Goal: Task Accomplishment & Management: Complete application form

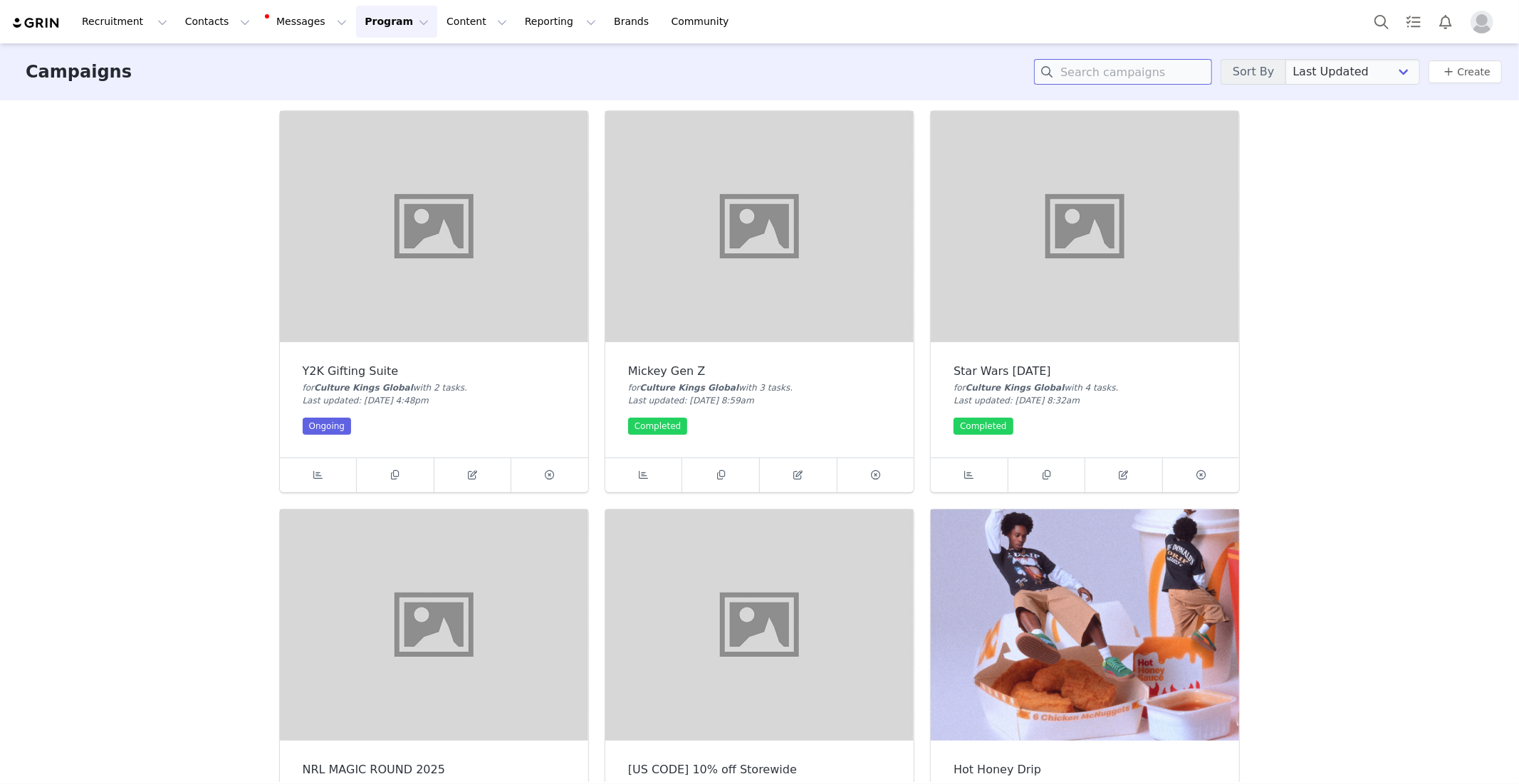
click at [1137, 74] on input at bounding box center [1123, 71] width 178 height 26
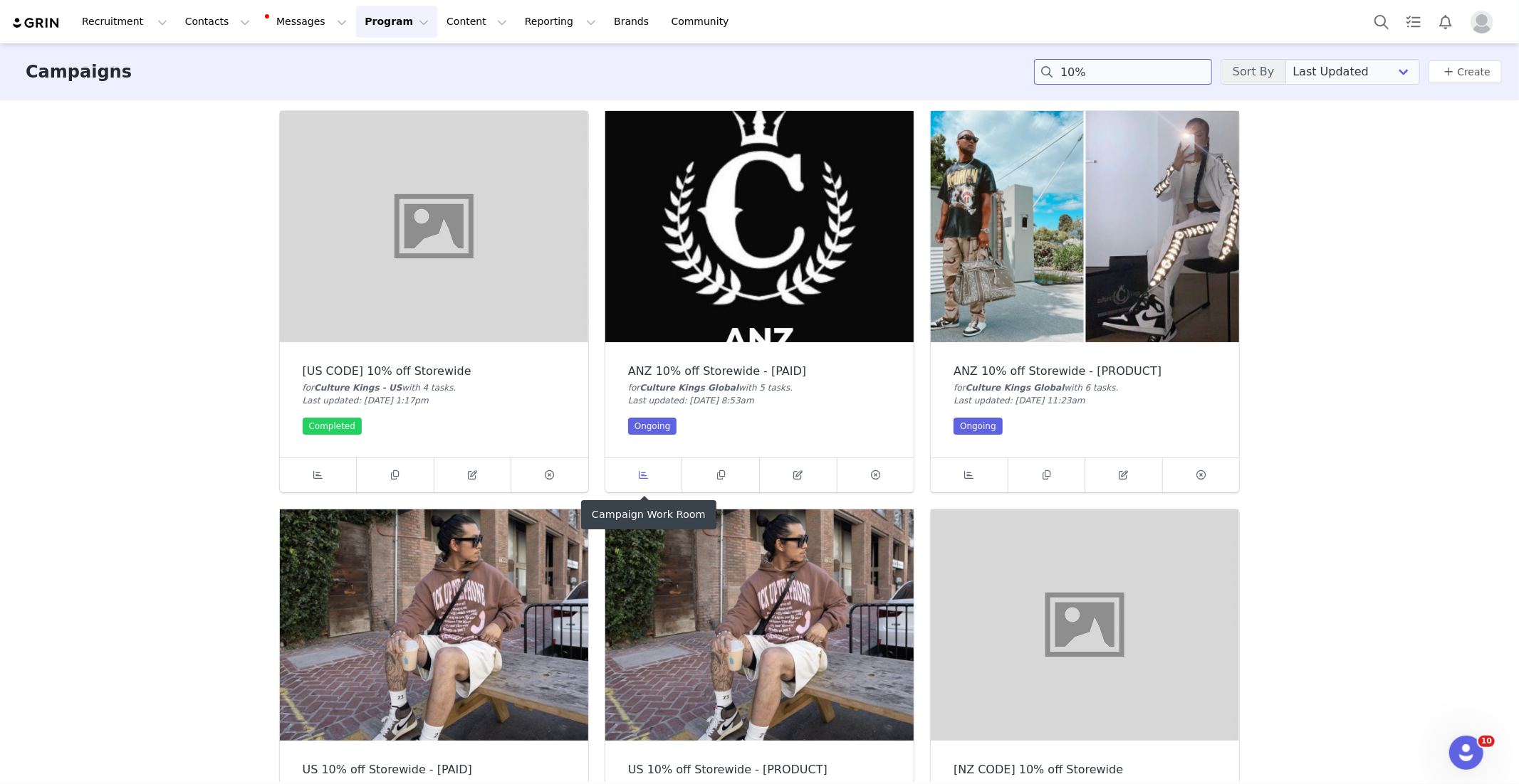
type input "10%"
click at [635, 475] on span at bounding box center [644, 475] width 17 height 17
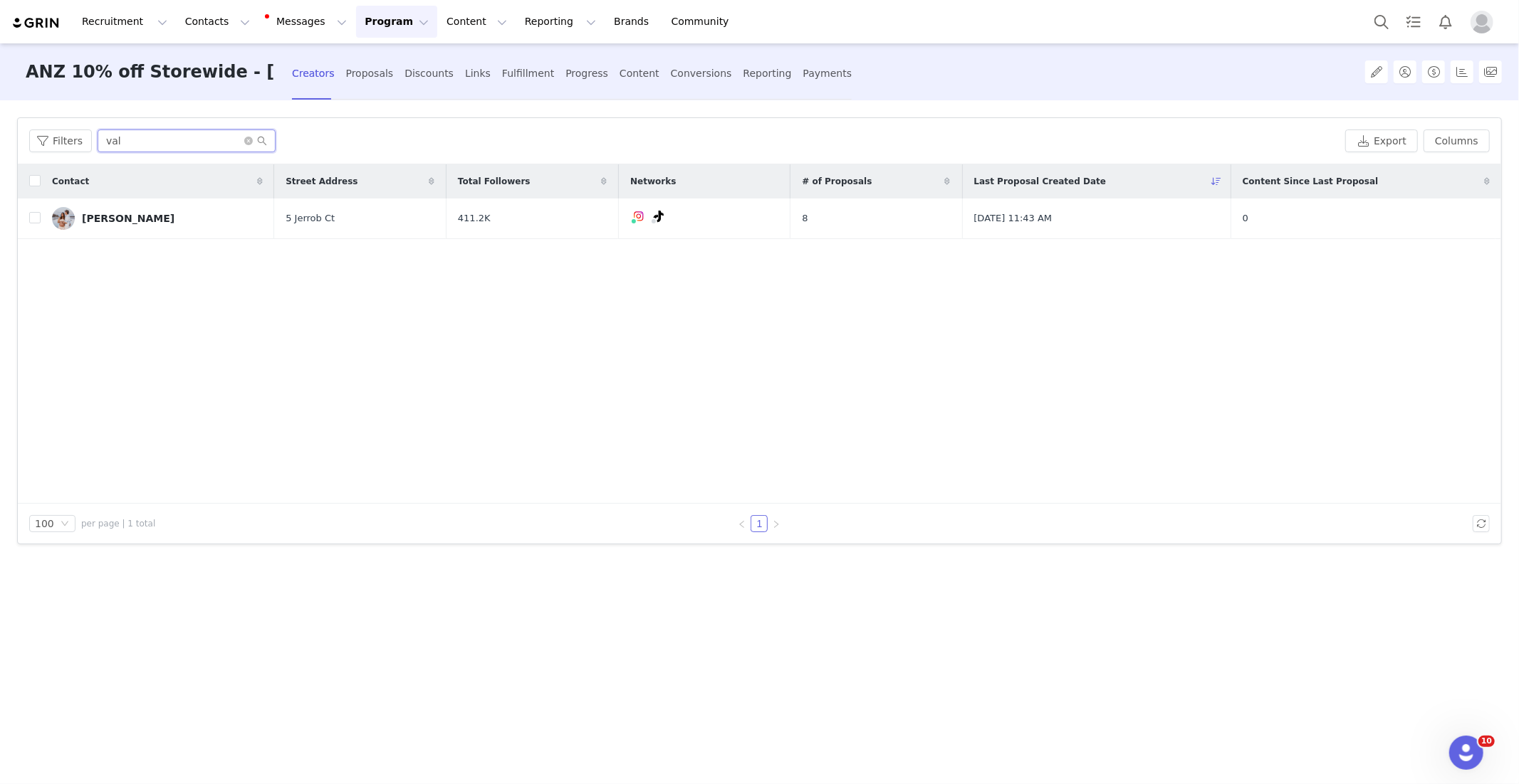
click at [190, 138] on input "val" at bounding box center [186, 141] width 178 height 23
click at [195, 136] on input "val" at bounding box center [186, 141] width 178 height 23
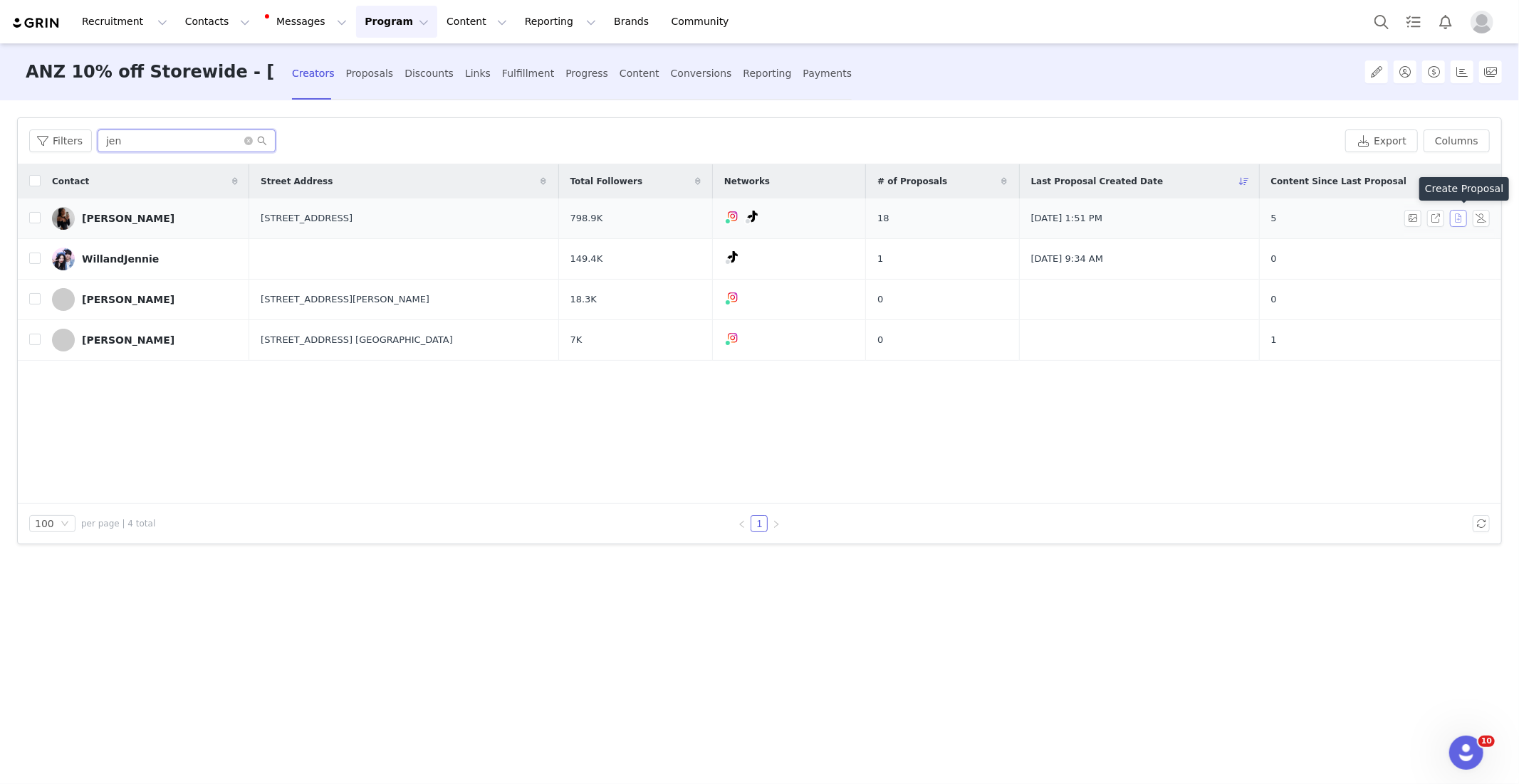
type input "jen"
click at [1457, 217] on button "button" at bounding box center [1458, 219] width 17 height 17
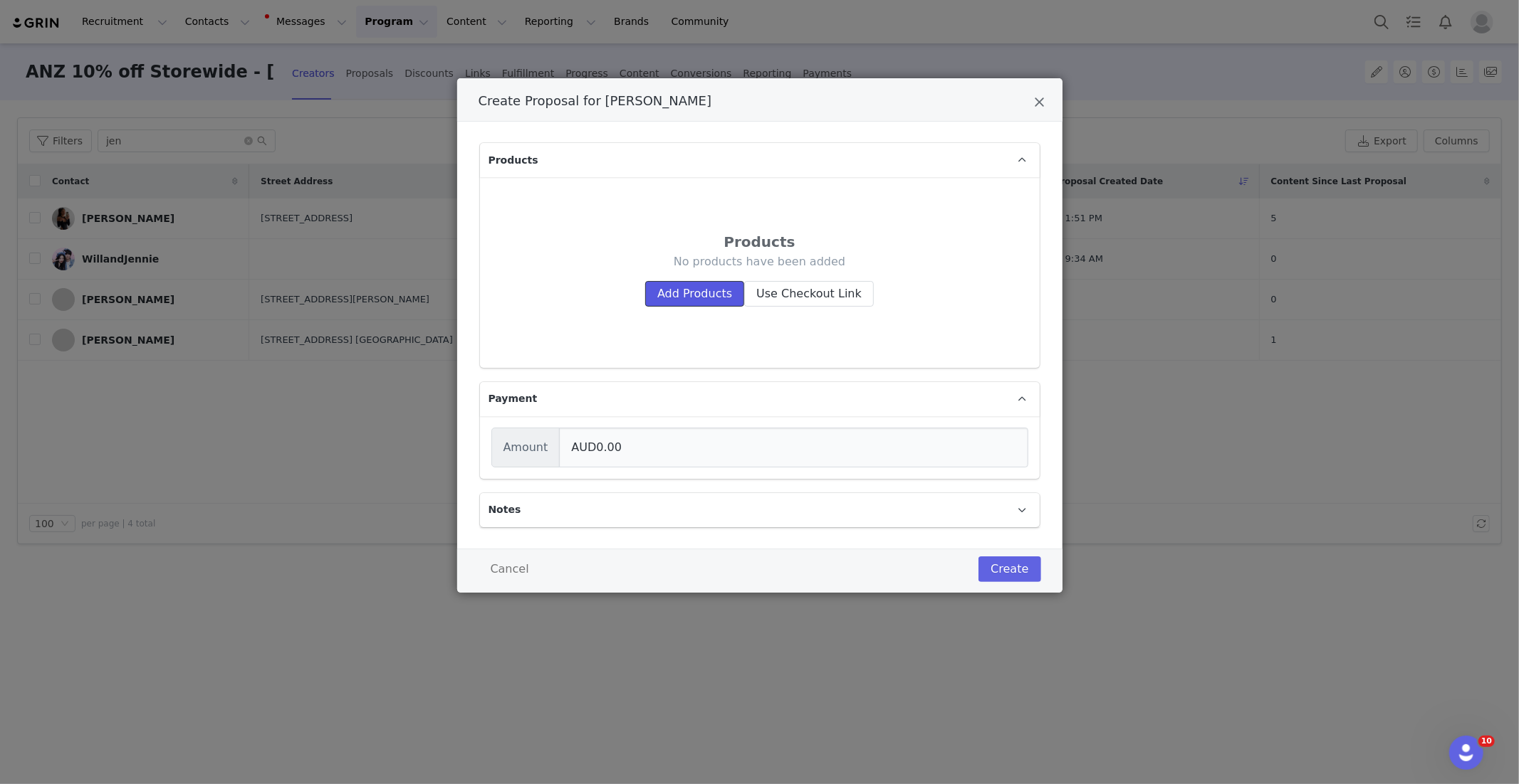
click at [697, 288] on button "Add Products" at bounding box center [695, 294] width 99 height 26
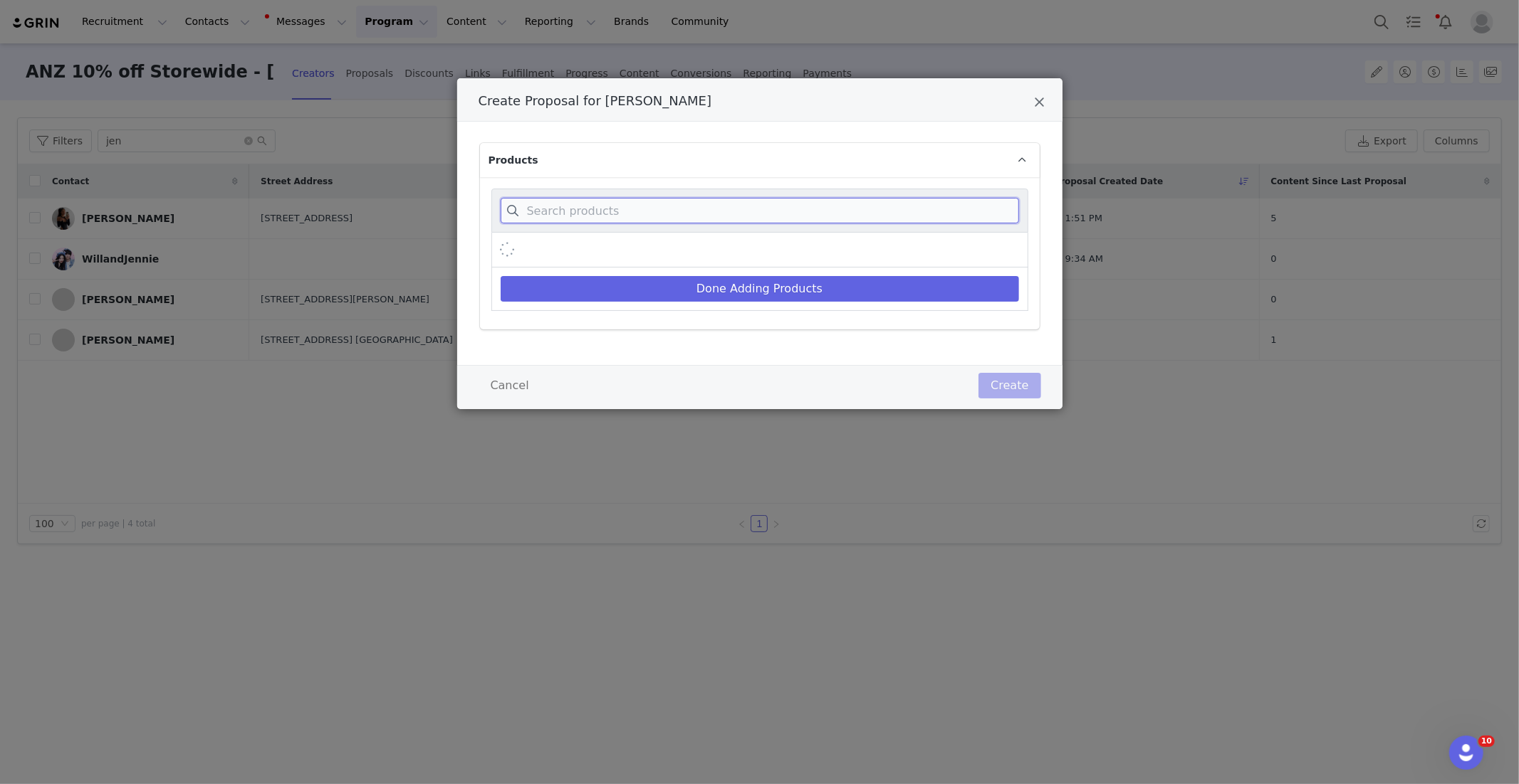
click at [904, 211] on input "Create Proposal for Jennifer Chong" at bounding box center [760, 210] width 518 height 26
paste input "Koi Jeans"
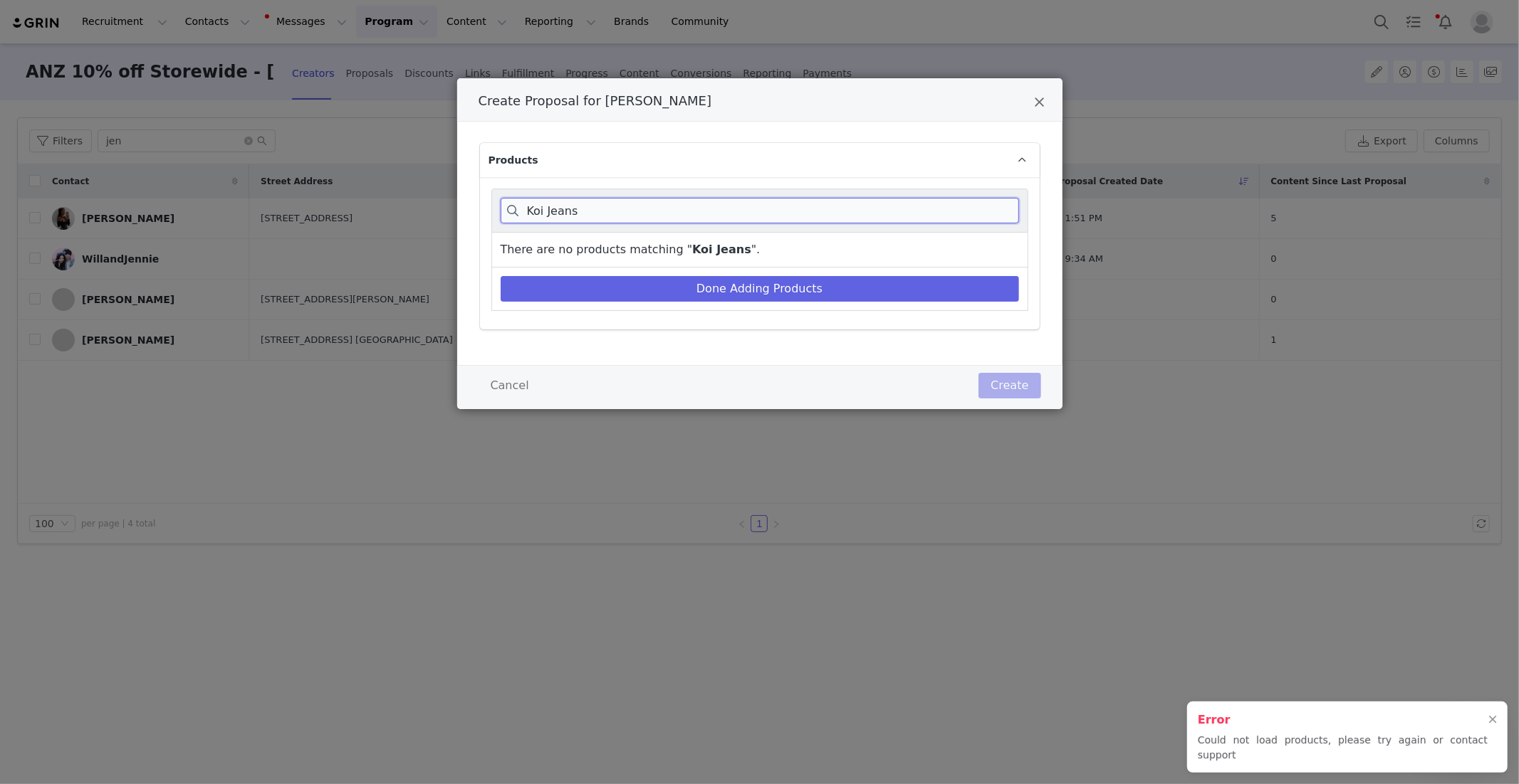
type input "Koi Jeans"
click at [1033, 104] on div "Create Proposal for [PERSON_NAME]" at bounding box center [760, 100] width 606 height 44
click at [1035, 103] on icon "Close" at bounding box center [1039, 102] width 10 height 14
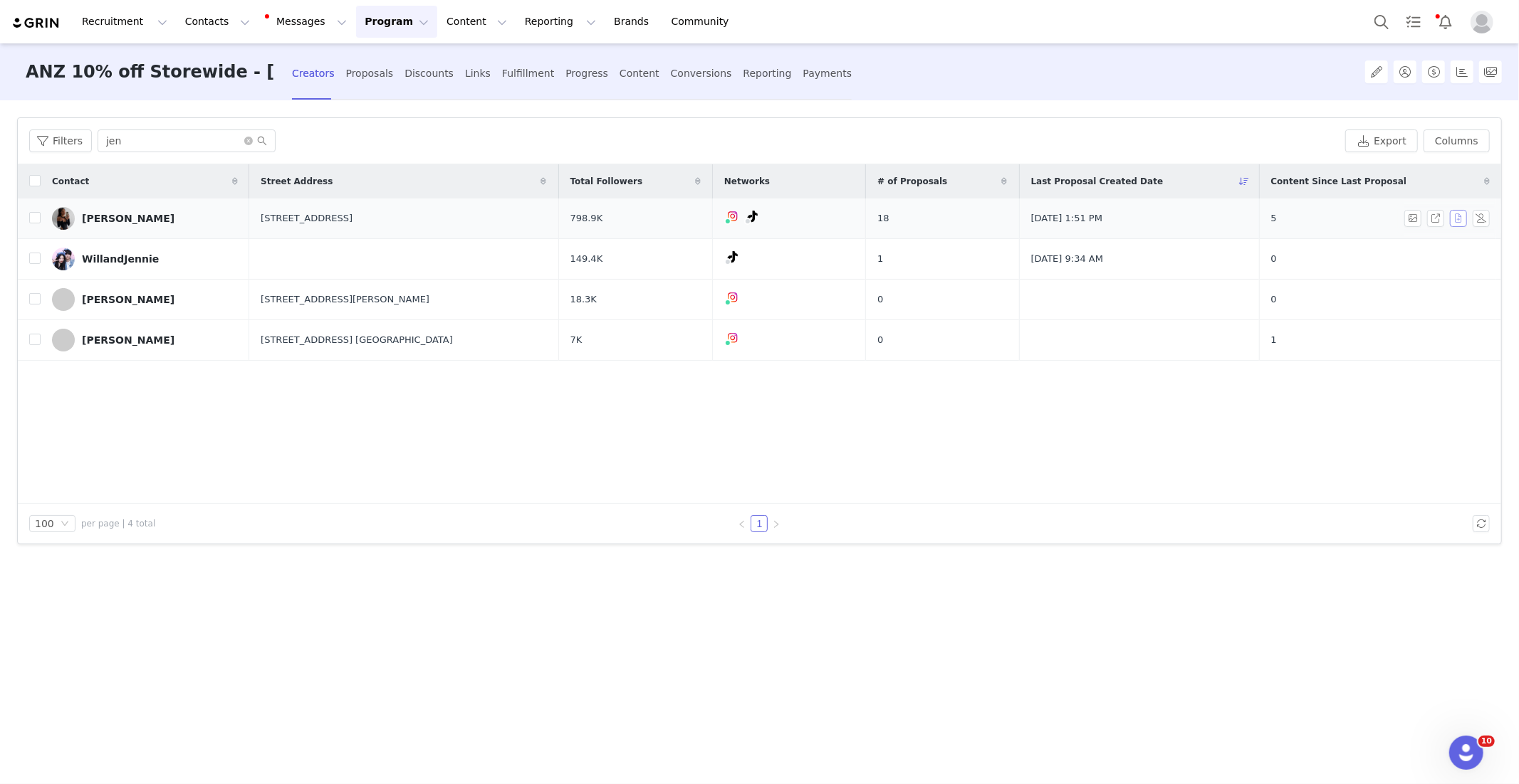
click at [1459, 216] on button "button" at bounding box center [1458, 219] width 17 height 17
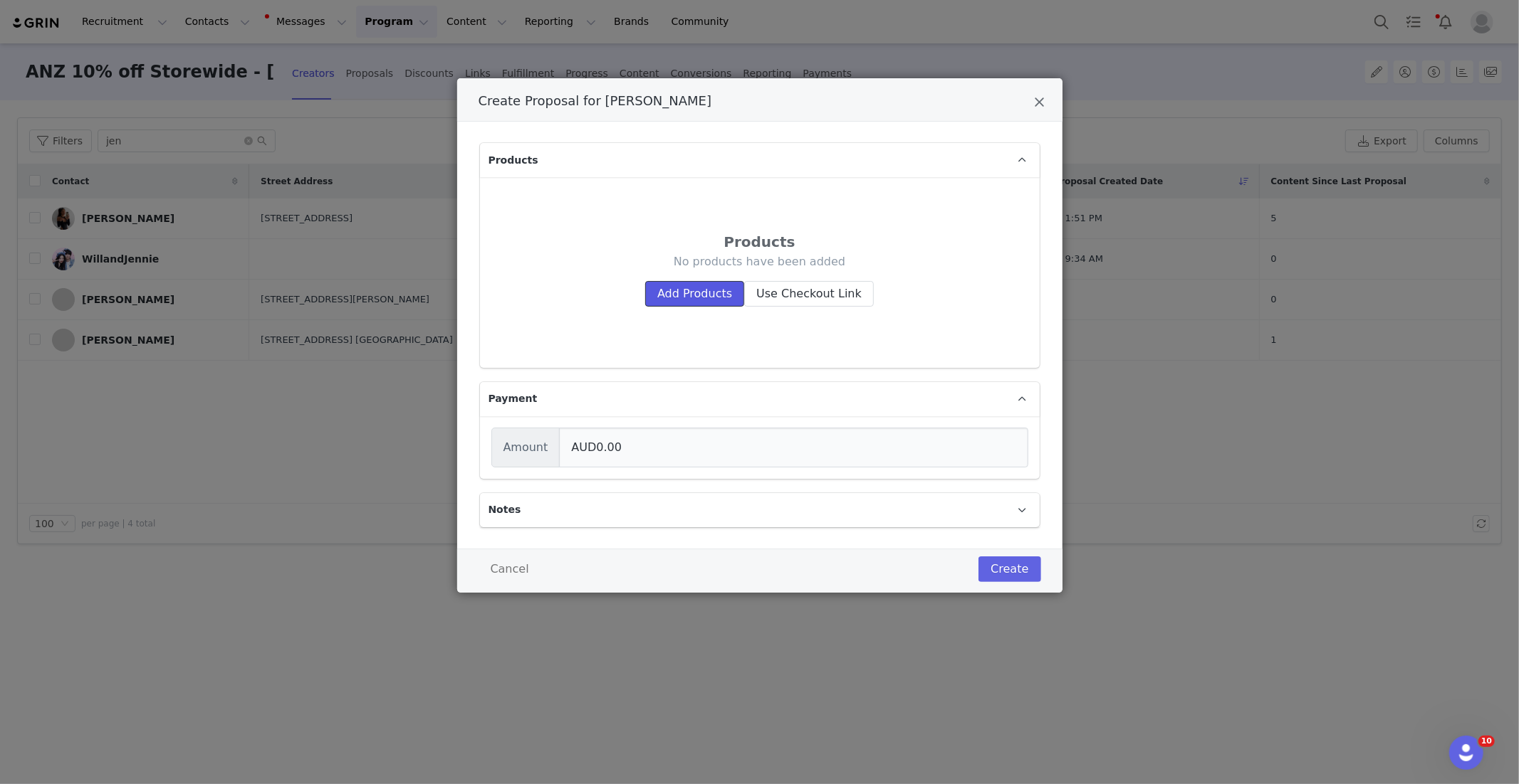
click at [676, 289] on button "Add Products" at bounding box center [695, 294] width 99 height 26
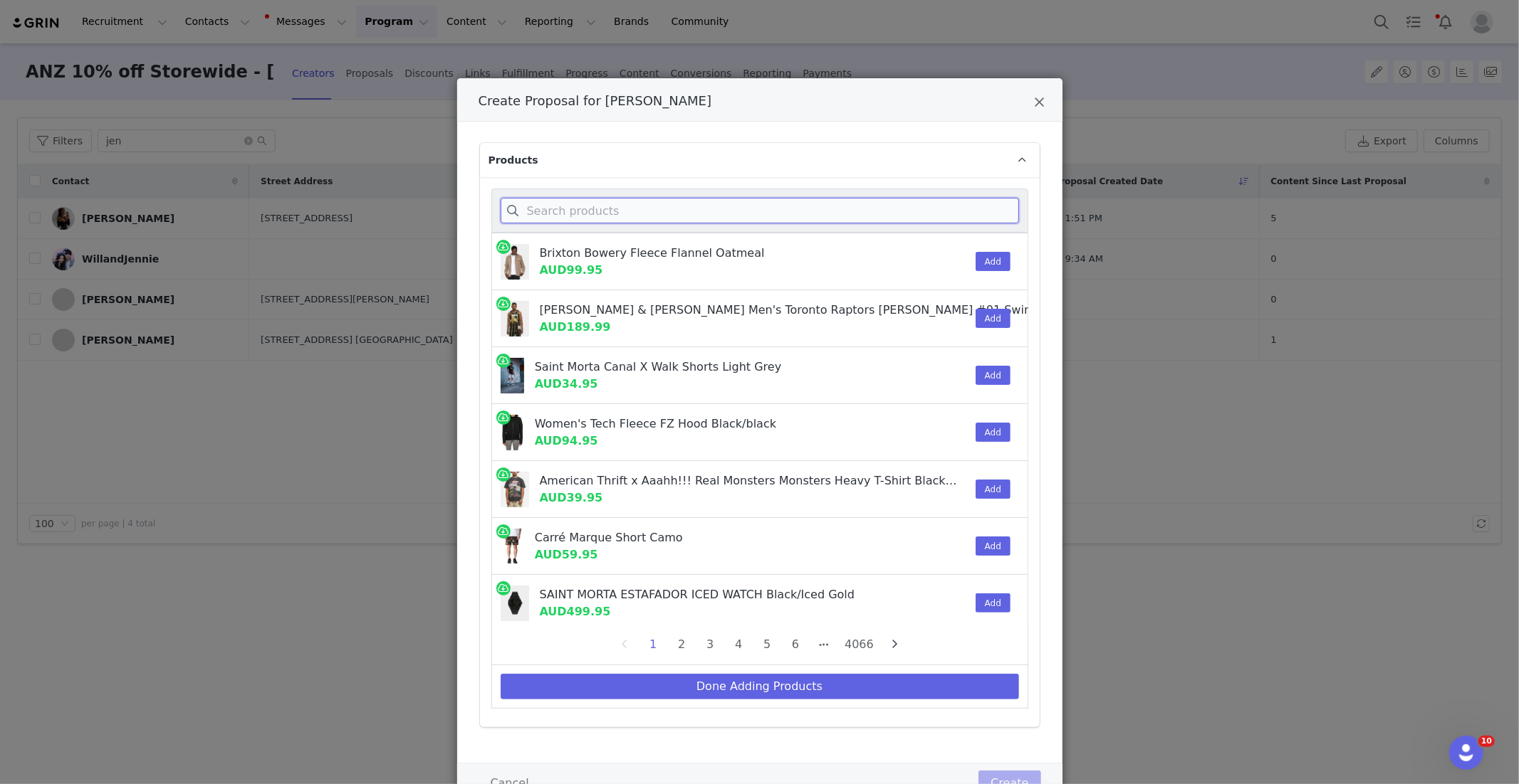
click at [580, 210] on input "Create Proposal for Jennifer Chong" at bounding box center [760, 210] width 518 height 26
paste input "Koi Jeans"
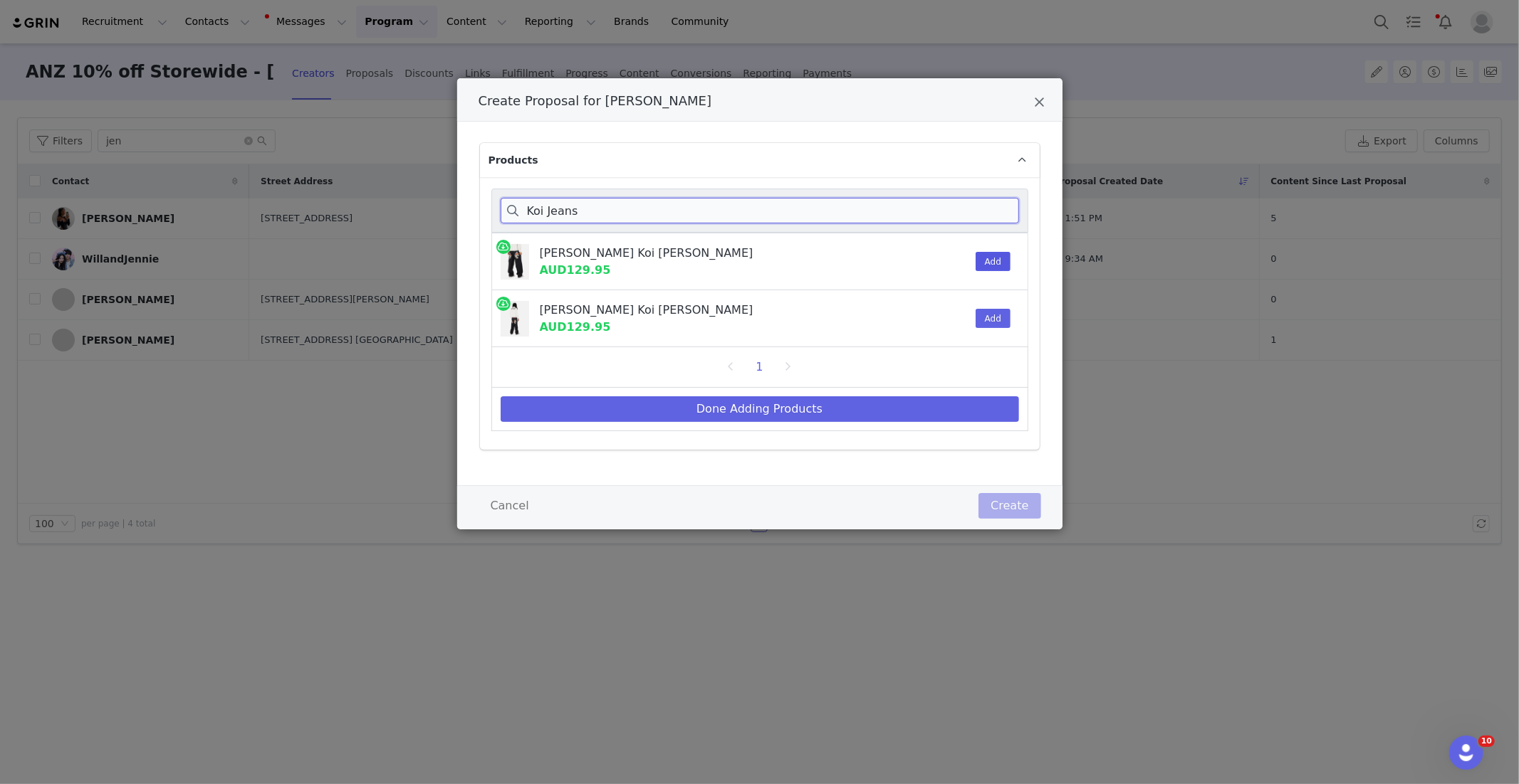
type input "Koi Jeans"
click at [994, 259] on button "Add" at bounding box center [992, 261] width 35 height 19
click at [875, 397] on button "Done Adding Products" at bounding box center [760, 409] width 518 height 26
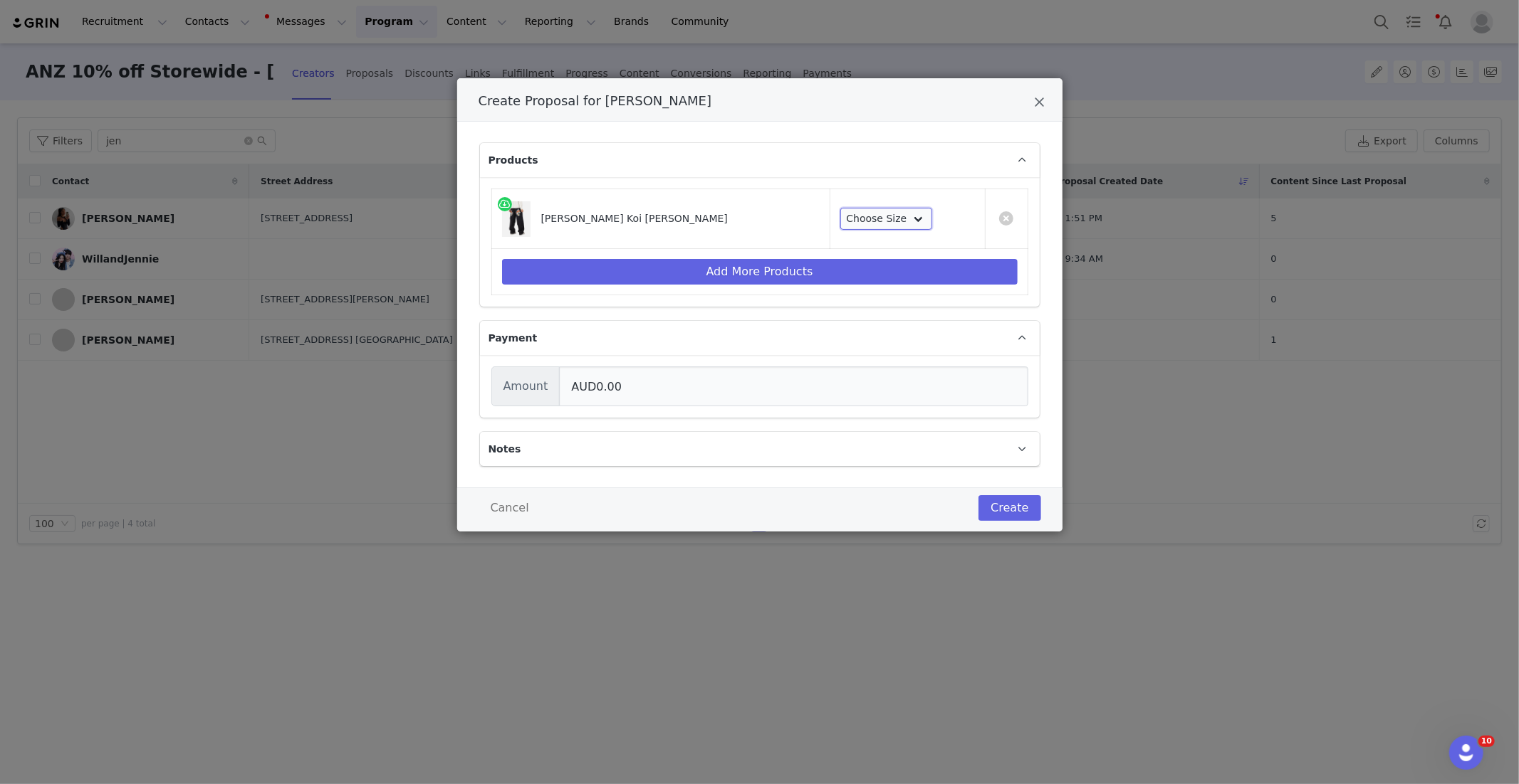
click at [855, 225] on select "Choose Size 28 30 32 34 36 38 40" at bounding box center [886, 220] width 92 height 23
select select "28185537"
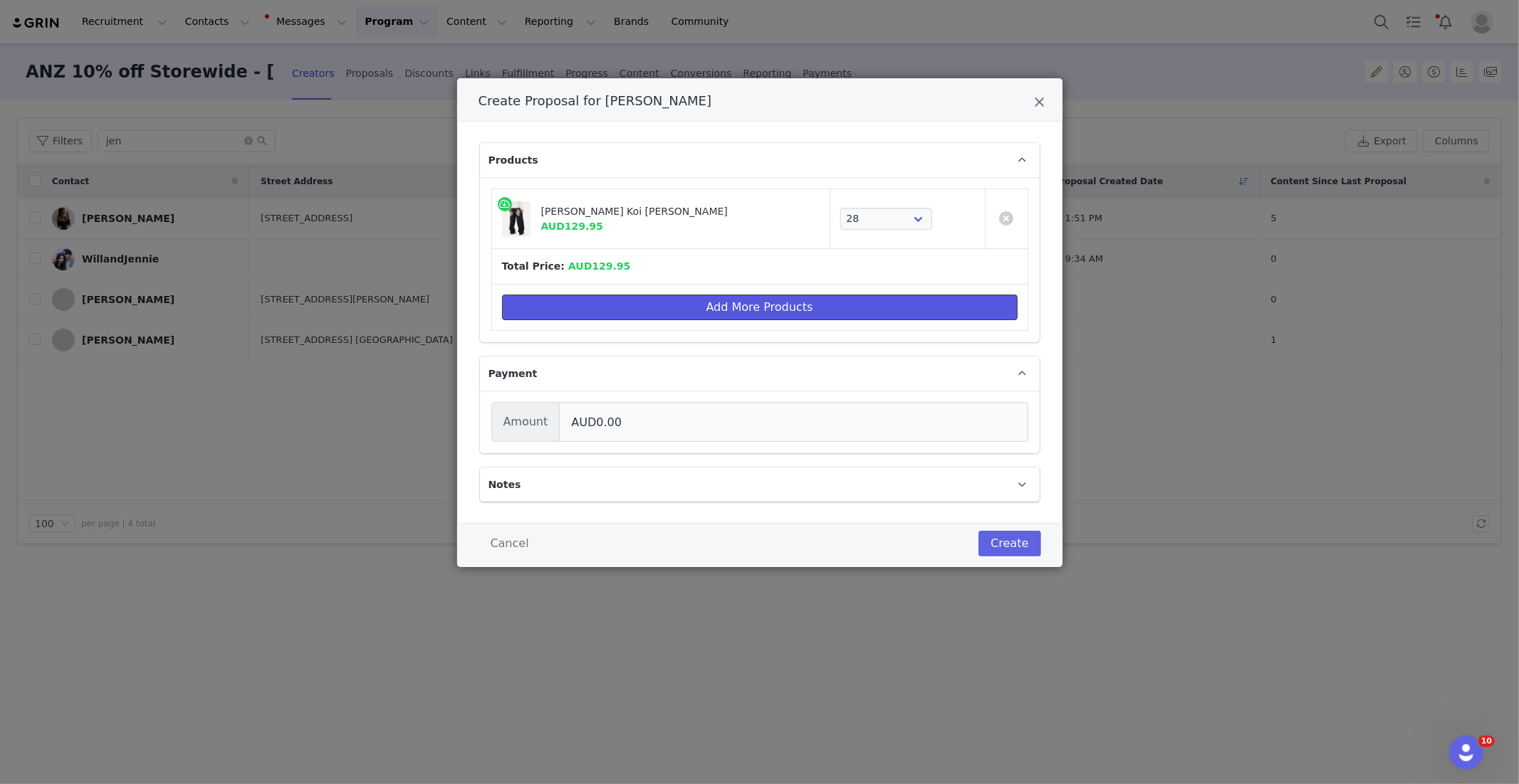
click at [831, 295] on button "Add More Products" at bounding box center [760, 307] width 515 height 26
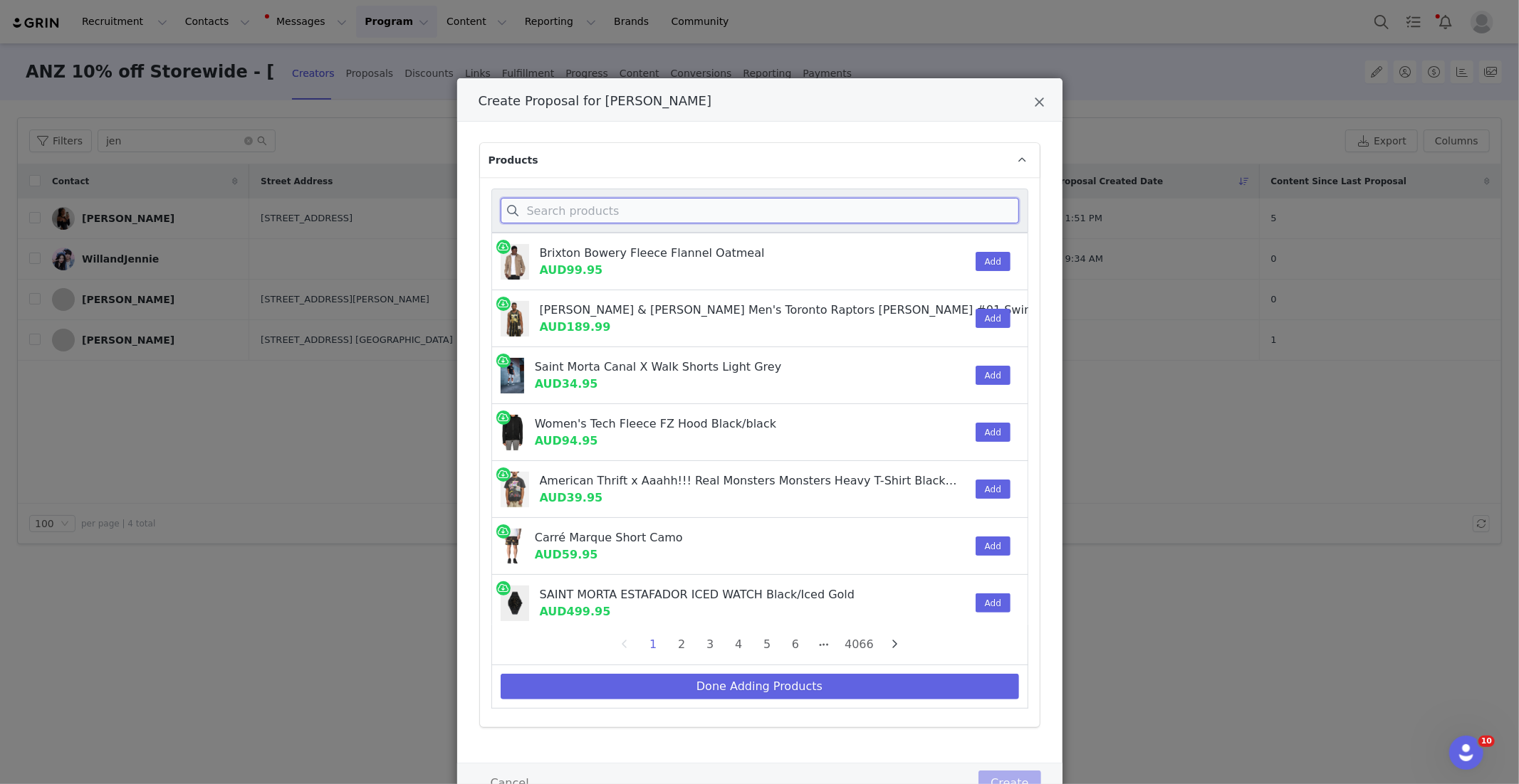
click at [592, 204] on input "Create Proposal for Jennifer Chong" at bounding box center [760, 210] width 518 height 26
paste input "Women's Bullrush Shorts"
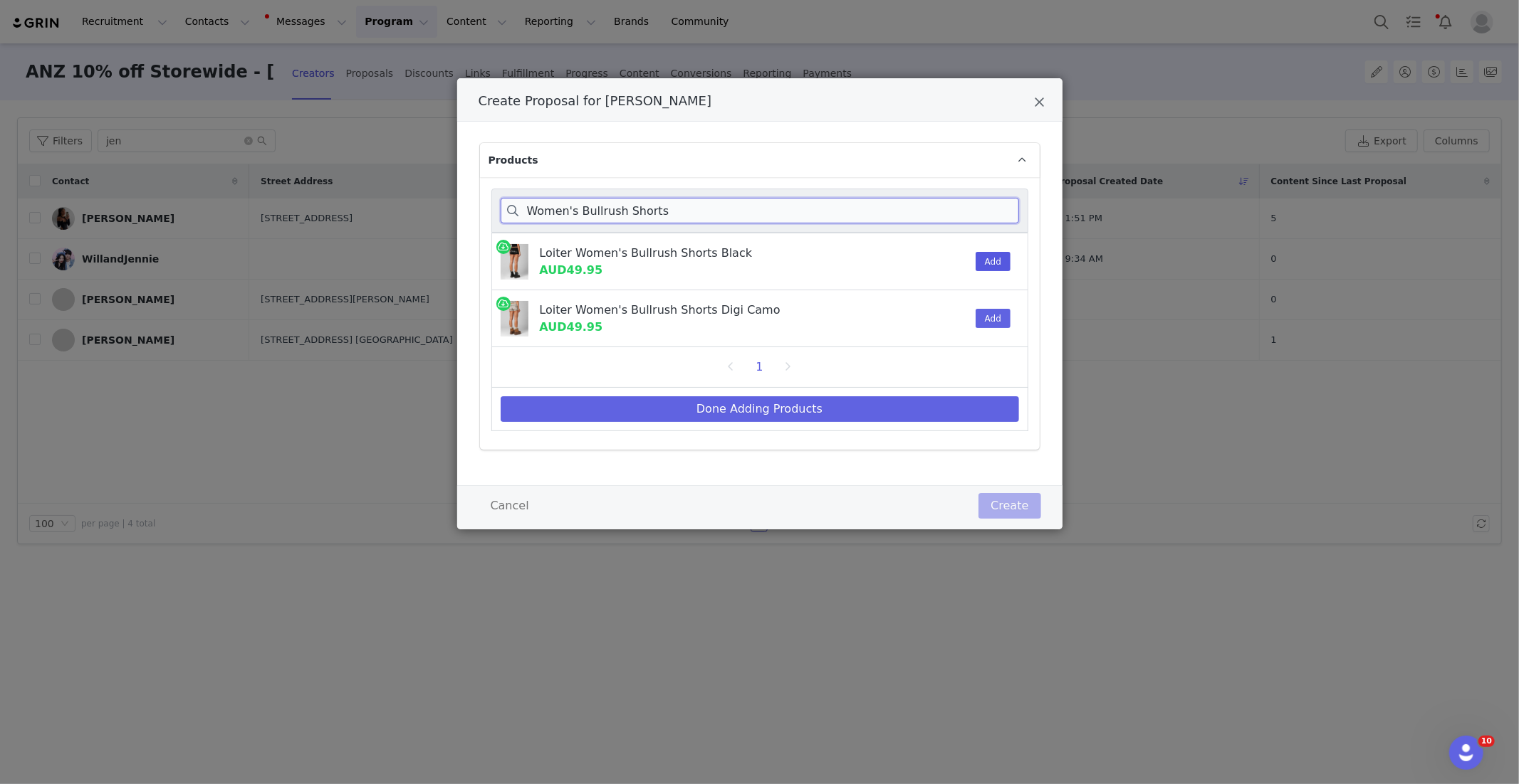
type input "Women's Bullrush Shorts"
click at [997, 259] on button "Add" at bounding box center [992, 261] width 35 height 19
click at [809, 409] on button "Done Adding Products" at bounding box center [760, 409] width 518 height 26
select select "28185537"
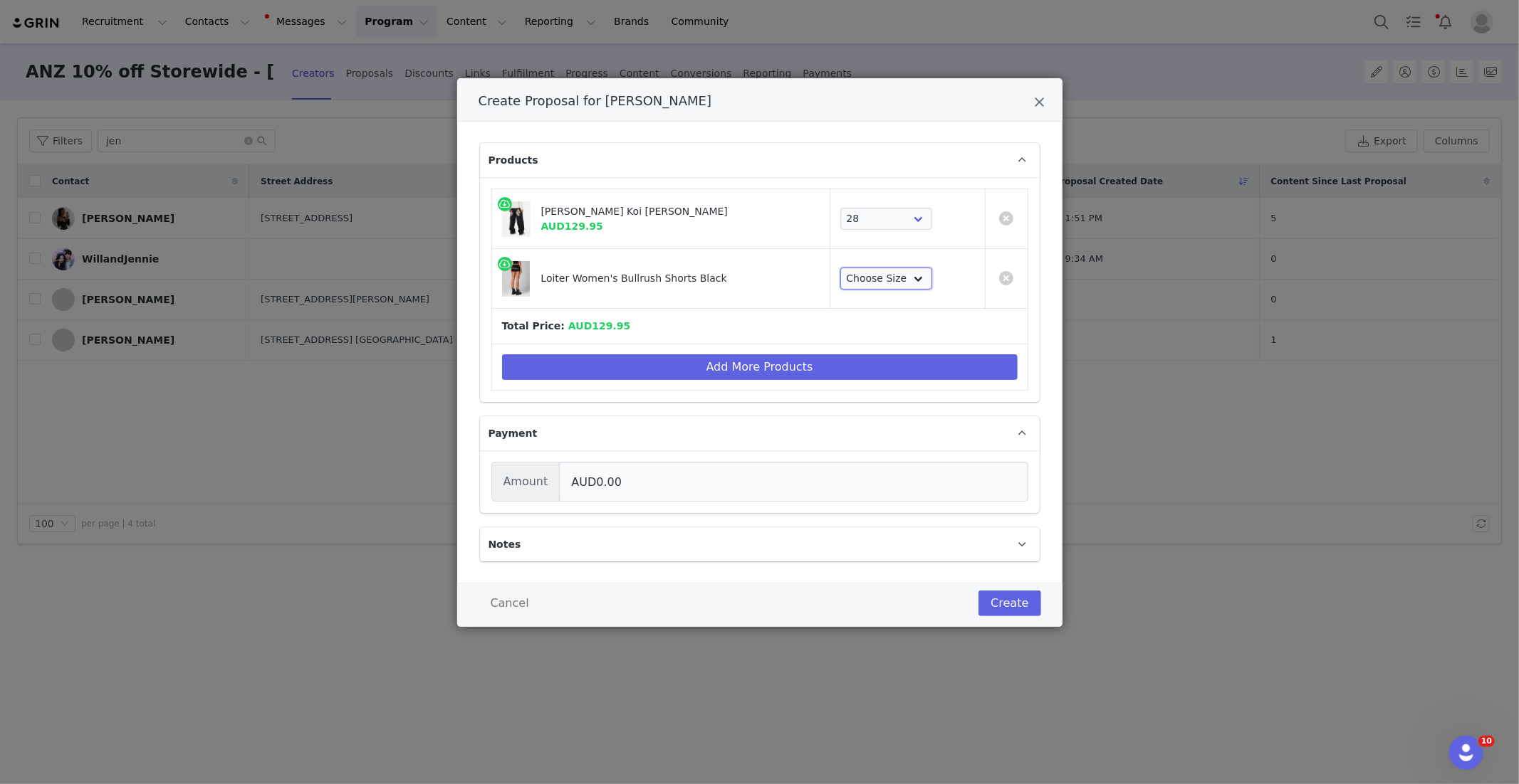
click at [895, 280] on select "Choose Size XS S M L XL 2XL" at bounding box center [886, 279] width 92 height 23
click at [833, 283] on select "Choose Size XS S M L XL 2XL" at bounding box center [833, 279] width 92 height 23
select select "27967180"
click at [717, 371] on button "Add More Products" at bounding box center [760, 367] width 515 height 26
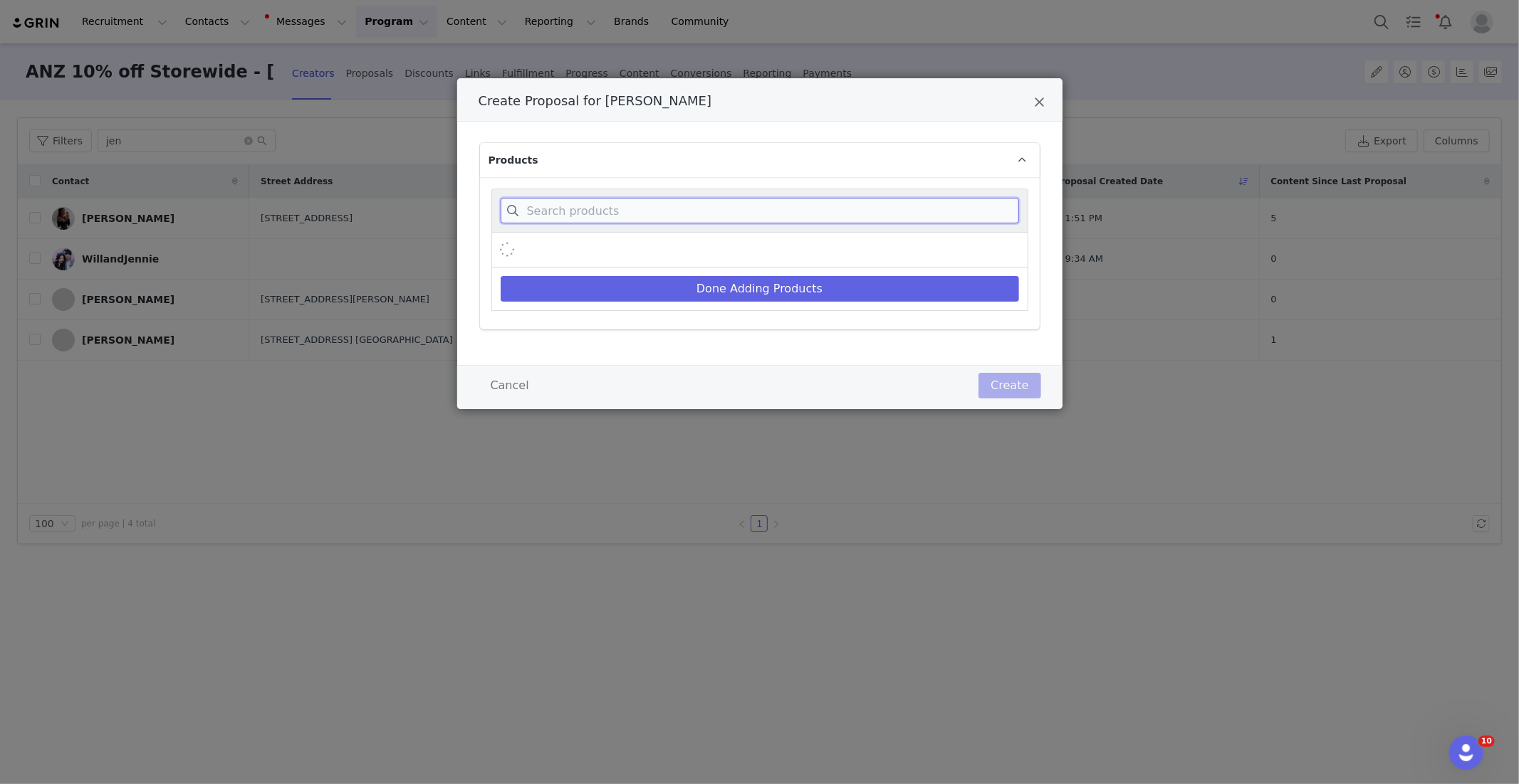
paste input "Women's Air [PERSON_NAME][MEDICAL_DATA]"
click at [558, 212] on input "Create Proposal for Jennifer Chong" at bounding box center [760, 210] width 518 height 26
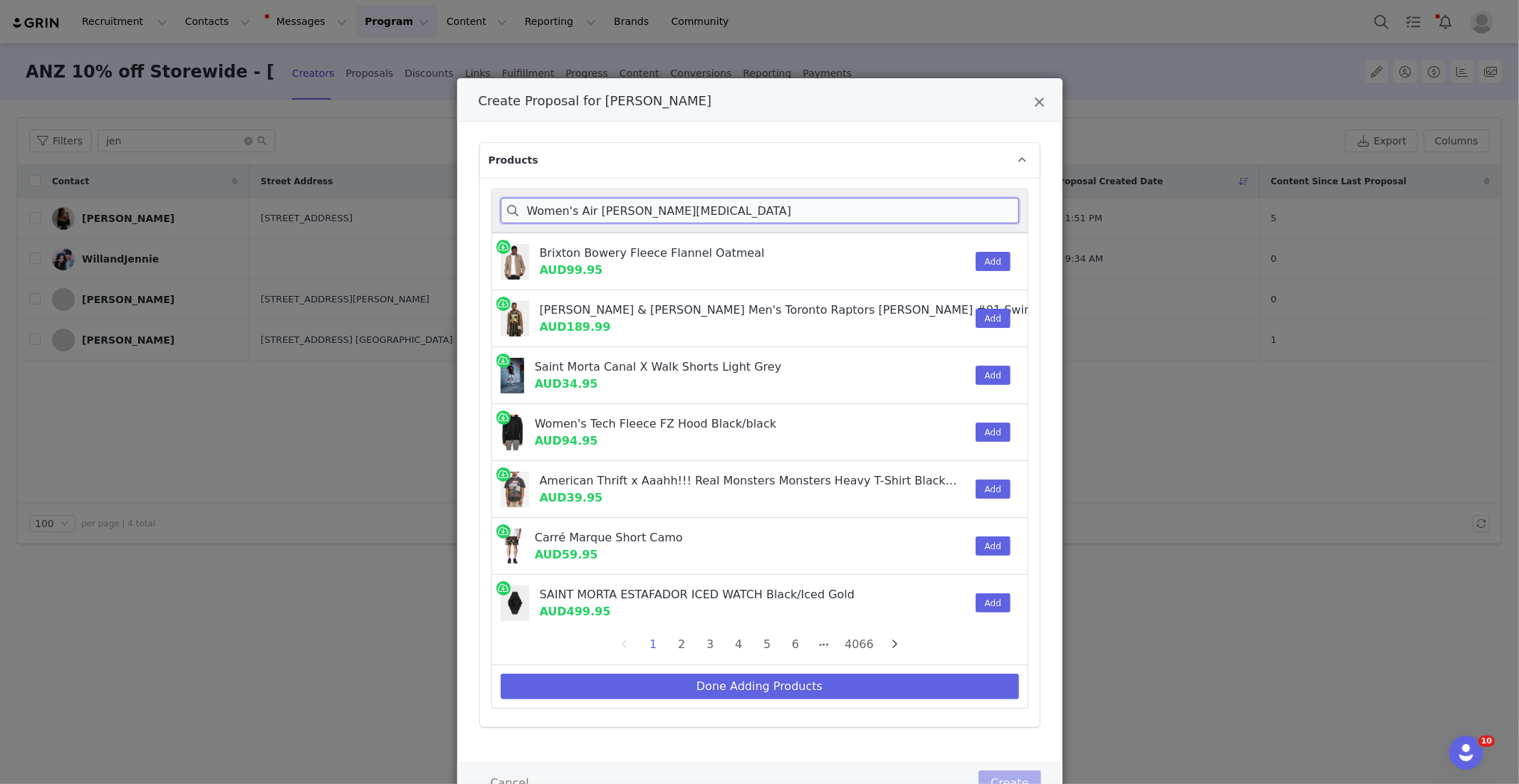
type input "Women's Air [PERSON_NAME][MEDICAL_DATA]"
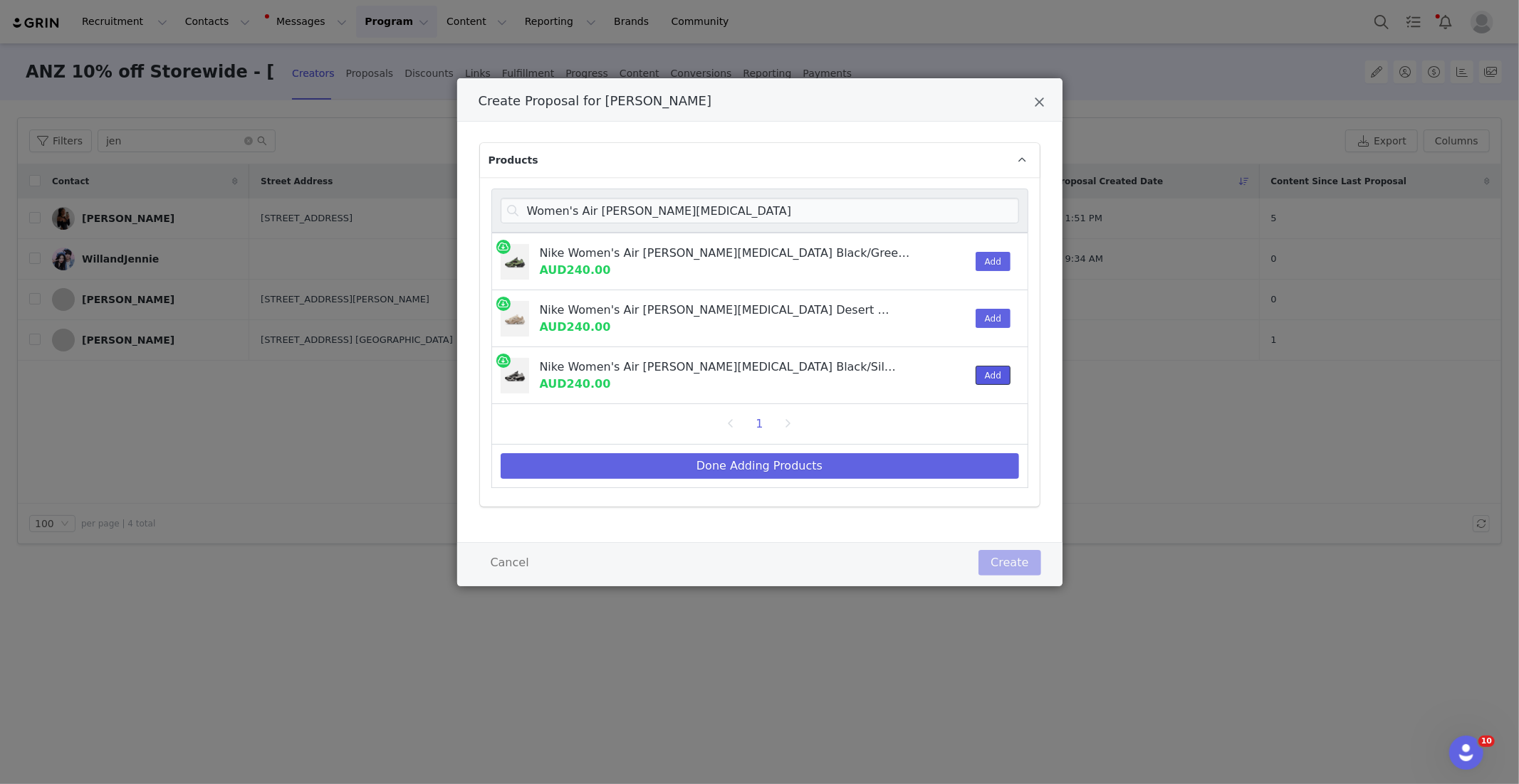
click at [994, 374] on button "Add" at bounding box center [992, 375] width 35 height 19
click at [856, 447] on div "Done Adding Products" at bounding box center [760, 467] width 537 height 44
click at [851, 458] on button "Done Adding Products" at bounding box center [760, 466] width 518 height 26
select select "28185537"
select select "27967180"
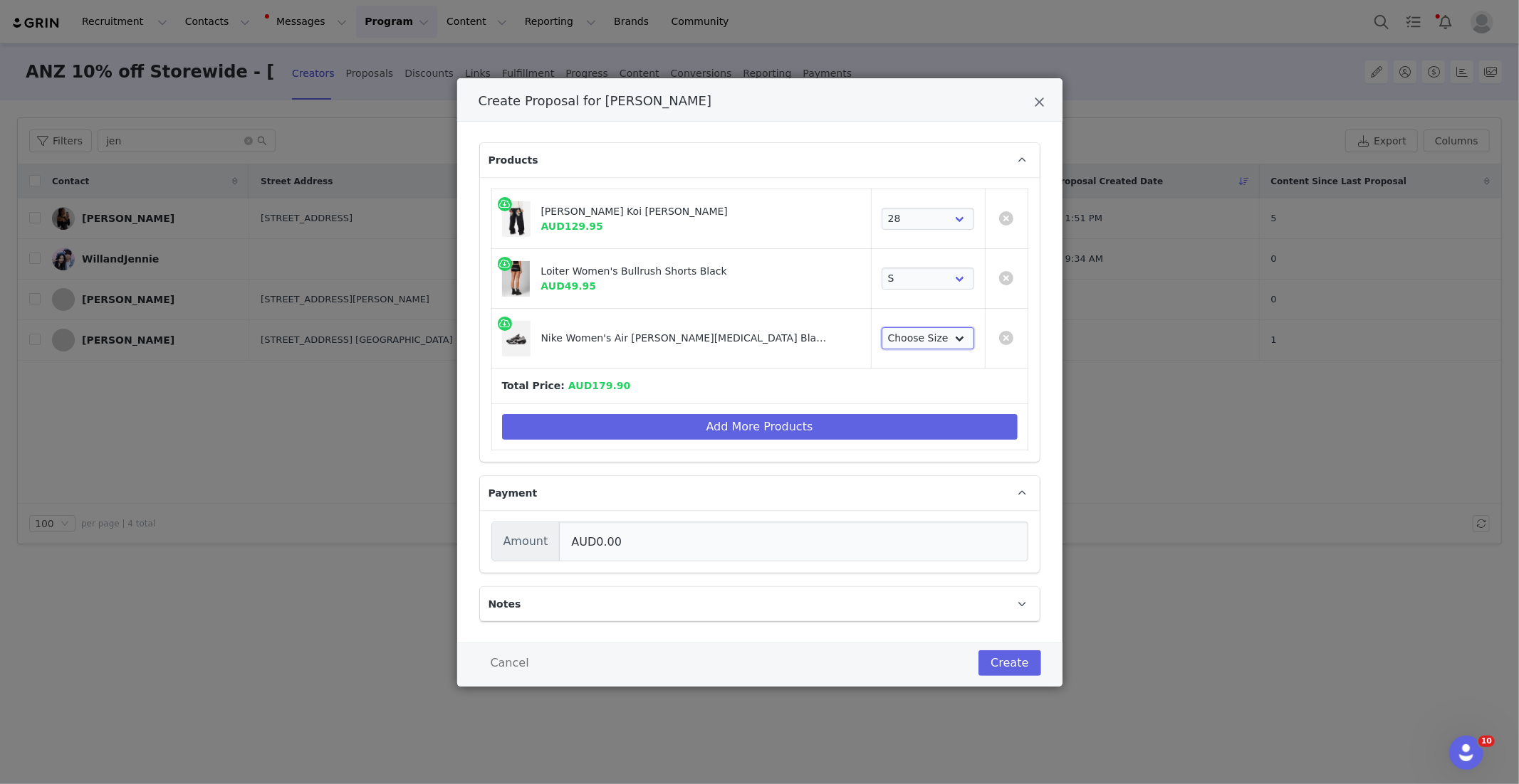
click at [897, 336] on select "Choose Size 5 6 7 8 9 10 11 12" at bounding box center [927, 339] width 92 height 23
select select "28378218"
click at [833, 419] on button "Add More Products" at bounding box center [760, 427] width 515 height 26
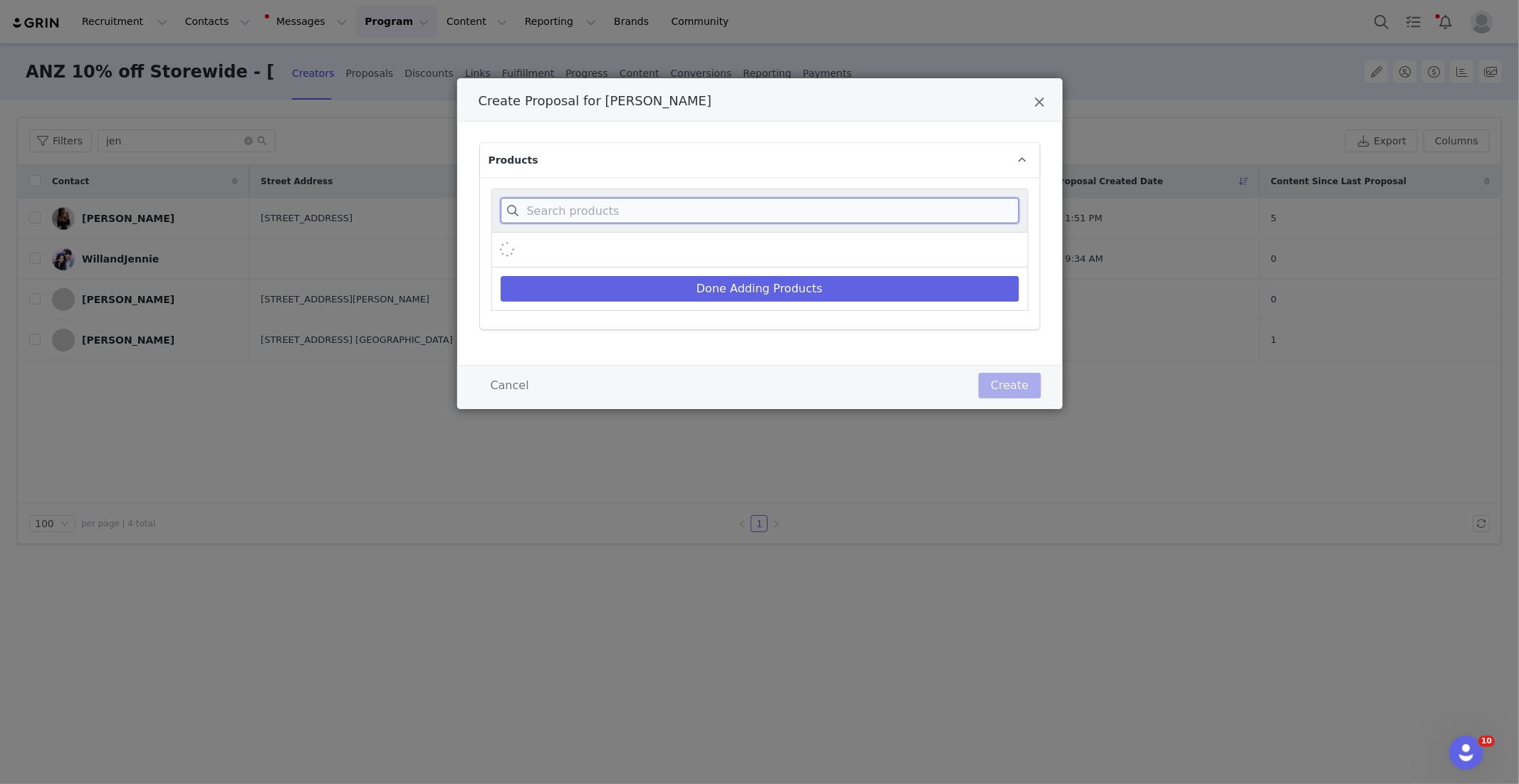
click at [582, 214] on input "Create Proposal for Jennifer Chong" at bounding box center [760, 210] width 518 height 26
paste input "Women's Opaque Baby T-Shirt"
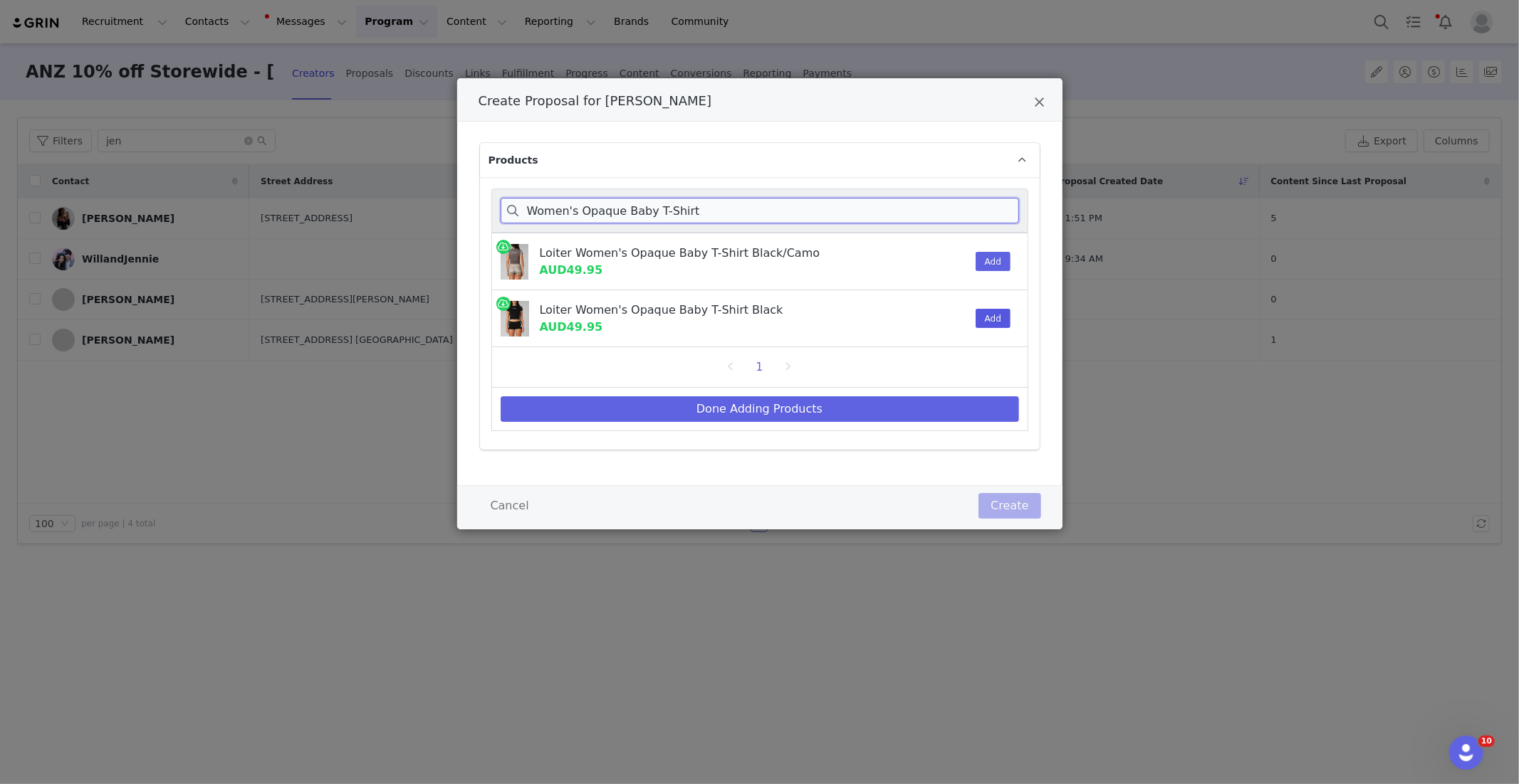
type input "Women's Opaque Baby T-Shirt"
drag, startPoint x: 993, startPoint y: 316, endPoint x: 904, endPoint y: 390, distance: 115.7
click at [993, 316] on button "Add" at bounding box center [992, 318] width 35 height 19
drag, startPoint x: 873, startPoint y: 393, endPoint x: 874, endPoint y: 405, distance: 12.0
click at [873, 393] on div "Done Adding Products" at bounding box center [760, 410] width 537 height 44
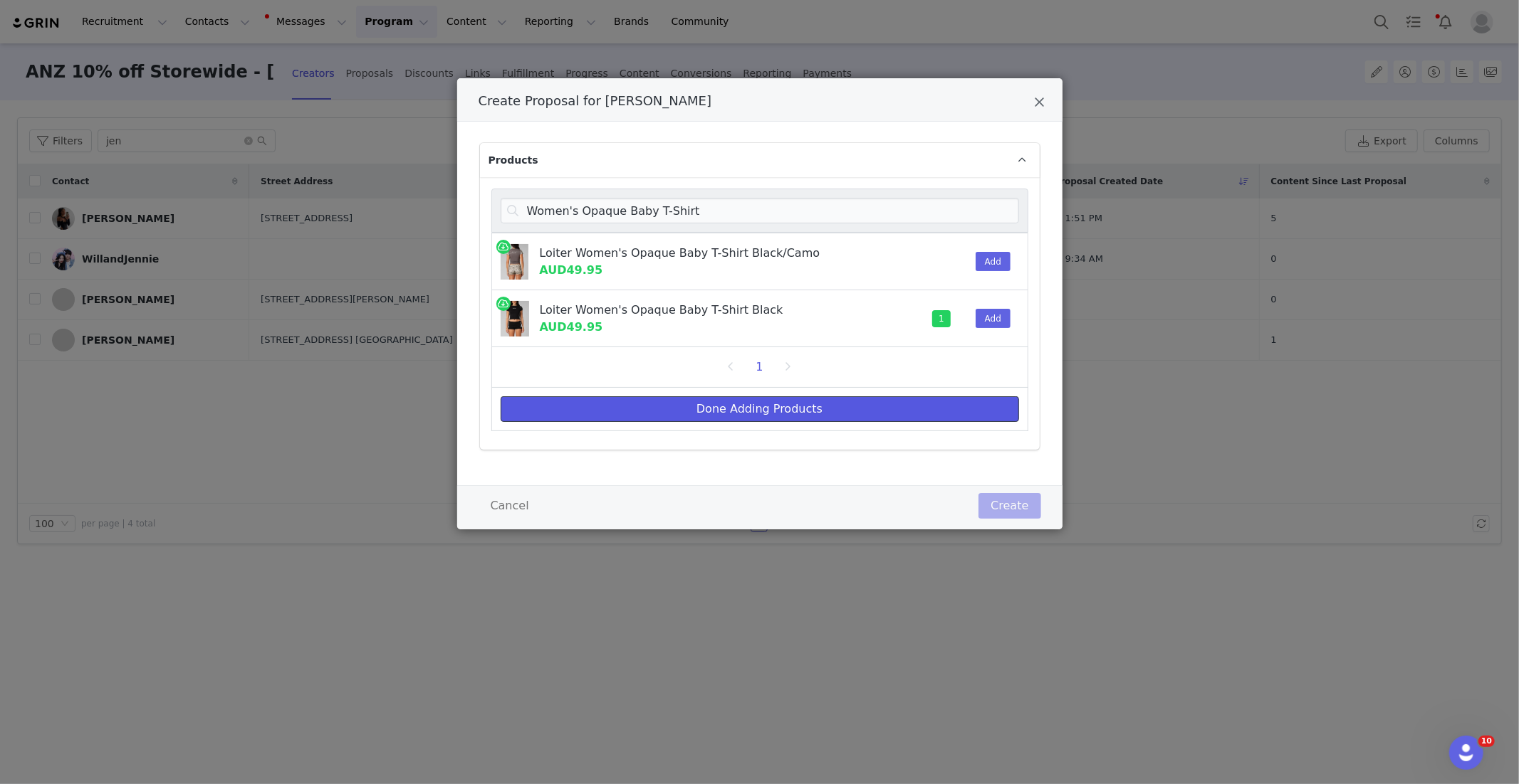
click at [858, 410] on button "Done Adding Products" at bounding box center [760, 409] width 518 height 26
select select "28185537"
select select "27967180"
select select "28378218"
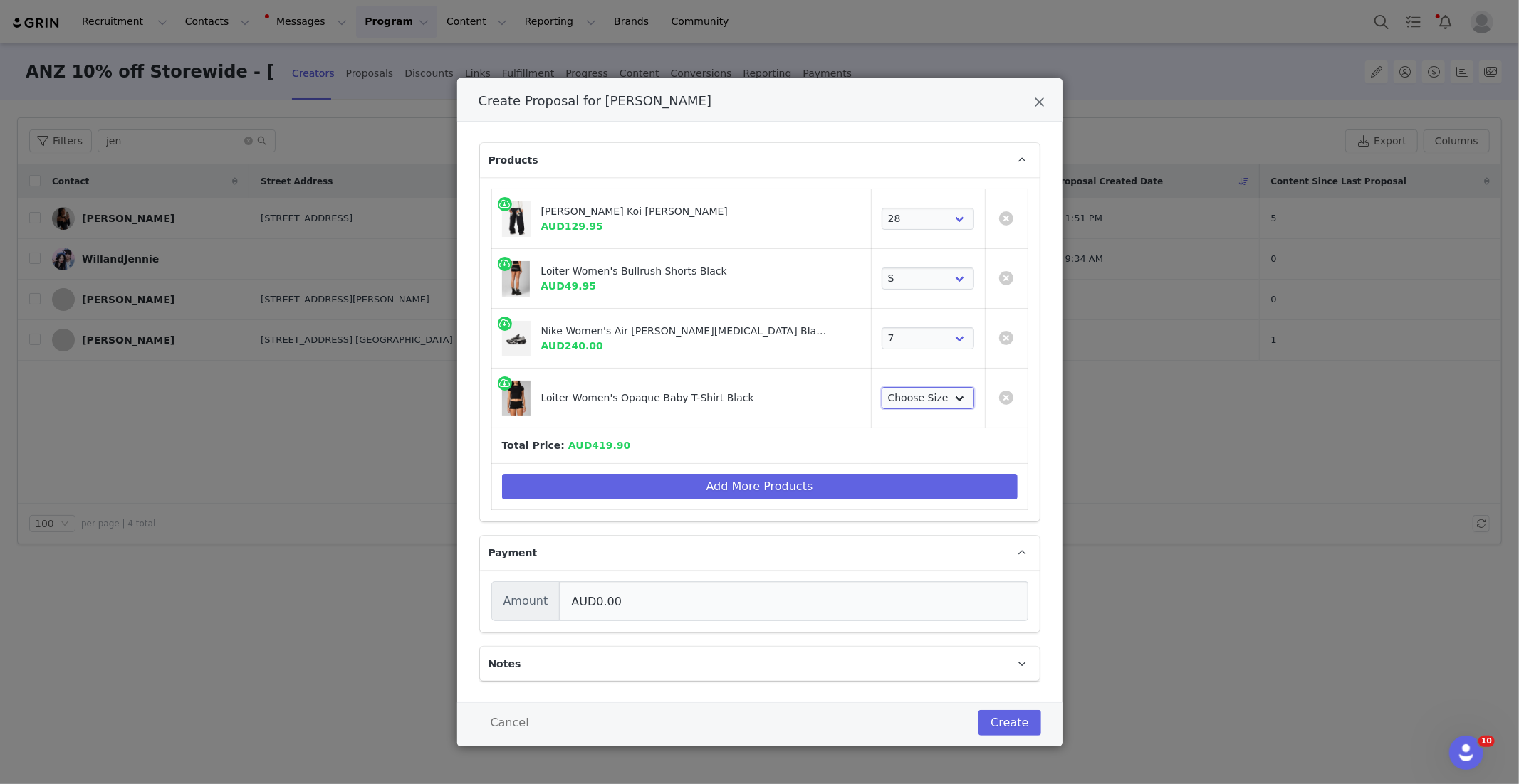
click at [895, 398] on select "Choose Size XS S M L XL 2XL" at bounding box center [927, 398] width 92 height 23
select select "27967351"
click at [589, 466] on td "Add More Products" at bounding box center [760, 487] width 536 height 47
click at [587, 474] on button "Add More Products" at bounding box center [760, 487] width 515 height 26
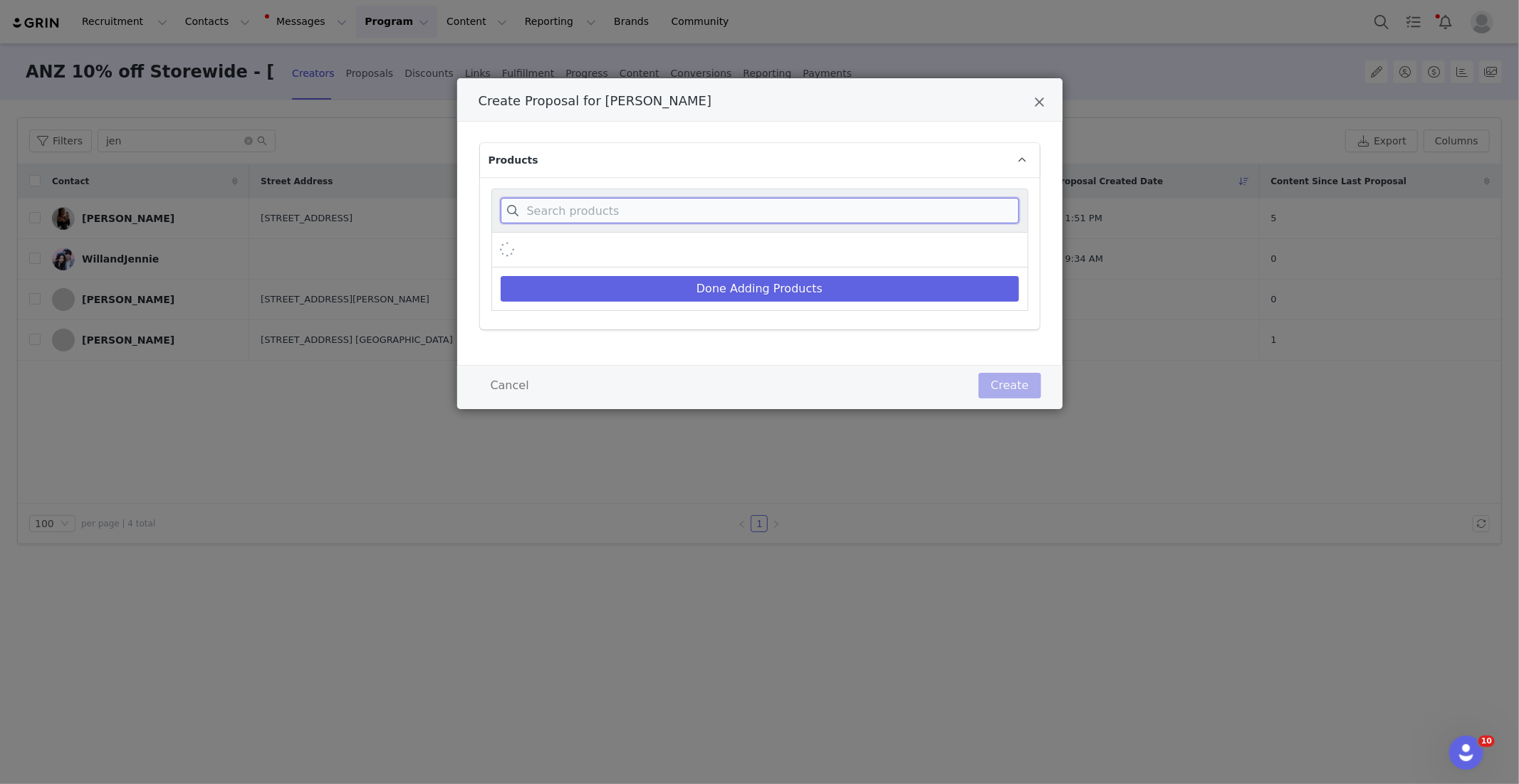
click at [564, 216] on input "Create Proposal for Jennifer Chong" at bounding box center [760, 210] width 518 height 26
paste input "Women's Stadt"
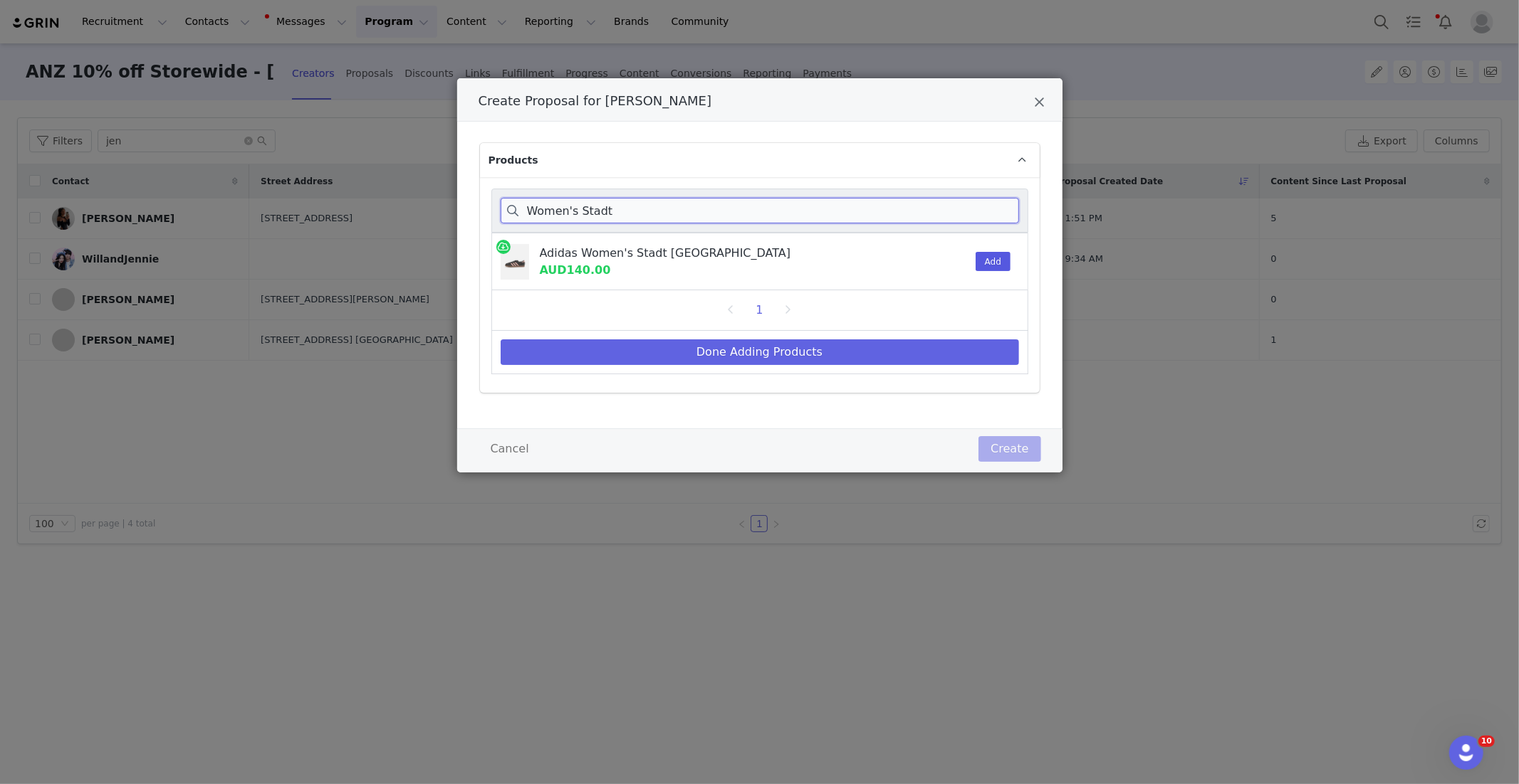
type input "Women's Stadt"
click at [992, 255] on button "Add" at bounding box center [992, 261] width 35 height 19
click at [905, 353] on button "Done Adding Products" at bounding box center [760, 352] width 518 height 26
select select "28185537"
select select "27967180"
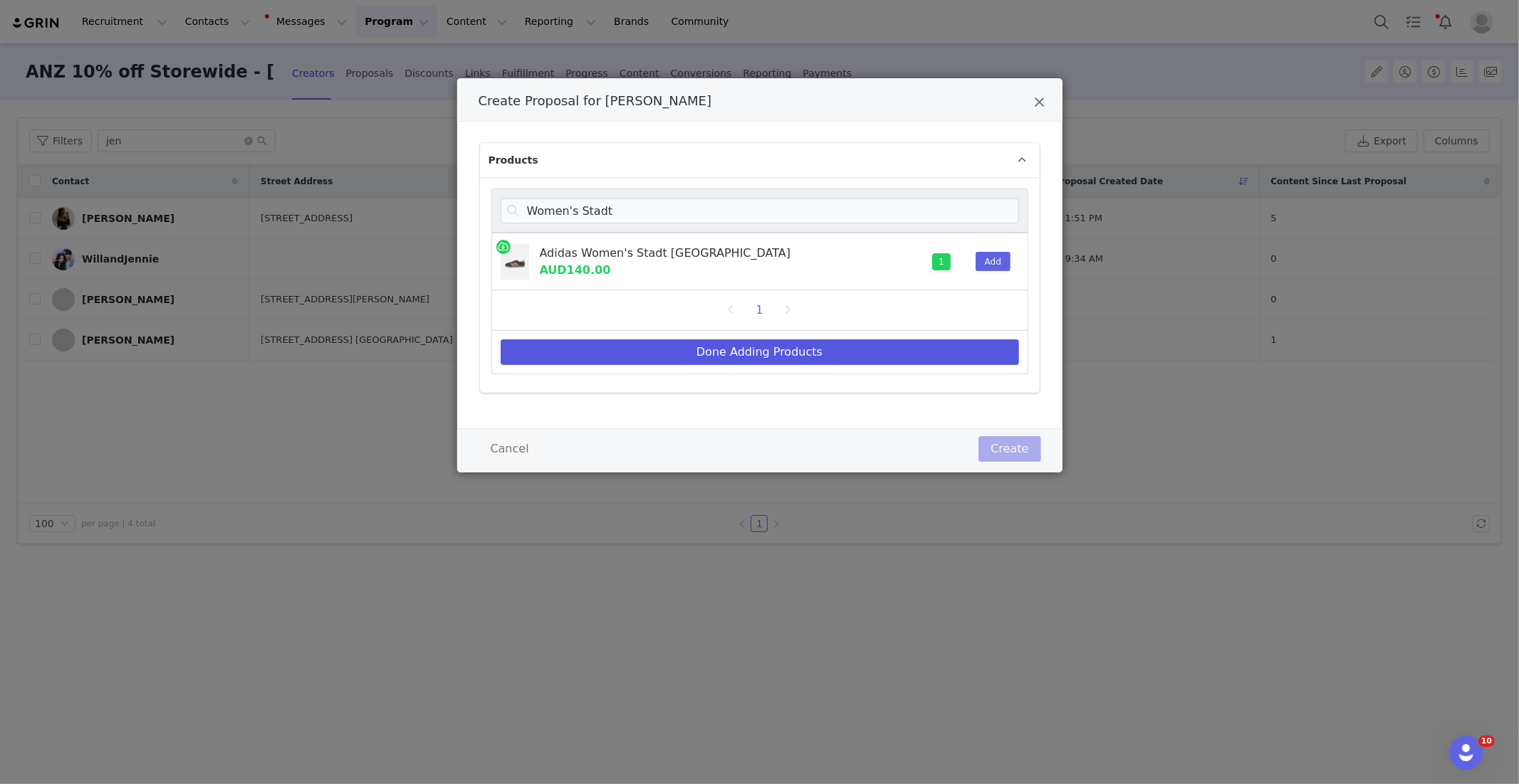
select select "28378218"
select select "27967351"
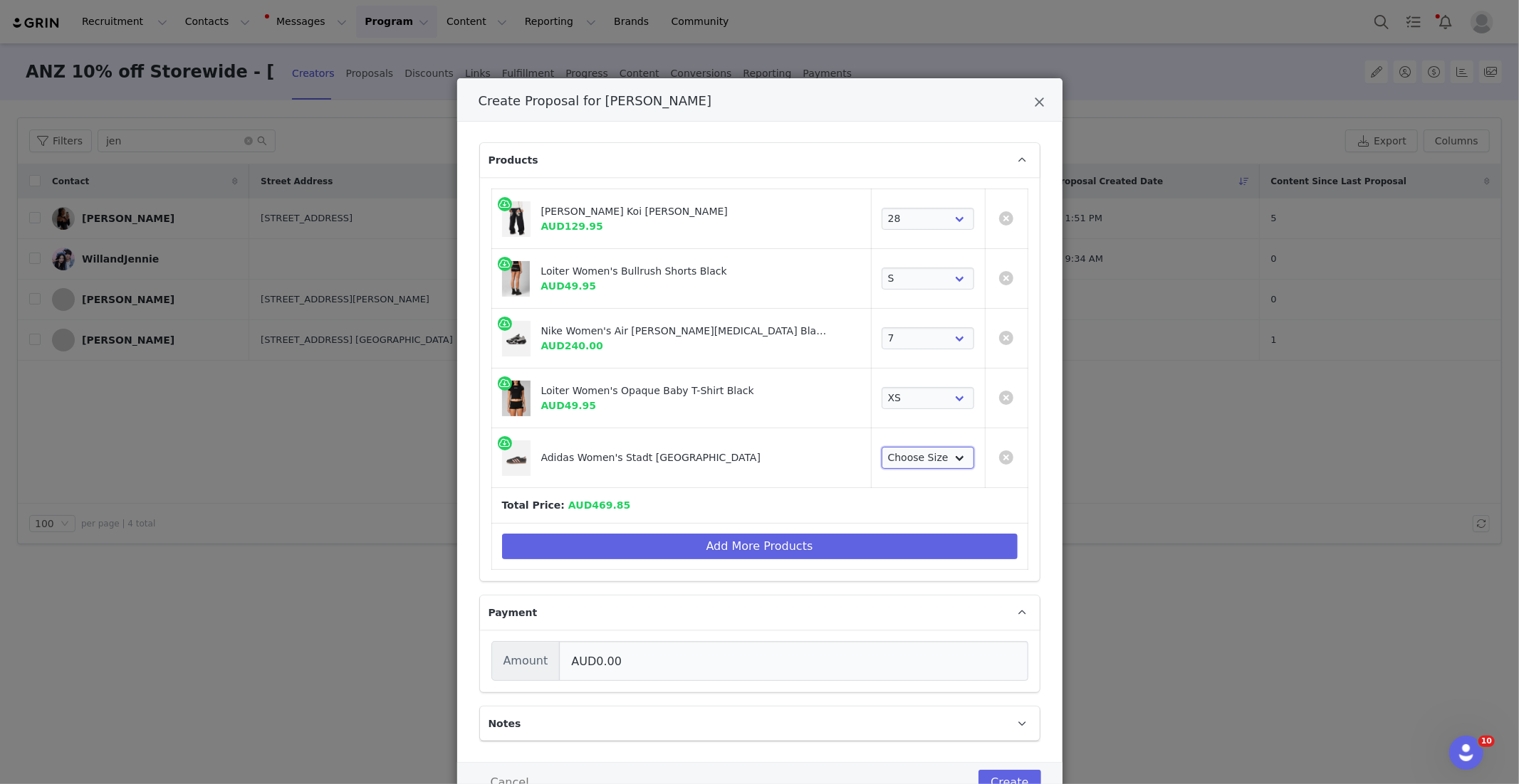
click at [881, 448] on select "Choose Size 5 6 7 8 9 10" at bounding box center [927, 458] width 92 height 23
select select "27861353"
click at [689, 529] on td "Add More Products" at bounding box center [760, 546] width 536 height 47
click at [688, 541] on button "Add More Products" at bounding box center [760, 546] width 515 height 26
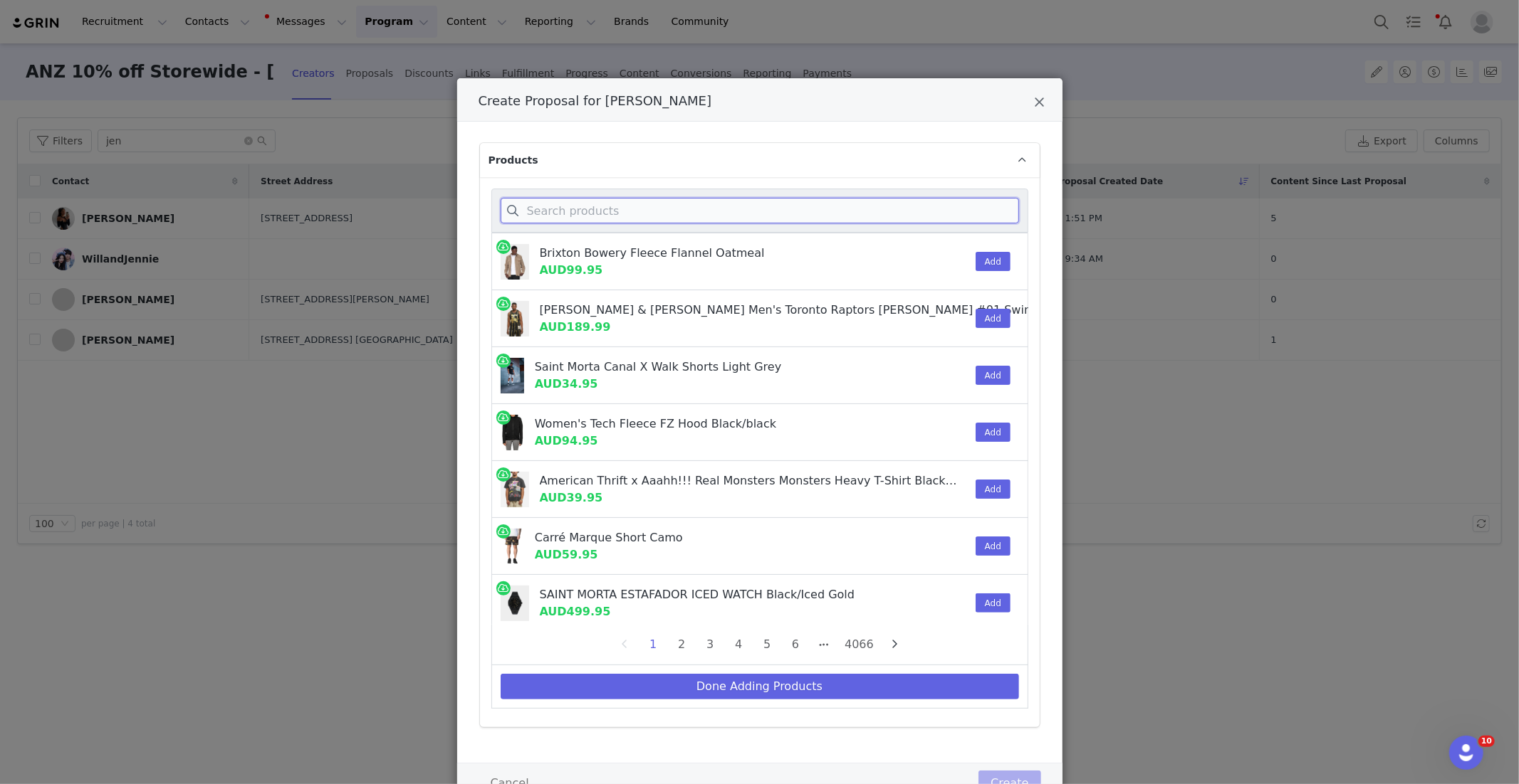
click at [569, 205] on input "Create Proposal for Jennifer Chong" at bounding box center [760, 210] width 518 height 26
paste input "Women's Sportswear Style Phoenix Fleece Cropped Half Zip Sweatshirt"
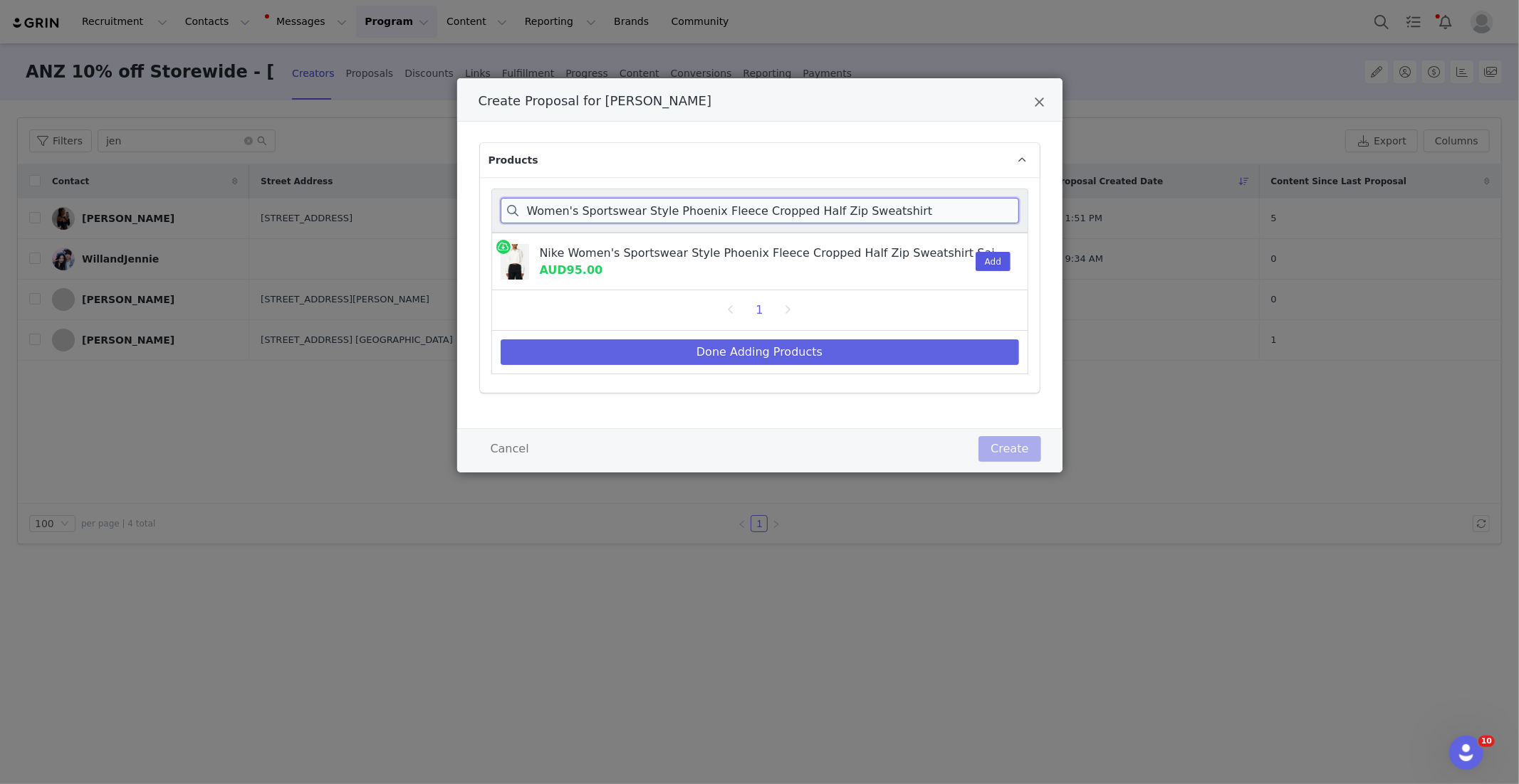
type input "Women's Sportswear Style Phoenix Fleece Cropped Half Zip Sweatshirt"
click at [996, 269] on button "Add" at bounding box center [992, 261] width 35 height 19
click at [859, 355] on button "Done Adding Products" at bounding box center [760, 352] width 518 height 26
select select "28185537"
select select "27967180"
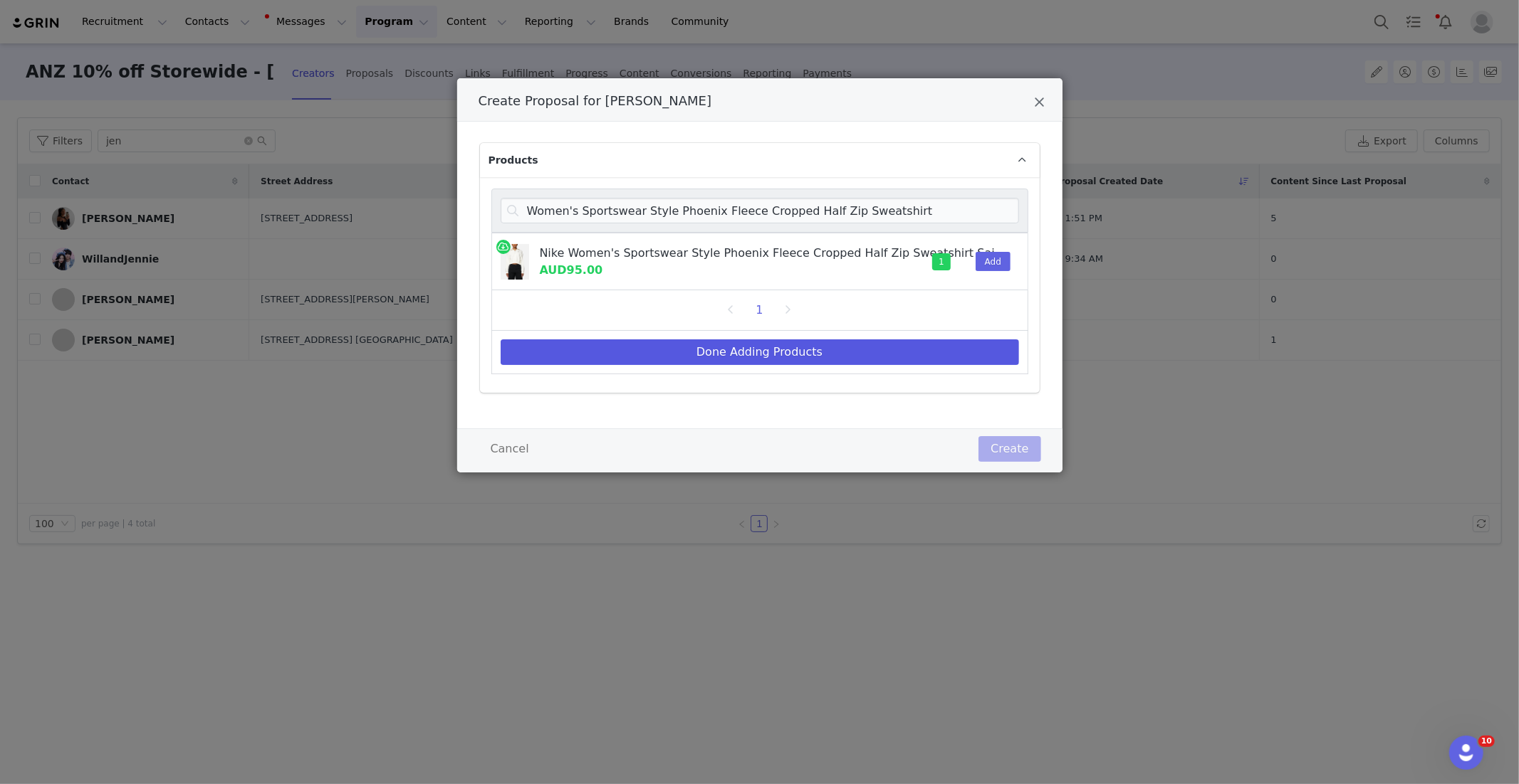
select select "28378218"
select select "27967351"
select select "27861353"
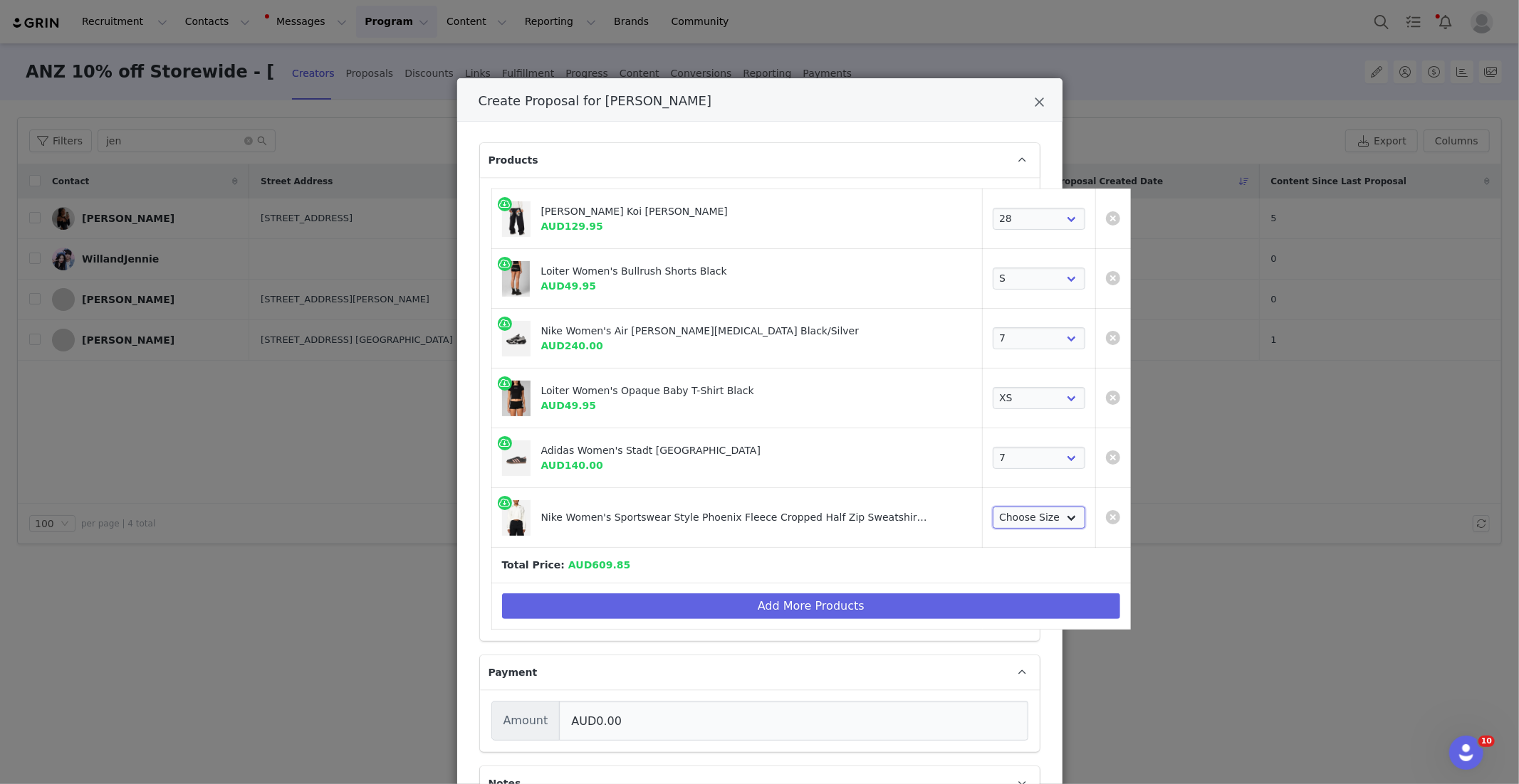
click at [998, 518] on select "Choose Size 6 (XS) 8 (S) 10 (M) 12 (L) 14 (XL) 2XL" at bounding box center [1038, 518] width 92 height 23
select select "27466739"
drag, startPoint x: 818, startPoint y: 610, endPoint x: 804, endPoint y: 585, distance: 28.7
click at [818, 610] on button "Add More Products" at bounding box center [811, 606] width 619 height 26
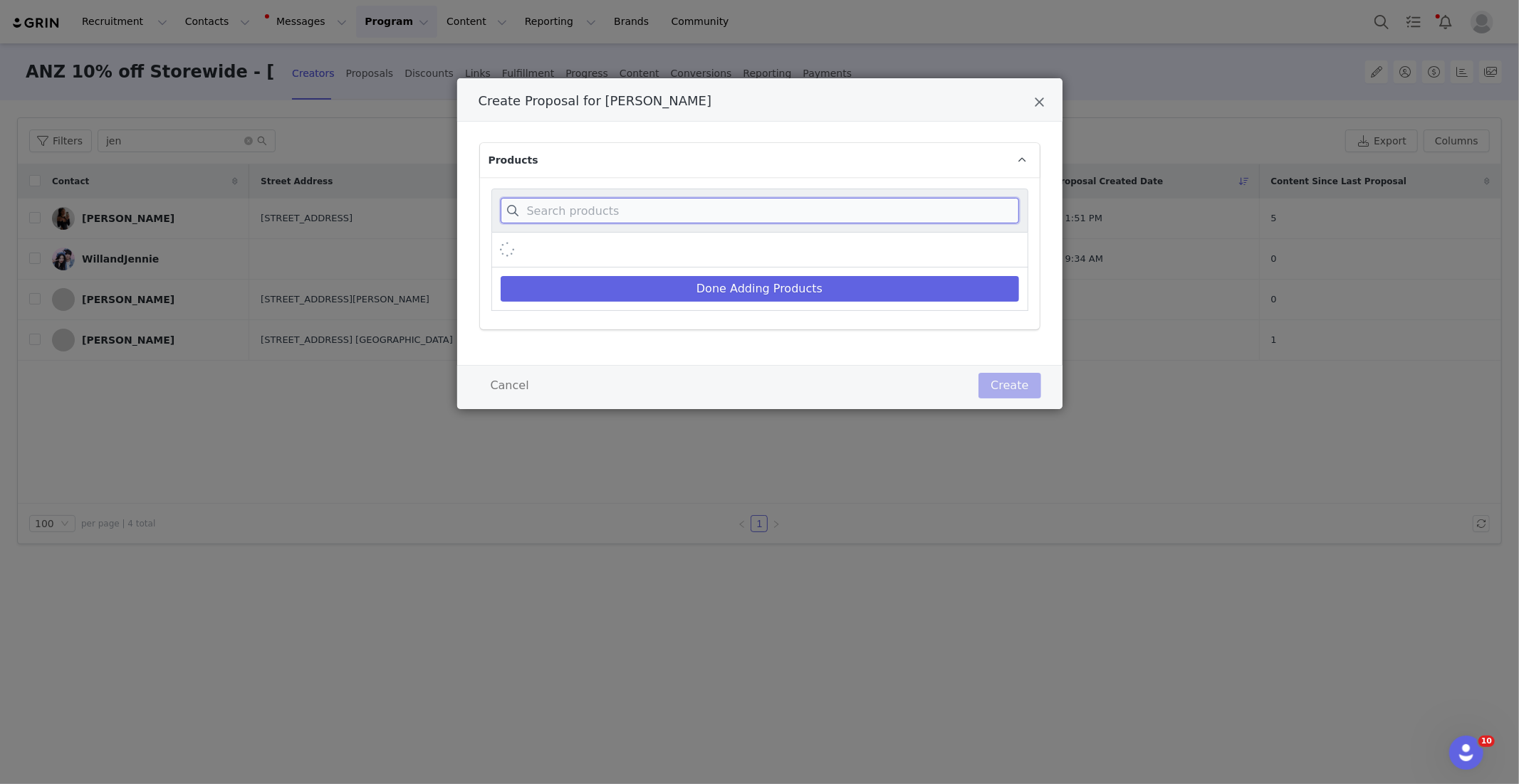
click at [586, 217] on input "Create Proposal for Jennifer Chong" at bounding box center [760, 210] width 518 height 26
paste input "Spire Mule"
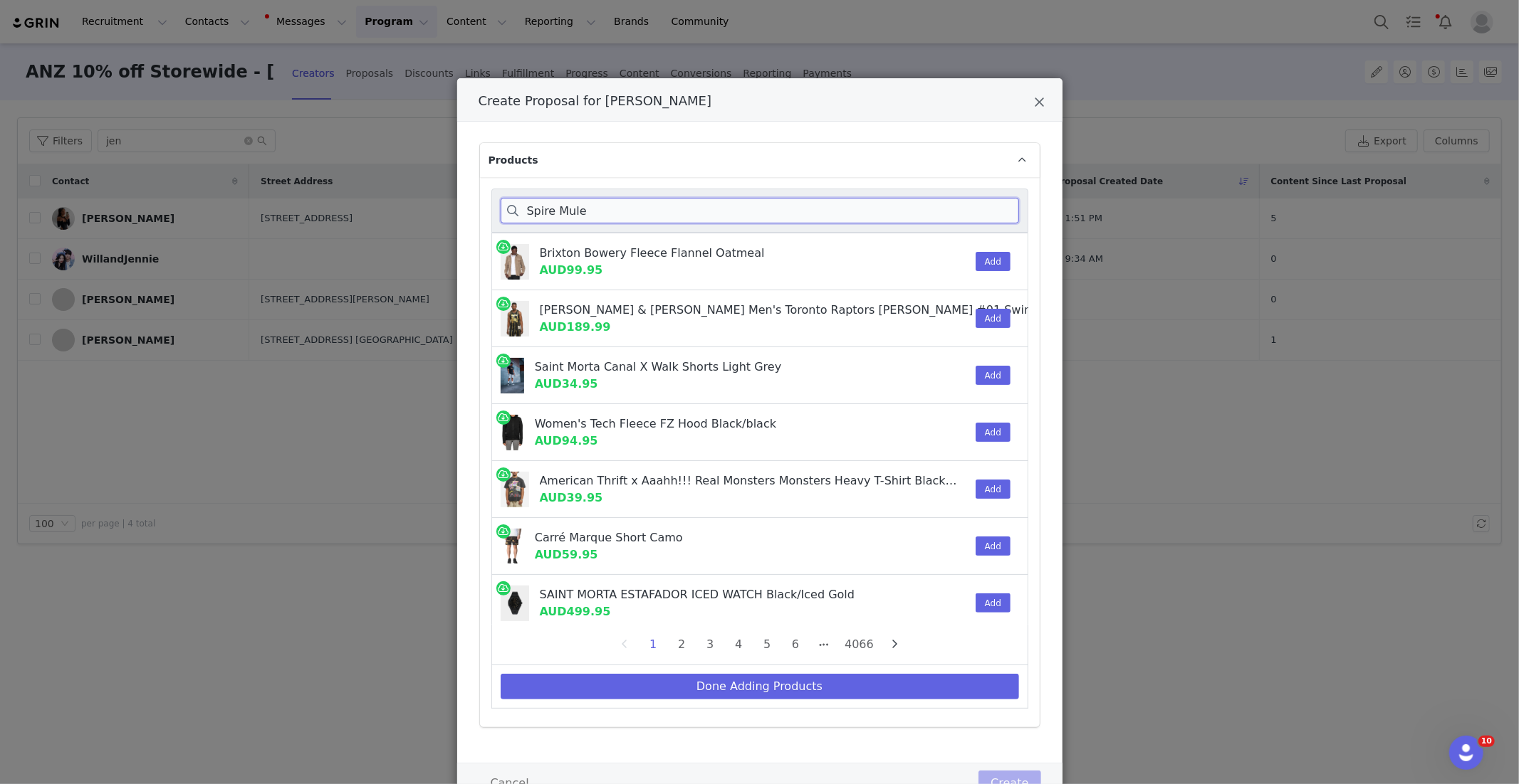
type input "Spire Mule"
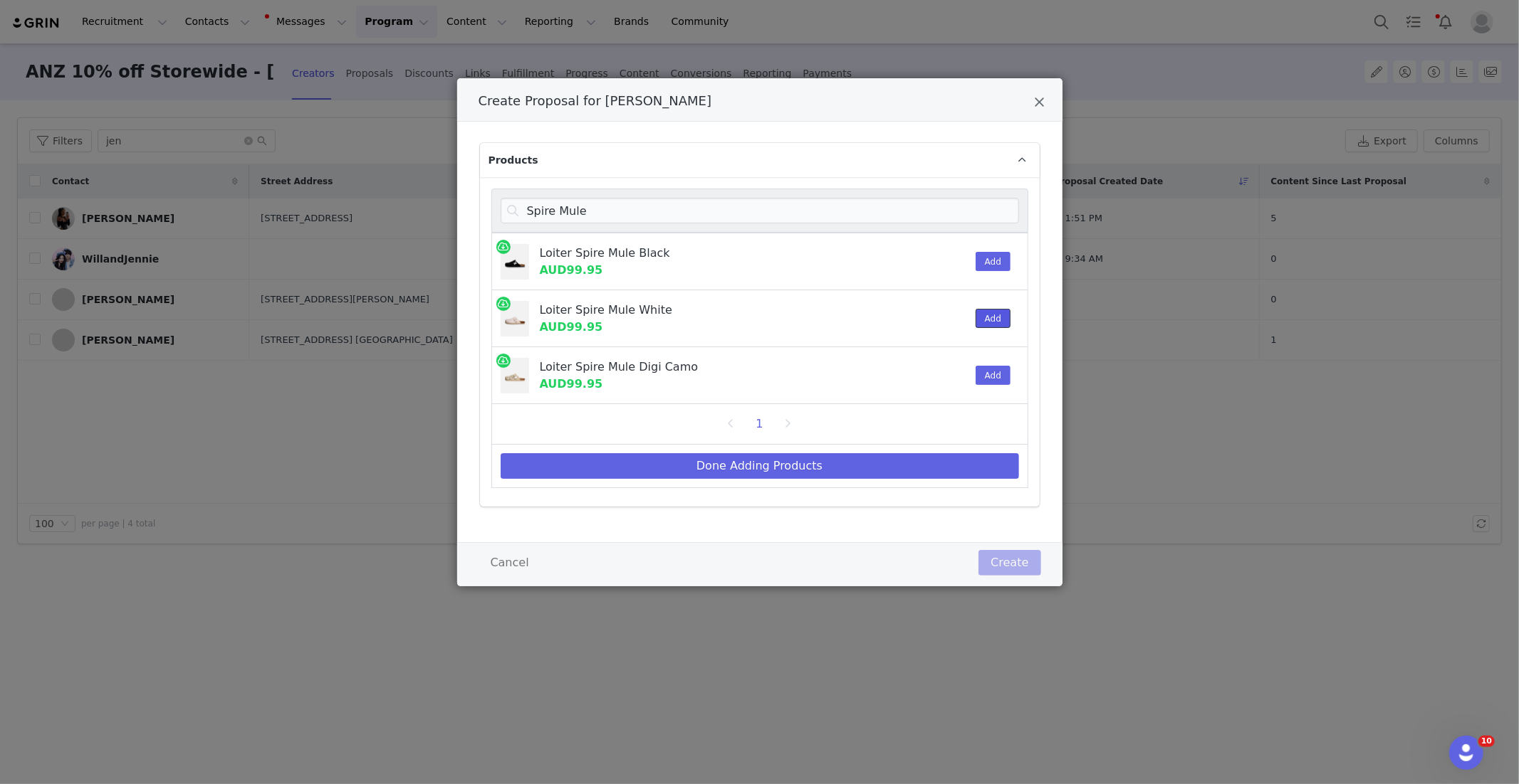
click at [989, 325] on button "Add" at bounding box center [992, 318] width 35 height 19
click at [853, 464] on button "Done Adding Products" at bounding box center [760, 466] width 518 height 26
select select "28185537"
select select "27967180"
select select "28378218"
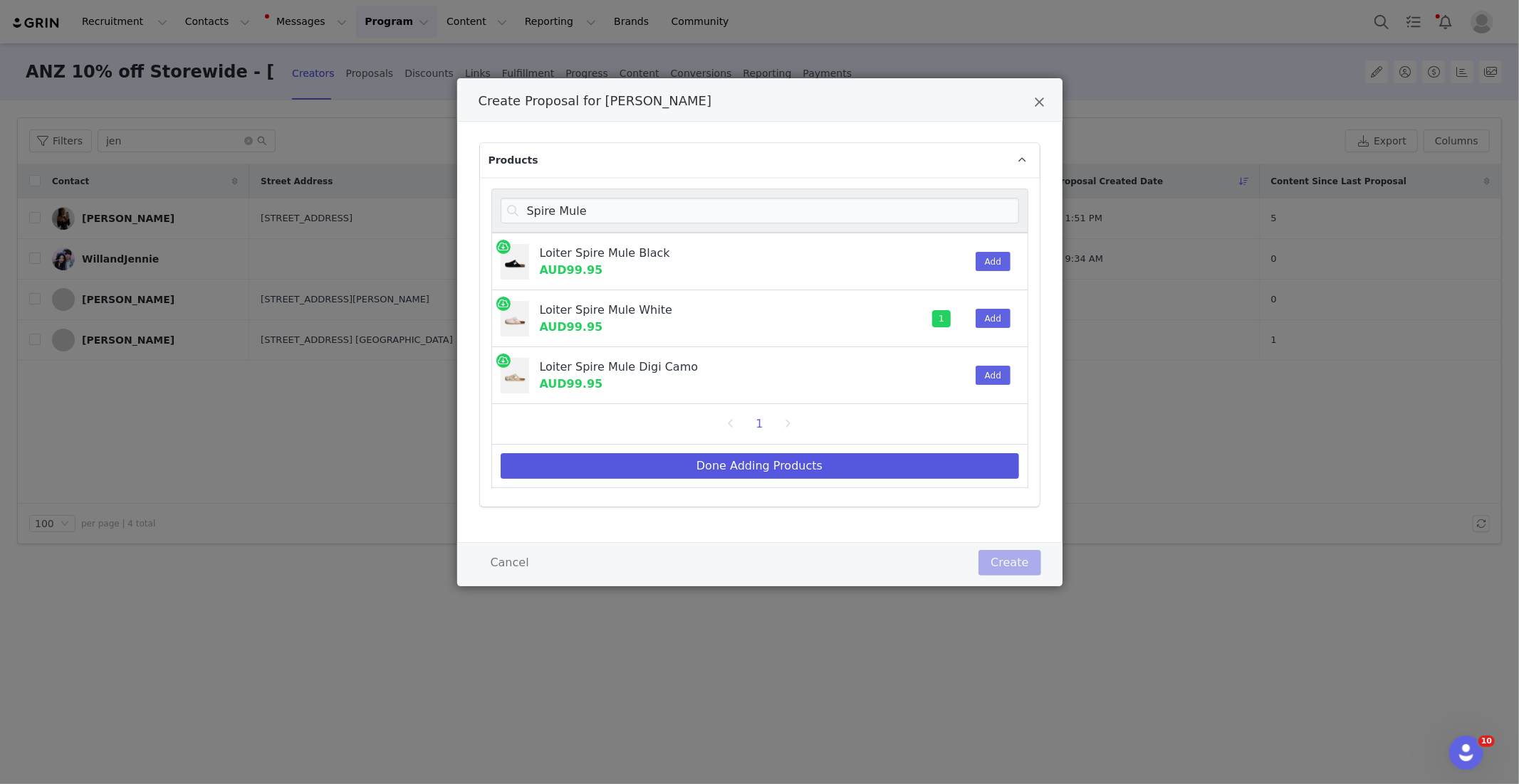
select select "27967351"
select select "27861353"
select select "27466739"
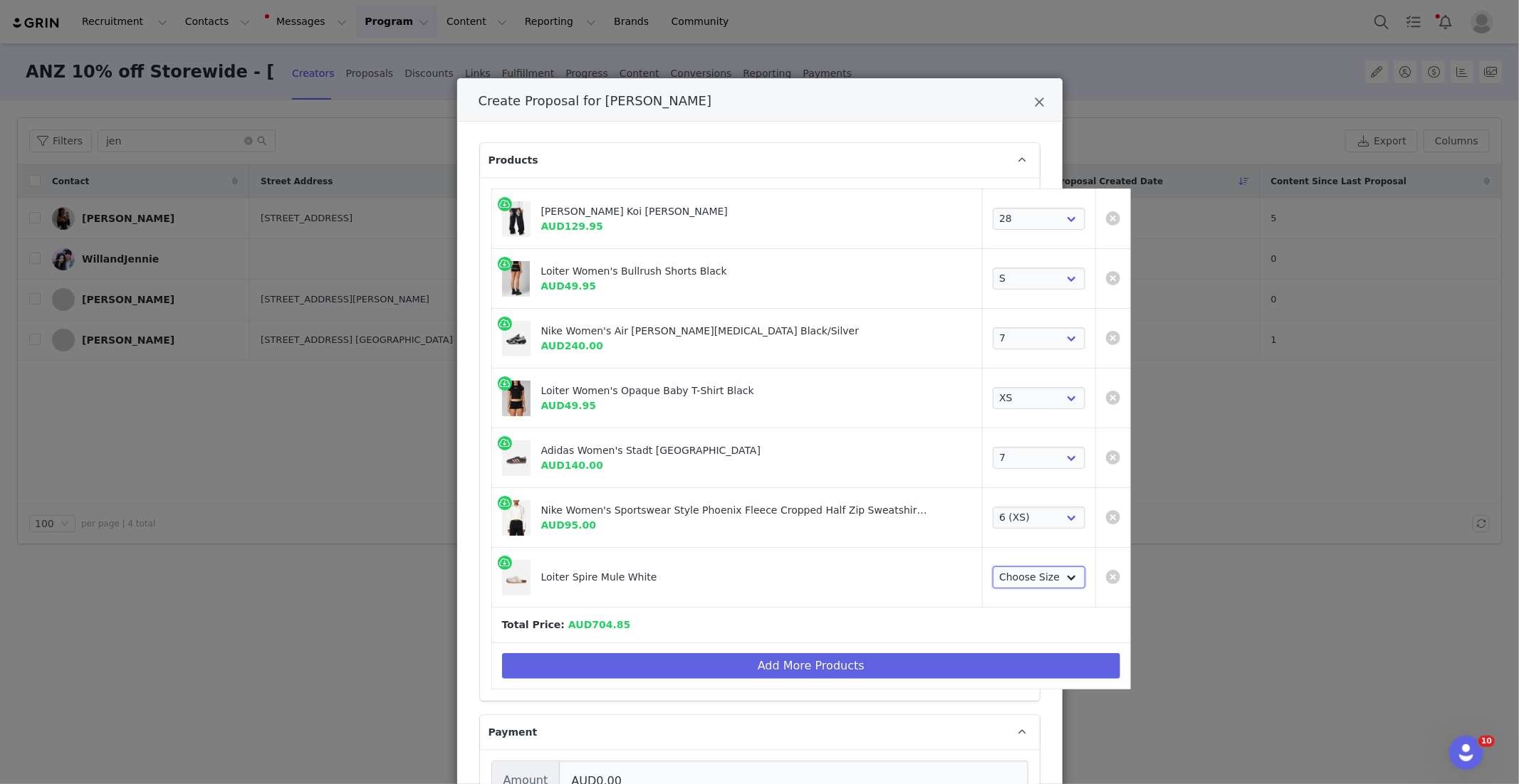
click at [992, 575] on select "Choose Size 6 7 8 9 10 11 12" at bounding box center [1038, 578] width 92 height 23
select select "28091725"
click at [544, 645] on td "Add More Products" at bounding box center [811, 666] width 640 height 47
click at [544, 660] on button "Add More Products" at bounding box center [811, 666] width 619 height 26
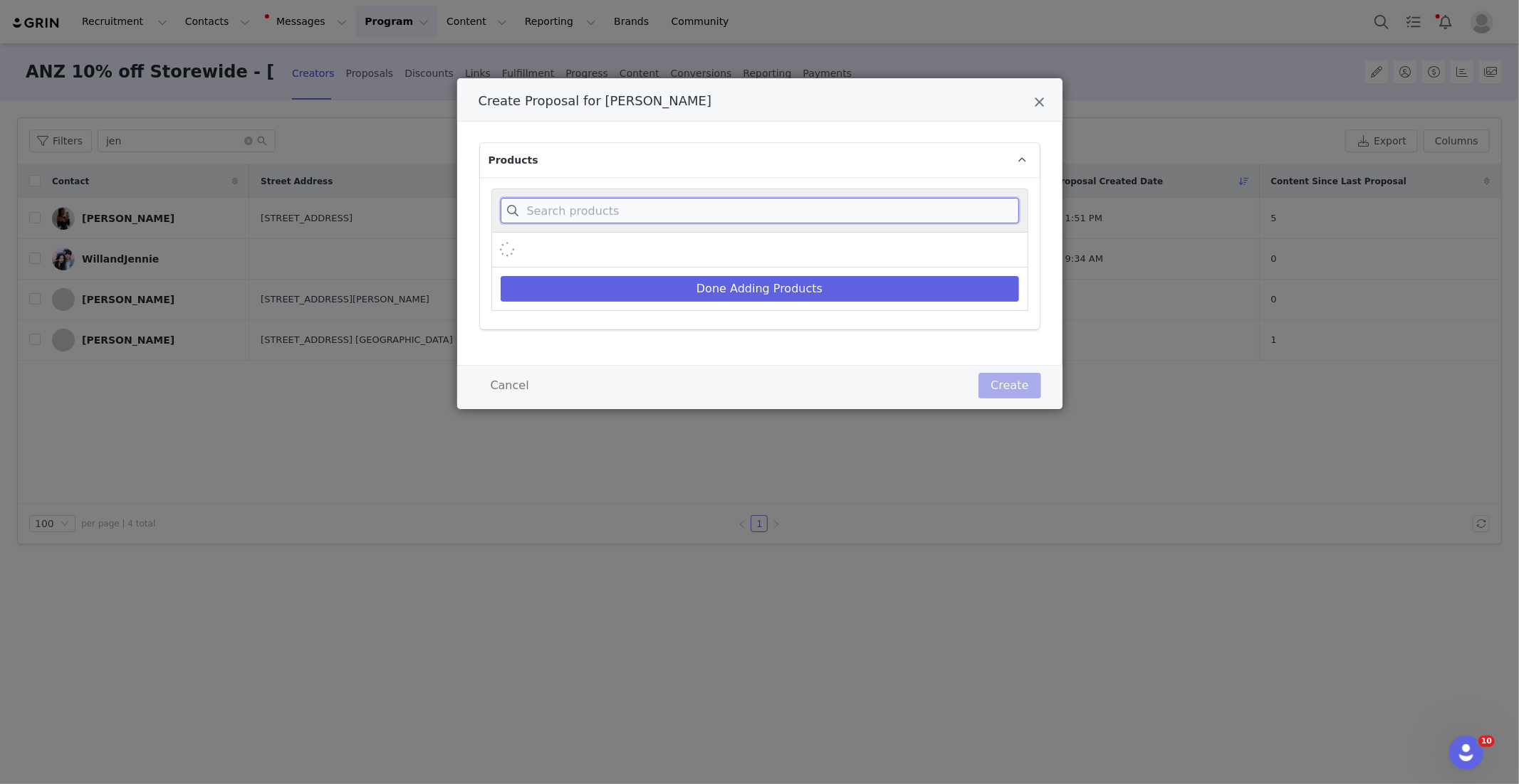
click at [563, 210] on input "Create Proposal for Jennifer Chong" at bounding box center [760, 210] width 518 height 26
paste input "Euro Button Up Shirt"
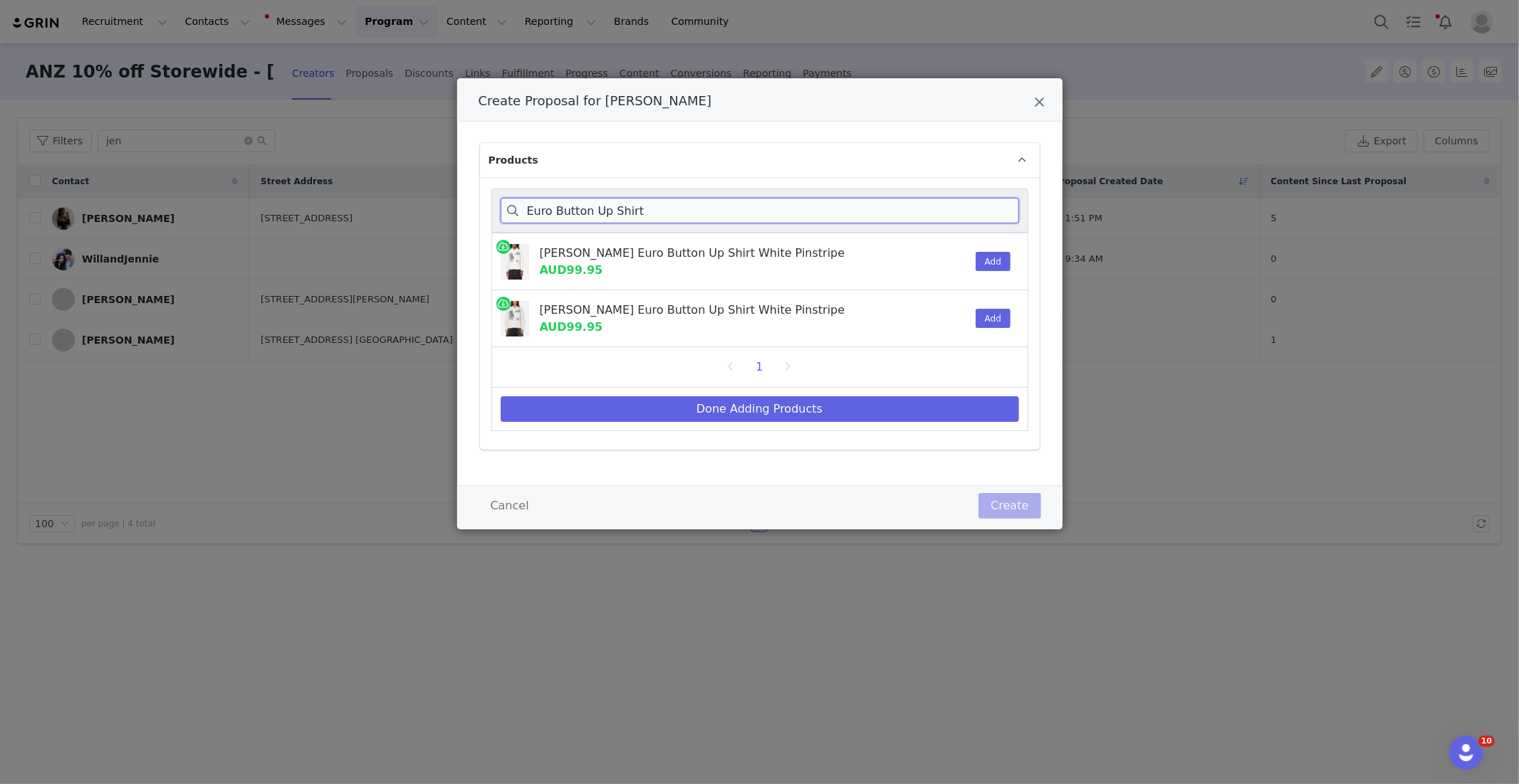
type input "Euro Button Up Shirt"
click at [979, 250] on div "Add" at bounding box center [989, 261] width 44 height 56
click at [977, 259] on button "Add" at bounding box center [992, 261] width 35 height 19
click at [895, 412] on button "Done Adding Products" at bounding box center [760, 409] width 518 height 26
select select "28185537"
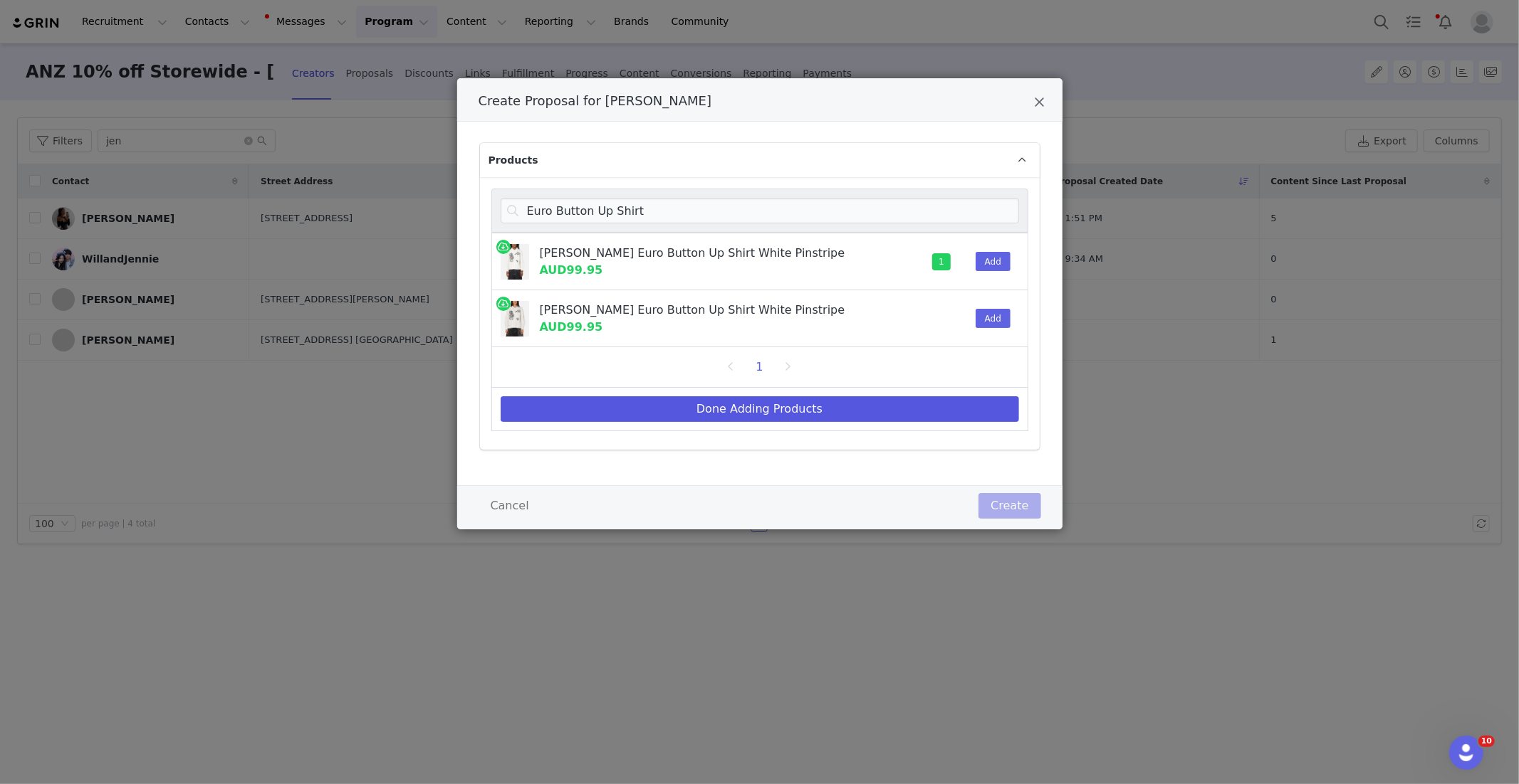
select select "27967180"
select select "28378218"
select select "27967351"
select select "27861353"
select select "27466739"
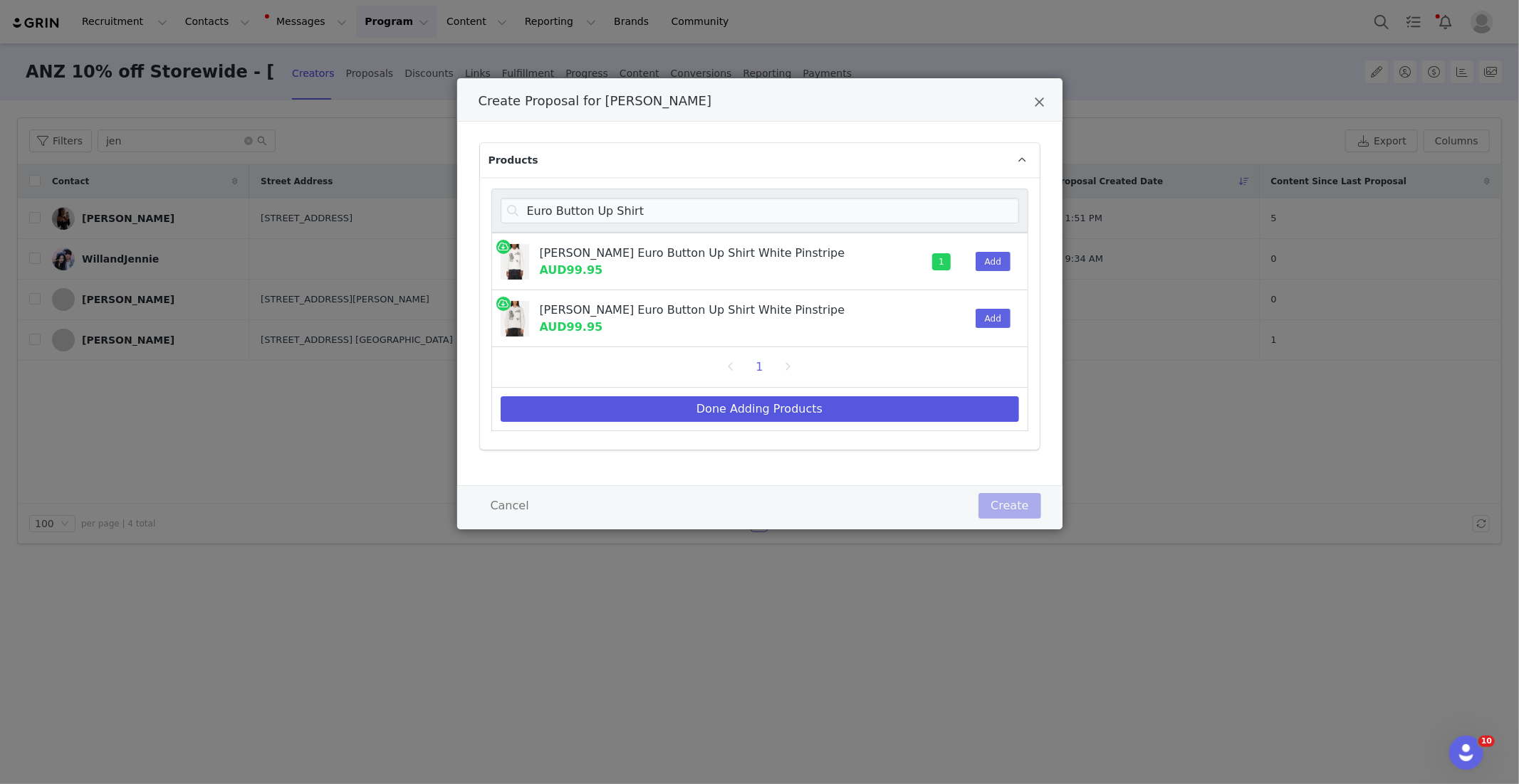
select select "28091725"
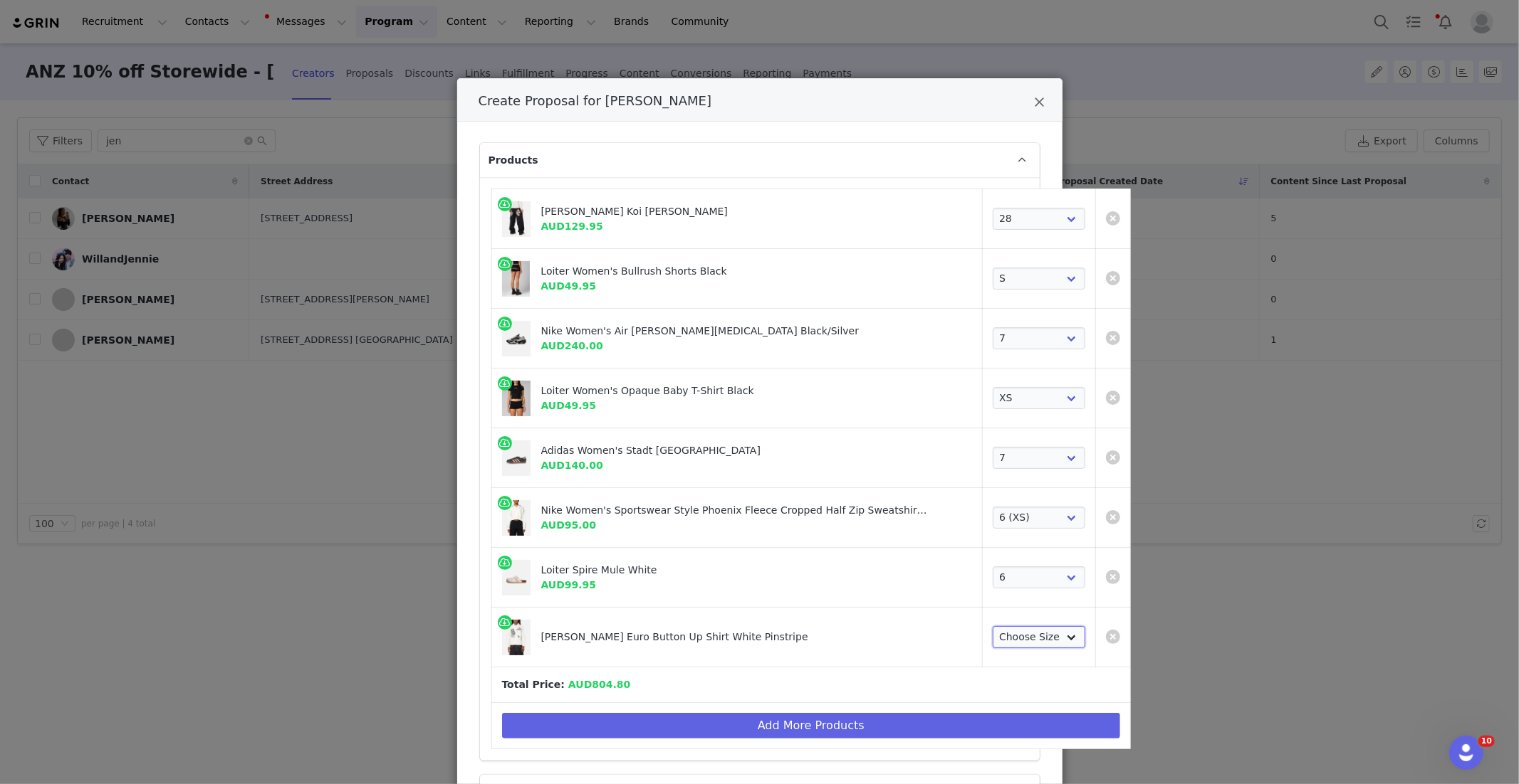
click at [992, 630] on select "Choose Size XS S M L XL 2XL 3XL" at bounding box center [1038, 638] width 92 height 23
select select "28185593"
click at [878, 725] on button "Add More Products" at bounding box center [811, 726] width 619 height 26
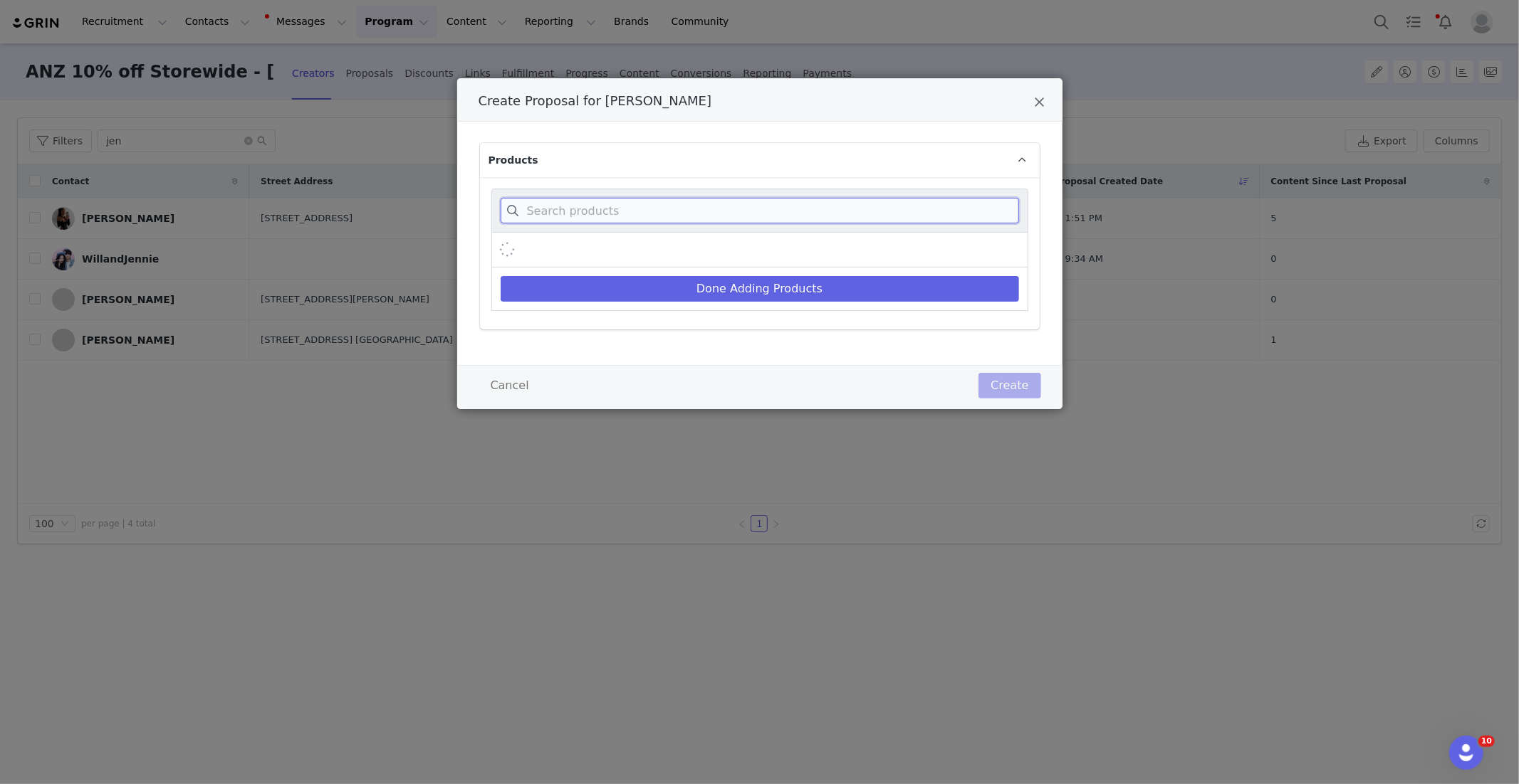
drag, startPoint x: 634, startPoint y: 205, endPoint x: 623, endPoint y: 201, distance: 11.7
click at [634, 204] on input "Create Proposal for Jennifer Chong" at bounding box center [760, 210] width 518 height 26
paste input "Women's Bullrush Shorts"
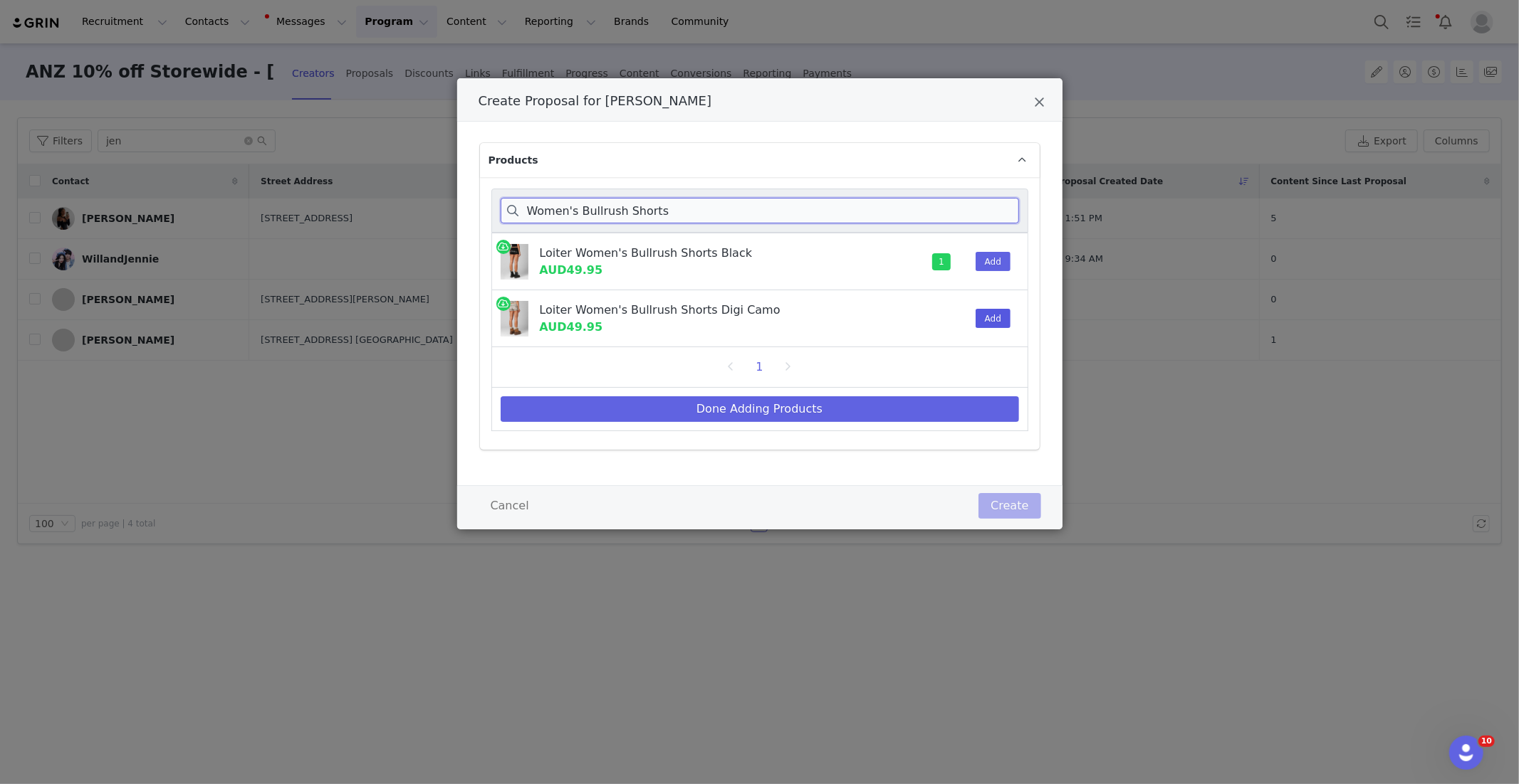
type input "Women's Bullrush Shorts"
drag, startPoint x: 1004, startPoint y: 311, endPoint x: 997, endPoint y: 322, distance: 13.0
click at [1004, 311] on button "Add" at bounding box center [992, 318] width 35 height 19
click at [954, 407] on button "Done Adding Products" at bounding box center [760, 409] width 518 height 26
select select "28185537"
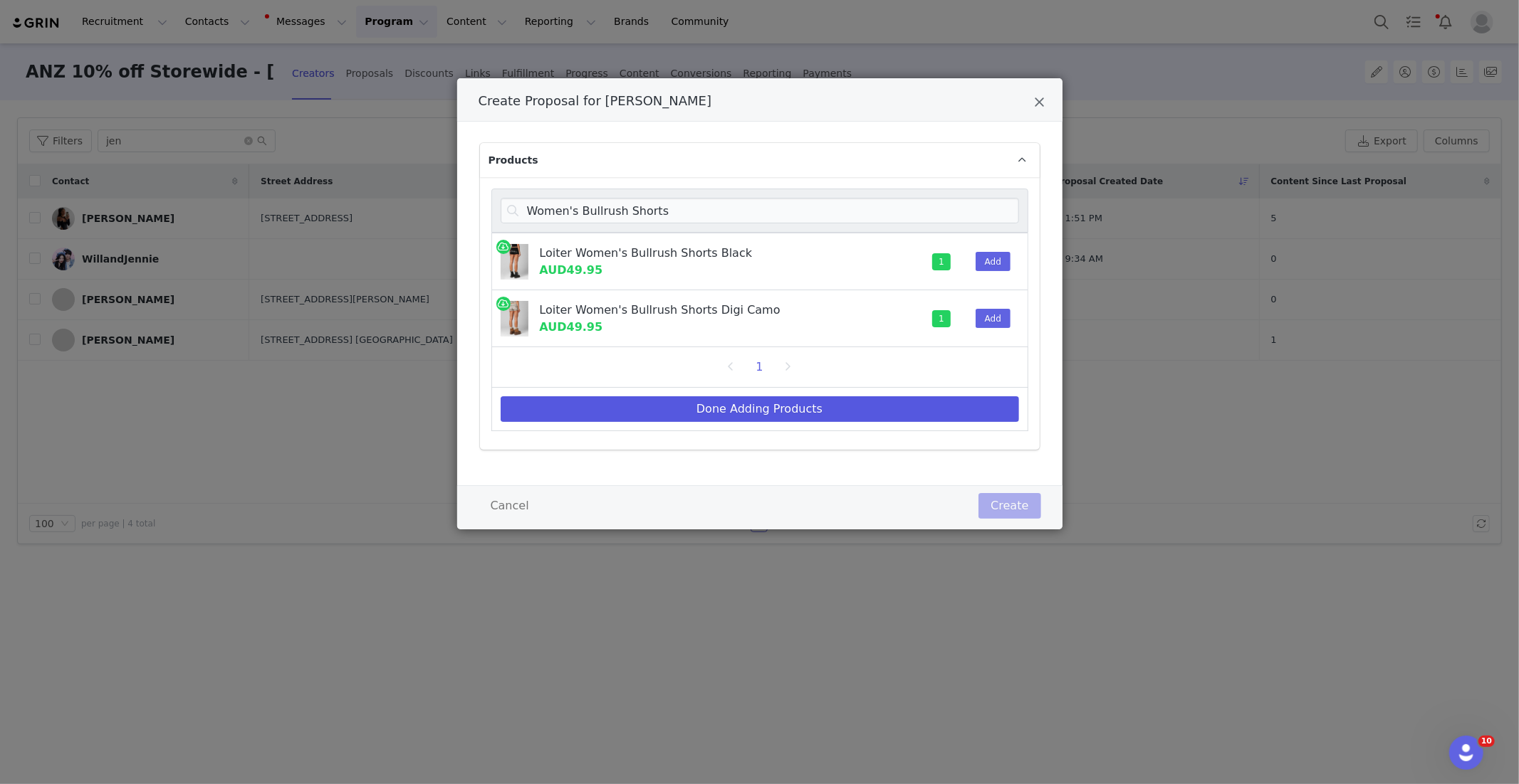
select select "27967180"
select select "28378218"
select select "27967351"
select select "27861353"
select select "27466739"
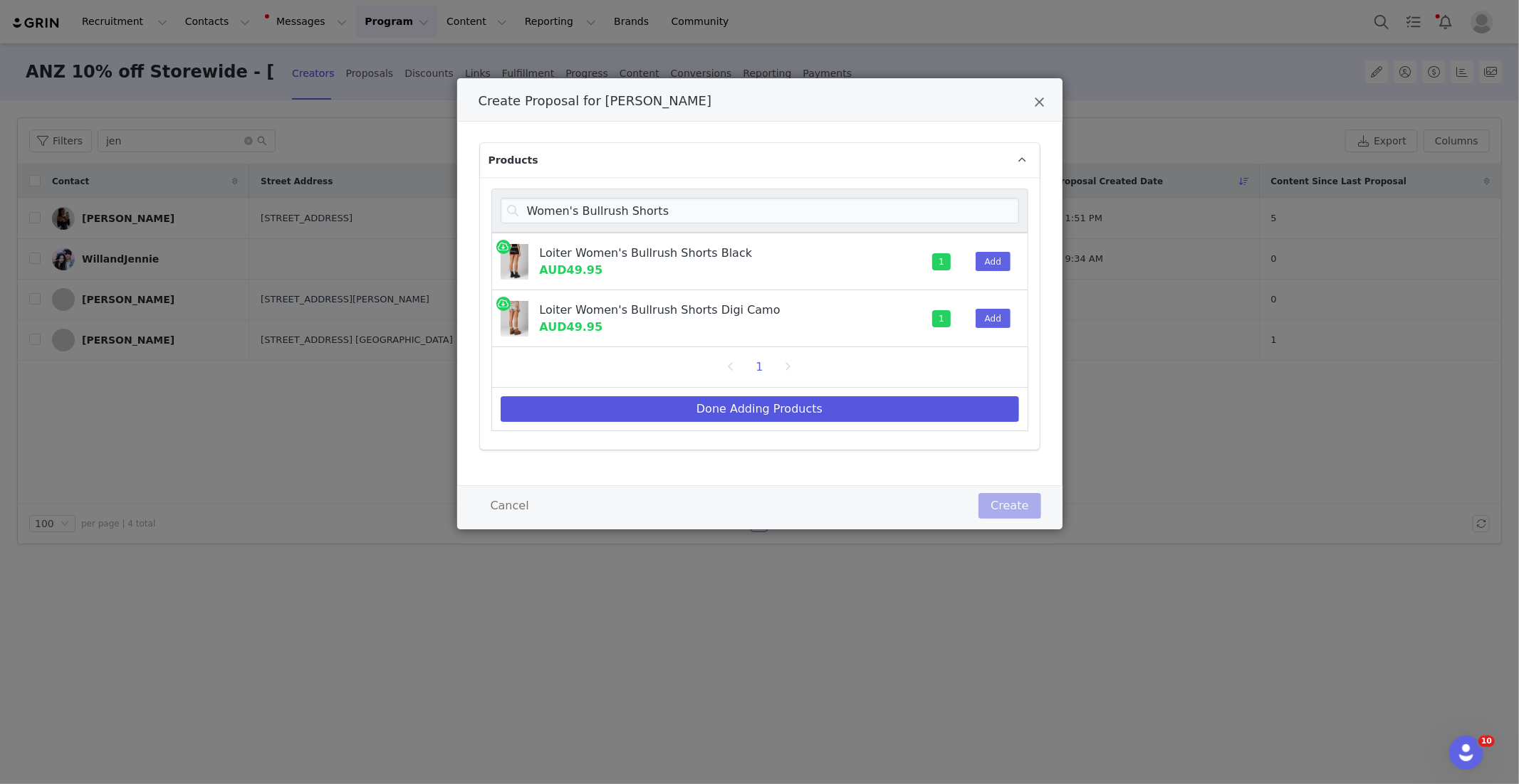
select select "28091725"
select select "28185593"
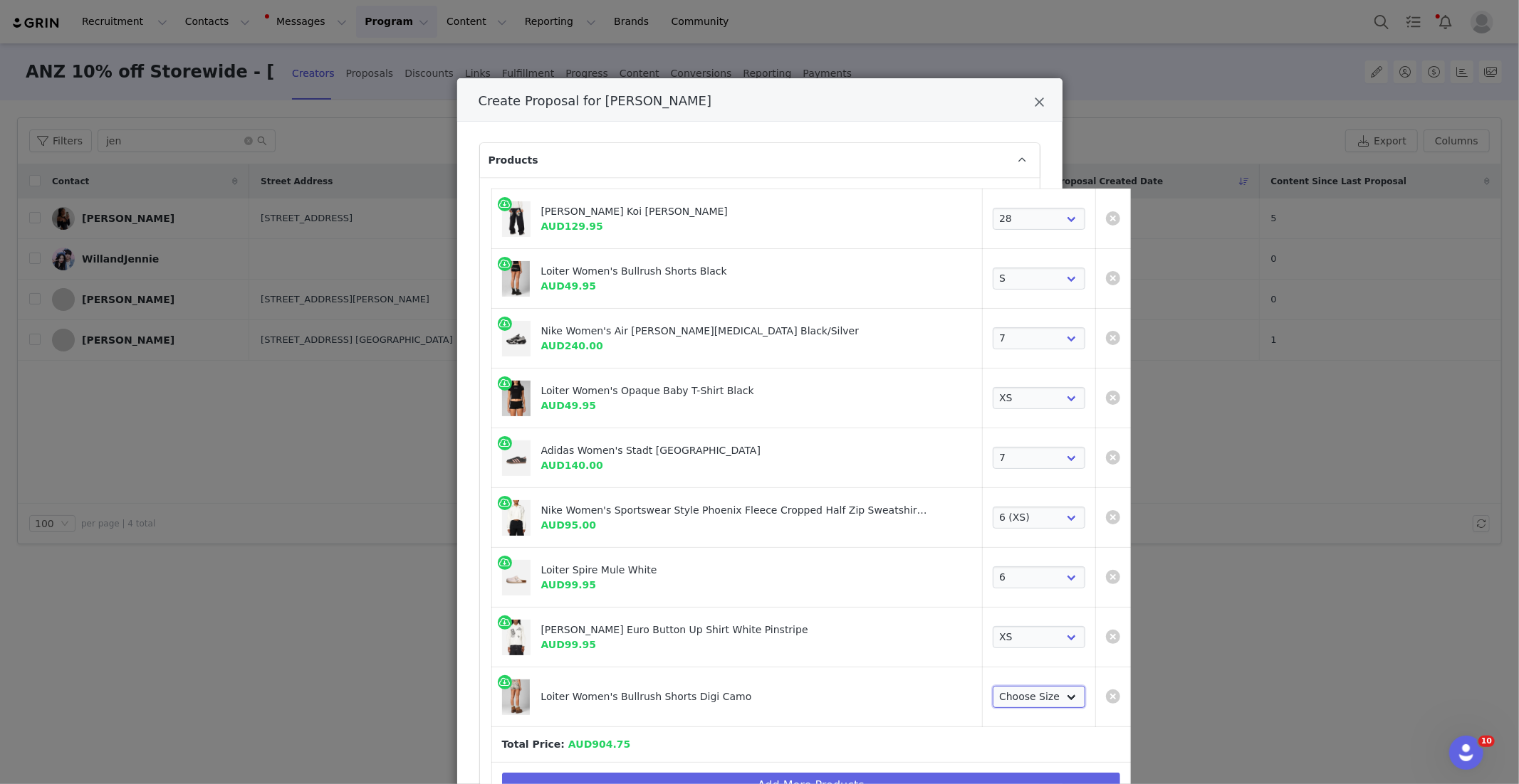
click at [992, 697] on select "Choose Size XS S M L XL 2XL" at bounding box center [1038, 698] width 92 height 23
select select "27966827"
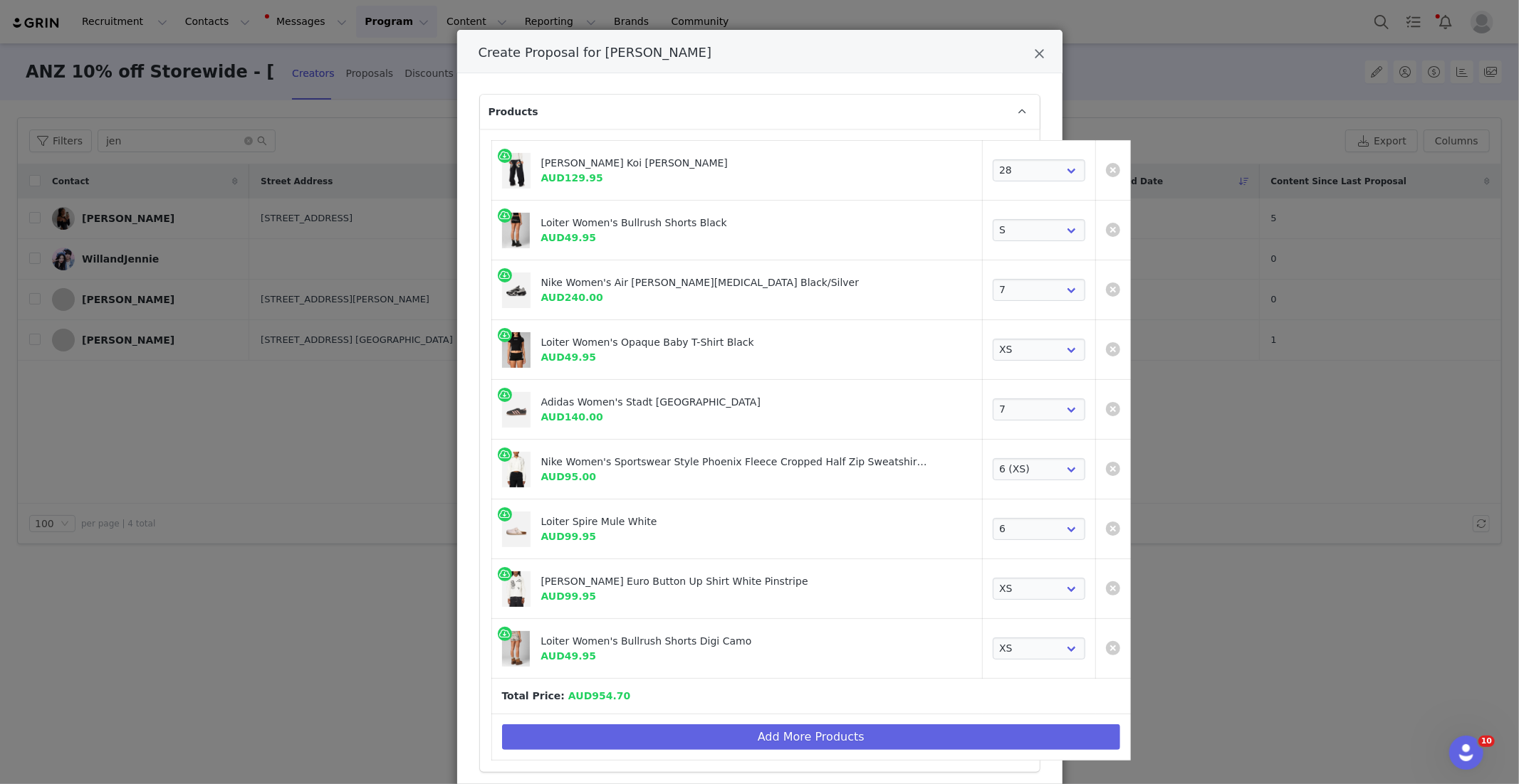
scroll to position [61, 0]
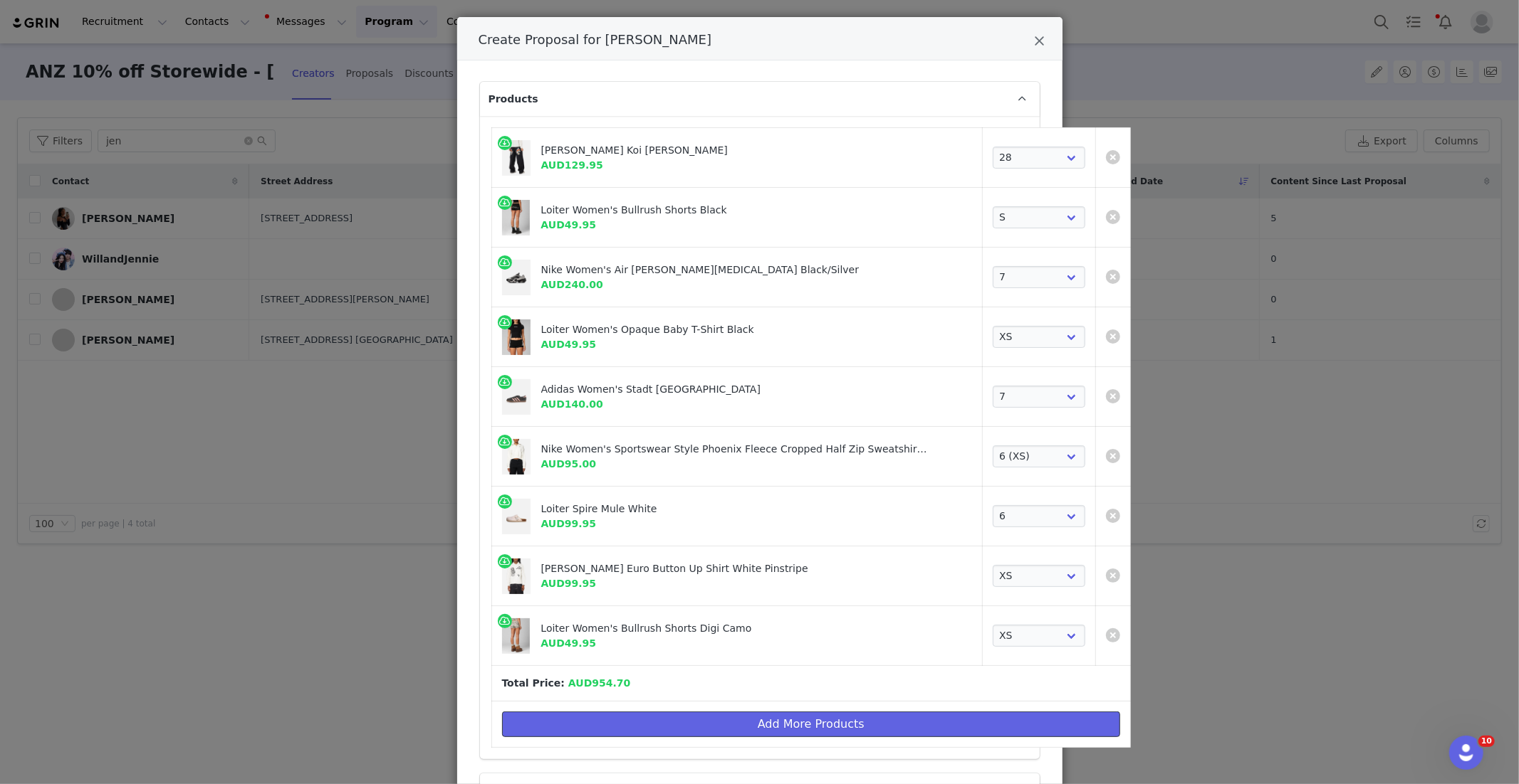
click at [734, 720] on button "Add More Products" at bounding box center [811, 724] width 619 height 26
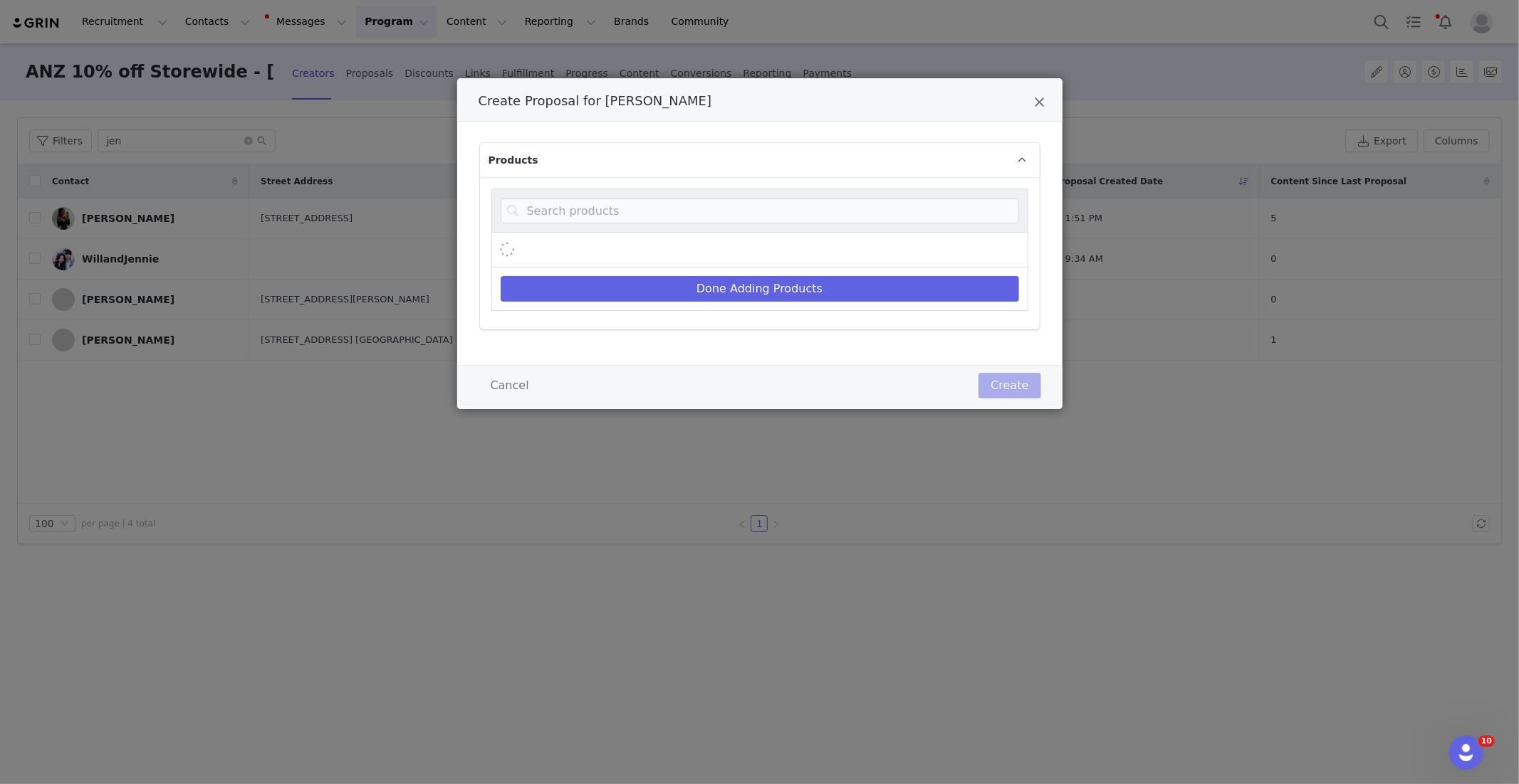
scroll to position [0, 0]
click at [564, 214] on input "Create Proposal for Jennifer Chong" at bounding box center [760, 210] width 518 height 26
paste input "XT-6"
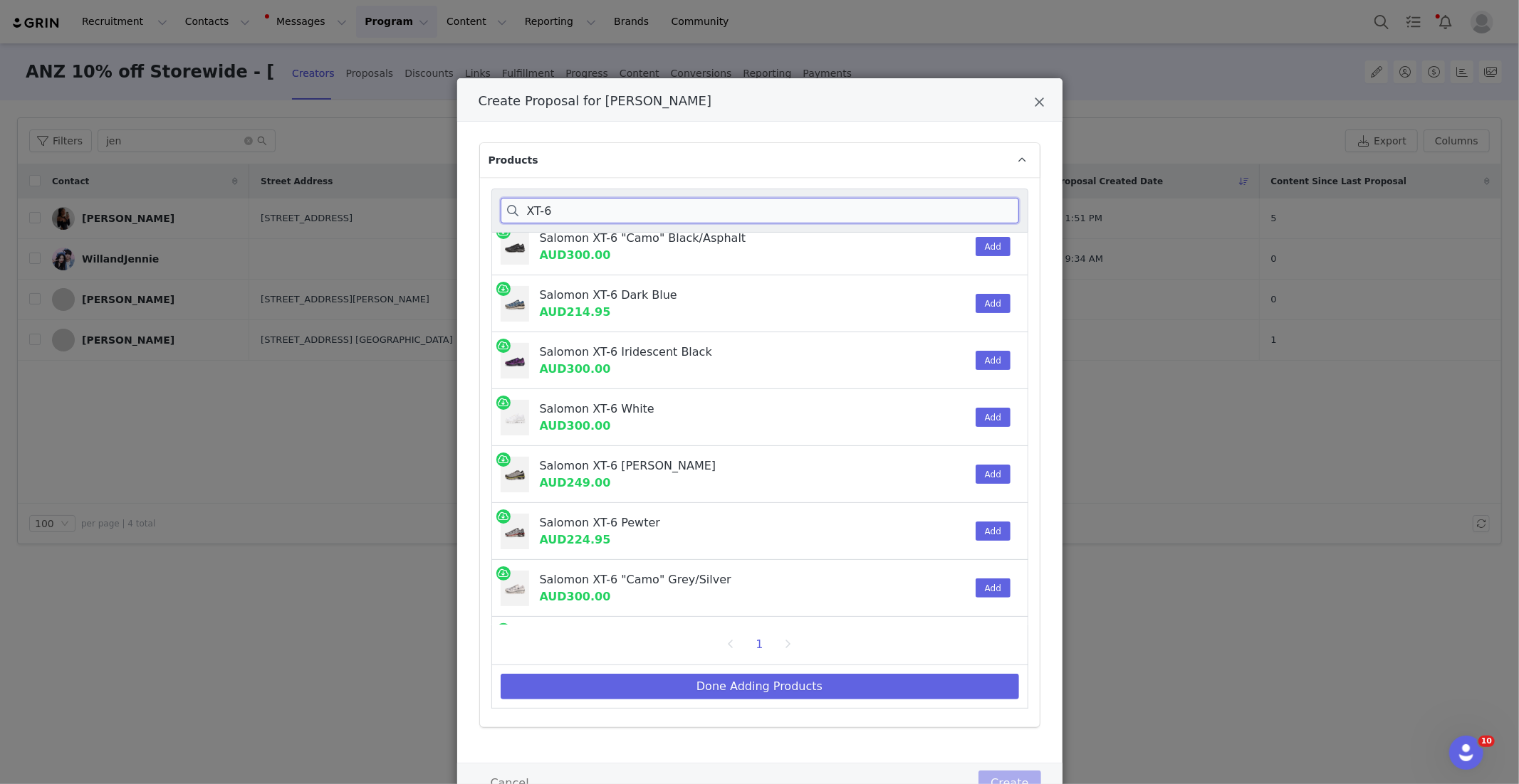
scroll to position [16, 0]
type input "XT-6"
click at [1000, 408] on button "Add" at bounding box center [992, 416] width 35 height 19
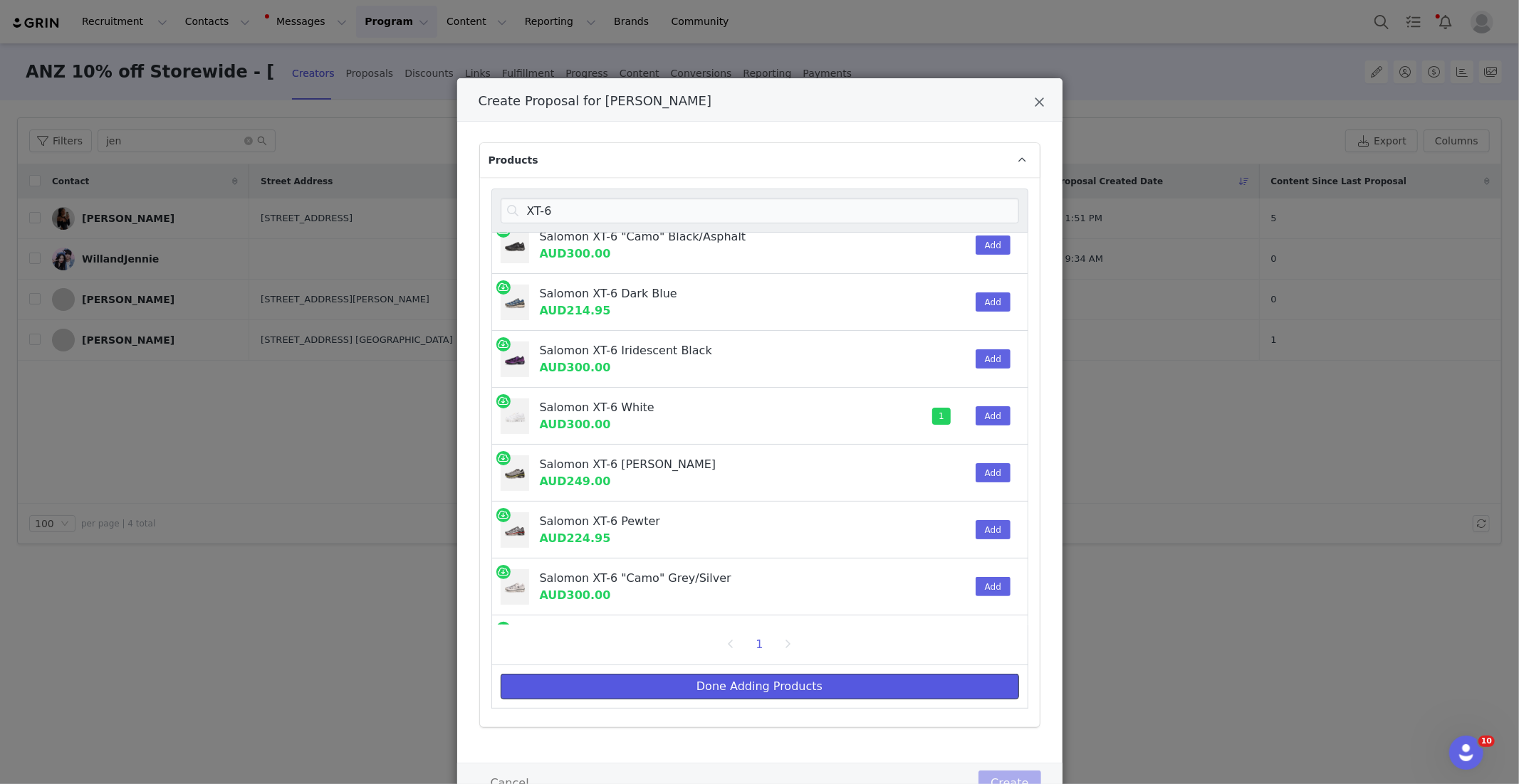
click at [806, 687] on button "Done Adding Products" at bounding box center [760, 686] width 518 height 26
select select "28185537"
select select "27967180"
select select "28378218"
select select "27967351"
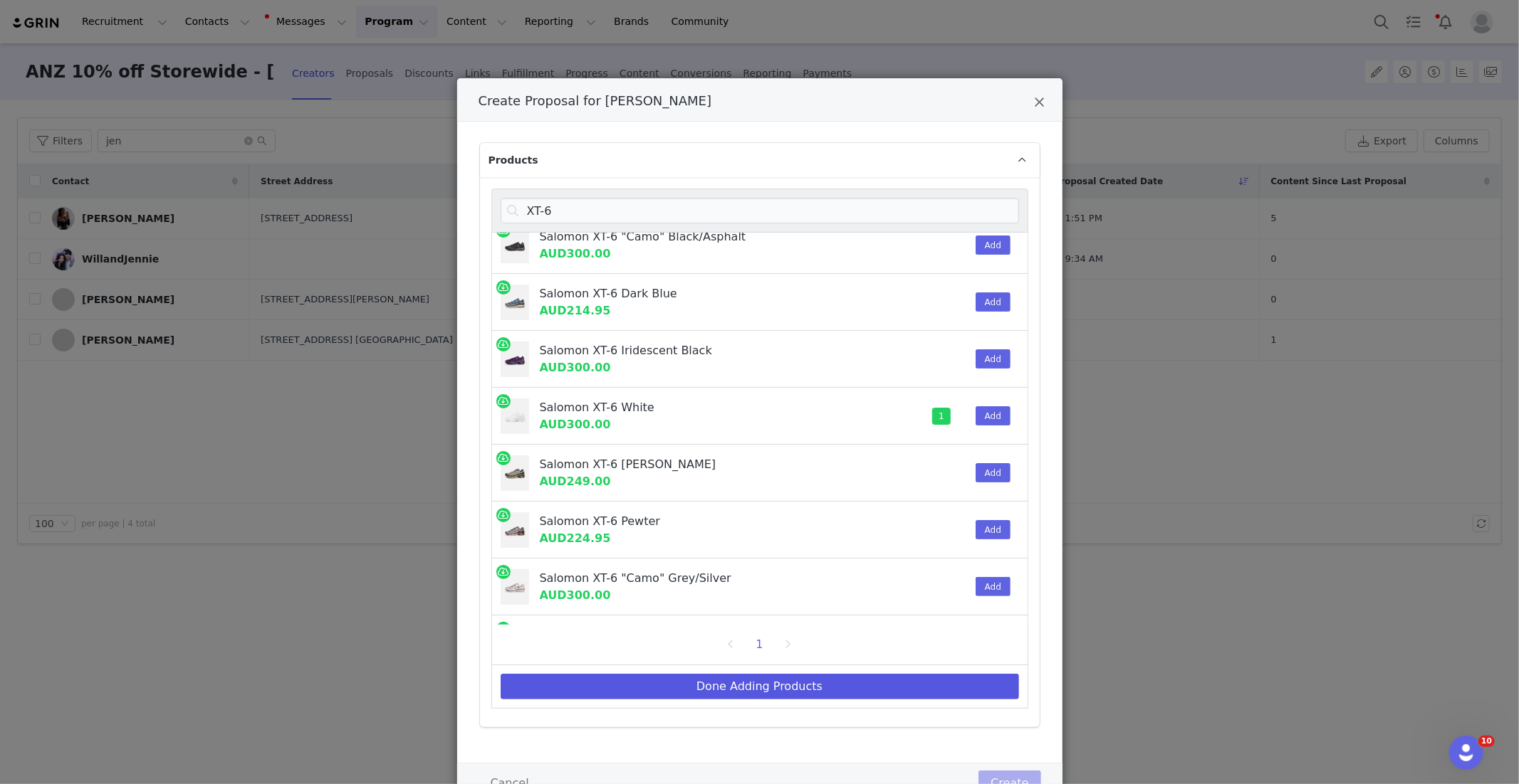
select select "27861353"
select select "27466739"
select select "28091725"
select select "28185593"
select select "27966827"
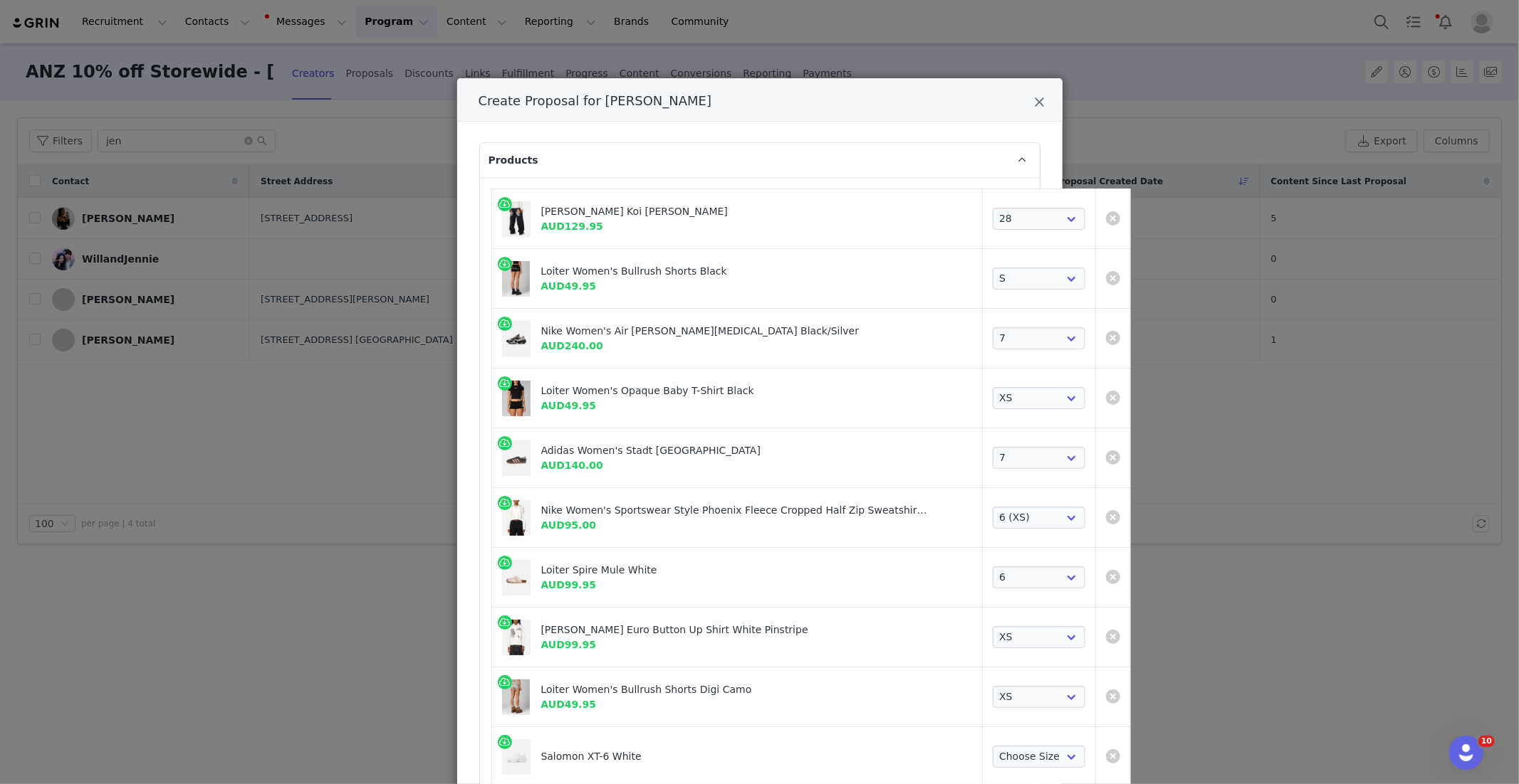
scroll to position [351, 0]
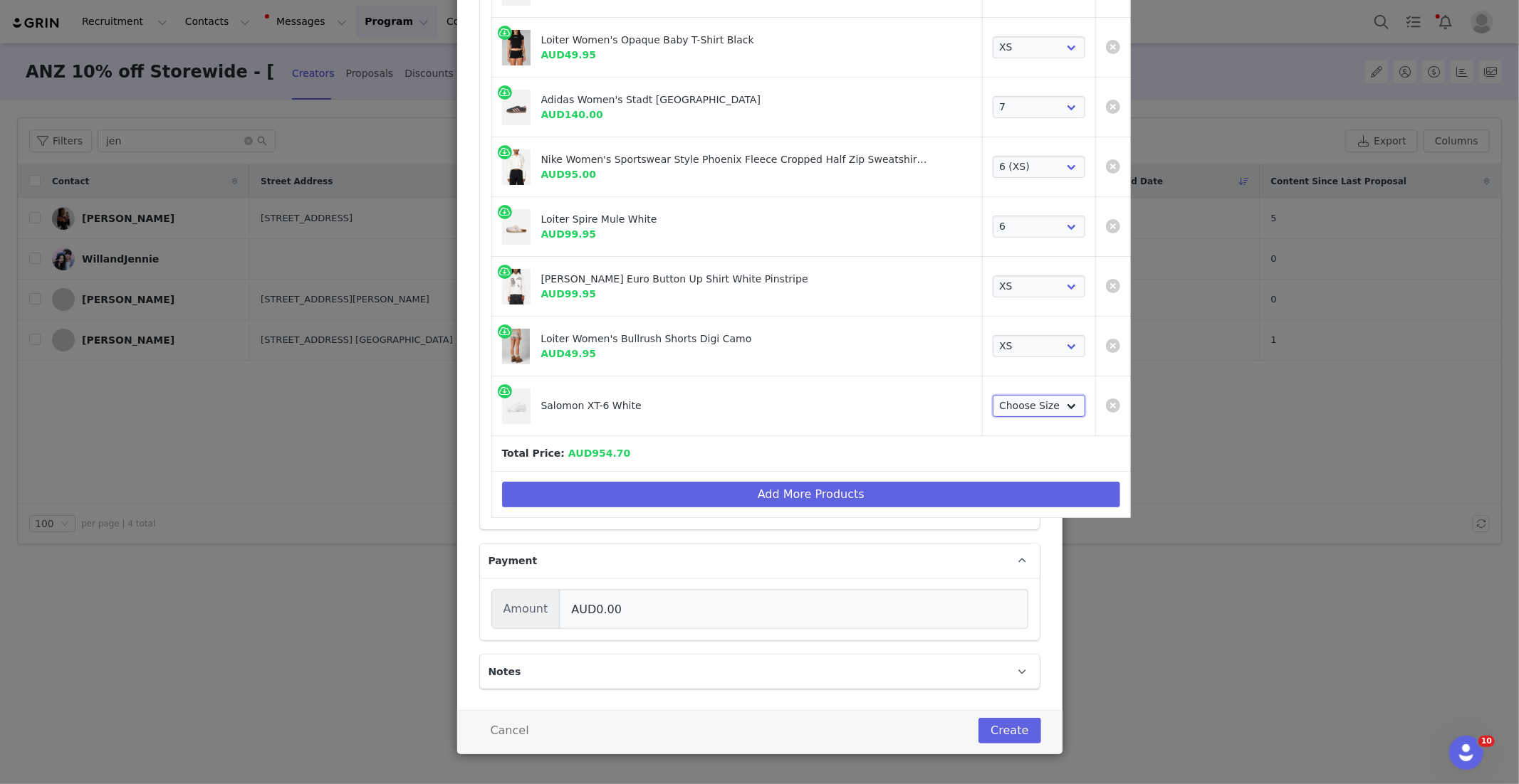
click at [996, 401] on select "Choose Size 5 6 7 8 9 10 11 12 13" at bounding box center [1038, 407] width 92 height 23
select select "22073637"
click at [817, 395] on div "Salomon XT-6 White" at bounding box center [735, 399] width 388 height 15
click at [991, 728] on button "Create" at bounding box center [1009, 731] width 62 height 26
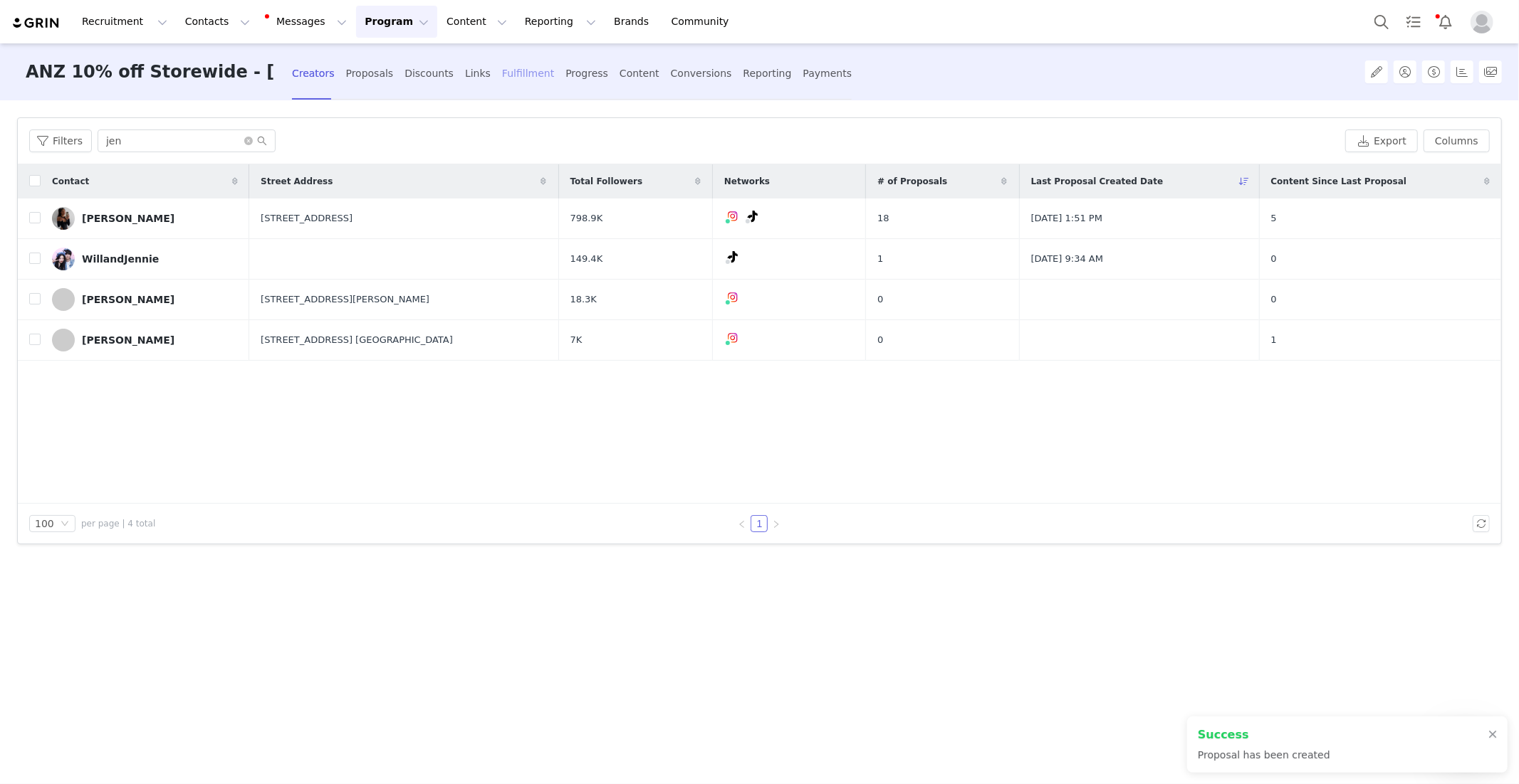
click at [502, 78] on div "Fulfillment" at bounding box center [528, 74] width 52 height 38
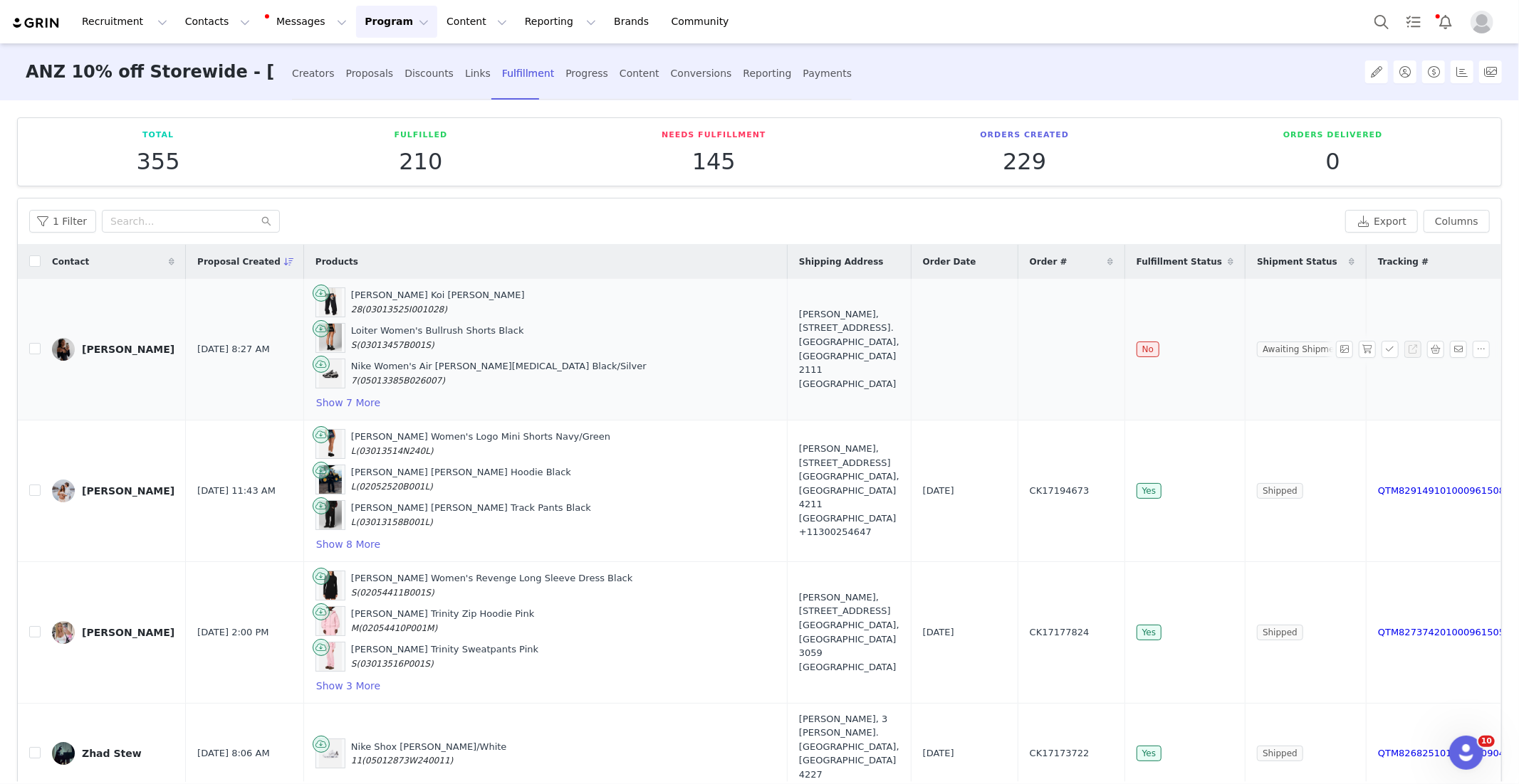
click at [385, 306] on span "(03013525I001028)" at bounding box center [405, 310] width 86 height 10
copy span "03013525I001028"
click at [356, 400] on button "Show 7 More" at bounding box center [348, 403] width 66 height 17
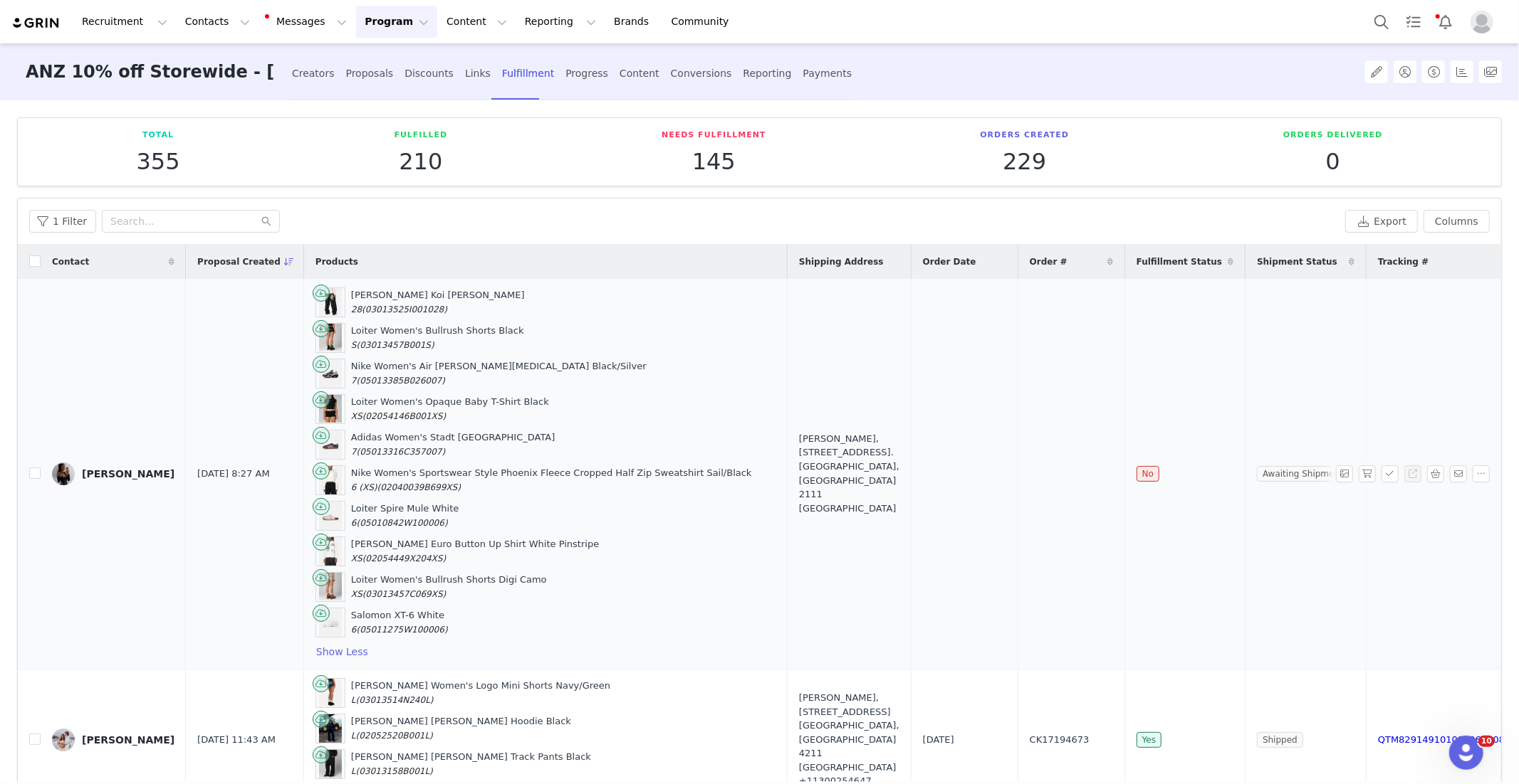
click at [392, 340] on span "(03013457B001S)" at bounding box center [395, 345] width 78 height 10
copy span "03013457B001S"
click at [368, 376] on span "(05013385B026007)" at bounding box center [400, 381] width 88 height 10
drag, startPoint x: 368, startPoint y: 373, endPoint x: 43, endPoint y: 299, distance: 333.3
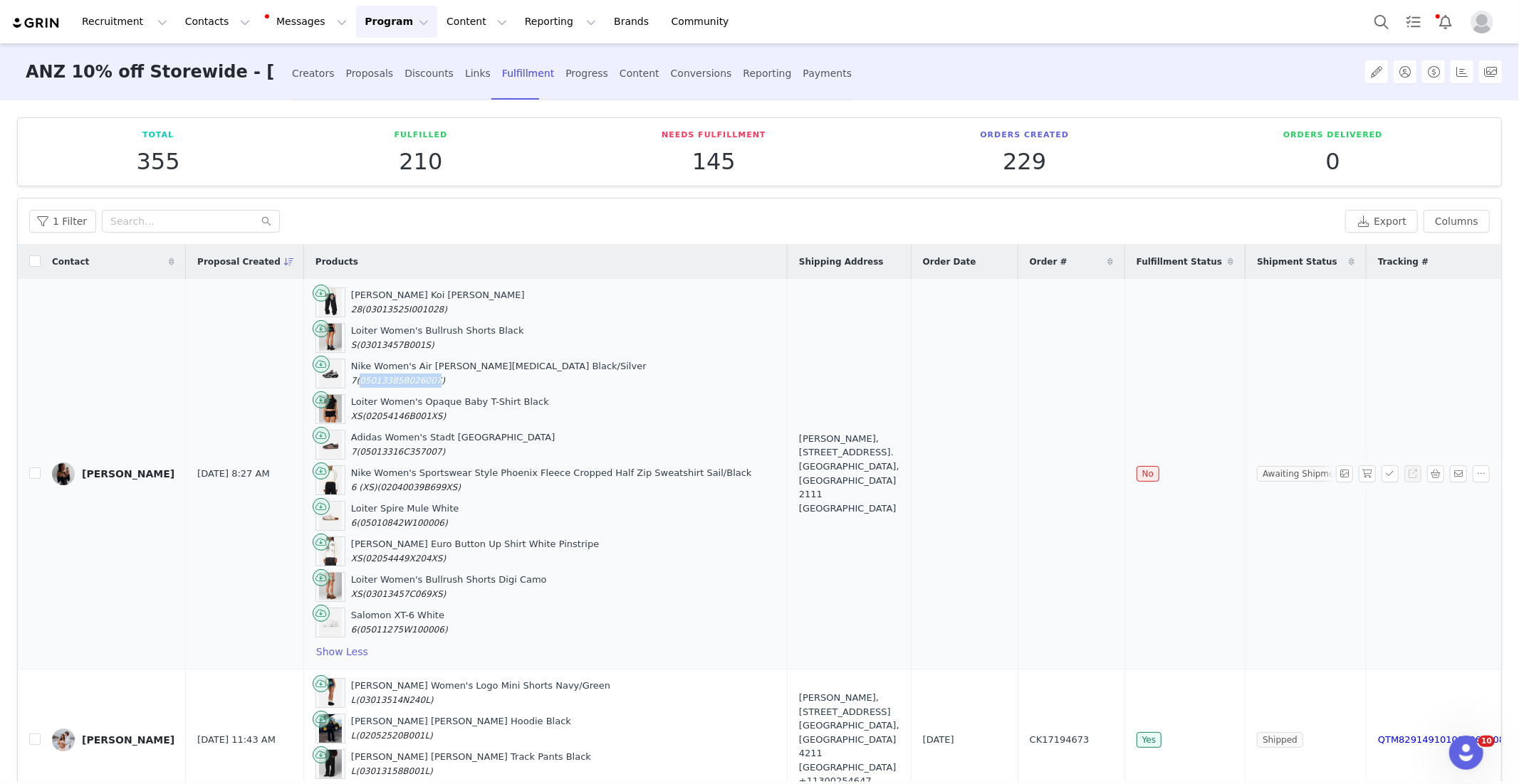
click at [368, 376] on span "(05013385B026007)" at bounding box center [400, 381] width 88 height 10
copy span "05013385B026007"
click at [373, 412] on span "(02054146B001XS)" at bounding box center [404, 416] width 84 height 10
copy span "02054146B001XS"
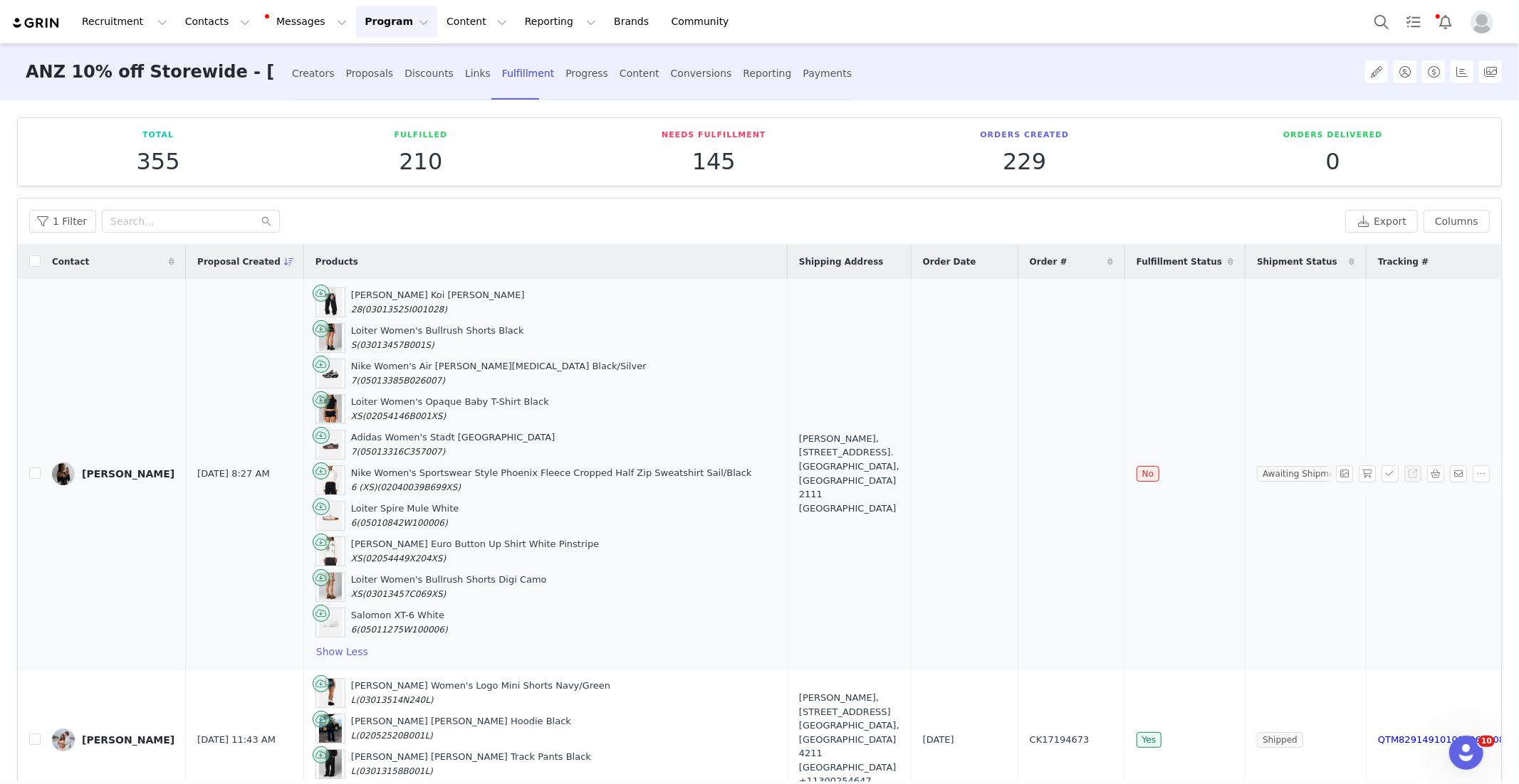
click at [395, 447] on span "(05013316C357007)" at bounding box center [401, 451] width 89 height 10
copy span "05013316C357007"
click at [409, 483] on span "(02040039B699XS)" at bounding box center [419, 488] width 84 height 10
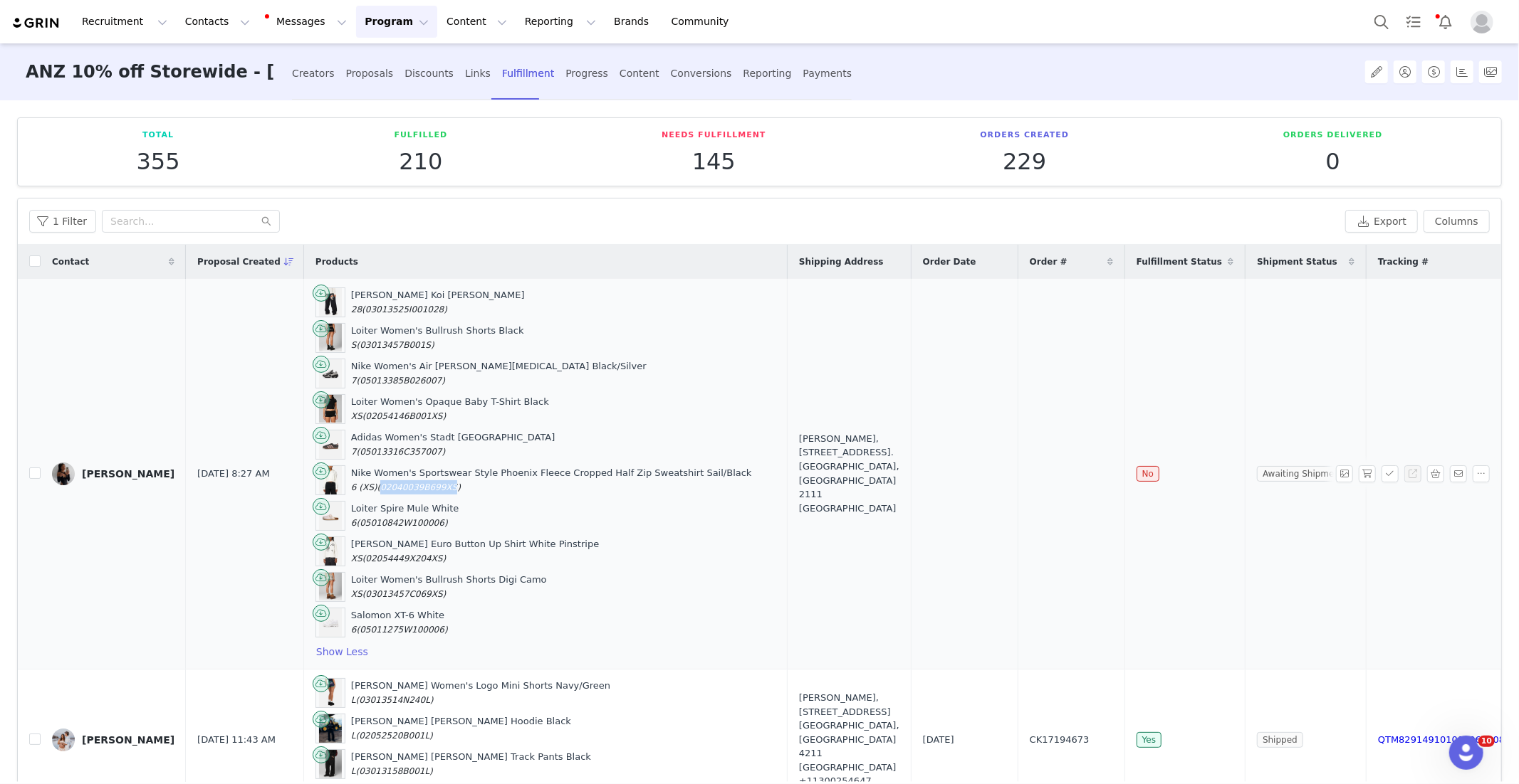
copy span "02040039B699XS"
click at [397, 518] on span "(05010842W100006)" at bounding box center [402, 523] width 91 height 10
click at [396, 518] on span "(05010842W100006)" at bounding box center [402, 523] width 91 height 10
copy span "05010842W100006"
click at [393, 554] on span "(02054449X204XS)" at bounding box center [404, 559] width 84 height 10
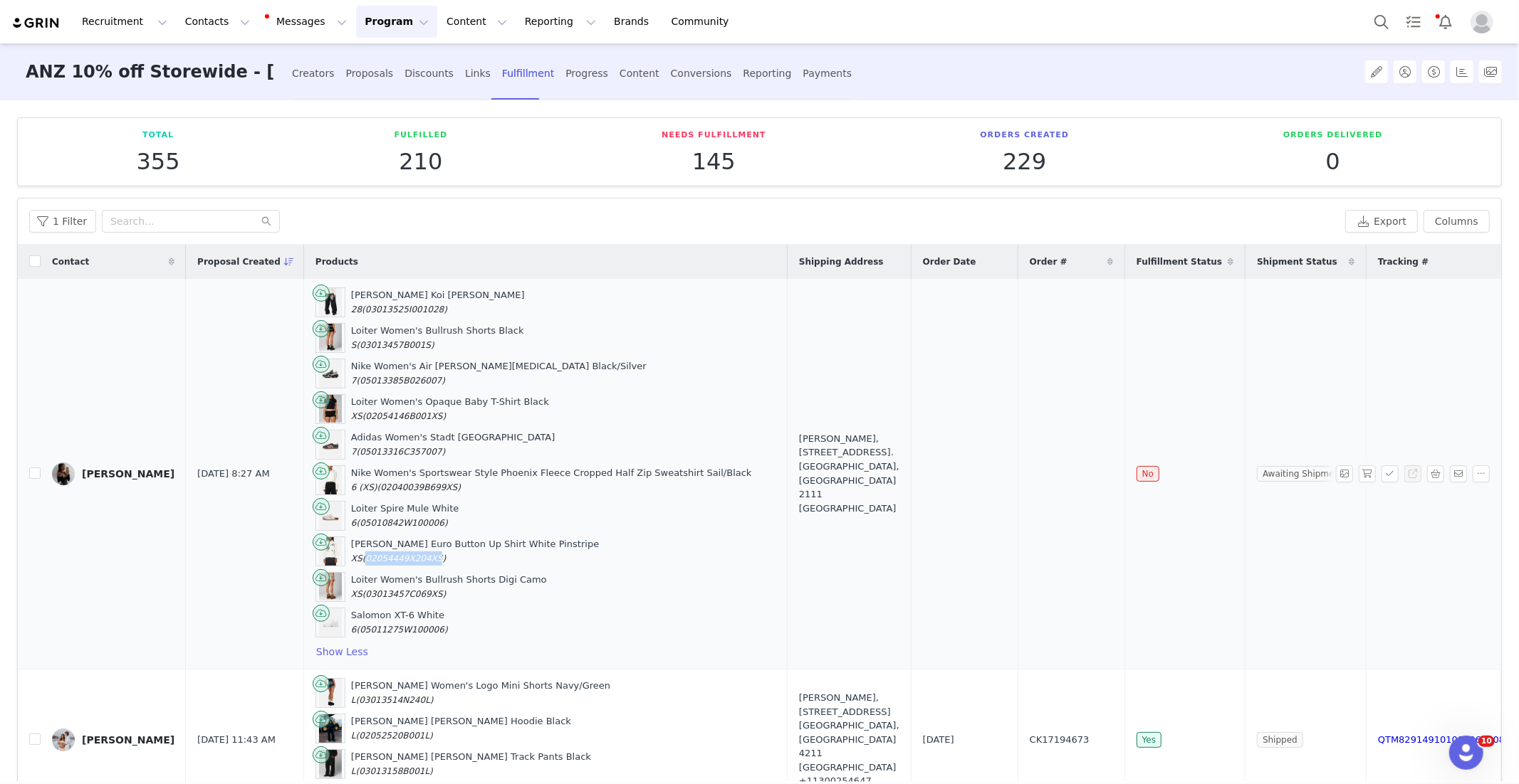
click at [393, 554] on span "(02054449X204XS)" at bounding box center [404, 559] width 84 height 10
copy span "02054449X204XS"
click at [412, 589] on span "(03013457C069XS)" at bounding box center [404, 594] width 84 height 10
copy span "03013457C069XS"
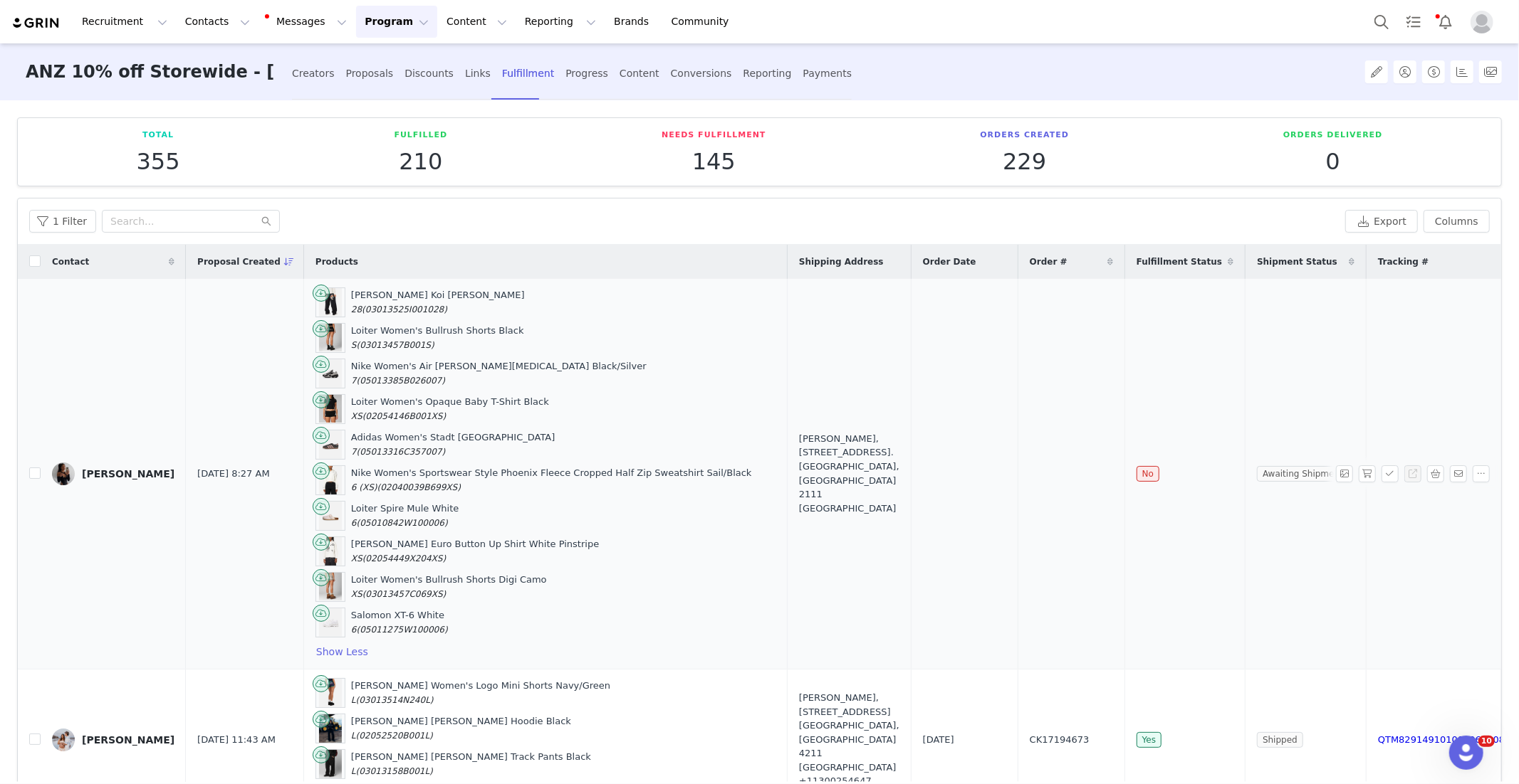
click at [376, 625] on span "(05011275W100006)" at bounding box center [402, 630] width 91 height 10
copy span "05011275W100006"
click at [847, 431] on td "[PERSON_NAME], [STREET_ADDRESS]. [GEOGRAPHIC_DATA], [GEOGRAPHIC_DATA] 2111 [GEO…" at bounding box center [849, 474] width 124 height 391
click at [1367, 467] on button "button" at bounding box center [1367, 474] width 17 height 17
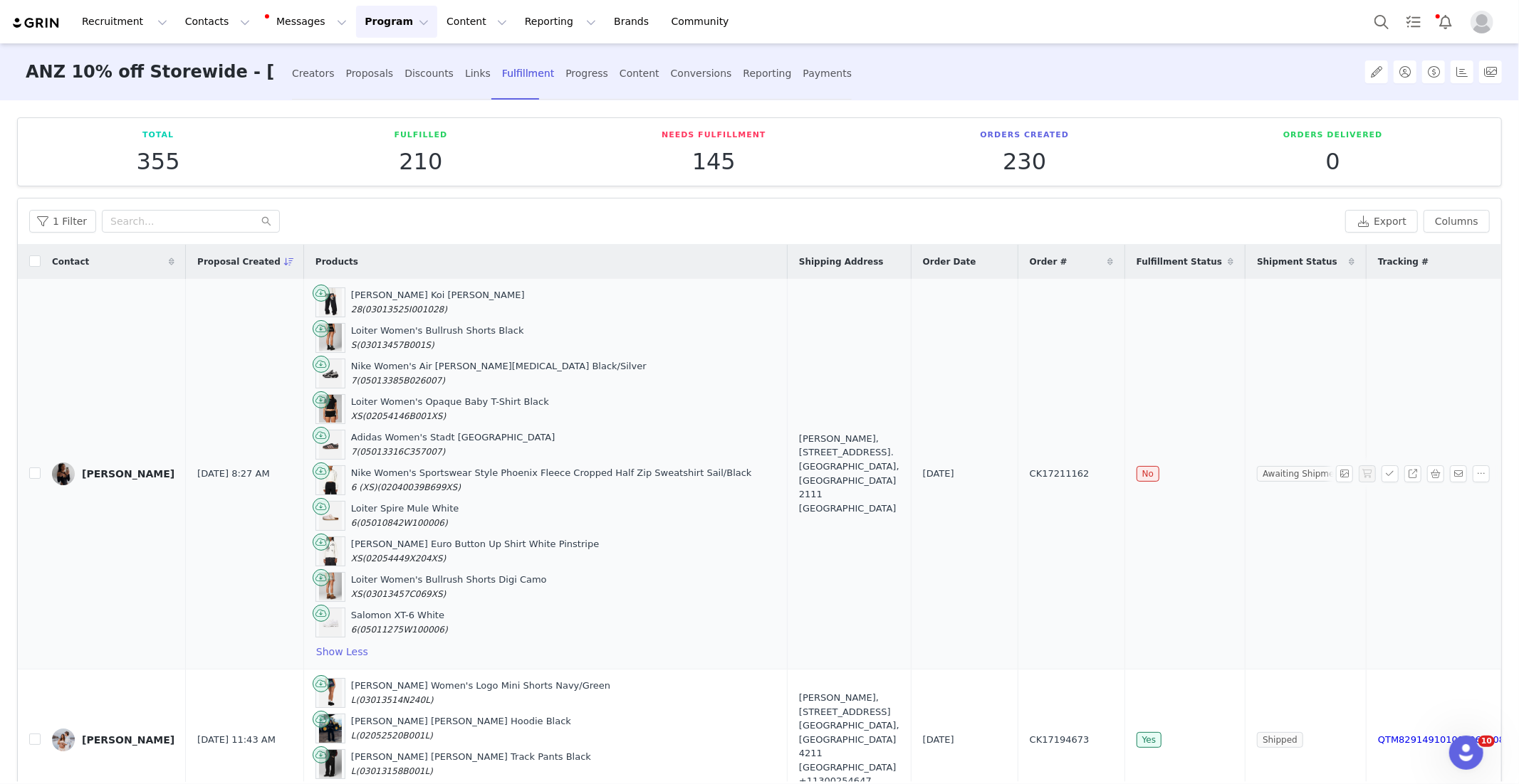
click at [1048, 468] on span "CK17211162" at bounding box center [1059, 473] width 60 height 14
drag, startPoint x: 364, startPoint y: 35, endPoint x: 365, endPoint y: 25, distance: 10.0
click at [364, 30] on button "Program Program" at bounding box center [396, 22] width 81 height 32
click at [365, 82] on p "Campaigns" at bounding box center [373, 89] width 55 height 15
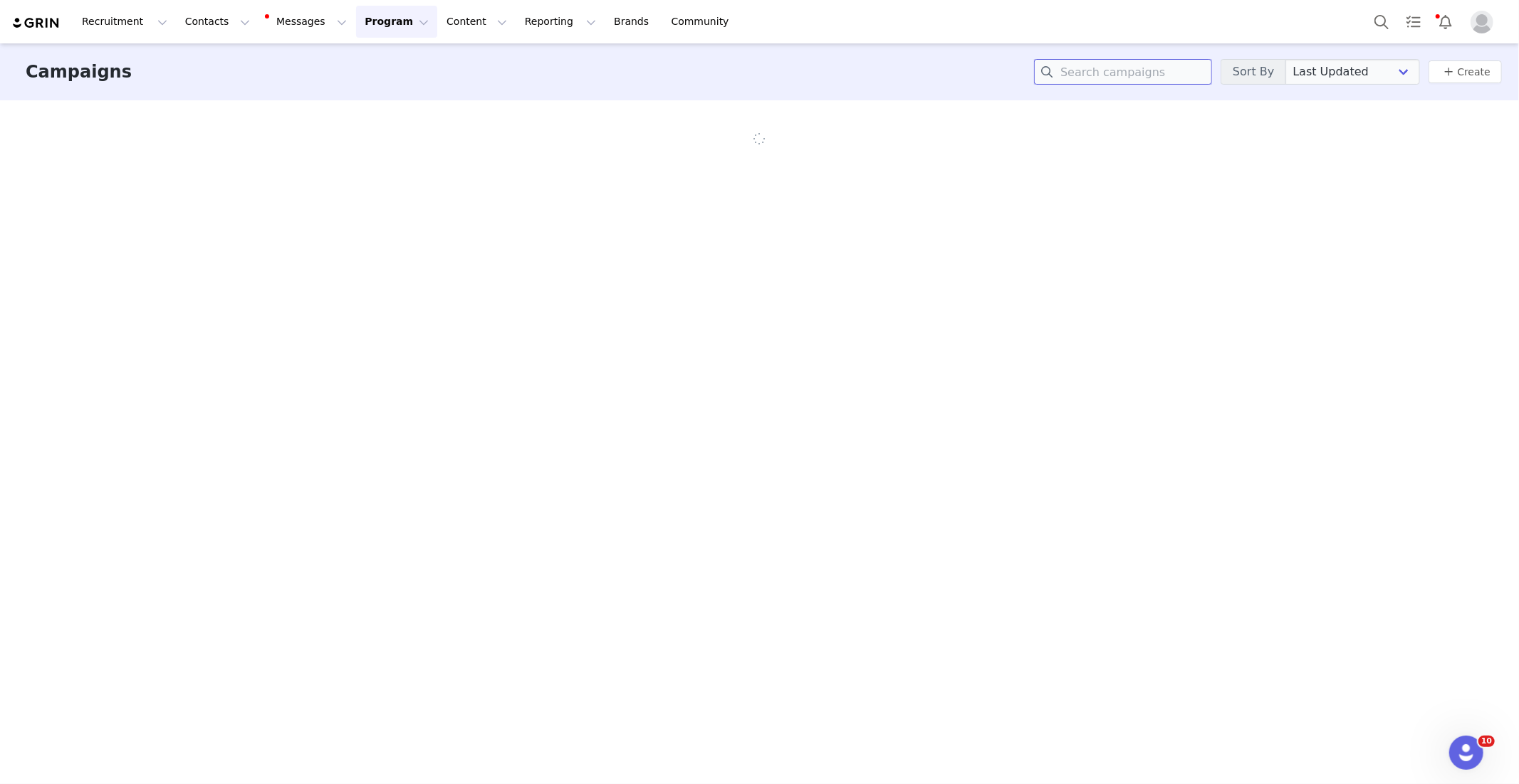
click at [1128, 61] on input at bounding box center [1123, 71] width 178 height 26
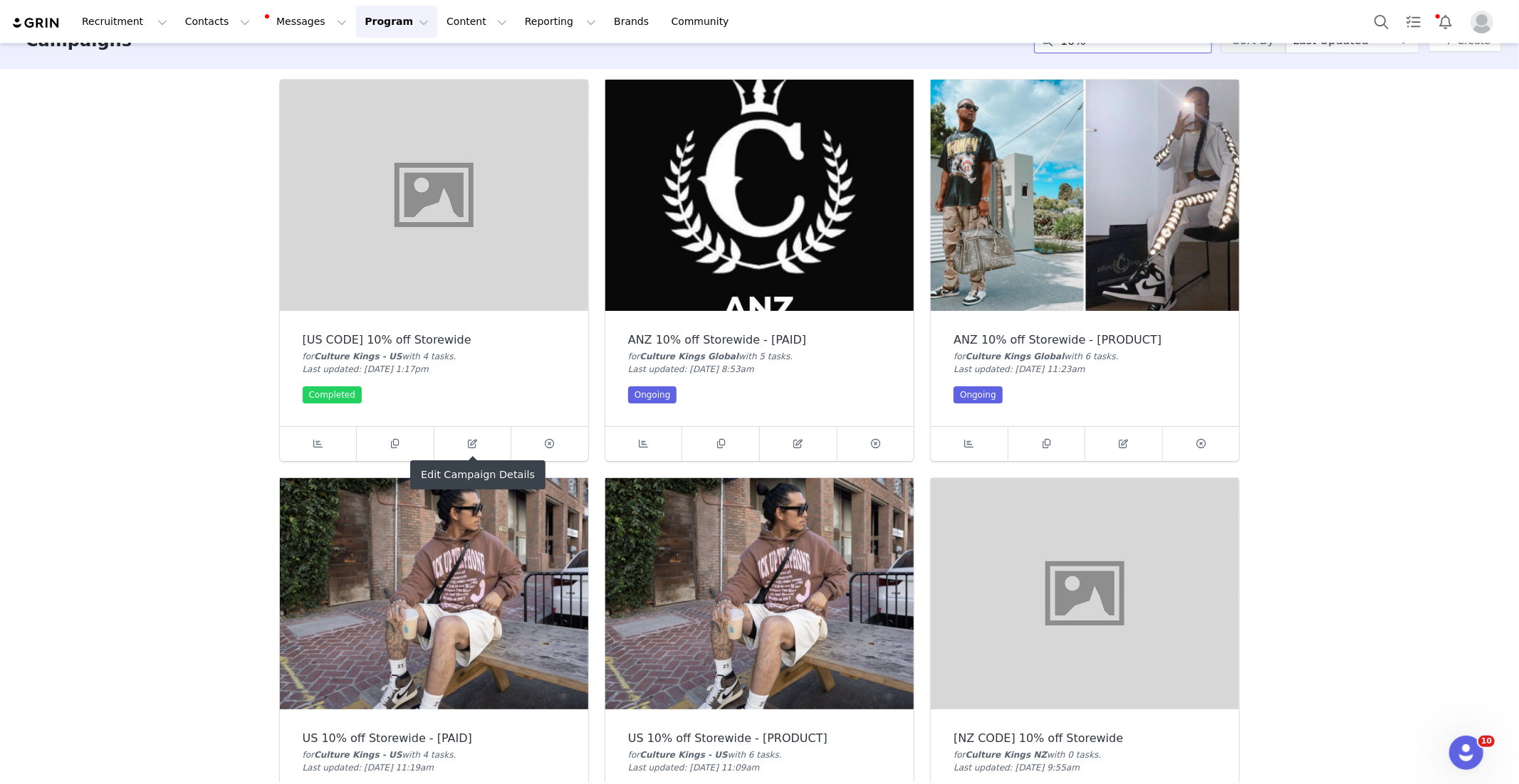
scroll to position [118, 0]
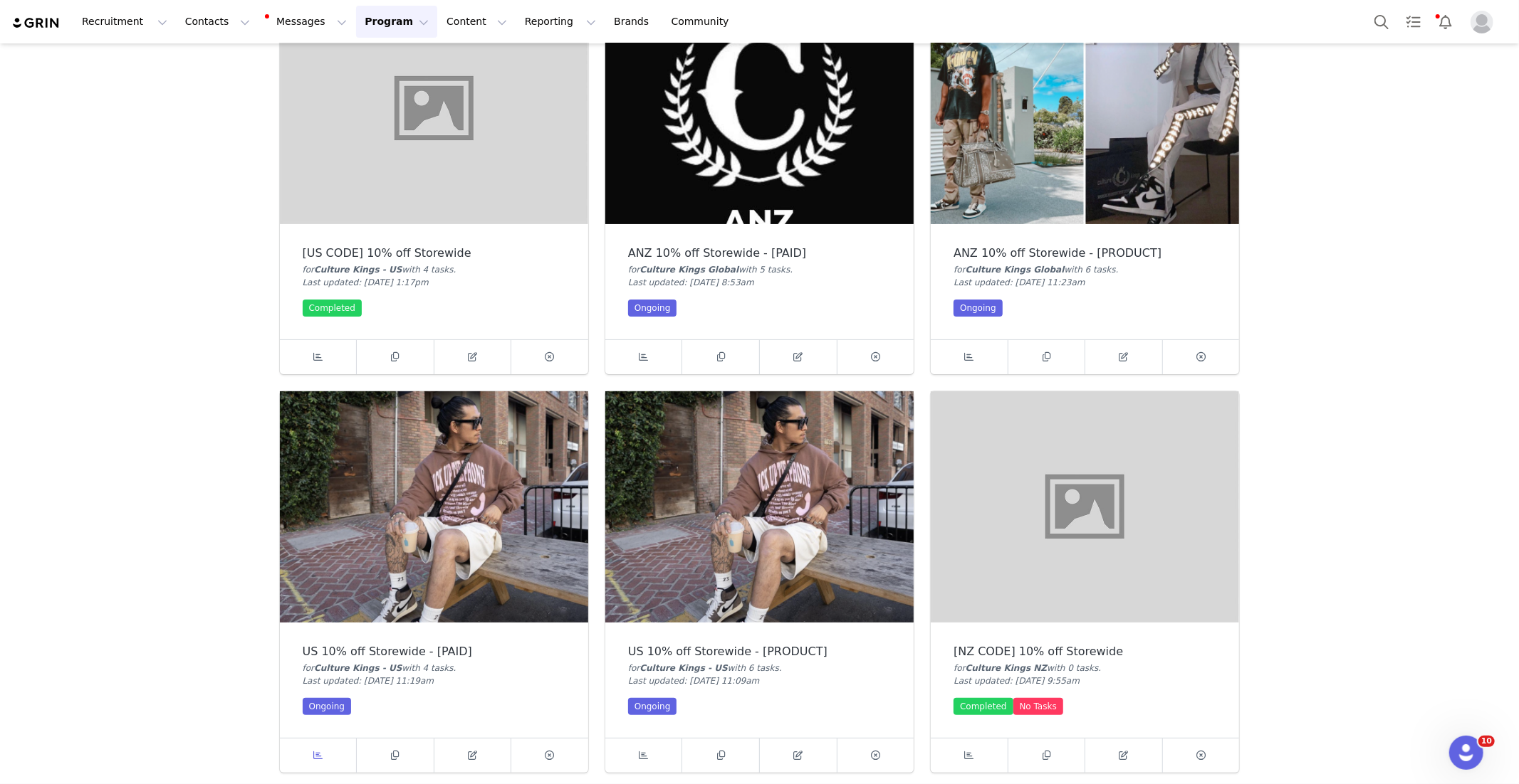
type input "10%"
click at [314, 755] on icon at bounding box center [318, 755] width 10 height 10
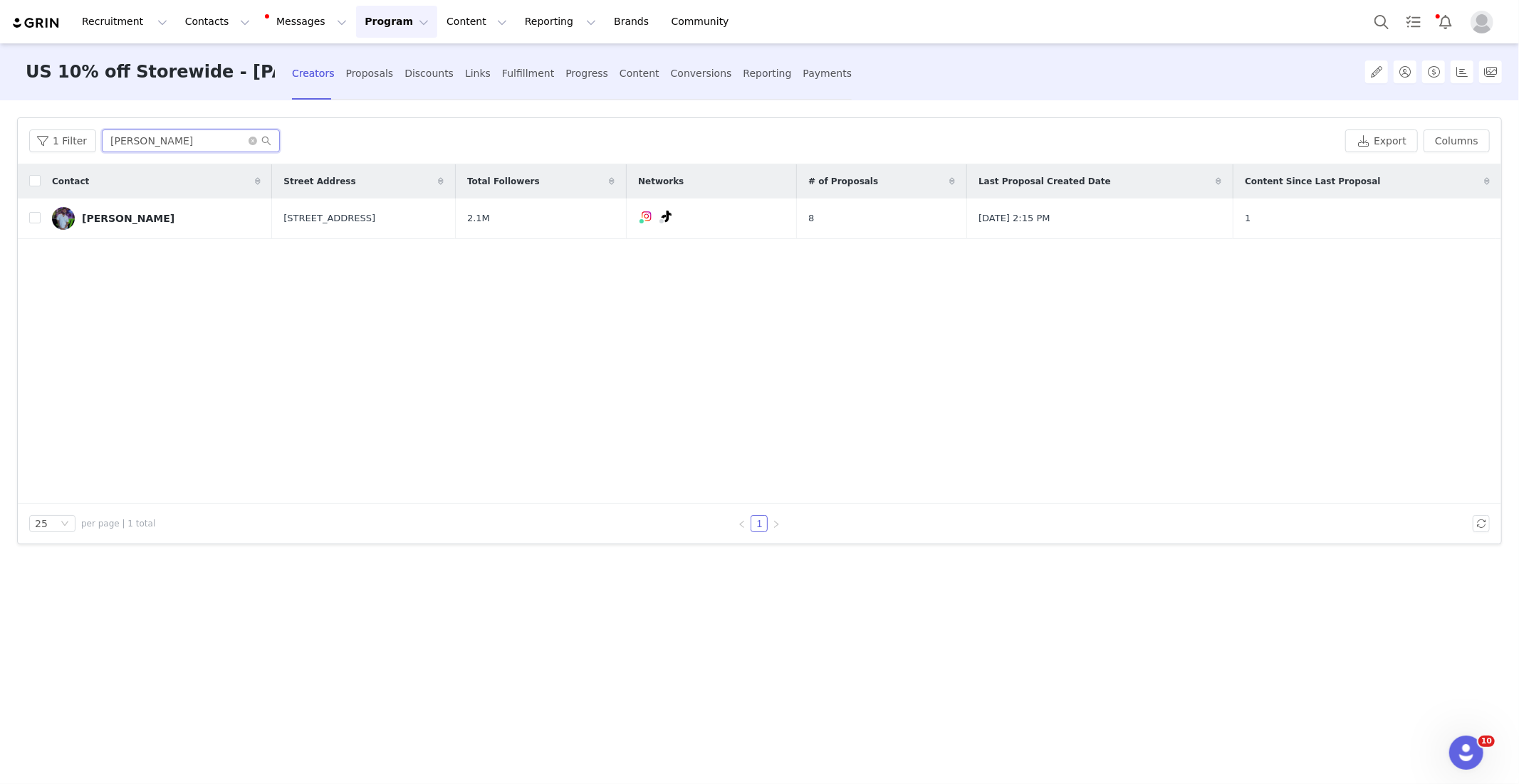
click at [160, 143] on input "[PERSON_NAME]" at bounding box center [190, 141] width 178 height 23
click at [159, 143] on input "[PERSON_NAME]" at bounding box center [190, 141] width 178 height 23
type input "[PERSON_NAME]"
click at [559, 402] on div "Contact Street Address Total Followers Networks # of Proposals Last Proposal Cr…" at bounding box center [760, 334] width 1483 height 339
click at [1457, 211] on button "button" at bounding box center [1458, 219] width 17 height 17
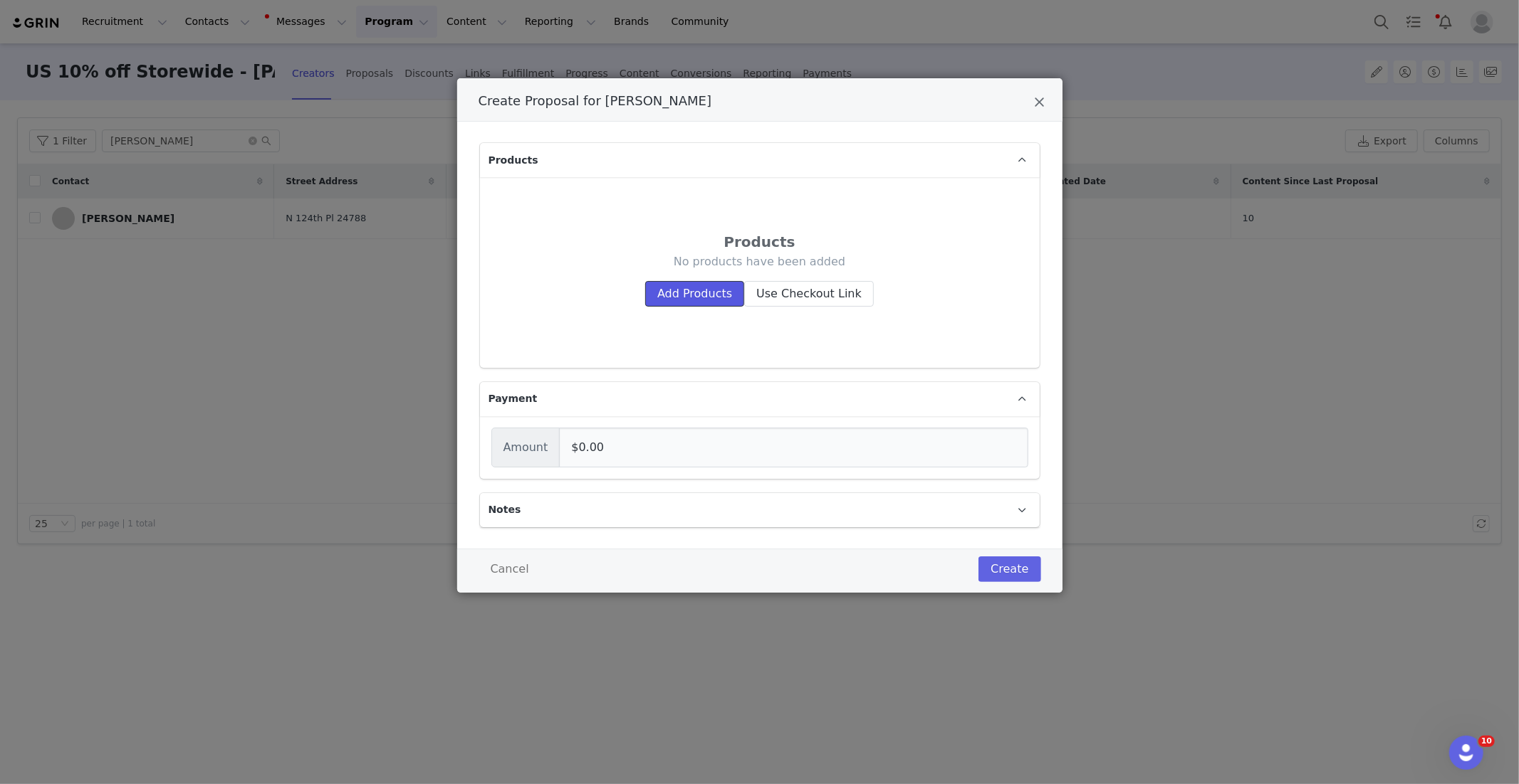
click at [702, 286] on button "Add Products" at bounding box center [695, 294] width 99 height 26
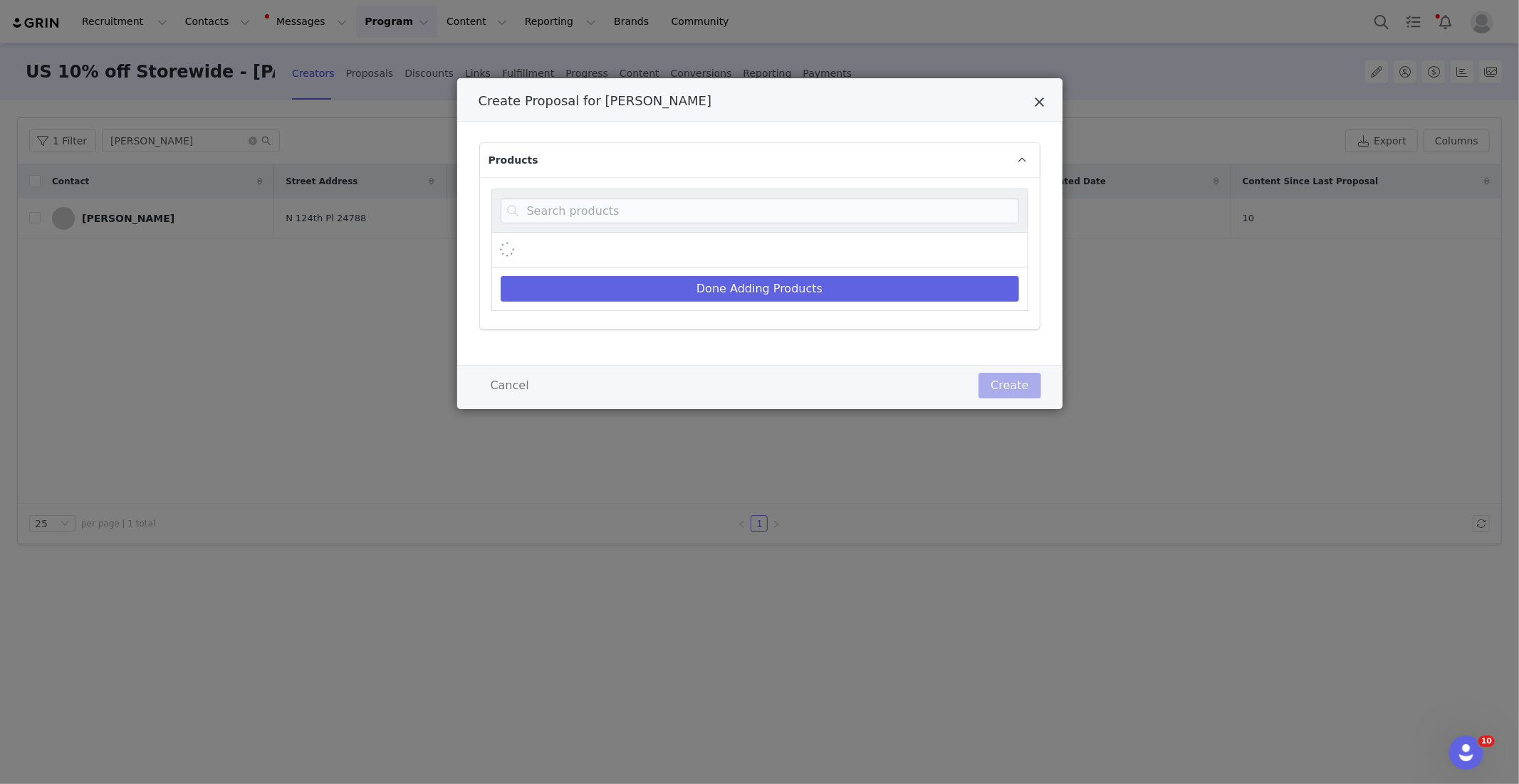
click at [1040, 103] on icon "Close" at bounding box center [1039, 102] width 10 height 14
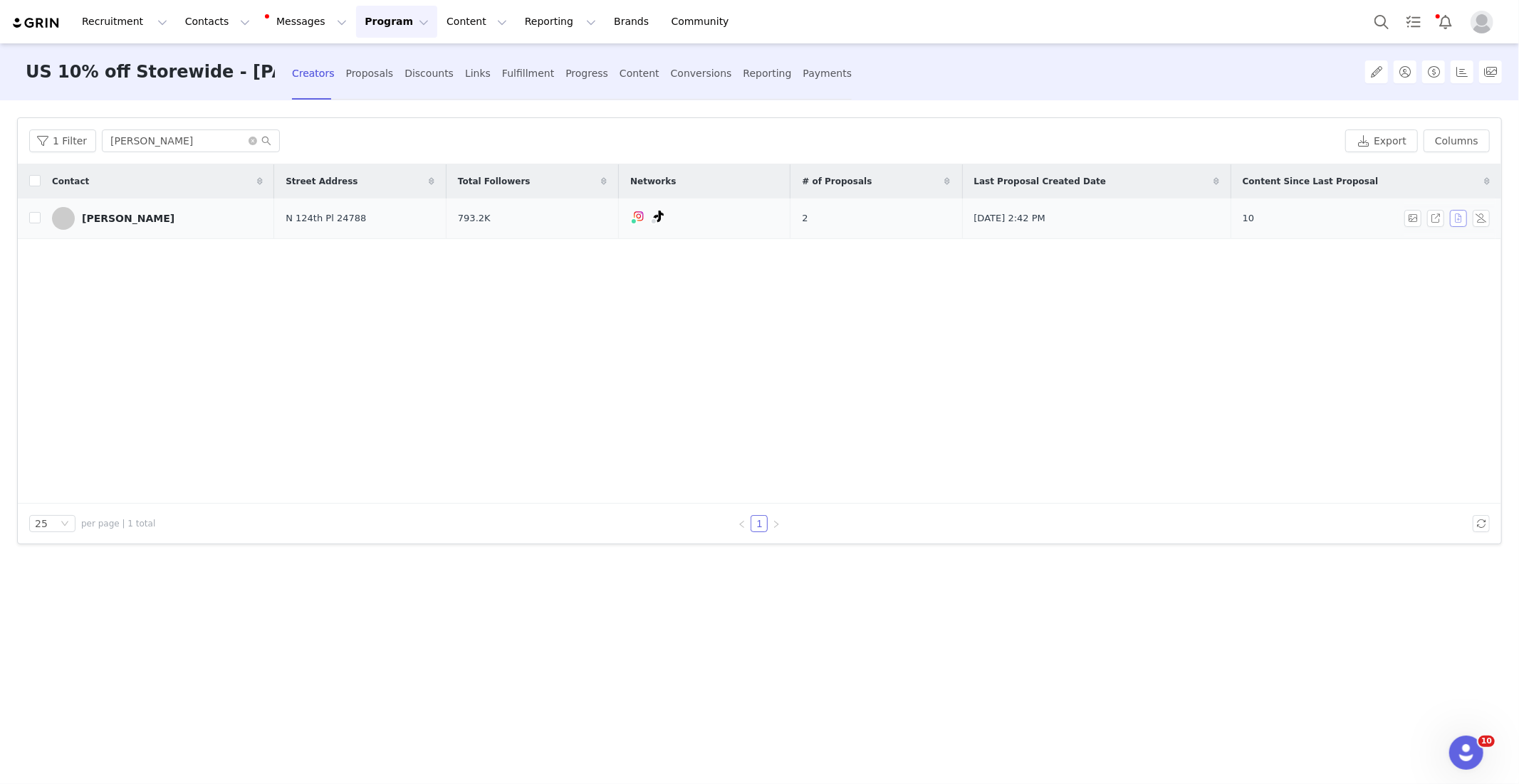
click at [1455, 214] on button "button" at bounding box center [1458, 219] width 17 height 17
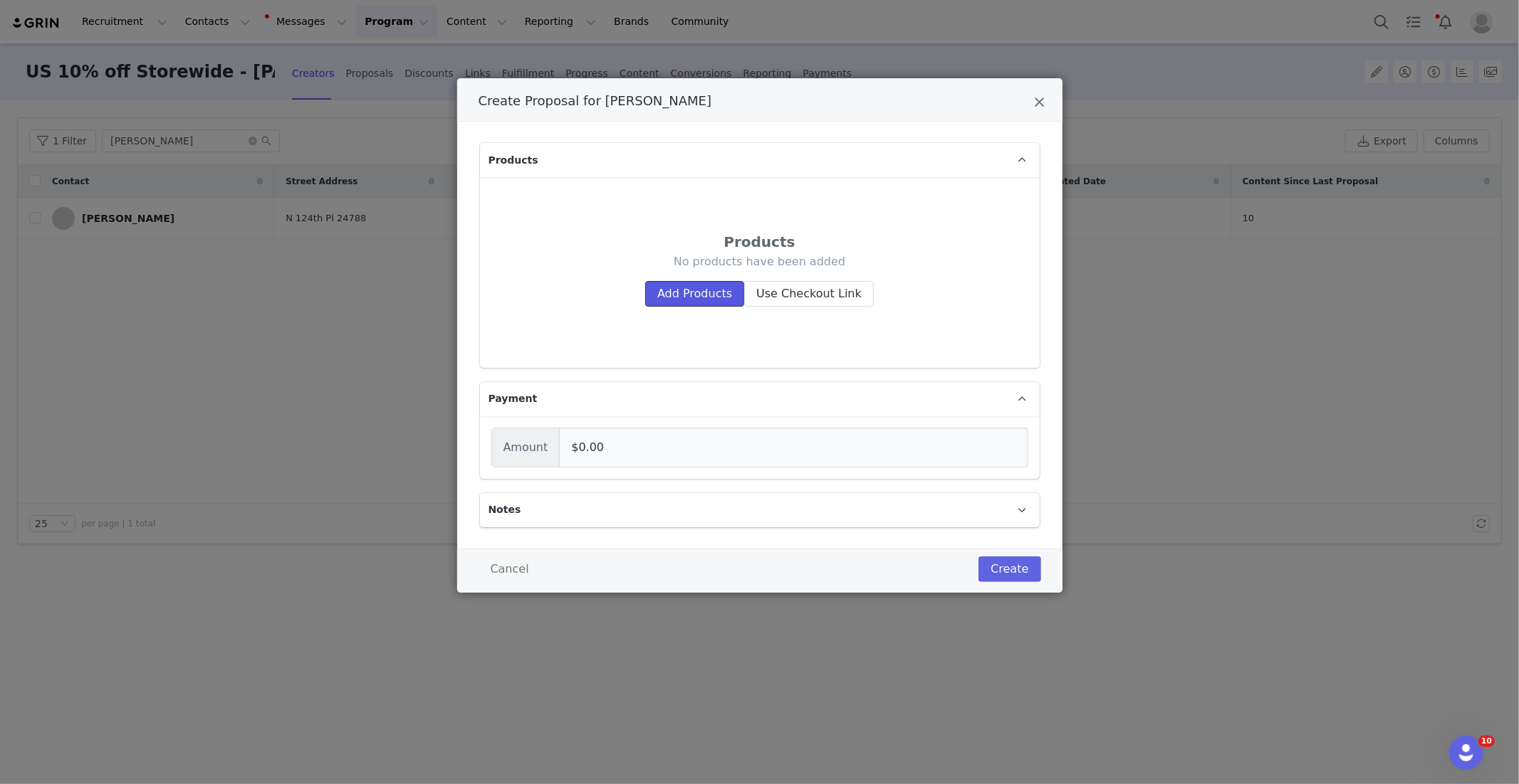
click at [683, 281] on button "Add Products" at bounding box center [695, 294] width 99 height 26
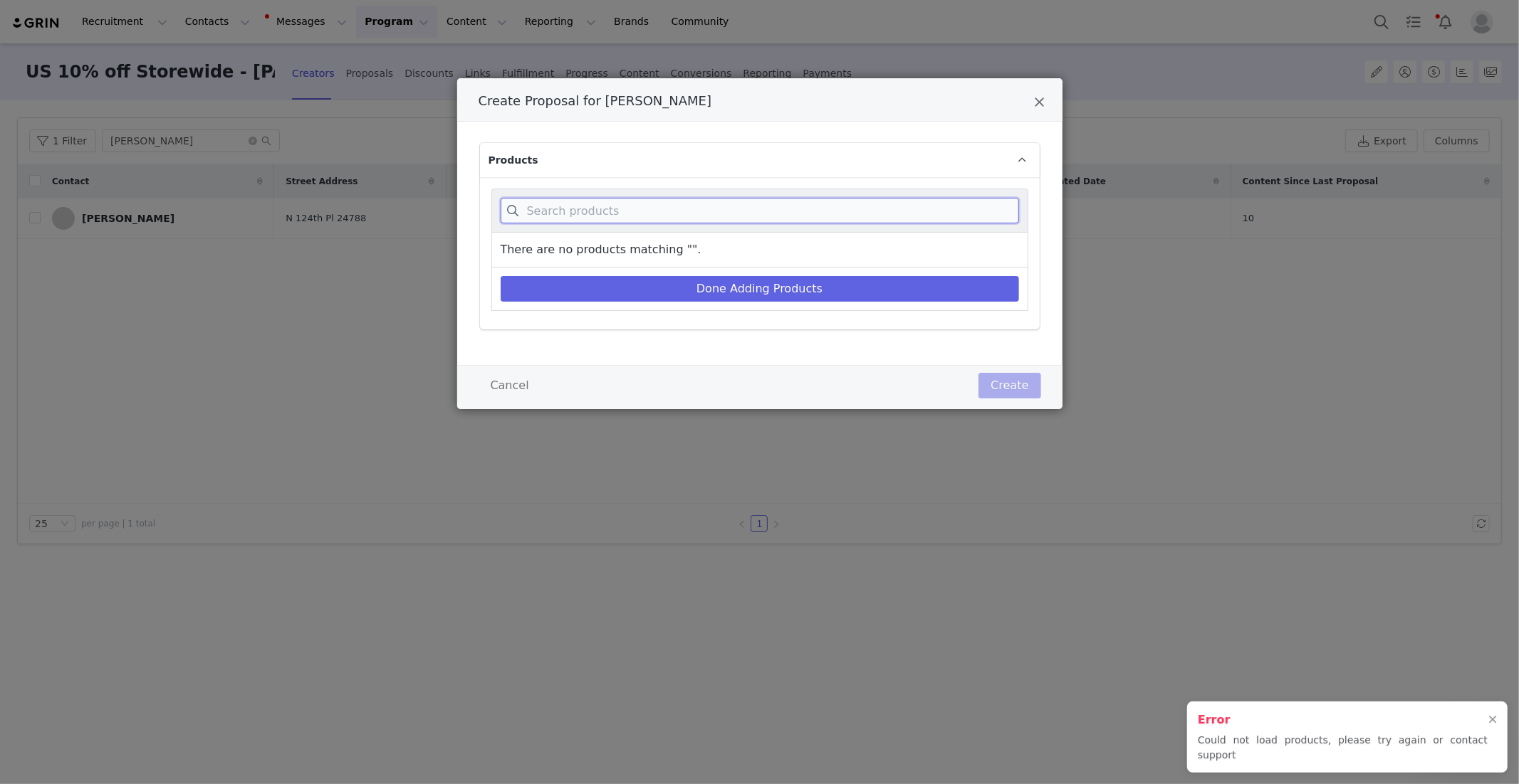
click at [637, 210] on input "Create Proposal for Amanda Allen" at bounding box center [760, 210] width 518 height 26
paste input "Women's Super Lowpro"
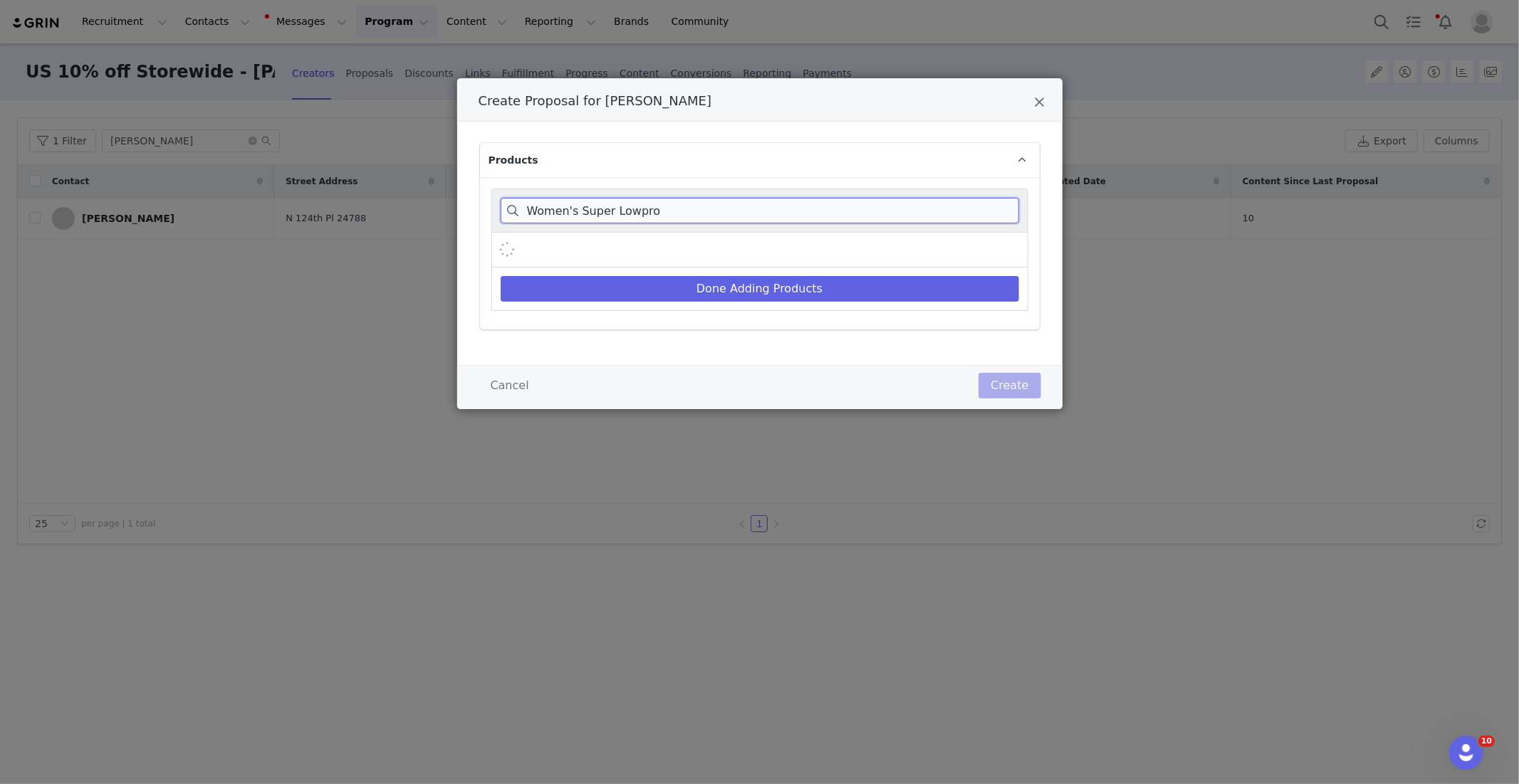
type input "Women's Super Lowpro"
drag, startPoint x: 1083, startPoint y: 120, endPoint x: 1046, endPoint y: 106, distance: 39.6
click at [1052, 109] on div "Create Proposal for [PERSON_NAME] Products Women's Super Lowpro Done Adding Pro…" at bounding box center [760, 392] width 1519 height 784
drag, startPoint x: 1046, startPoint y: 106, endPoint x: 1031, endPoint y: 104, distance: 15.1
click at [1038, 105] on div "Create Proposal for [PERSON_NAME]" at bounding box center [760, 100] width 606 height 44
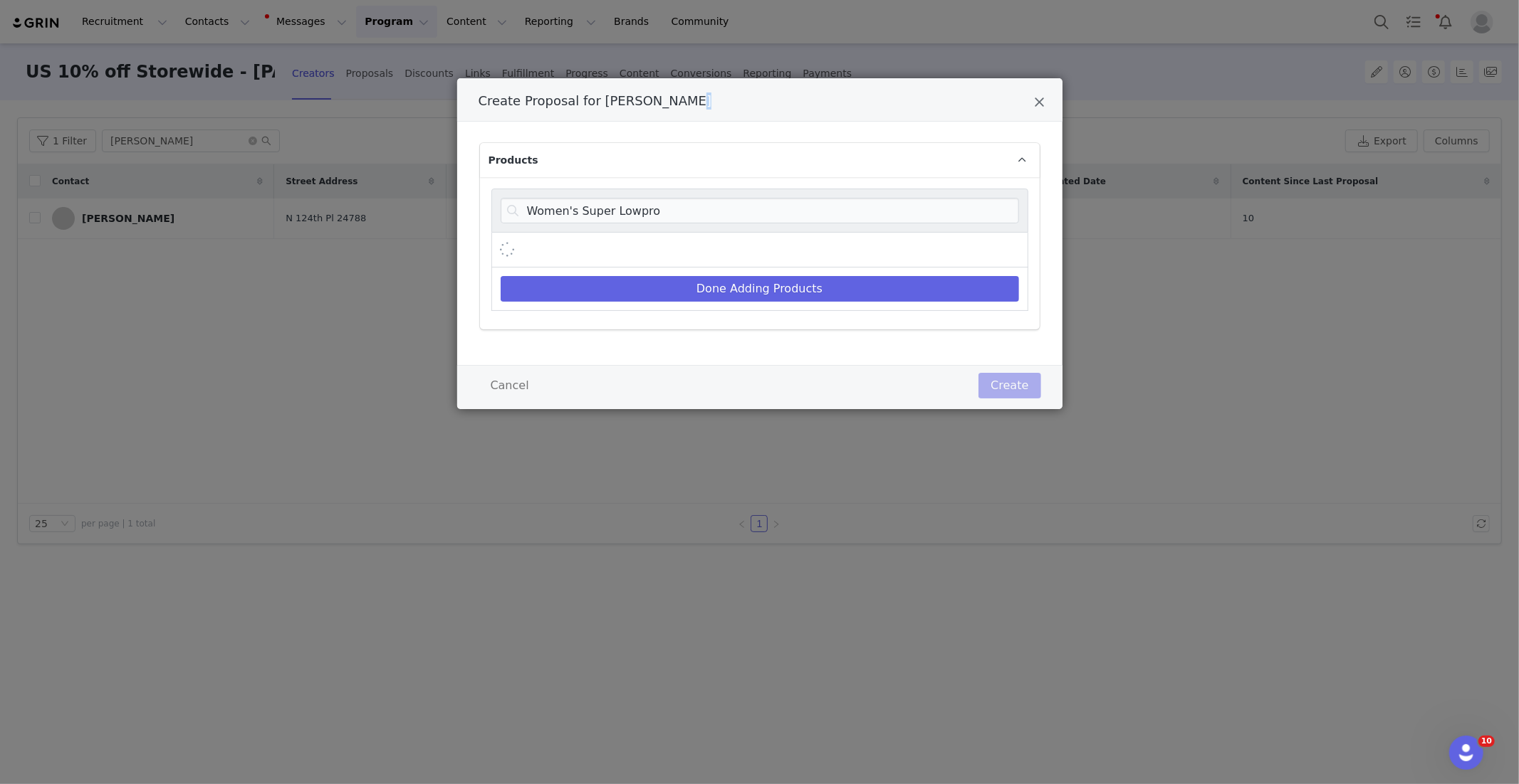
click at [1031, 104] on div "Create Proposal for [PERSON_NAME]" at bounding box center [760, 100] width 606 height 44
click at [1040, 101] on icon "Close" at bounding box center [1039, 102] width 10 height 14
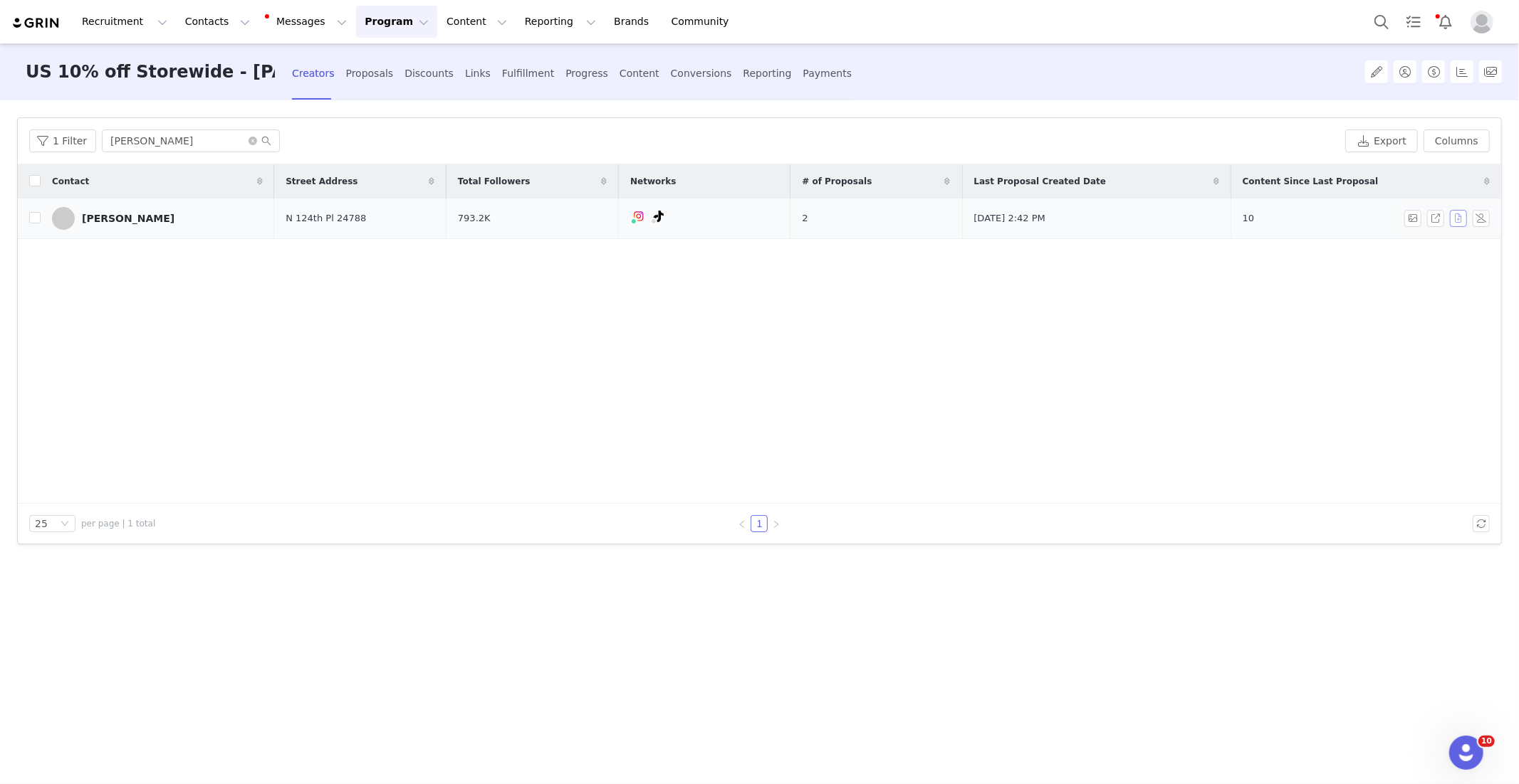
click at [1457, 220] on button "button" at bounding box center [1458, 219] width 17 height 17
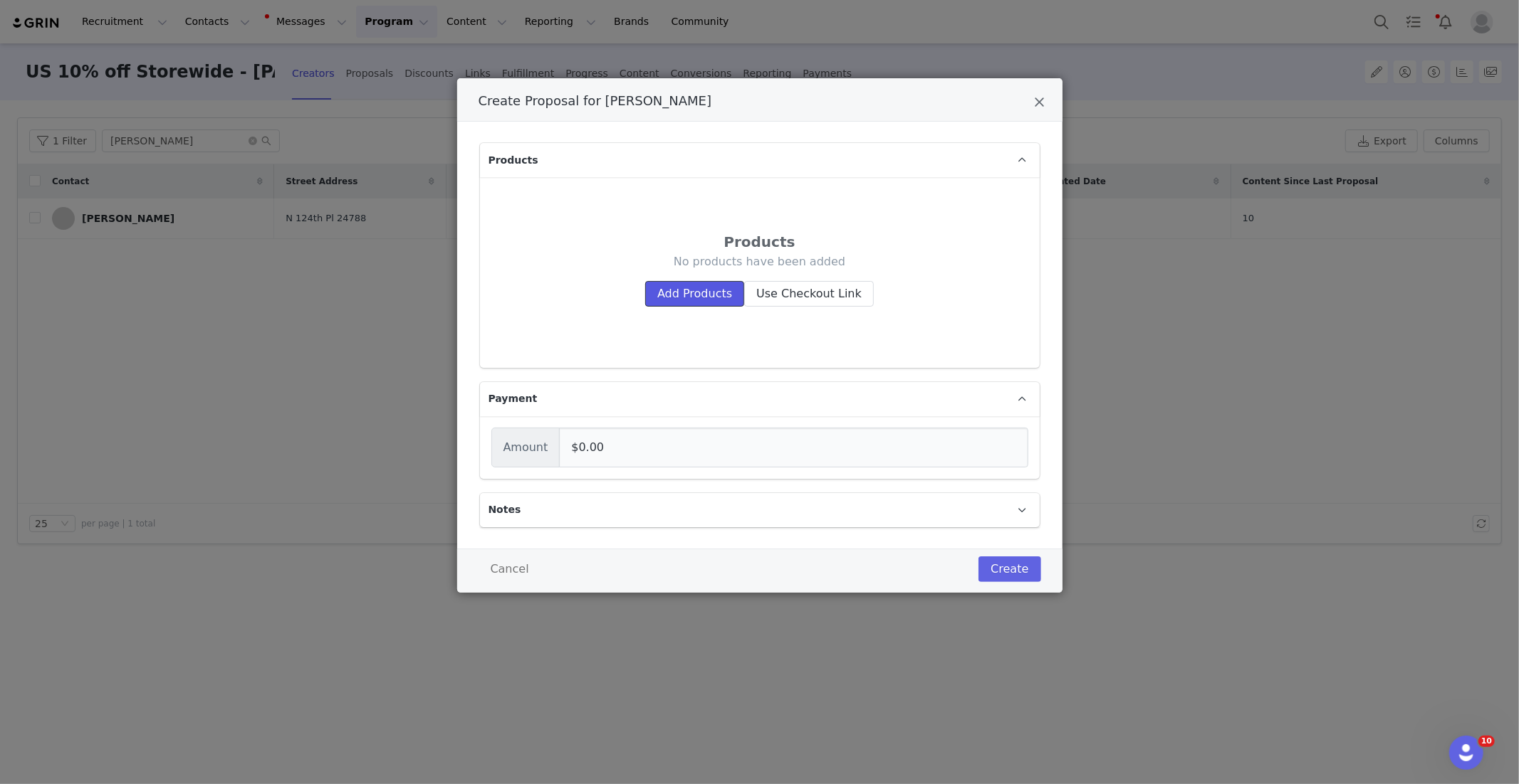
click at [711, 298] on button "Add Products" at bounding box center [695, 294] width 99 height 26
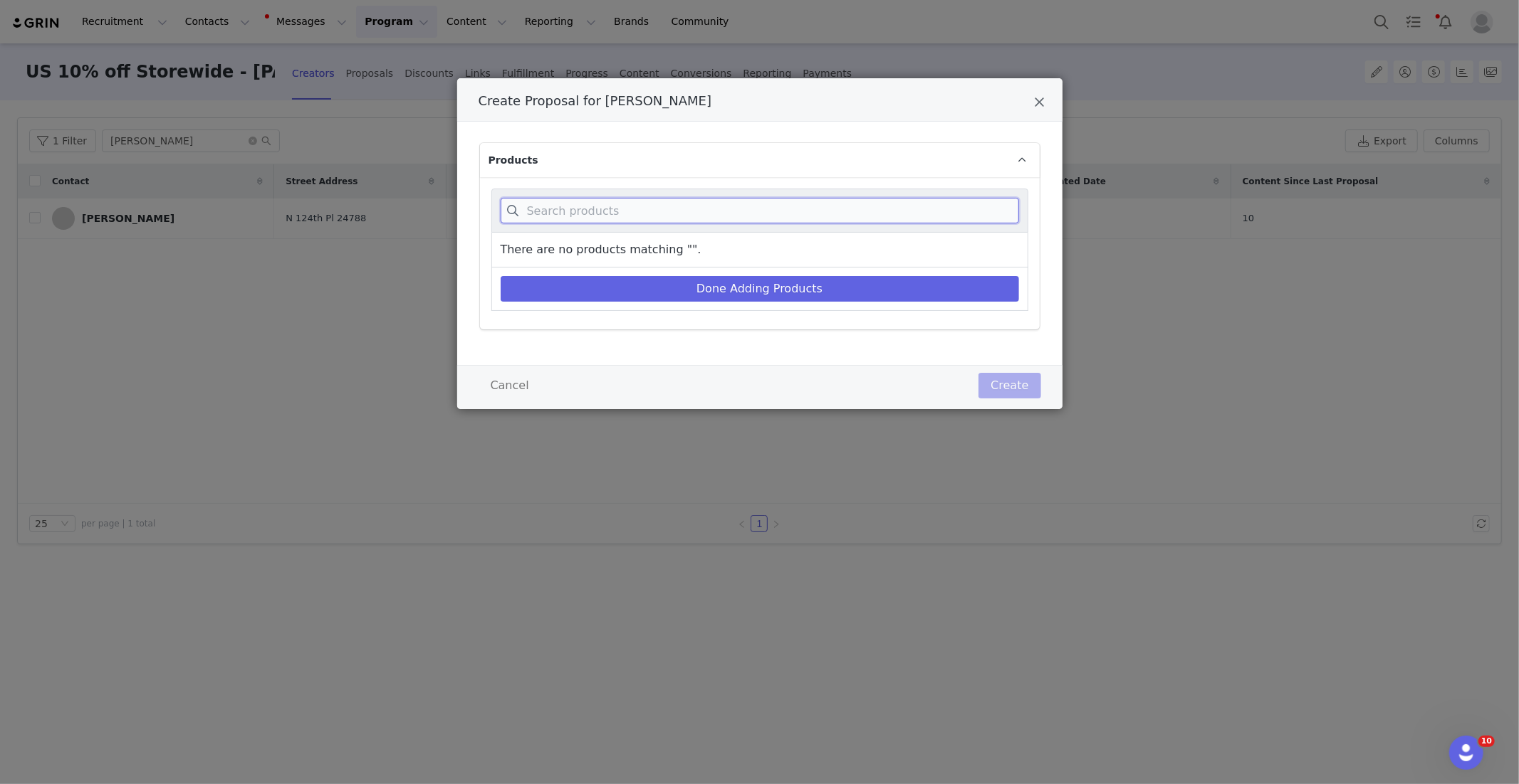
click at [576, 203] on input "Create Proposal for Amanda Allen" at bounding box center [760, 210] width 518 height 26
paste input "Women's Super Lowpro"
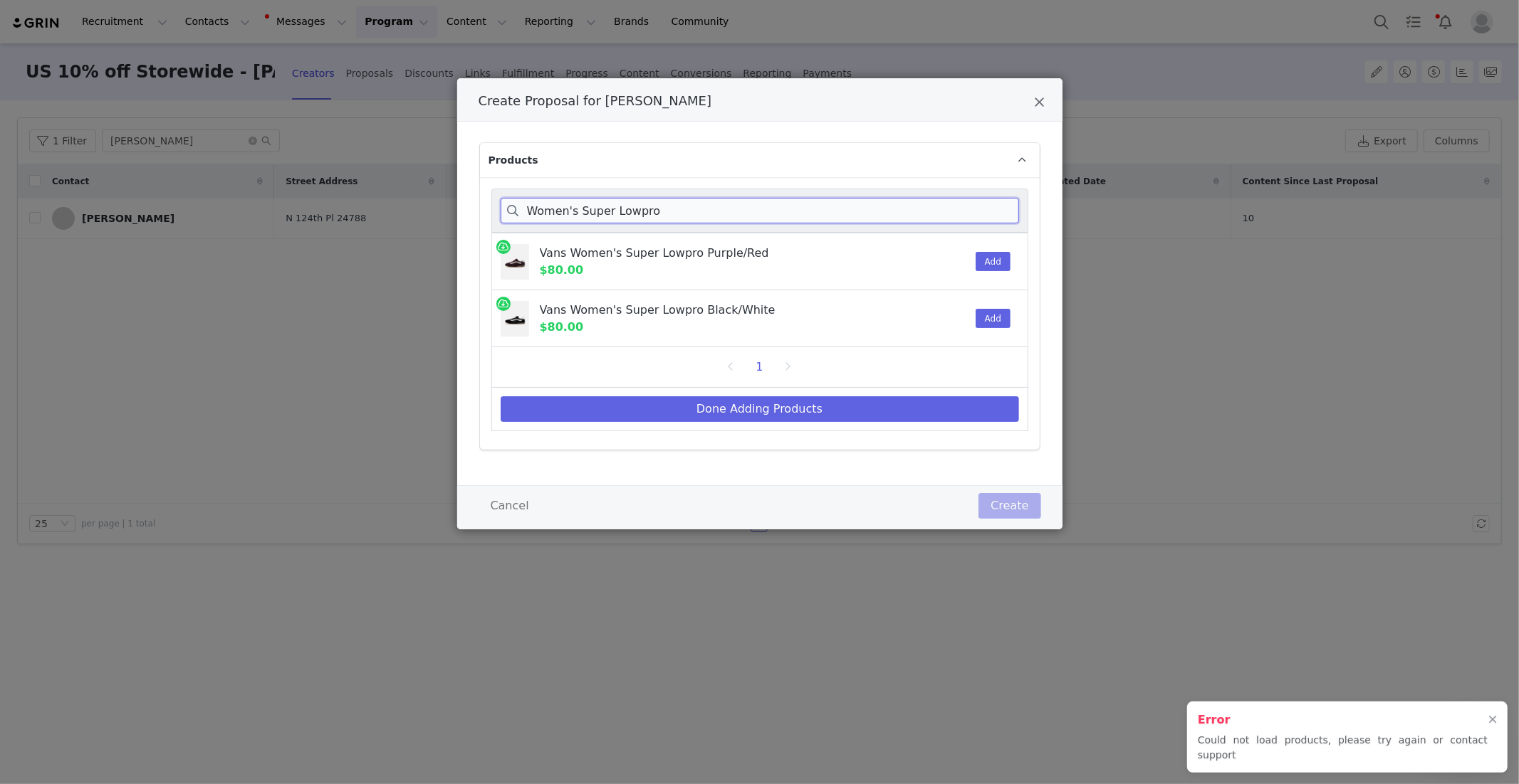
type input "Women's Super Lowpro"
click at [772, 316] on div "Vans Women's Super Lowpro Black/White" at bounding box center [718, 311] width 356 height 17
click at [996, 325] on button "Add" at bounding box center [992, 318] width 35 height 19
click at [934, 422] on div "Done Adding Products" at bounding box center [760, 410] width 537 height 44
click at [937, 418] on button "Done Adding Products" at bounding box center [760, 409] width 518 height 26
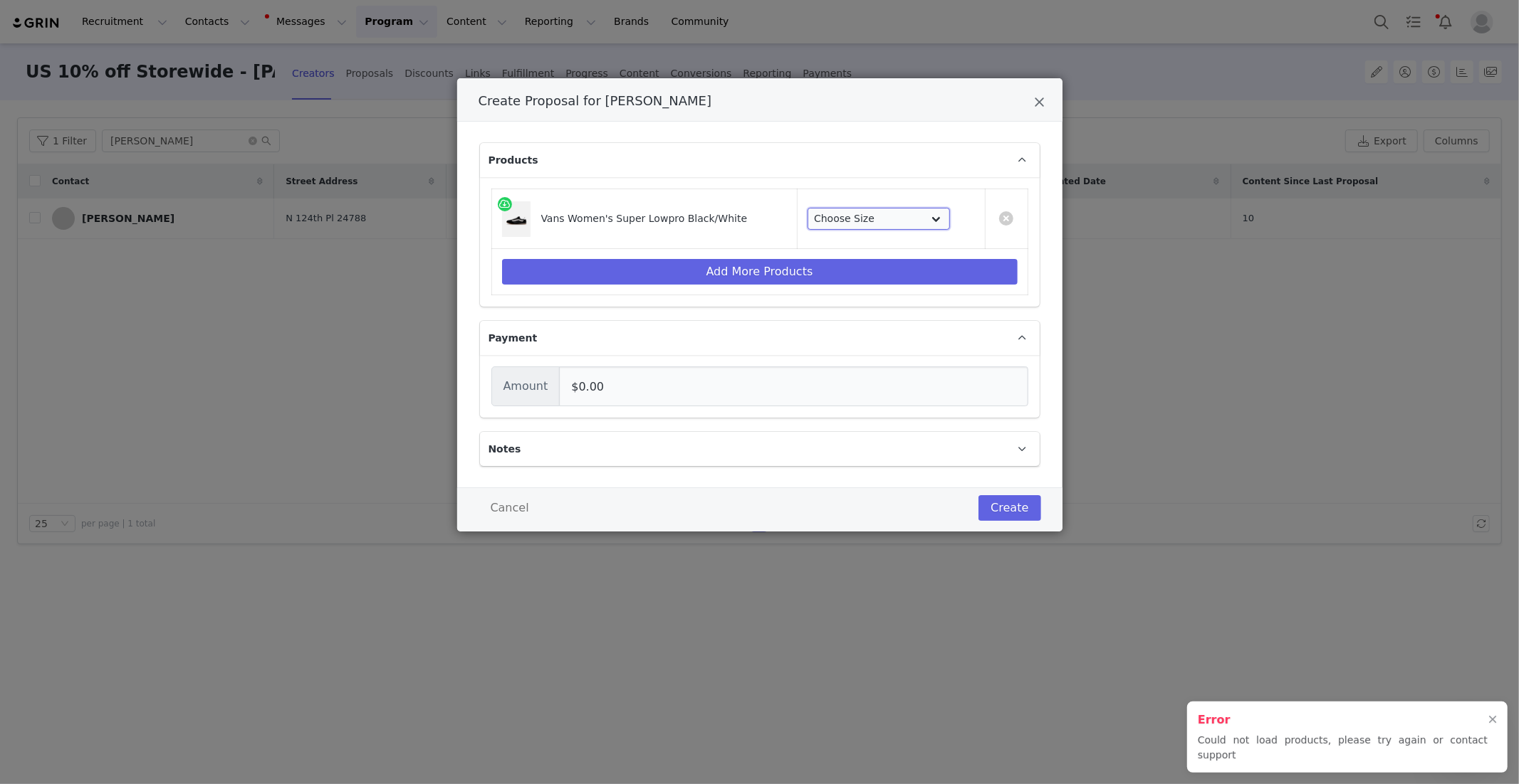
click at [867, 217] on select "Choose Size Men 4.5 - Women 5.5 Men 5.5 - Women 7 Men 6 - Women 7.5 Men 6.5 - W…" at bounding box center [878, 220] width 143 height 23
click at [910, 214] on select "Choose Size Men 4.5 - Women 5.5 Men 5.5 - Women 7 Men 6 - Women 7.5 Men 6.5 - W…" at bounding box center [878, 220] width 143 height 23
select select "28480394"
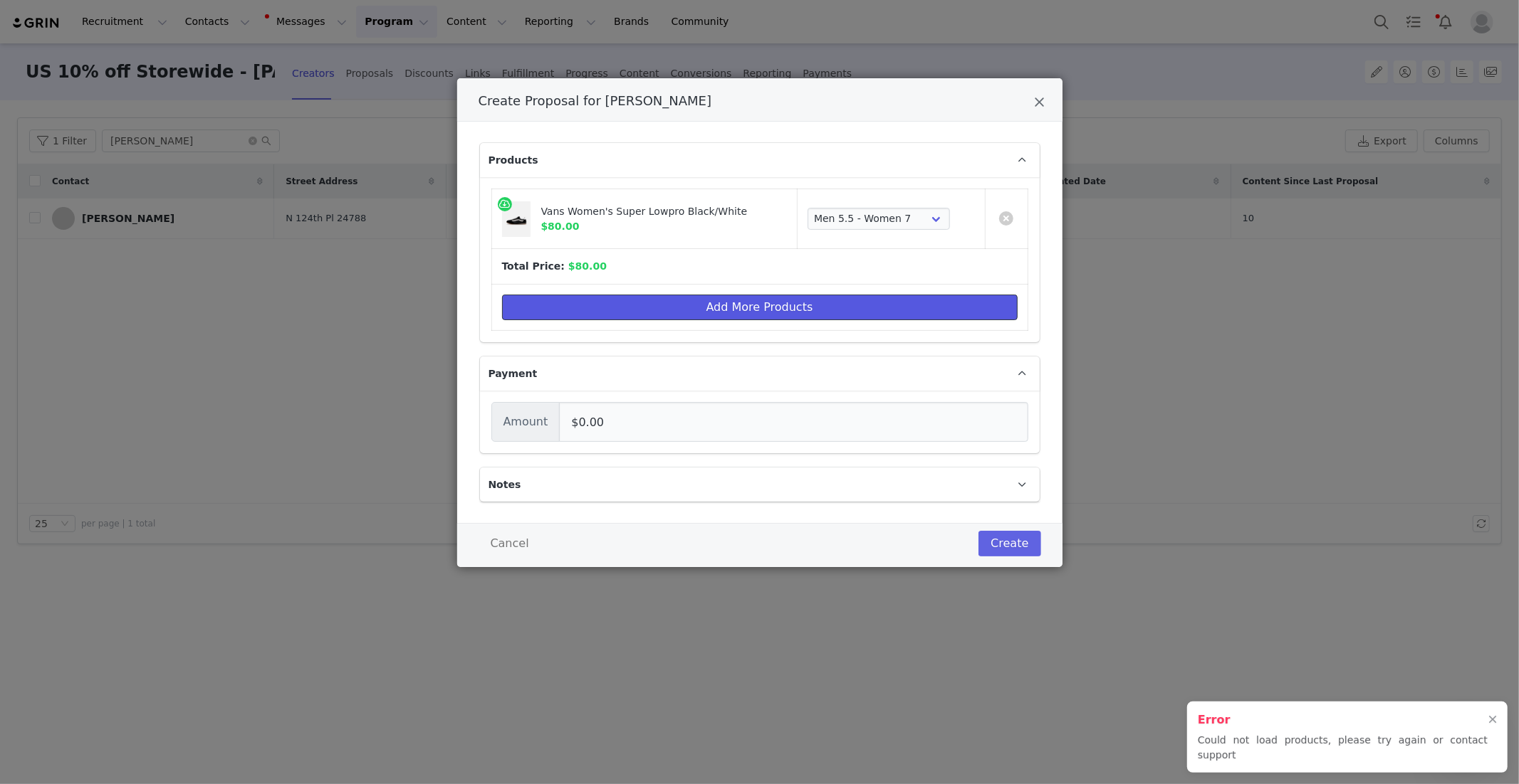
click at [775, 301] on button "Add More Products" at bounding box center [760, 307] width 515 height 26
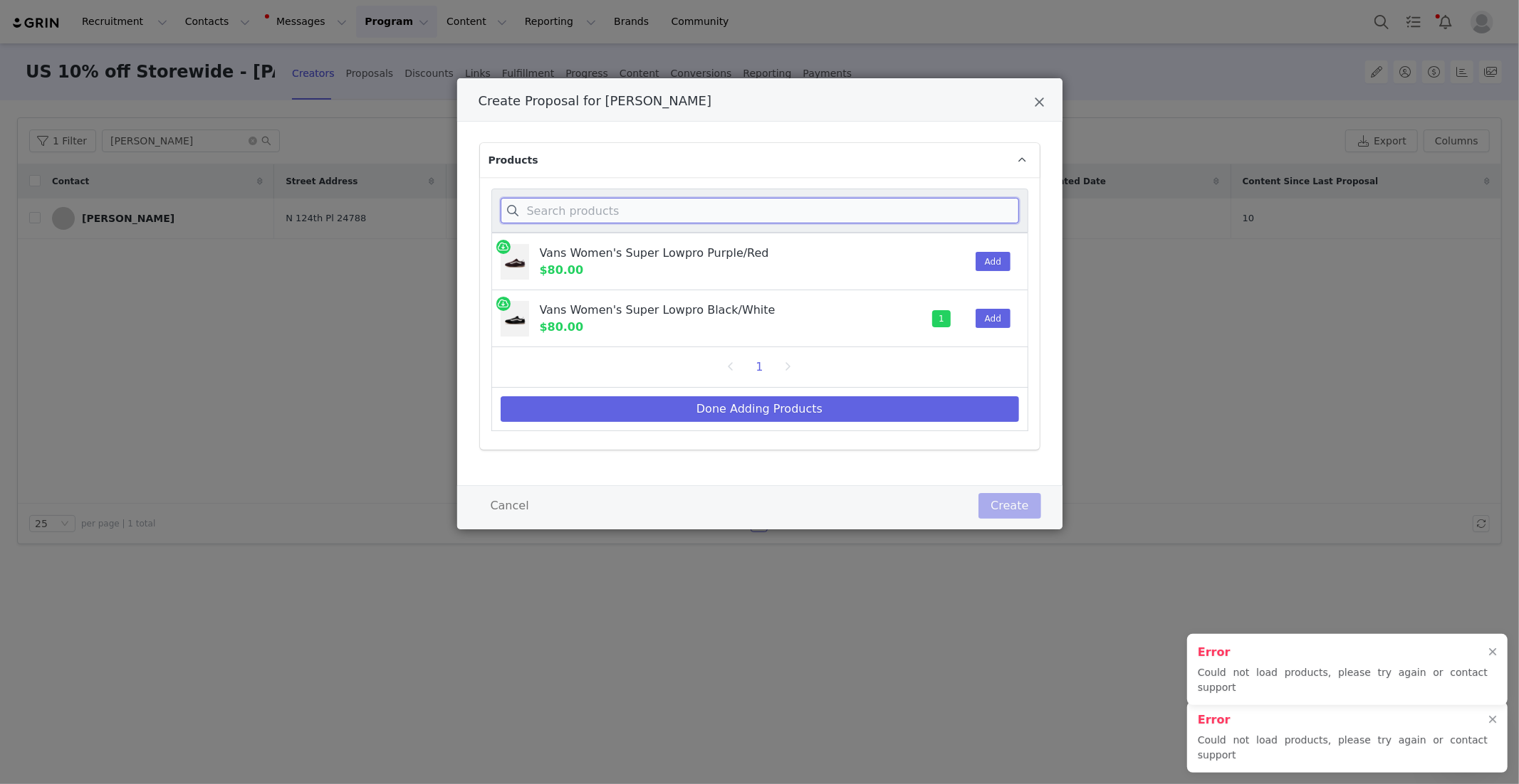
click at [715, 211] on input "Create Proposal for Amanda Allen" at bounding box center [760, 210] width 518 height 26
paste input "Women's Bullrush Cropped Tank"
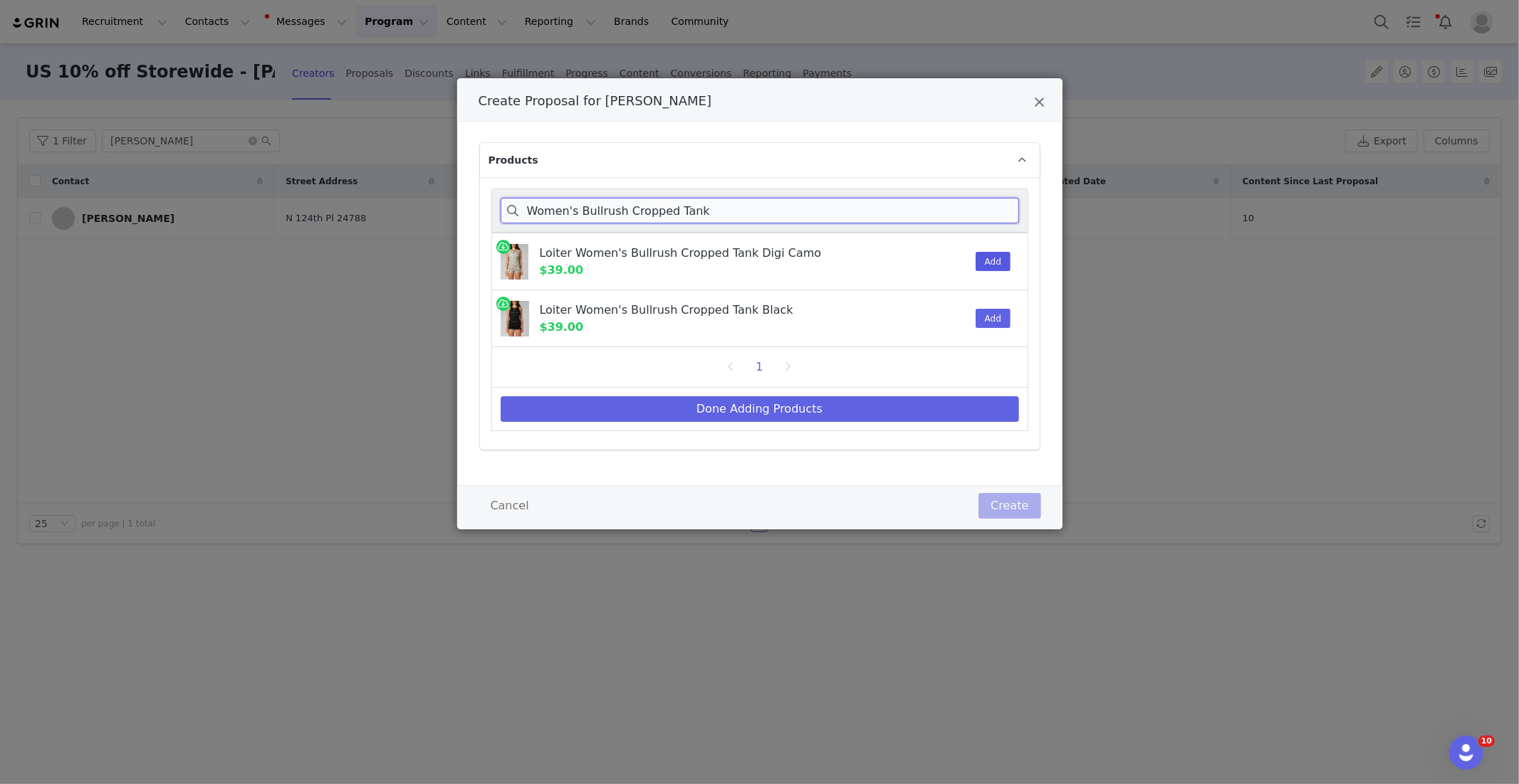
type input "Women's Bullrush Cropped Tank"
drag, startPoint x: 994, startPoint y: 257, endPoint x: 834, endPoint y: 402, distance: 215.9
click at [993, 258] on button "Add" at bounding box center [992, 261] width 35 height 19
drag, startPoint x: 825, startPoint y: 402, endPoint x: 124, endPoint y: 307, distance: 707.4
click at [824, 402] on button "Done Adding Products" at bounding box center [760, 409] width 518 height 26
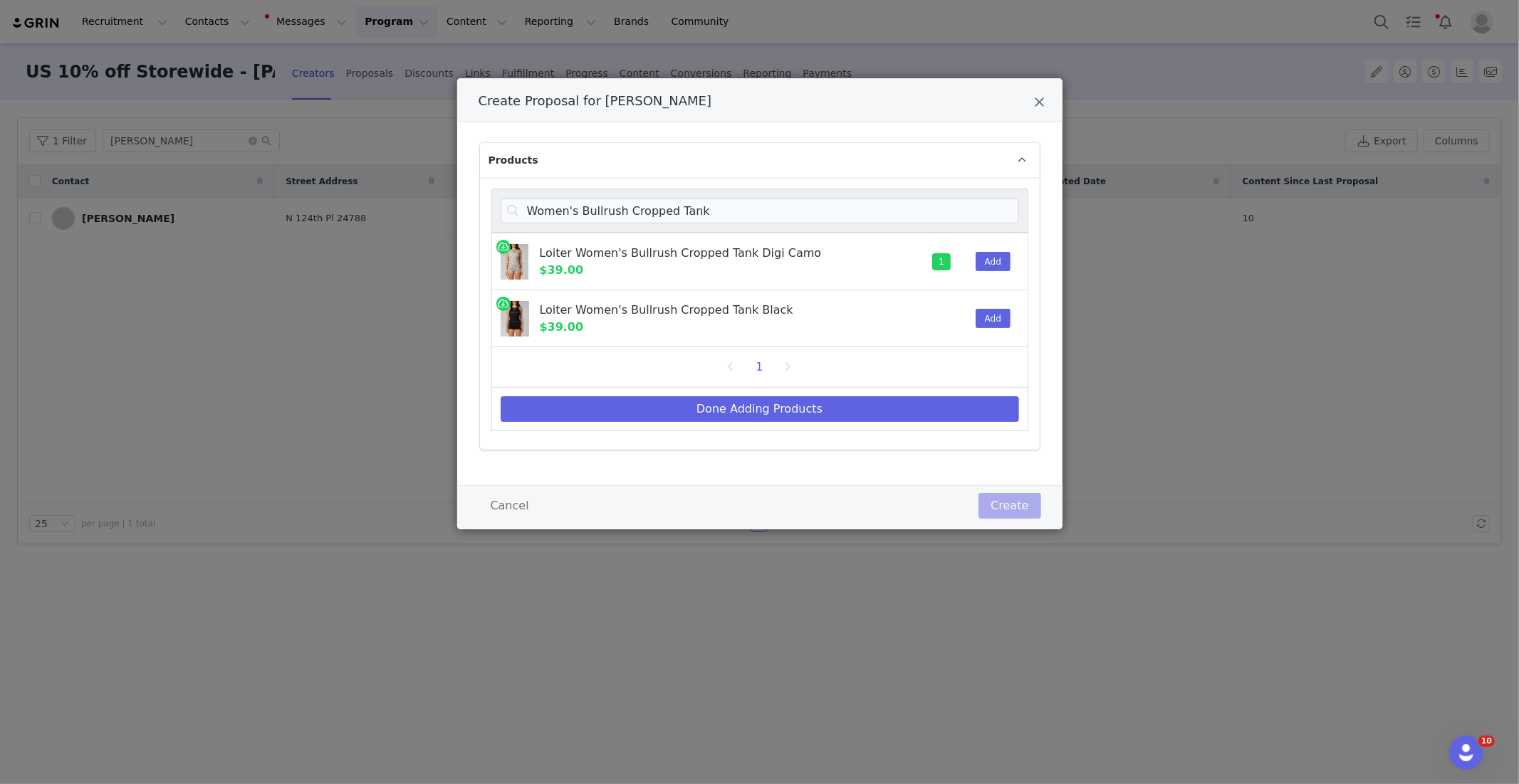
select select "28480394"
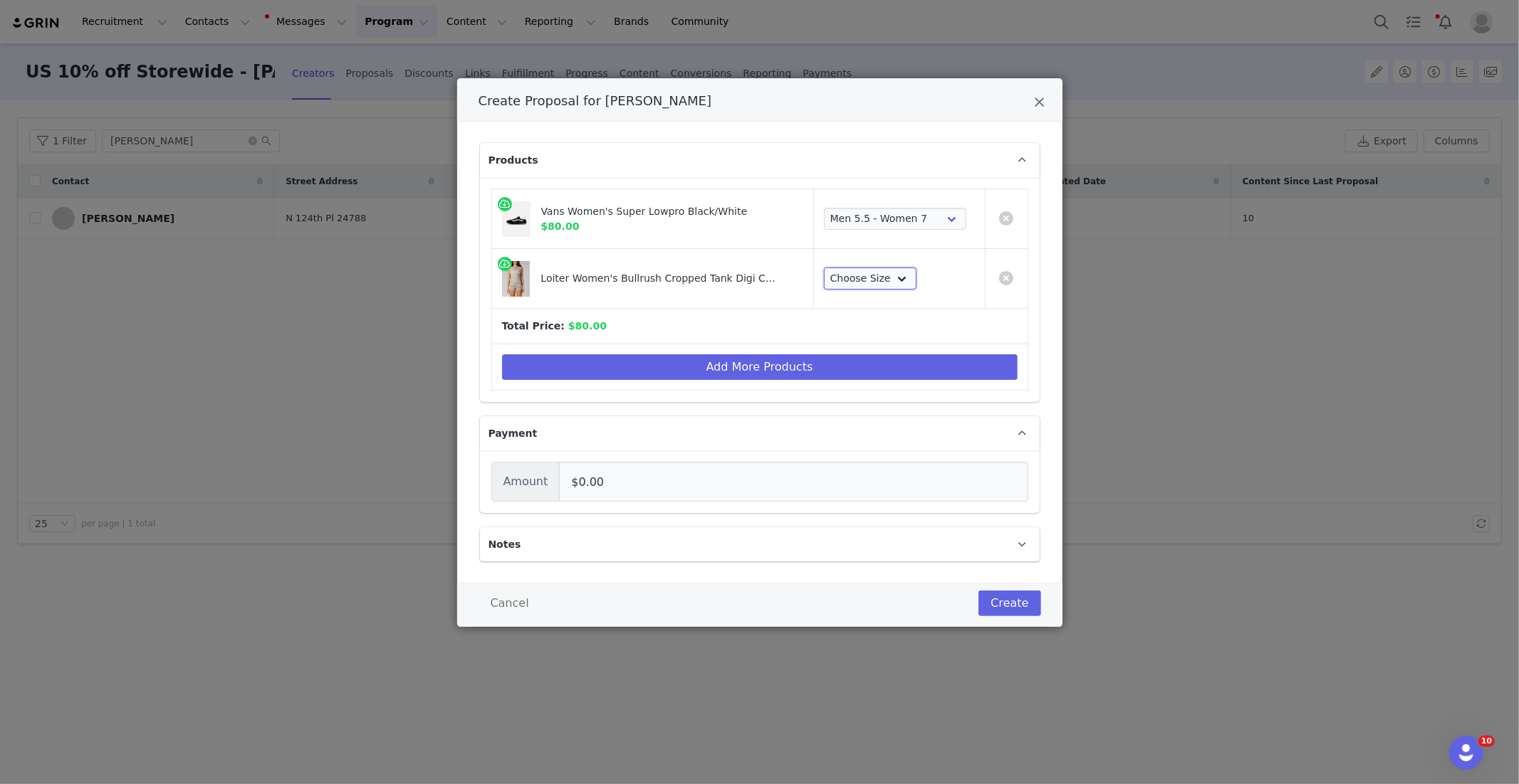
click at [844, 278] on select "Choose Size XS S M L XL 2XL" at bounding box center [870, 279] width 92 height 23
select select "27966896"
click at [683, 364] on button "Add More Products" at bounding box center [760, 367] width 515 height 26
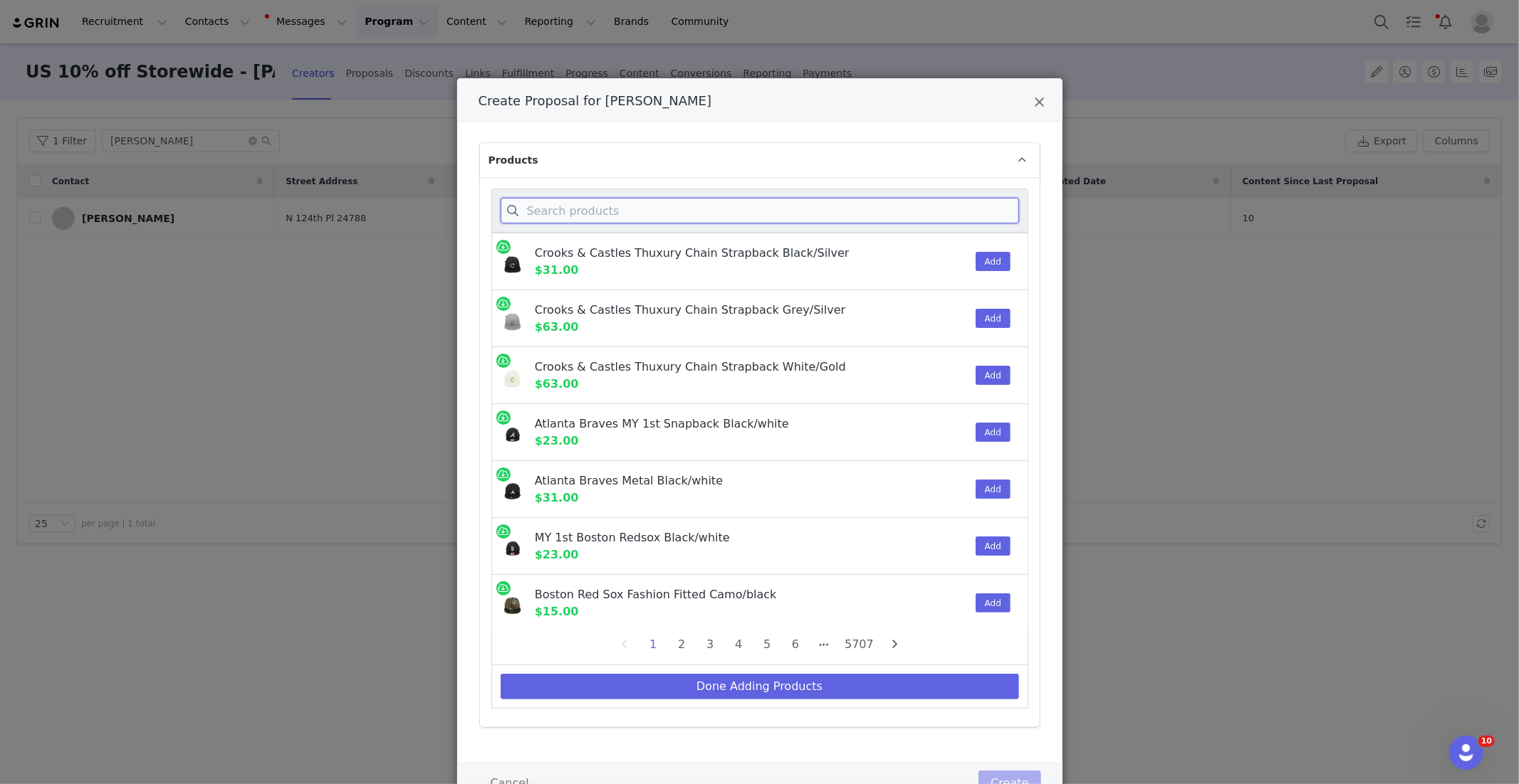
click at [541, 211] on input "Create Proposal for Amanda Allen" at bounding box center [760, 210] width 518 height 26
paste input "Women's Bullrush Cropped Tank"
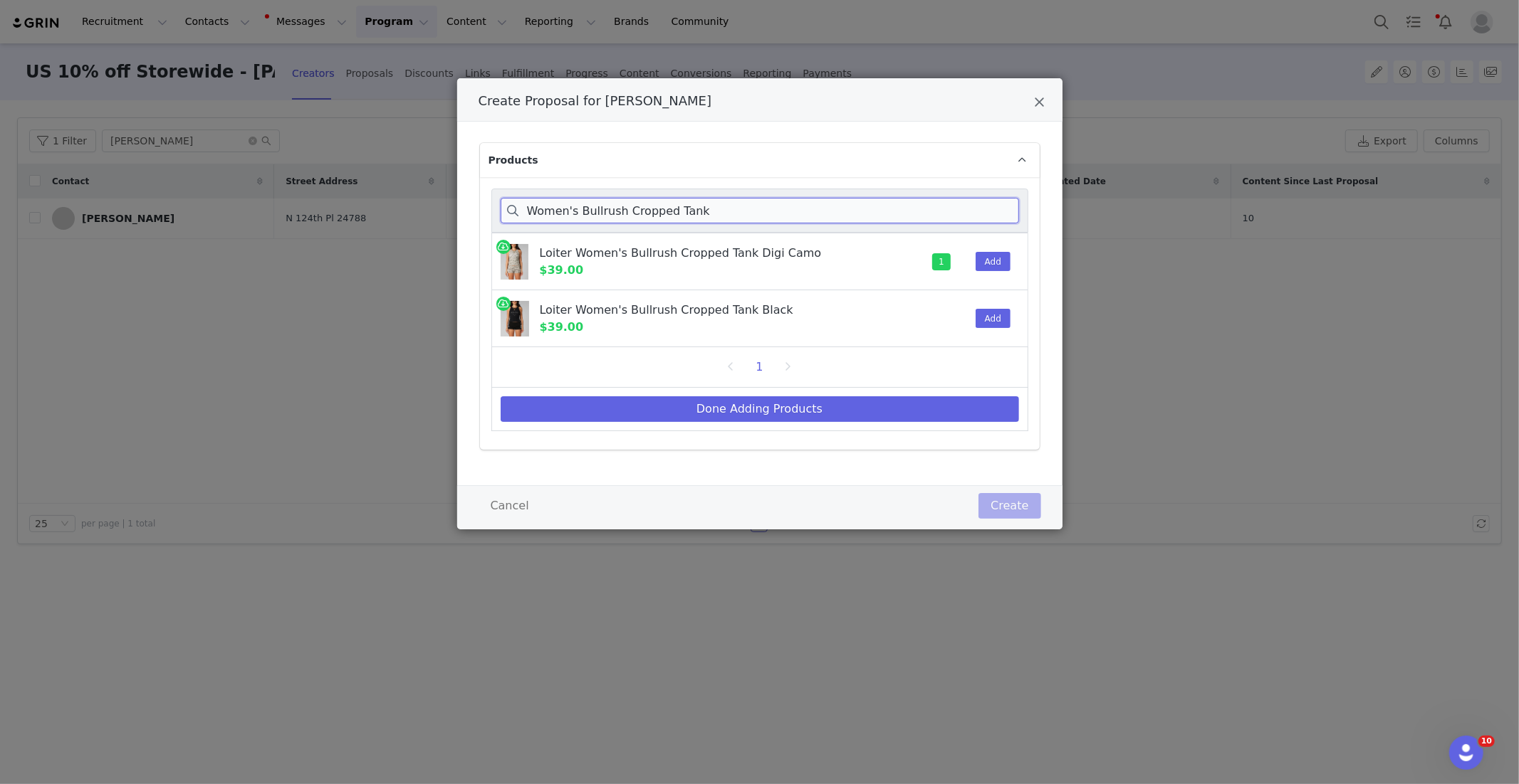
click at [705, 207] on input "Women's Bullrush Cropped Tank" at bounding box center [760, 210] width 518 height 26
paste input "[PERSON_NAME]"
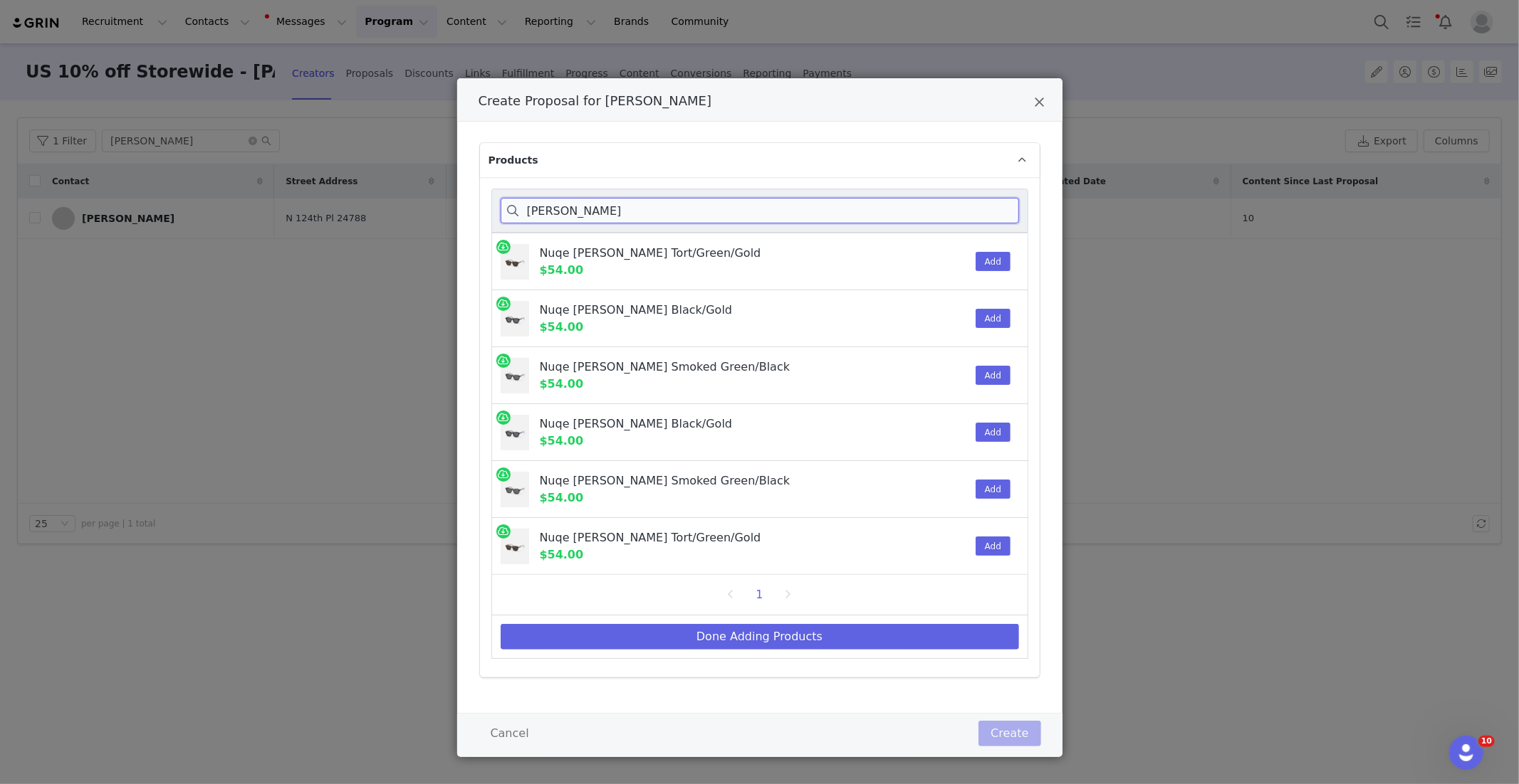
type input "[PERSON_NAME]"
click at [989, 256] on button "Add" at bounding box center [992, 261] width 35 height 19
click at [677, 640] on button "Done Adding Products" at bounding box center [760, 637] width 518 height 26
select select "28480394"
select select "27966896"
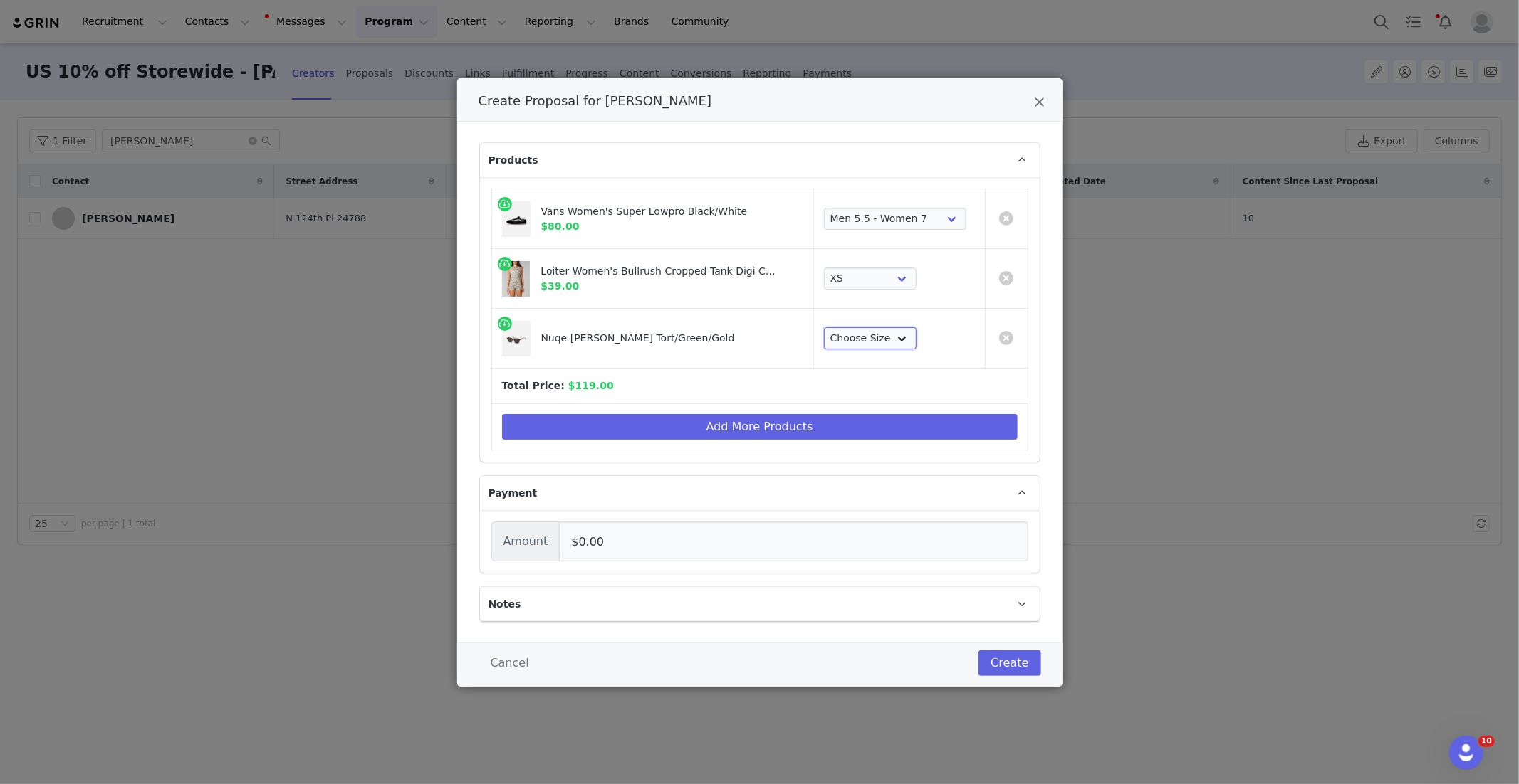
click at [841, 342] on select "Choose Size ONE" at bounding box center [870, 339] width 92 height 23
select select "25288607"
drag, startPoint x: 698, startPoint y: 422, endPoint x: 686, endPoint y: 396, distance: 28.6
click at [697, 421] on button "Add More Products" at bounding box center [760, 427] width 515 height 26
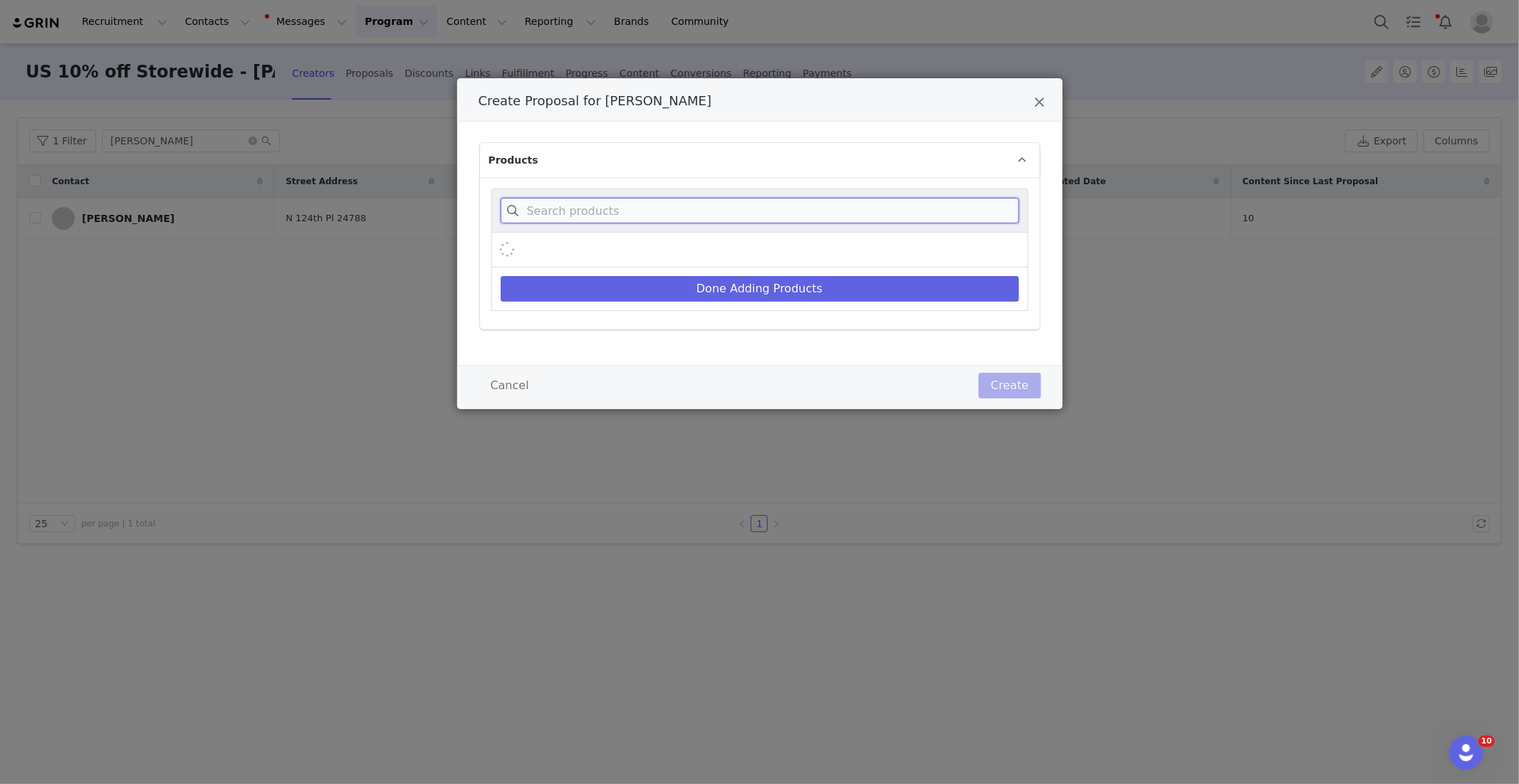
click at [650, 210] on input "Create Proposal for Amanda Allen" at bounding box center [760, 210] width 518 height 26
paste input "Corrupt Sweatpants"
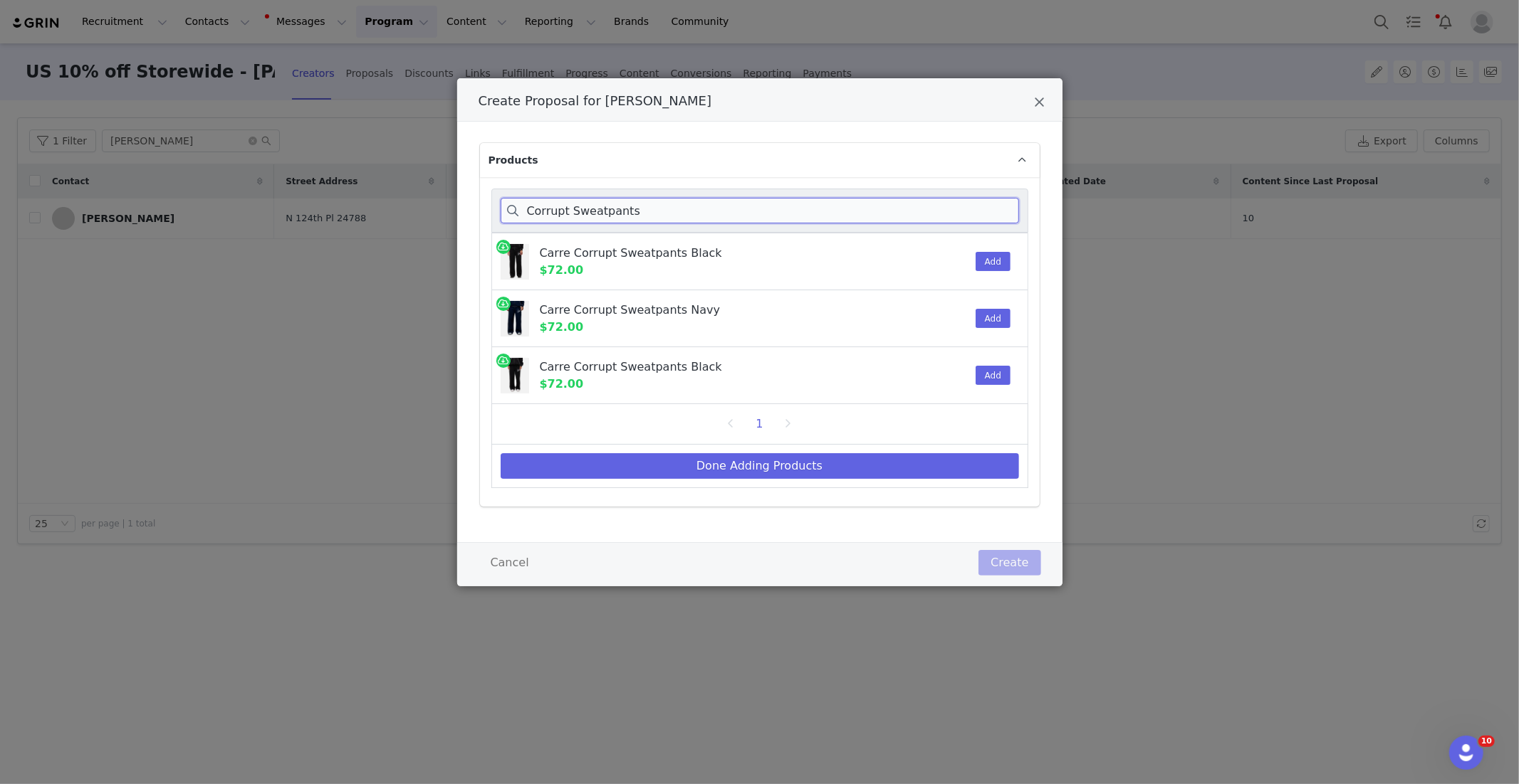
type input "Corrupt Sweatpants"
click at [1001, 273] on div "Add" at bounding box center [989, 261] width 44 height 56
drag, startPoint x: 983, startPoint y: 258, endPoint x: 796, endPoint y: 478, distance: 288.7
click at [983, 258] on button "Add" at bounding box center [992, 261] width 35 height 19
click at [787, 469] on button "Done Adding Products" at bounding box center [760, 466] width 518 height 26
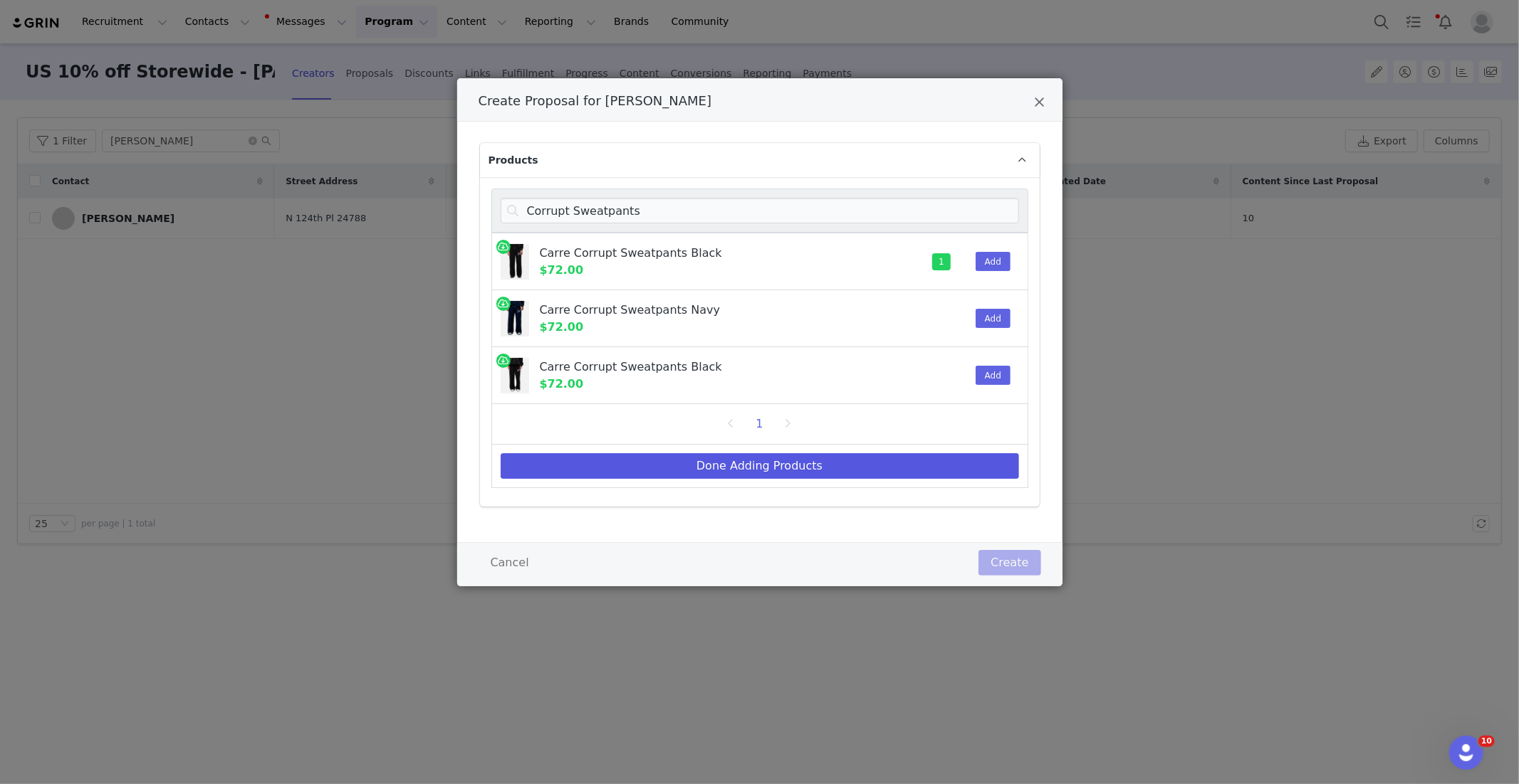
select select "28480394"
select select "27966896"
select select "25288607"
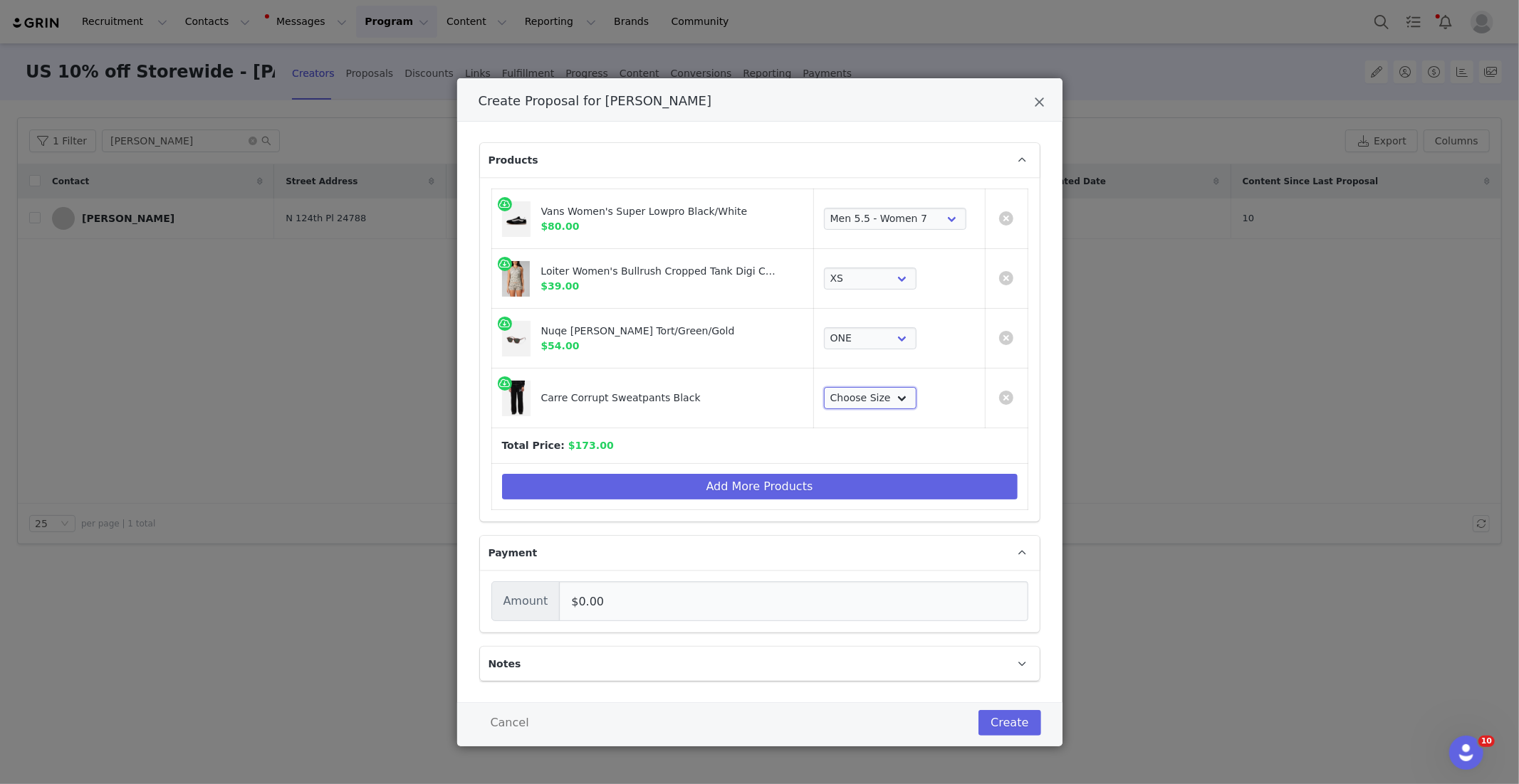
click at [884, 398] on select "Choose Size XS S M L XL 2XL 3XL" at bounding box center [870, 398] width 92 height 23
select select "26565115"
drag, startPoint x: 591, startPoint y: 491, endPoint x: 580, endPoint y: 440, distance: 52.2
click at [588, 484] on button "Add More Products" at bounding box center [760, 487] width 515 height 26
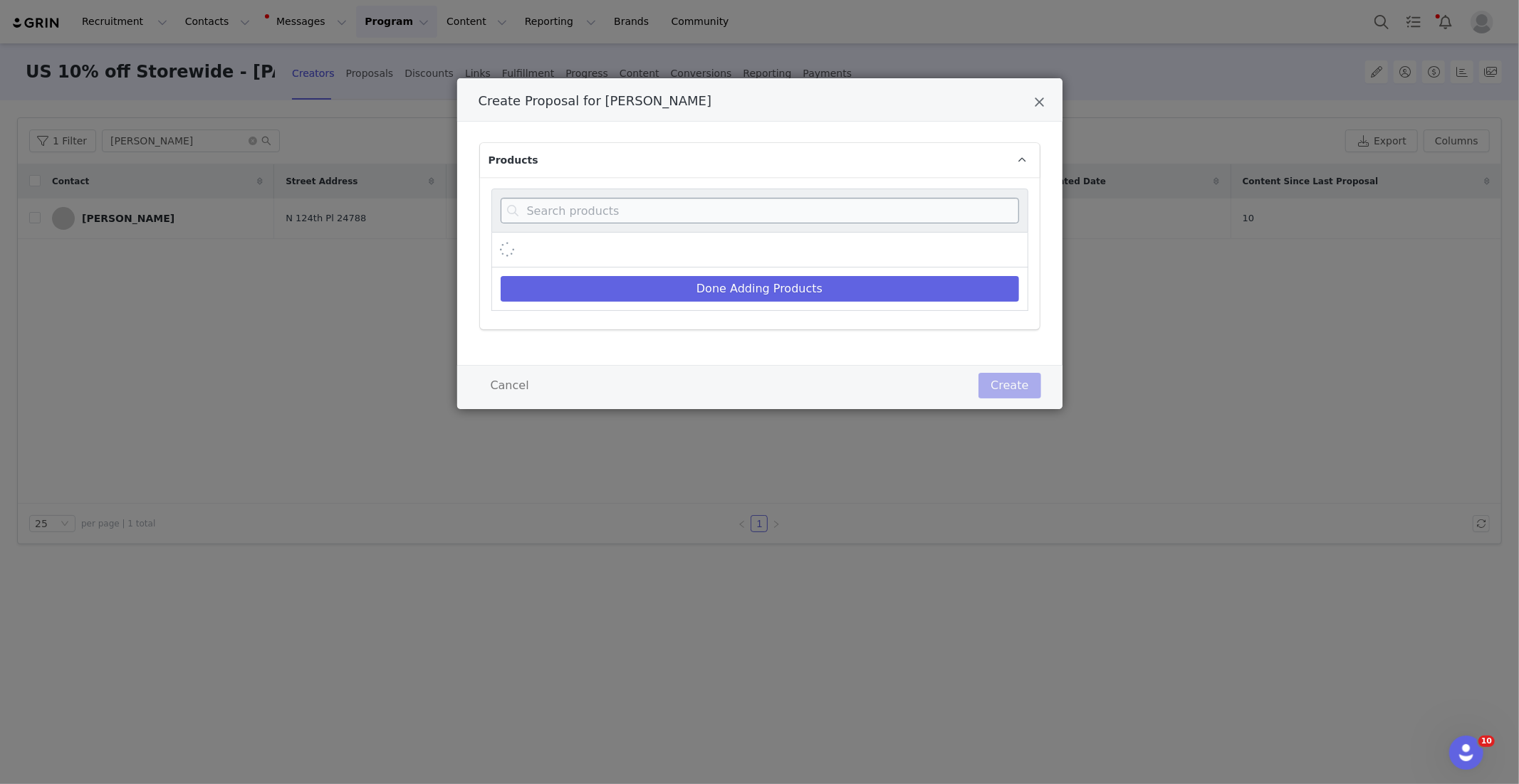
click at [578, 225] on div "Create Proposal for Amanda Allen" at bounding box center [760, 211] width 537 height 44
click at [582, 216] on input "Create Proposal for Amanda Allen" at bounding box center [760, 210] width 518 height 26
paste input "Next Door To Hell Long Sleeve T-Shirt"
type input "Next Door To Hell Long Sleeve T-Shirt"
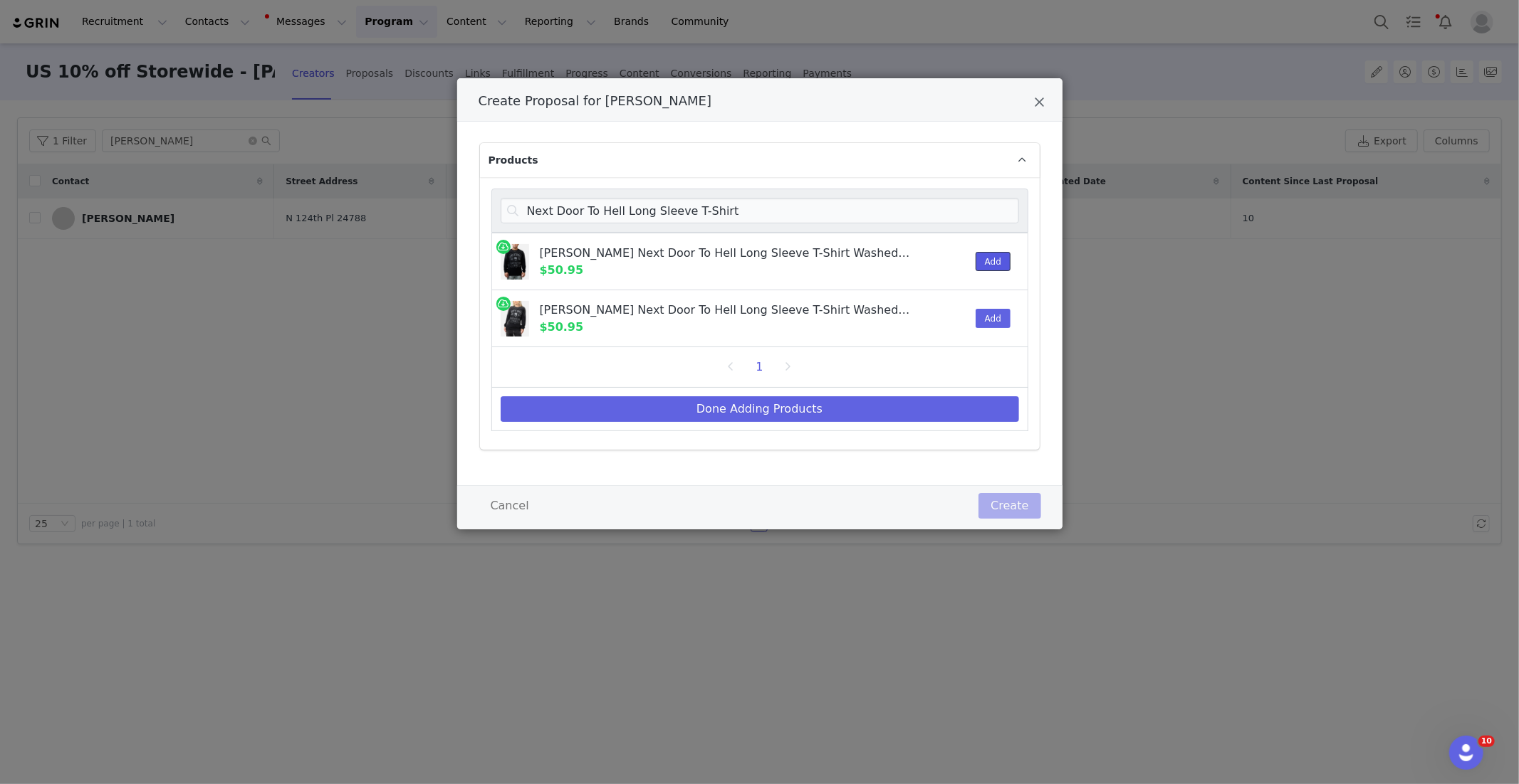
click at [977, 259] on button "Add" at bounding box center [992, 261] width 35 height 19
click at [860, 412] on button "Done Adding Products" at bounding box center [760, 409] width 518 height 26
select select "28480394"
select select "27966896"
select select "25288607"
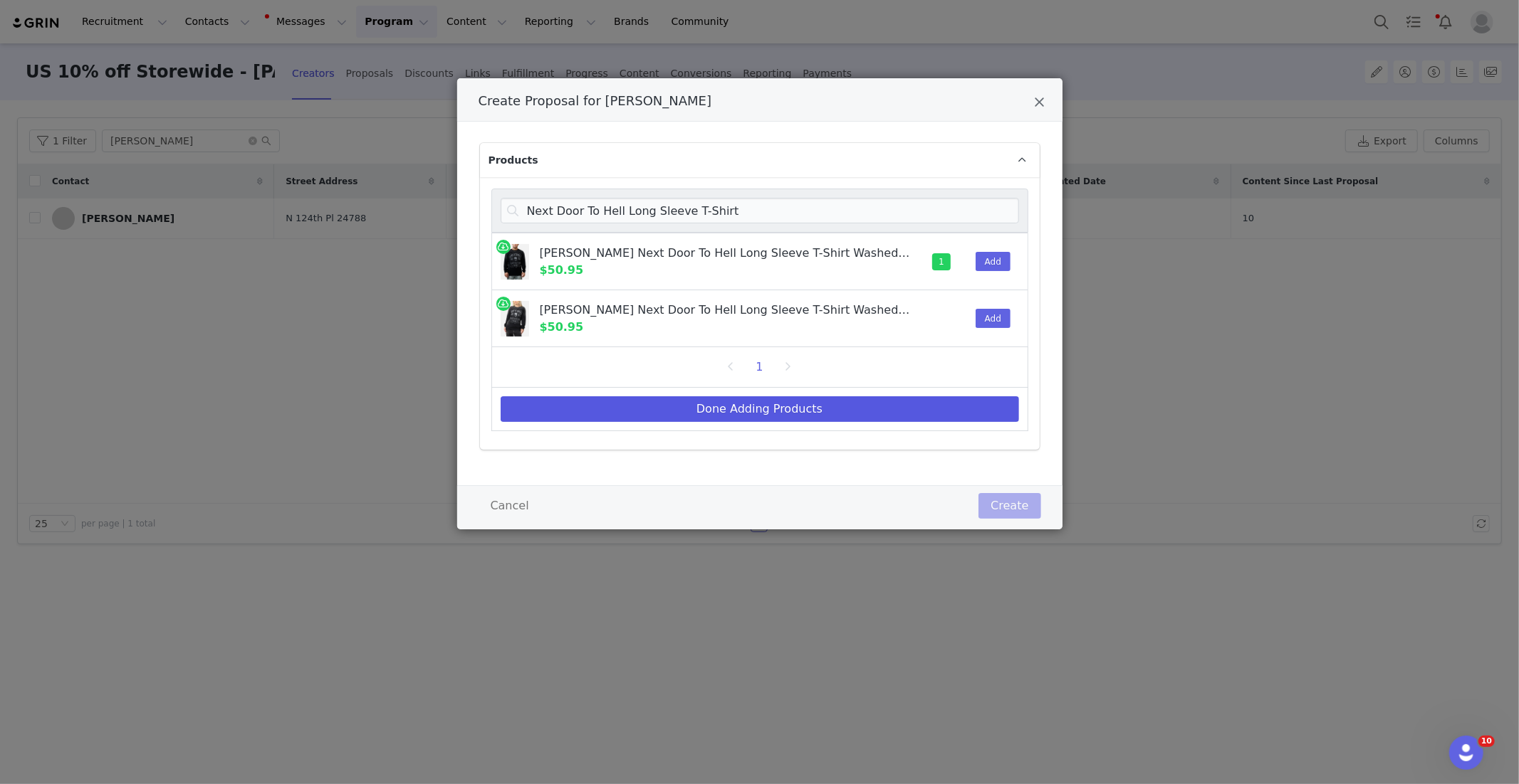
select select "26565115"
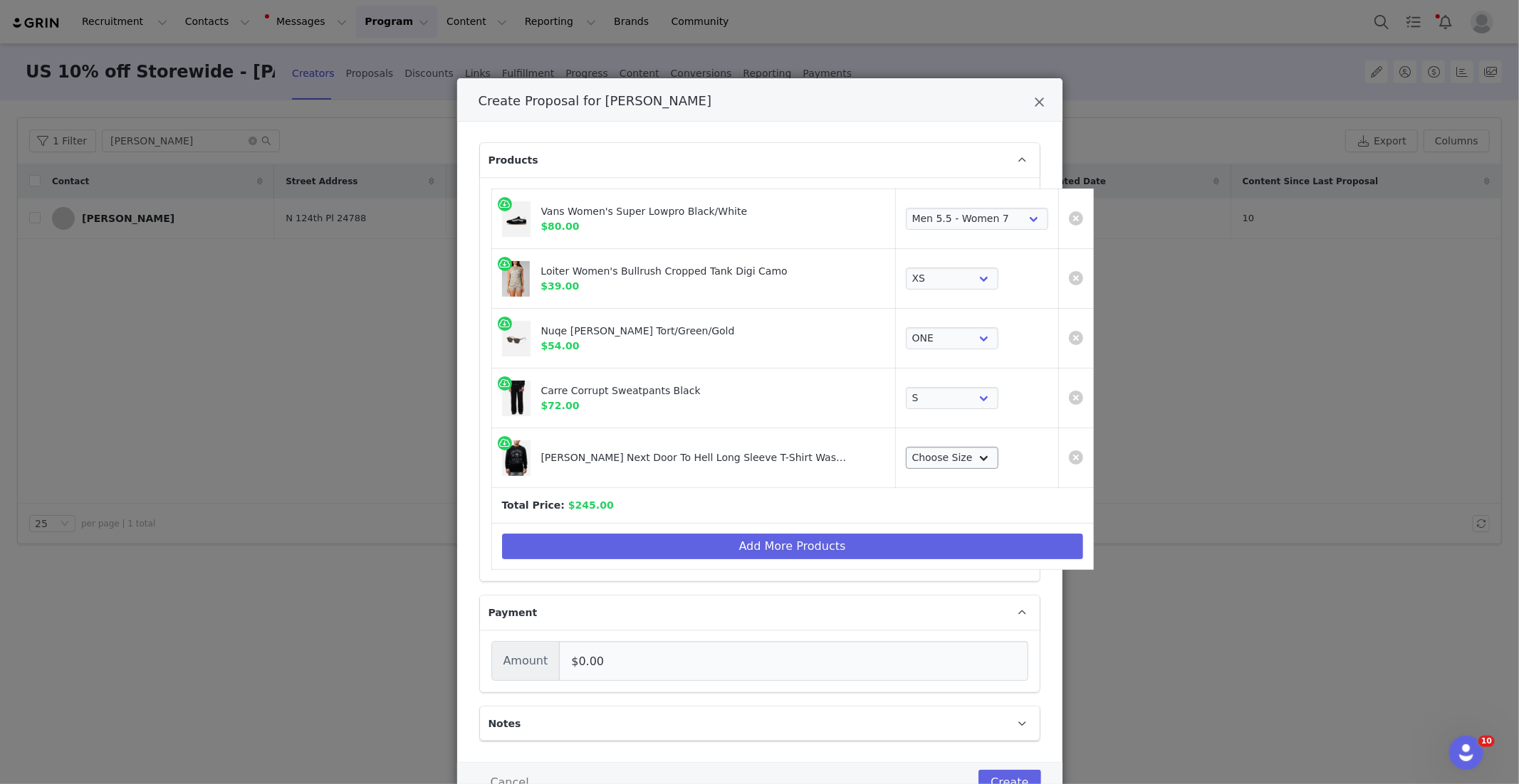
drag, startPoint x: 898, startPoint y: 444, endPoint x: 898, endPoint y: 456, distance: 12.0
click at [898, 447] on td "Choose Size S M L XL 2XL" at bounding box center [977, 458] width 163 height 60
click at [906, 462] on select "Choose Size S M L XL 2XL" at bounding box center [952, 458] width 92 height 23
select select "25261702"
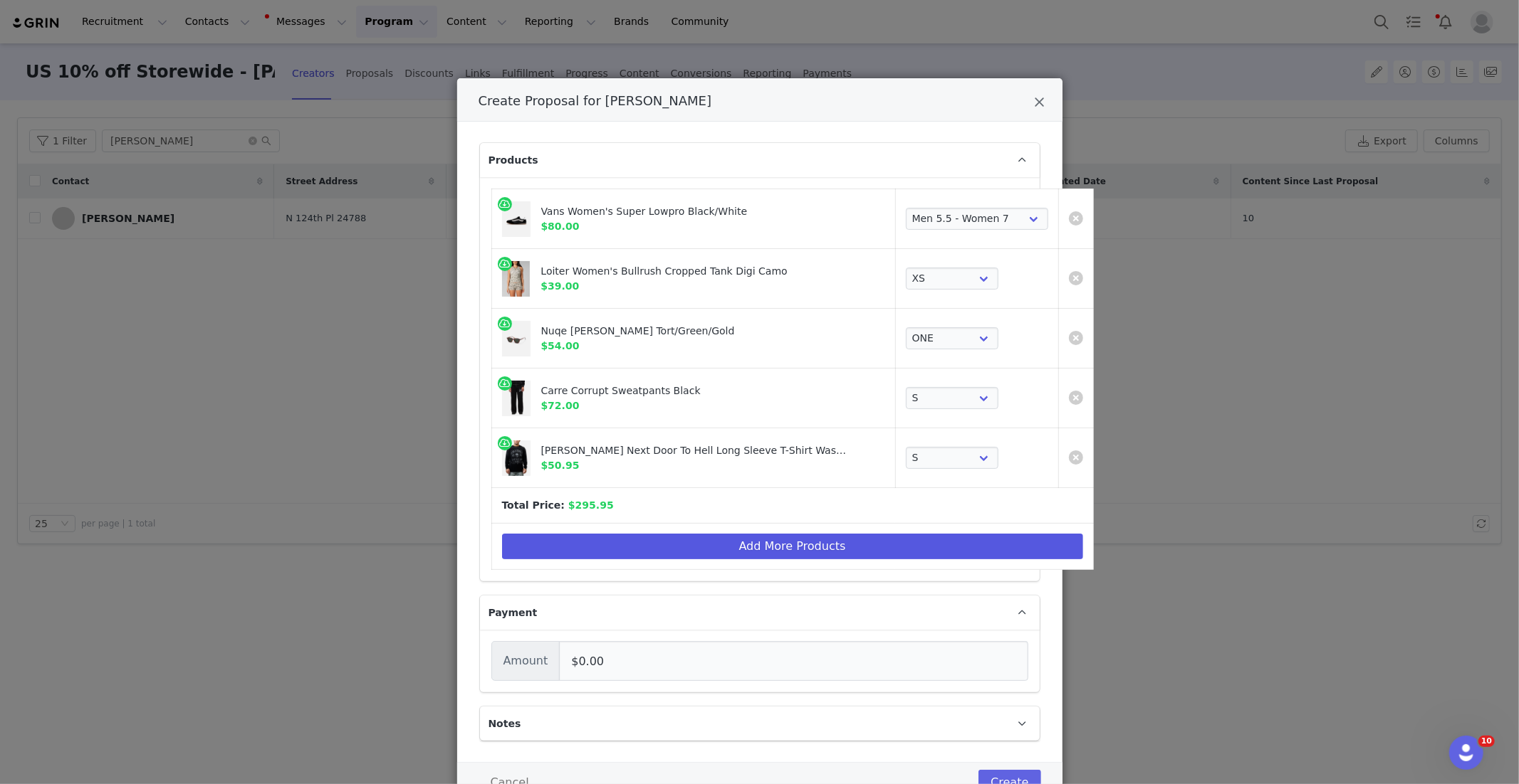
click at [742, 561] on td "Add More Products" at bounding box center [792, 546] width 602 height 47
drag, startPoint x: 742, startPoint y: 546, endPoint x: 674, endPoint y: 354, distance: 203.7
click at [742, 544] on button "Add More Products" at bounding box center [792, 546] width 581 height 26
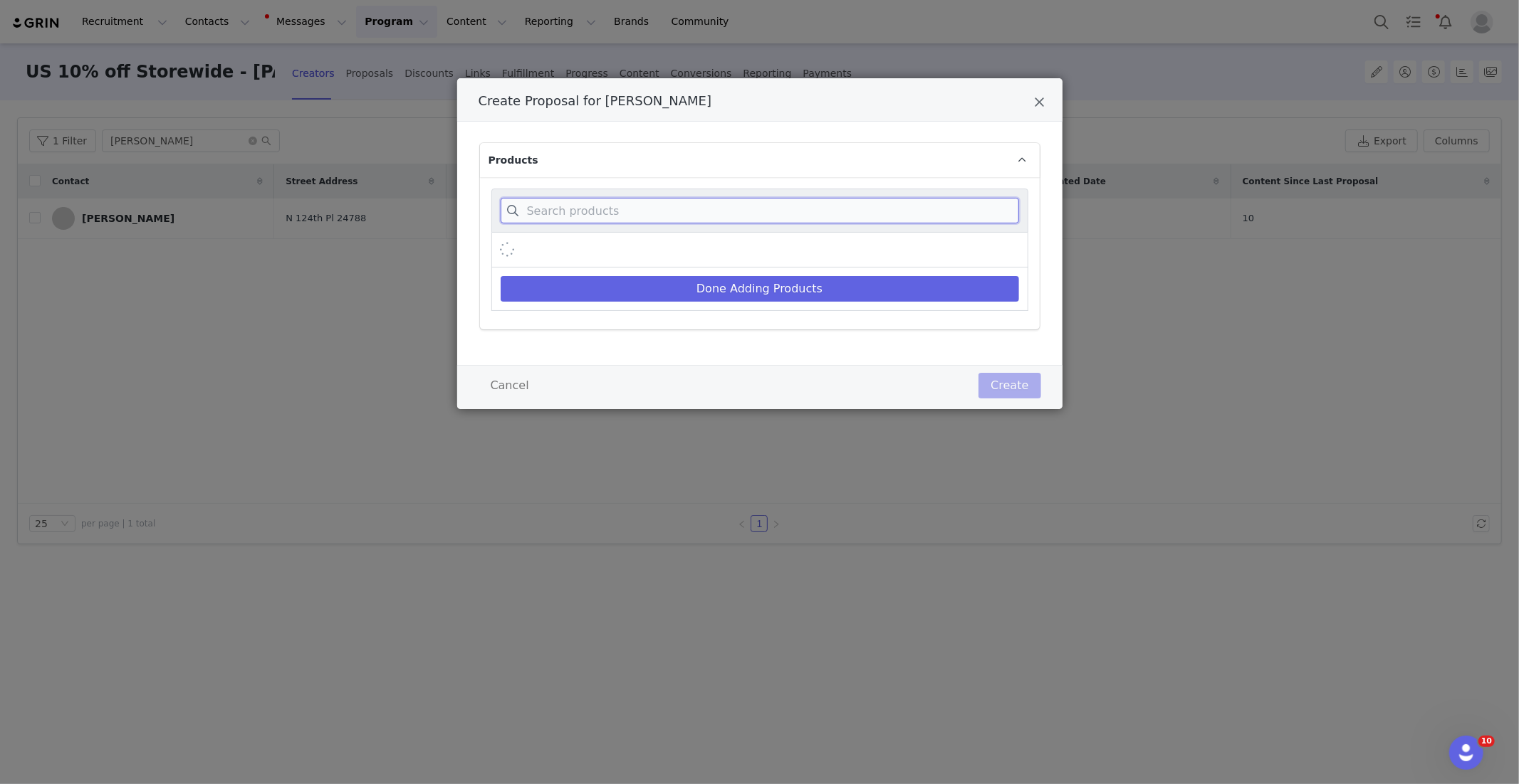
click at [644, 202] on input "Create Proposal for Amanda Allen" at bounding box center [760, 210] width 518 height 26
paste input "Avenue Ribbed Crewneck"
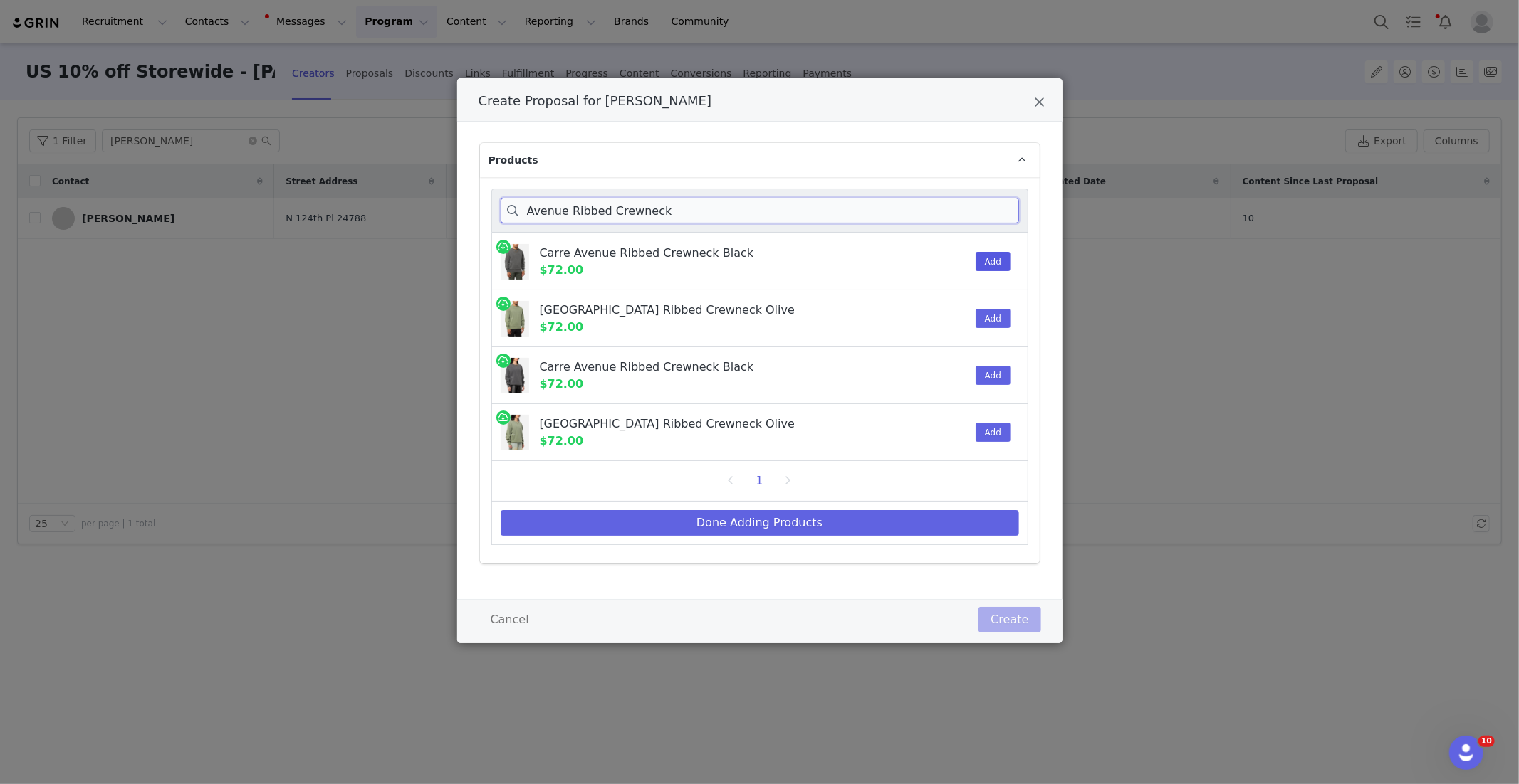
type input "Avenue Ribbed Crewneck"
click at [989, 270] on button "Add" at bounding box center [992, 261] width 35 height 19
click at [808, 534] on div "Done Adding Products" at bounding box center [760, 524] width 537 height 44
click at [809, 520] on button "Done Adding Products" at bounding box center [760, 523] width 518 height 26
select select "28480394"
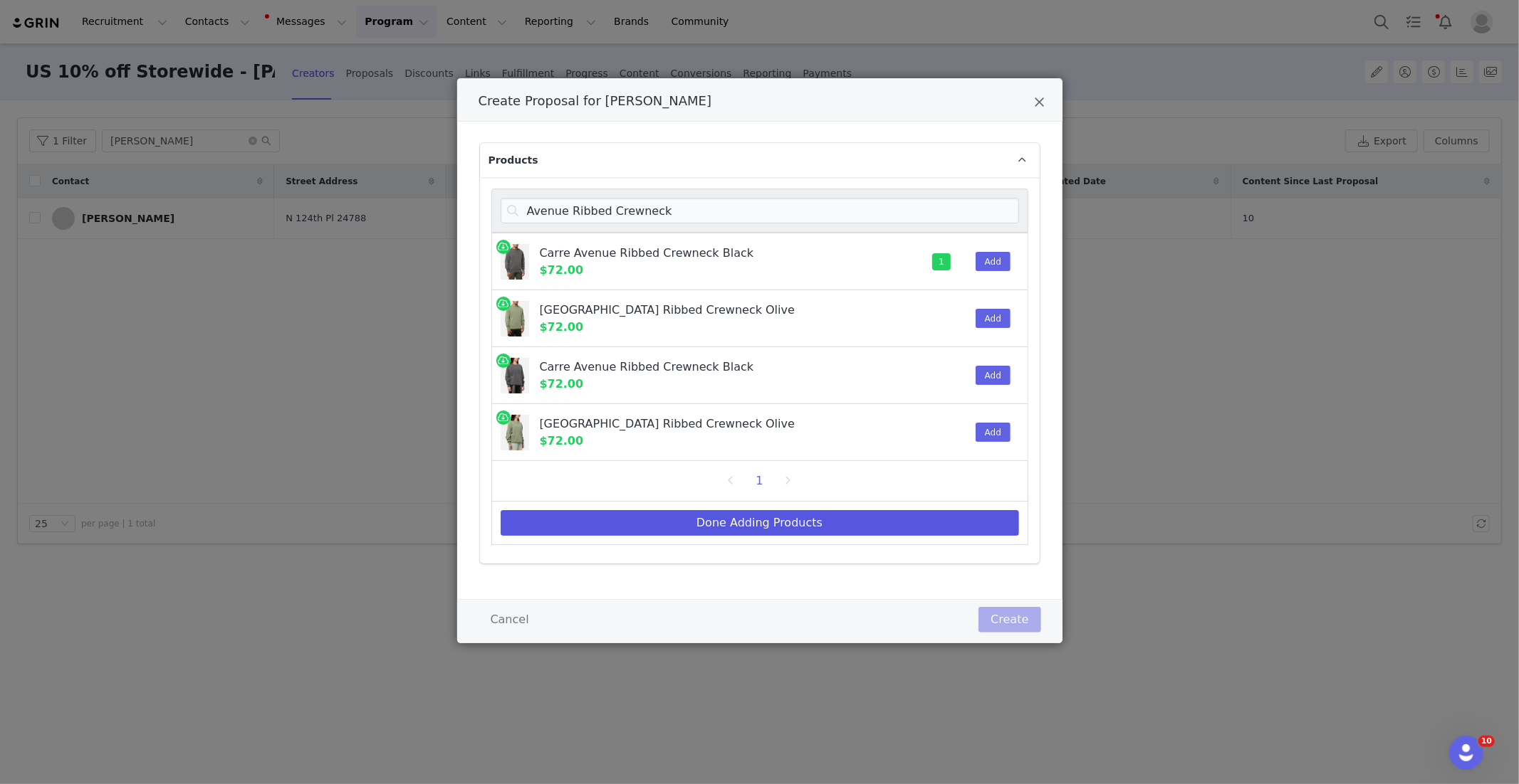
select select "27966896"
select select "25288607"
select select "26565115"
select select "25261702"
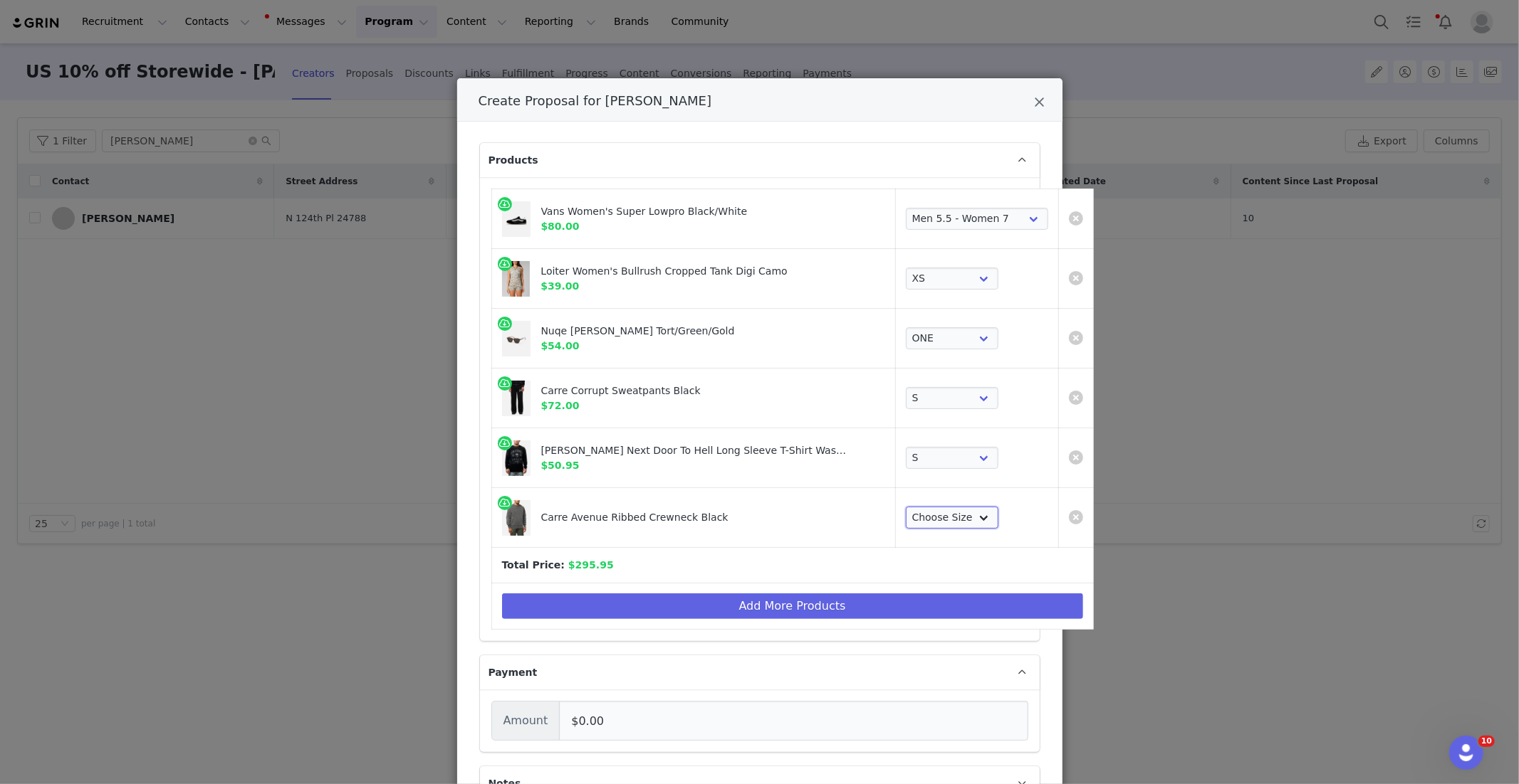
click at [906, 515] on select "Choose Size XS S M L XL 2XL 3XL" at bounding box center [952, 518] width 92 height 23
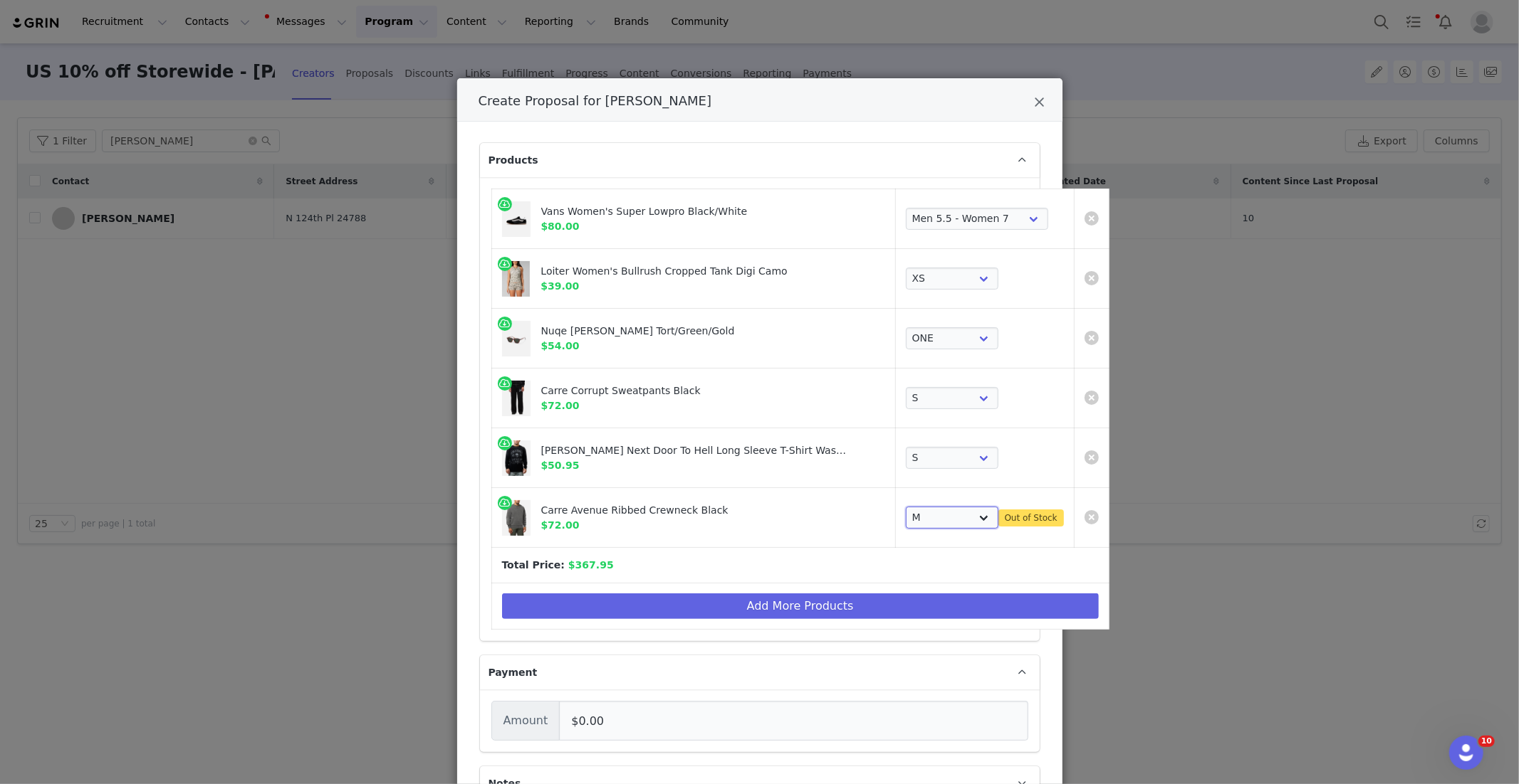
click at [926, 510] on select "Choose Size XS S M L XL 2XL 3XL" at bounding box center [952, 518] width 92 height 23
select select "26368792"
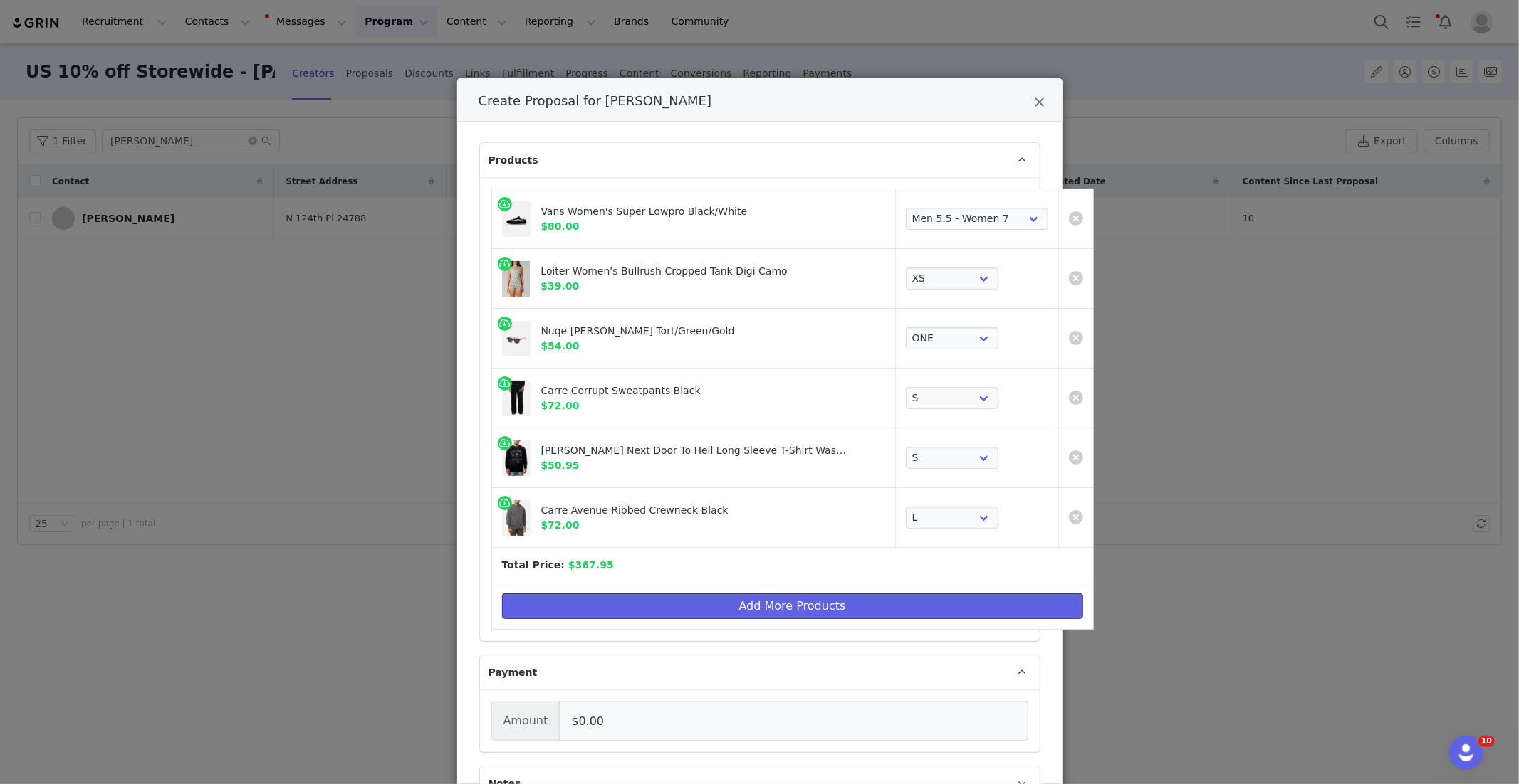
drag, startPoint x: 625, startPoint y: 602, endPoint x: 570, endPoint y: 437, distance: 173.9
click at [625, 602] on button "Add More Products" at bounding box center [792, 606] width 581 height 26
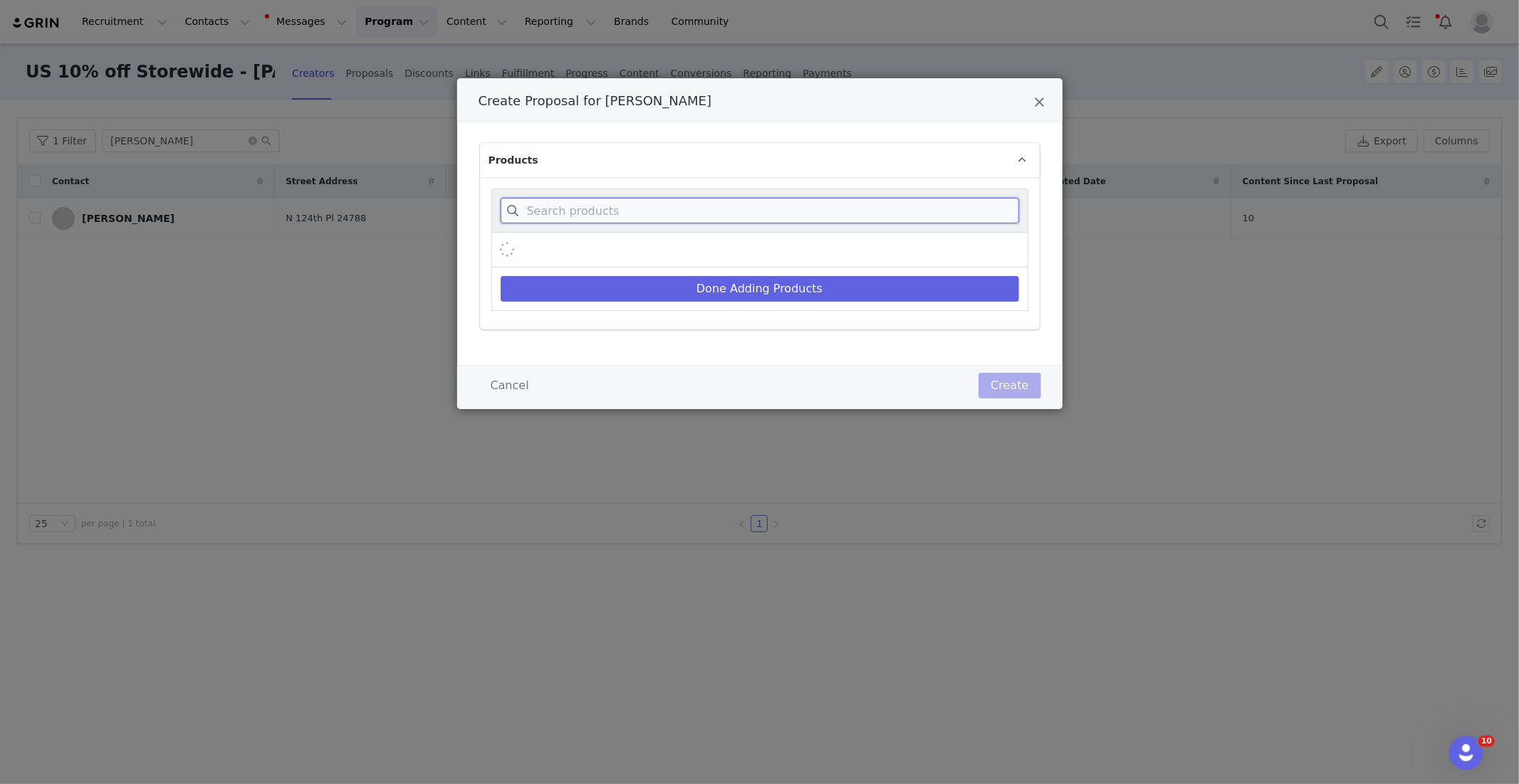
click at [562, 208] on input "Create Proposal for Amanda Allen" at bounding box center [760, 210] width 518 height 26
paste input "Goat Crew X DC Batman Batman & Catwomen Heavyweight T-Shirt"
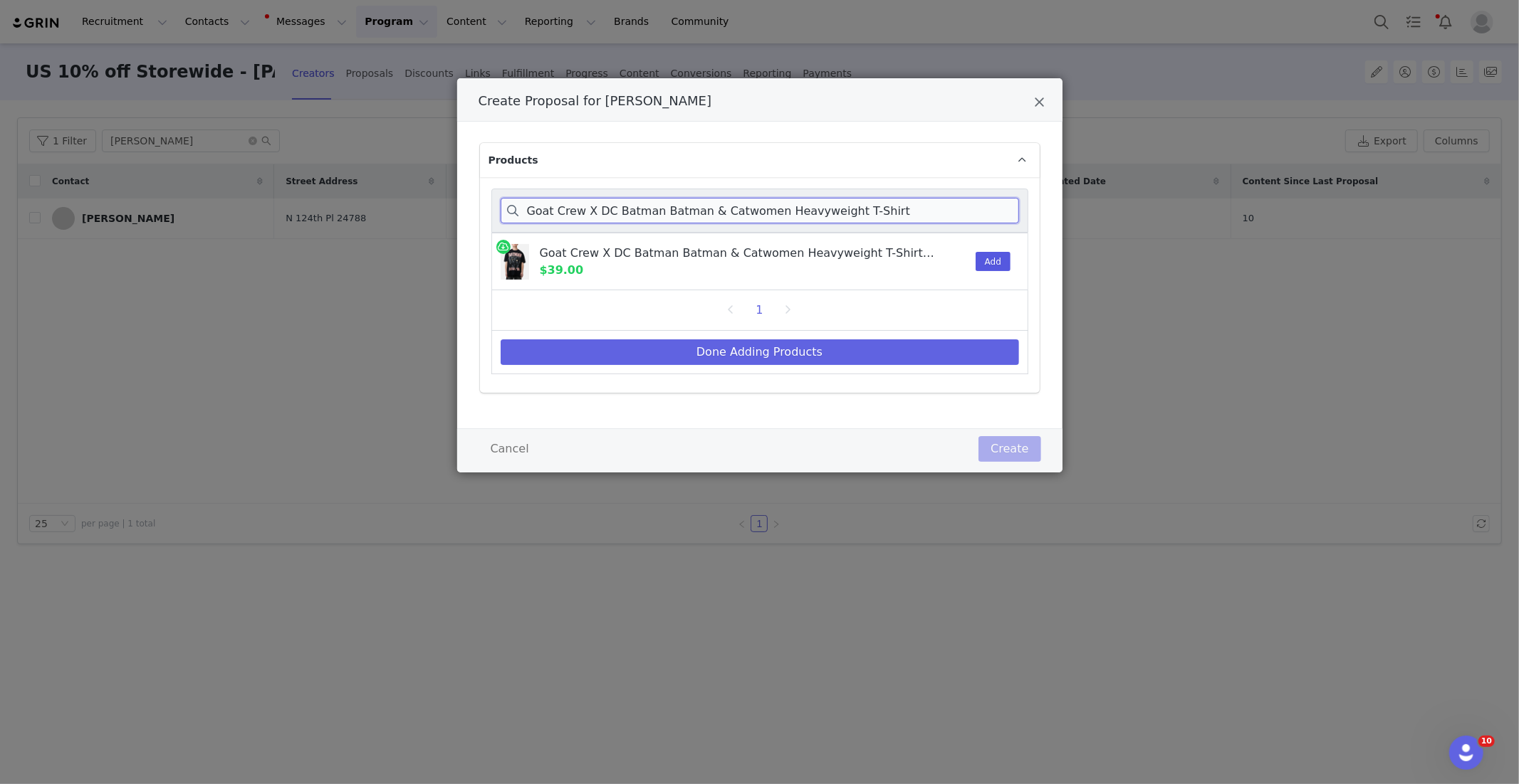
type input "Goat Crew X DC Batman Batman & Catwomen Heavyweight T-Shirt"
drag, startPoint x: 1000, startPoint y: 264, endPoint x: 920, endPoint y: 345, distance: 113.8
click at [1000, 264] on button "Add" at bounding box center [992, 261] width 35 height 19
click at [868, 356] on button "Done Adding Products" at bounding box center [760, 352] width 518 height 26
select select "28480394"
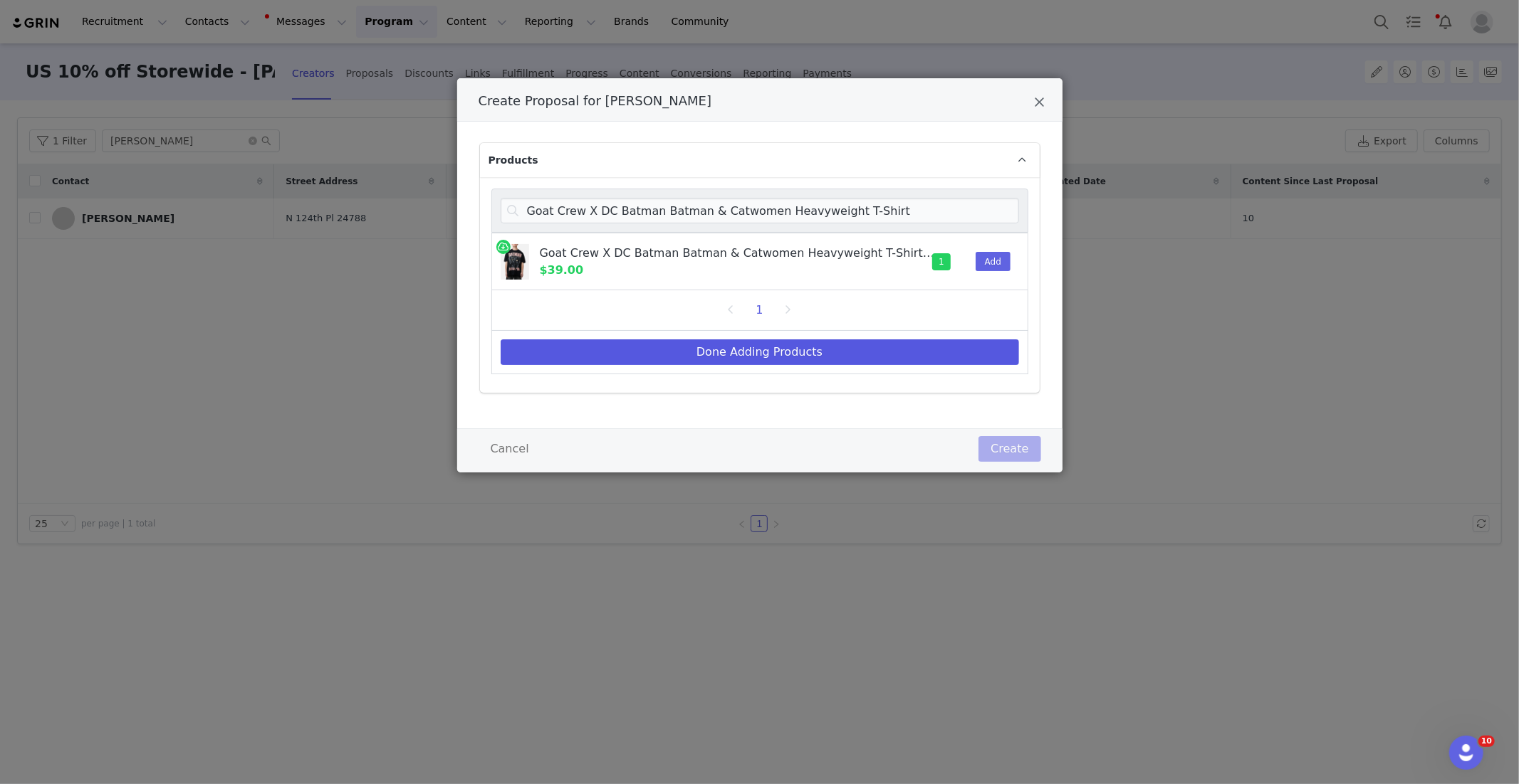
select select "27966896"
select select "25288607"
select select "26565115"
select select "25261702"
select select "26368792"
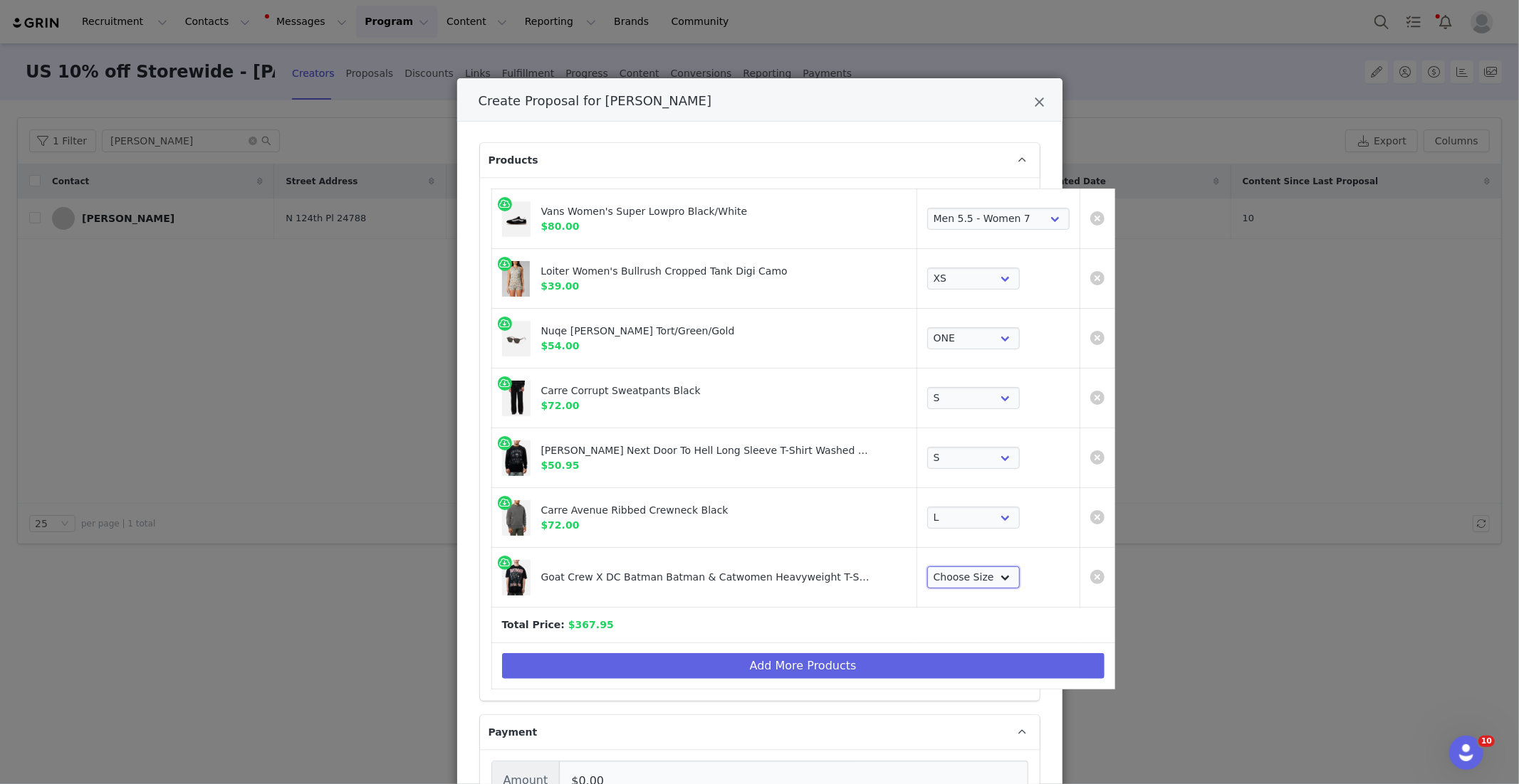
click at [932, 579] on select "Choose Size XS S M L XL 2XL 3XL" at bounding box center [972, 578] width 92 height 23
select select "26735623"
click at [643, 664] on button "Add More Products" at bounding box center [803, 666] width 603 height 26
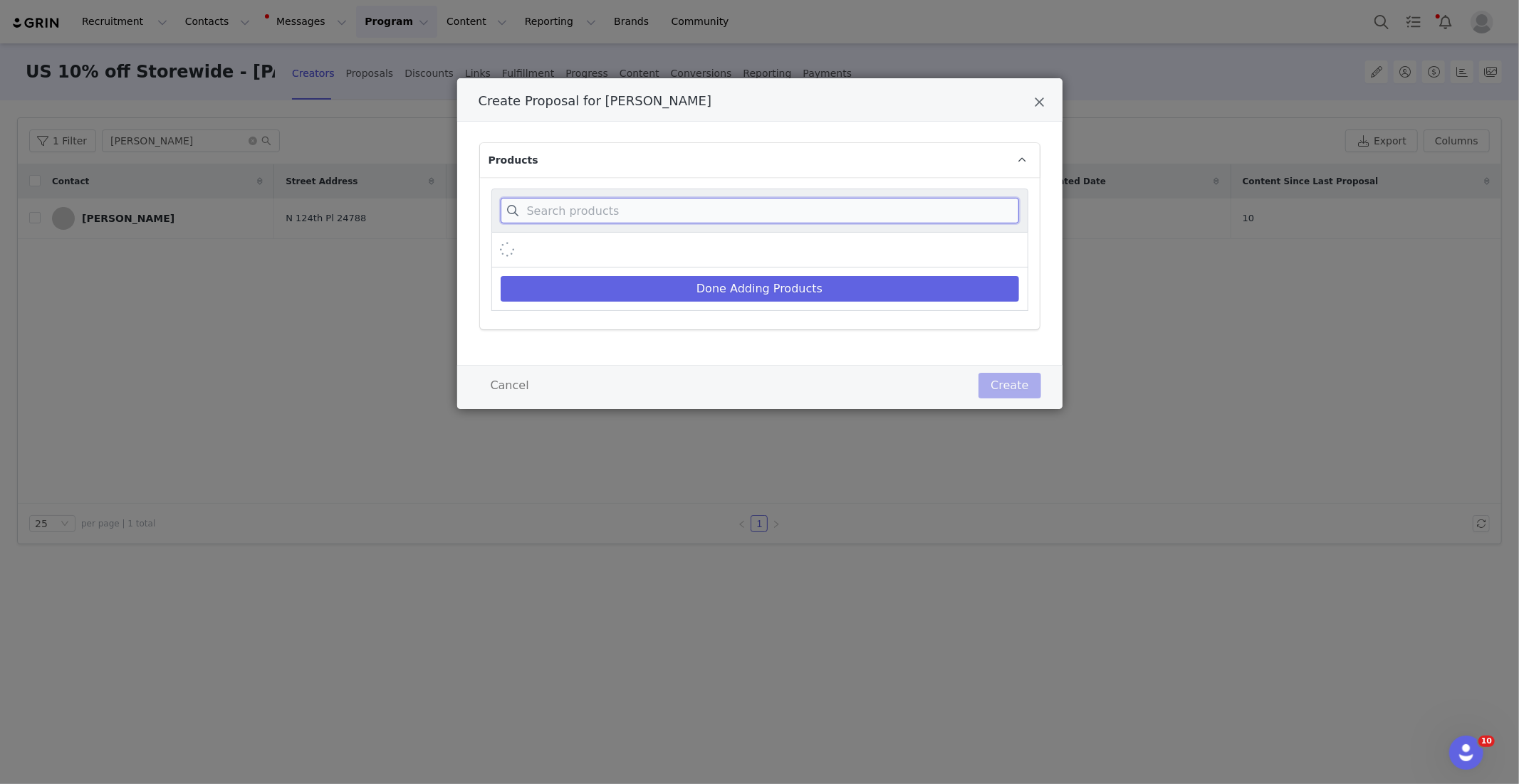
click at [600, 206] on input "Create Proposal for Amanda Allen" at bounding box center [760, 210] width 518 height 26
paste input "Women's Opaque Baby T-Shirt"
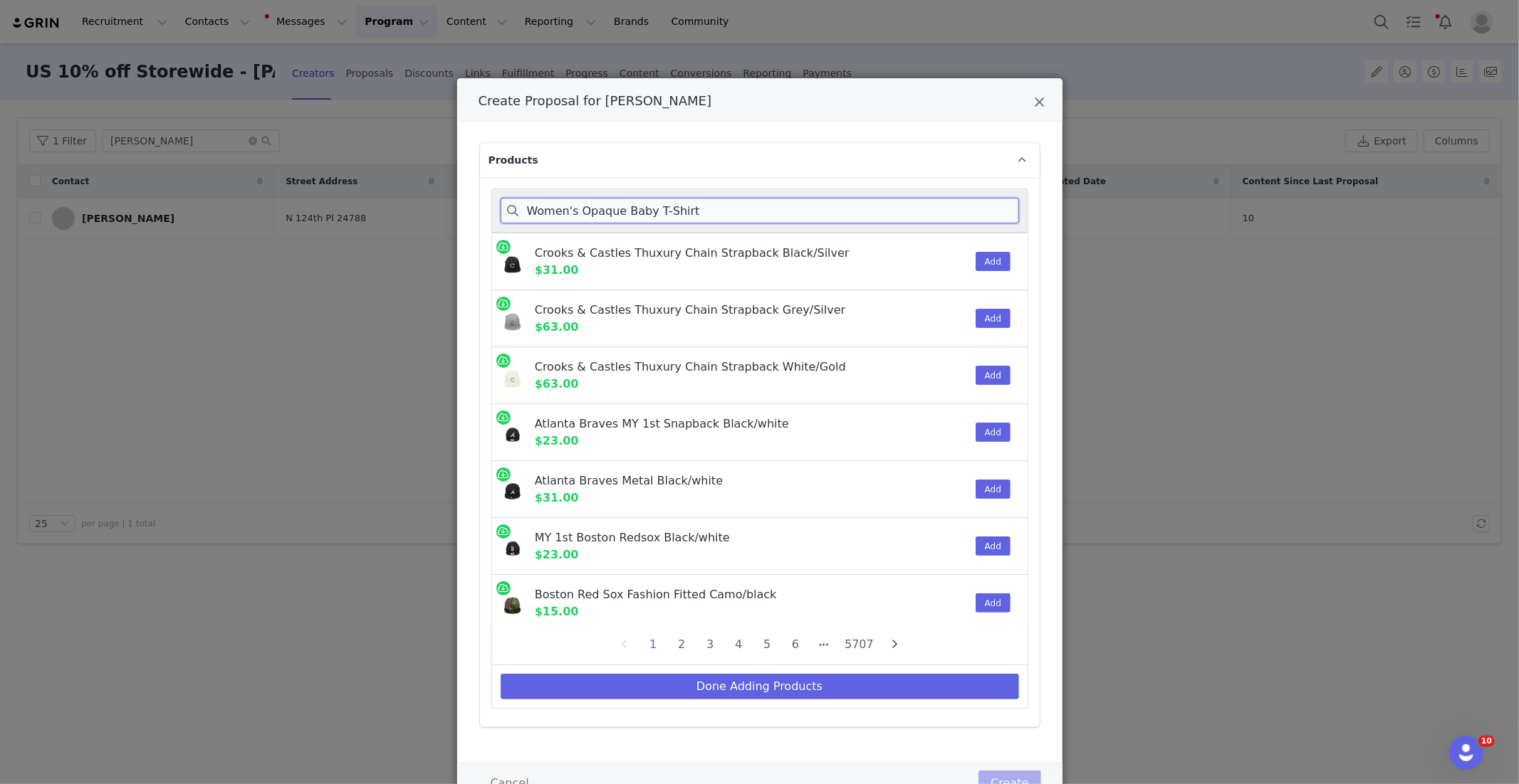
type input "Women's Opaque Baby T-Shirt"
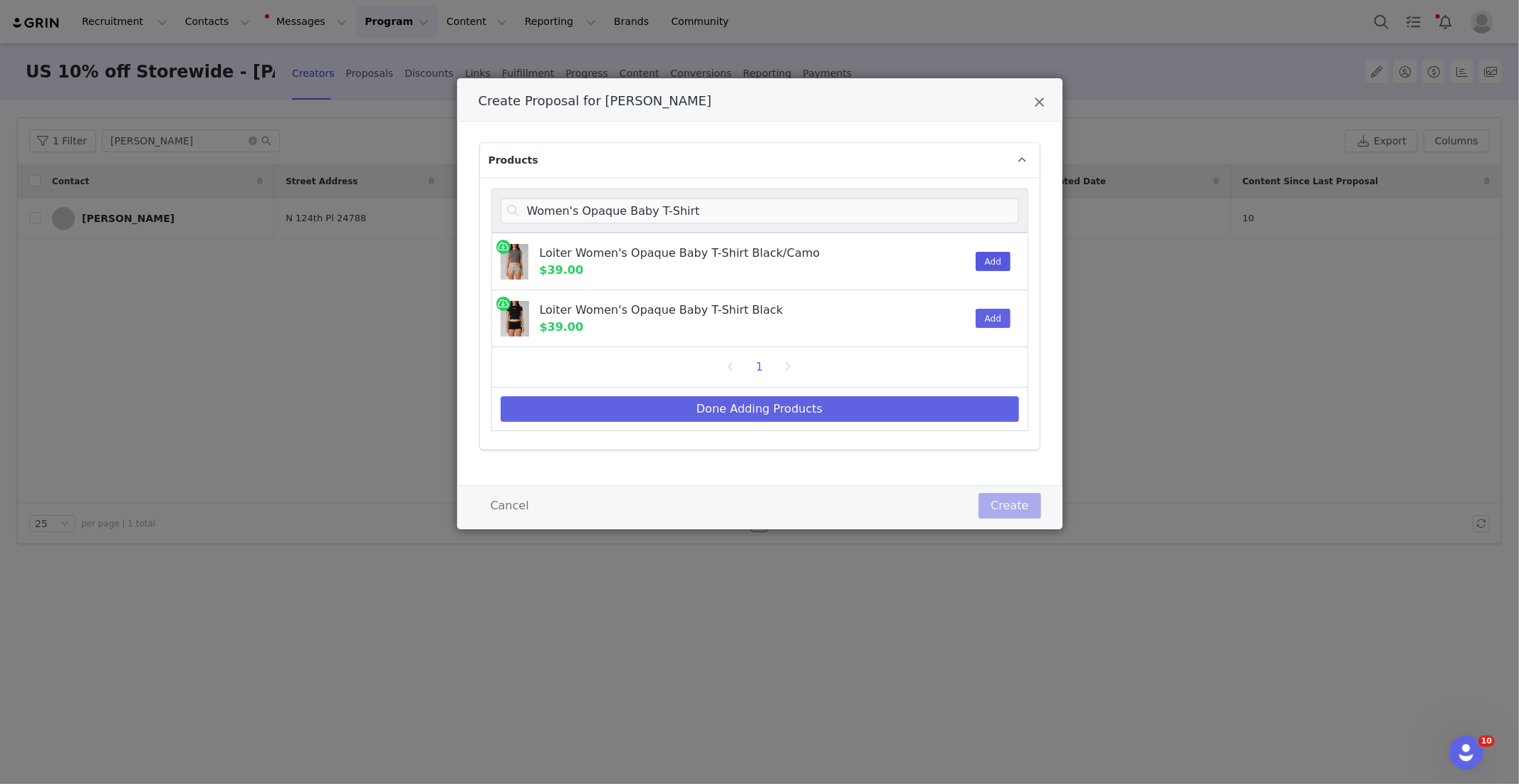
drag, startPoint x: 959, startPoint y: 265, endPoint x: 982, endPoint y: 257, distance: 24.4
click at [966, 262] on div "Create Proposal for Amanda Allen" at bounding box center [946, 261] width 44 height 56
click at [982, 257] on button "Add" at bounding box center [992, 261] width 35 height 19
click at [826, 419] on button "Done Adding Products" at bounding box center [760, 409] width 518 height 26
select select "28480394"
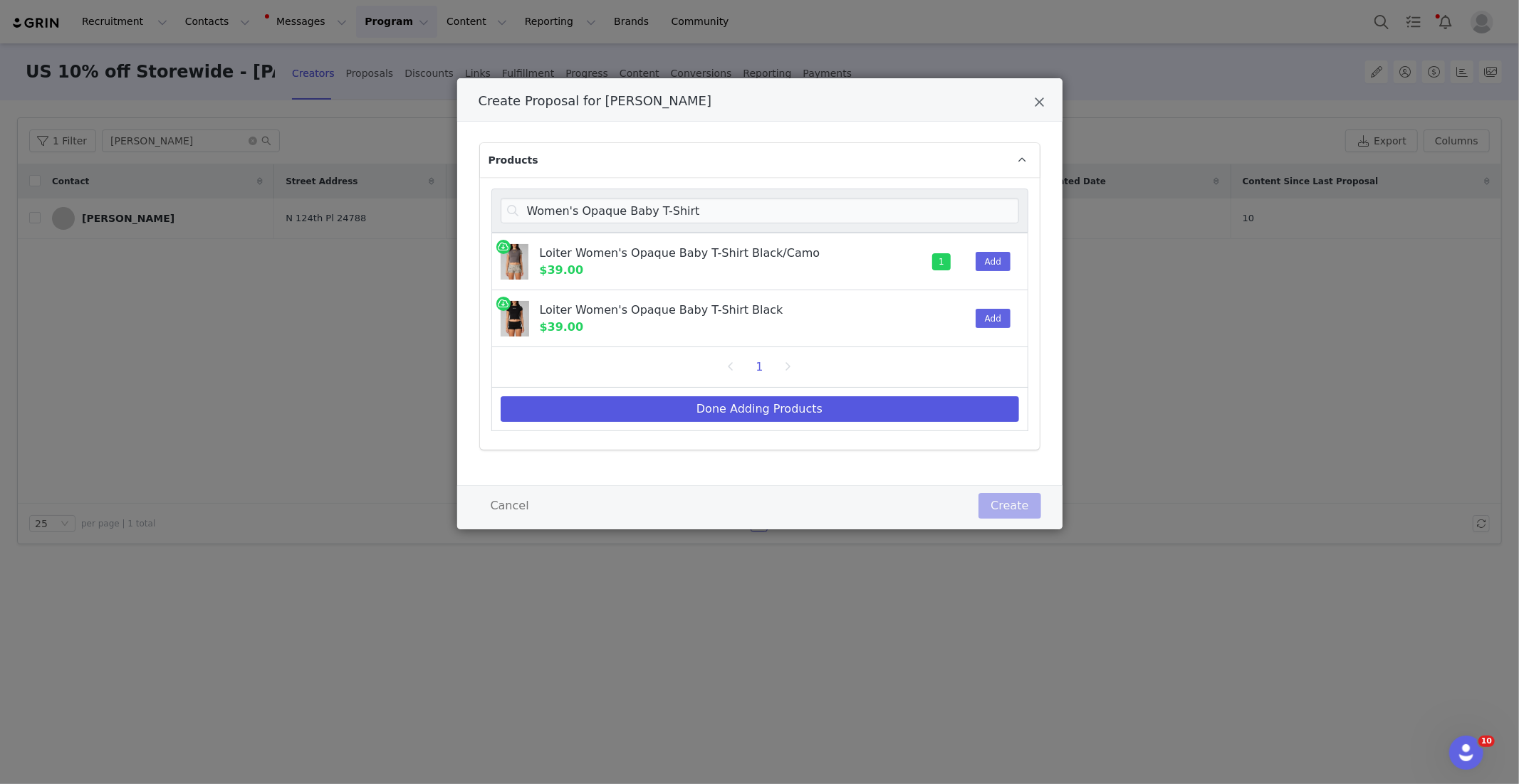
select select "27966896"
select select "25288607"
select select "26565115"
select select "25261702"
select select "26368792"
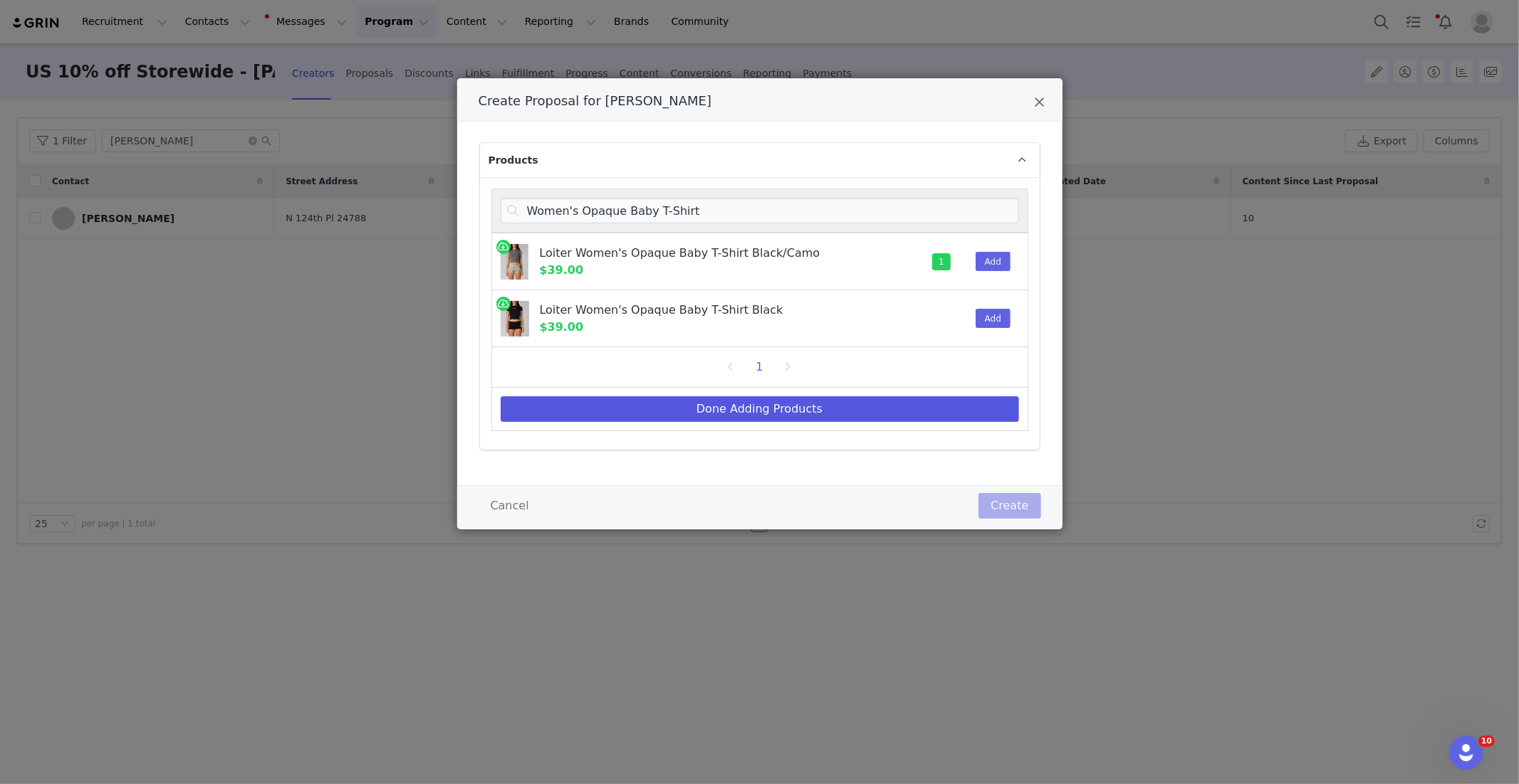
select select "26735623"
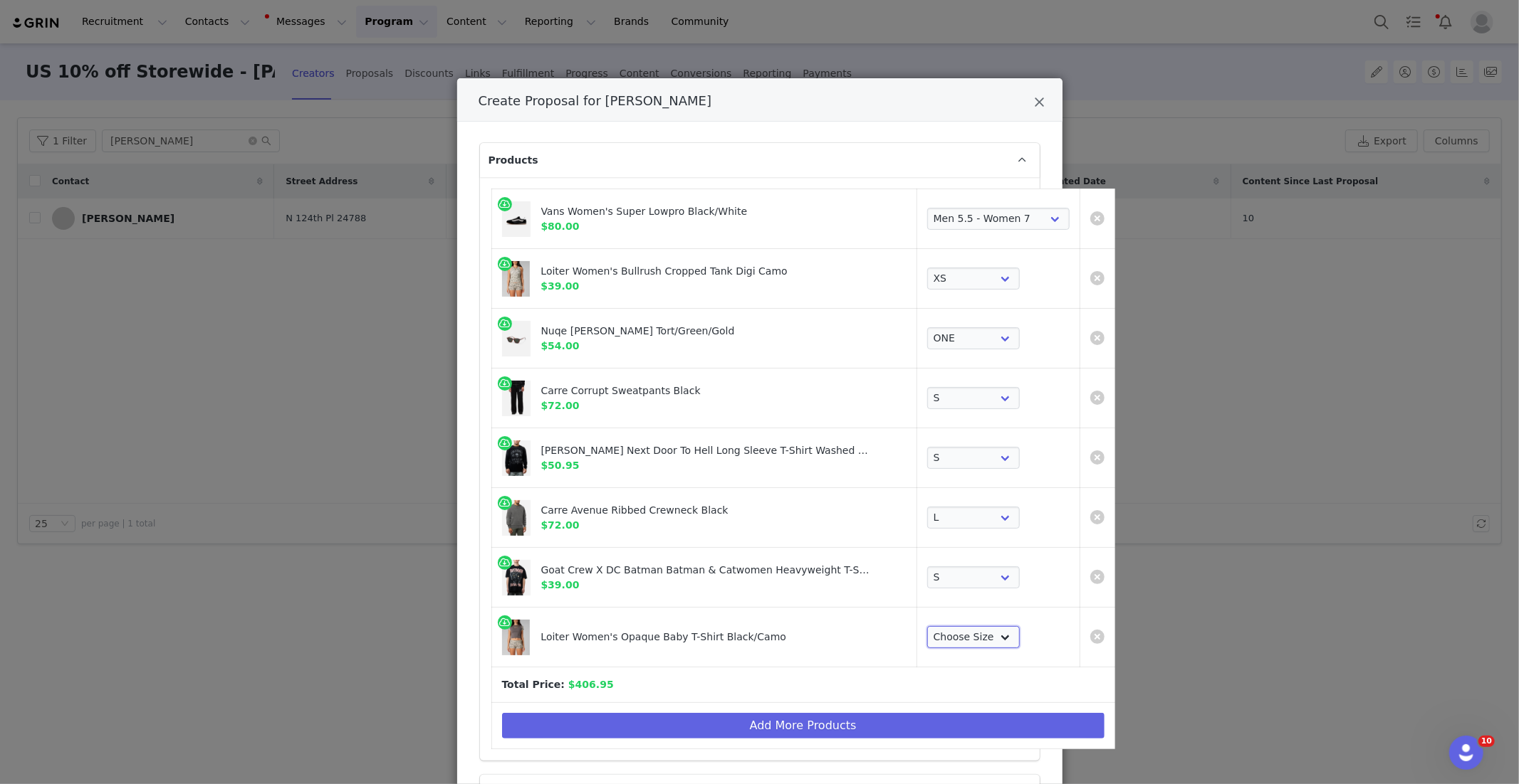
click at [927, 633] on select "Choose Size XS S M L XL 2XL" at bounding box center [972, 638] width 92 height 23
select select "27966982"
click at [811, 725] on button "Add More Products" at bounding box center [803, 726] width 603 height 26
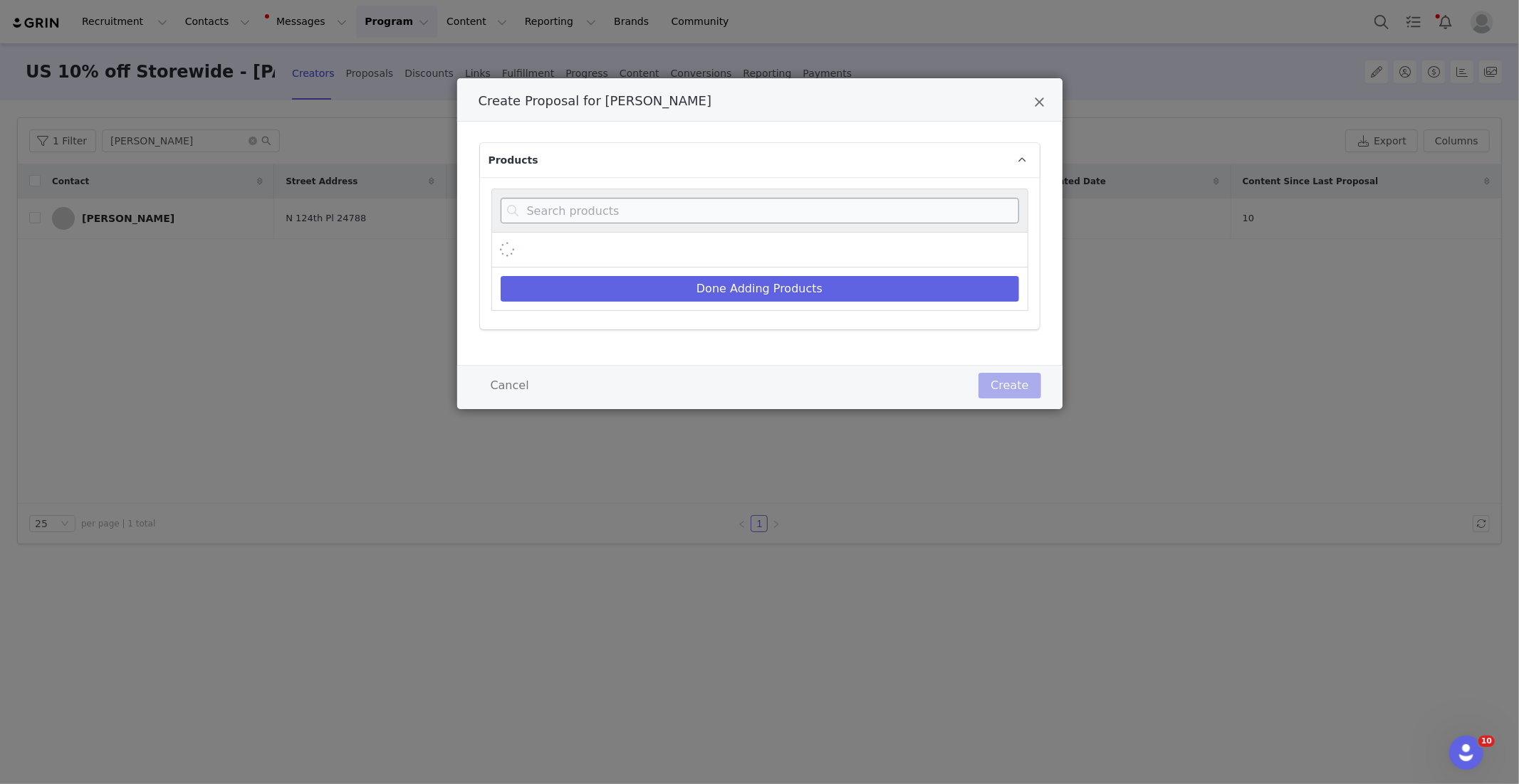
click at [581, 225] on div "Create Proposal for Amanda Allen" at bounding box center [760, 211] width 537 height 44
click at [583, 222] on div "Create Proposal for Amanda Allen" at bounding box center [760, 211] width 537 height 44
paste input "Utopia Linen Pants"
click at [580, 212] on input "Create Proposal for Amanda Allen" at bounding box center [760, 210] width 518 height 26
type input "Utopia Linen Pants"
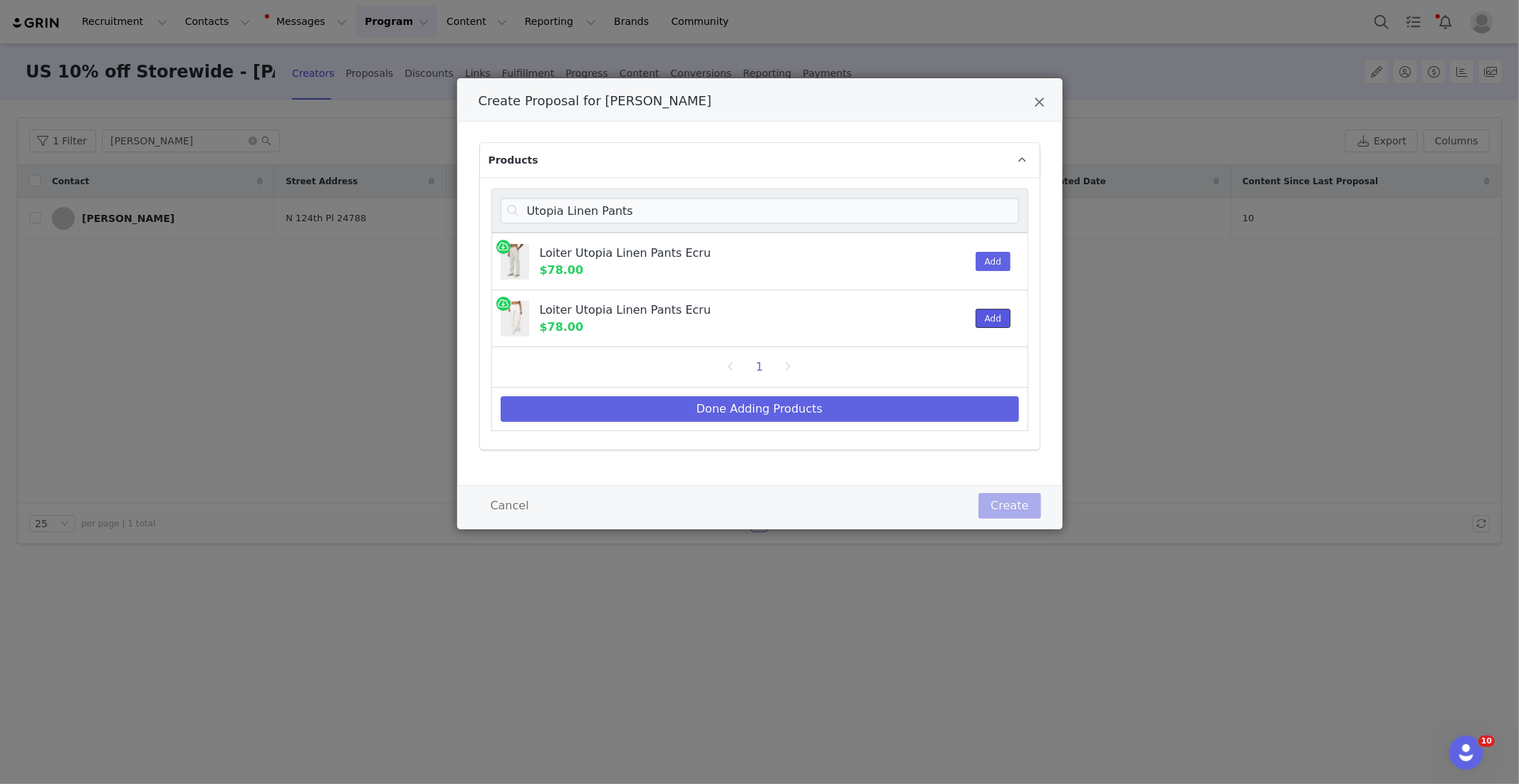
click at [992, 320] on button "Add" at bounding box center [992, 318] width 35 height 19
click at [878, 403] on button "Done Adding Products" at bounding box center [760, 409] width 518 height 26
select select "28480394"
select select "27966896"
select select "25288607"
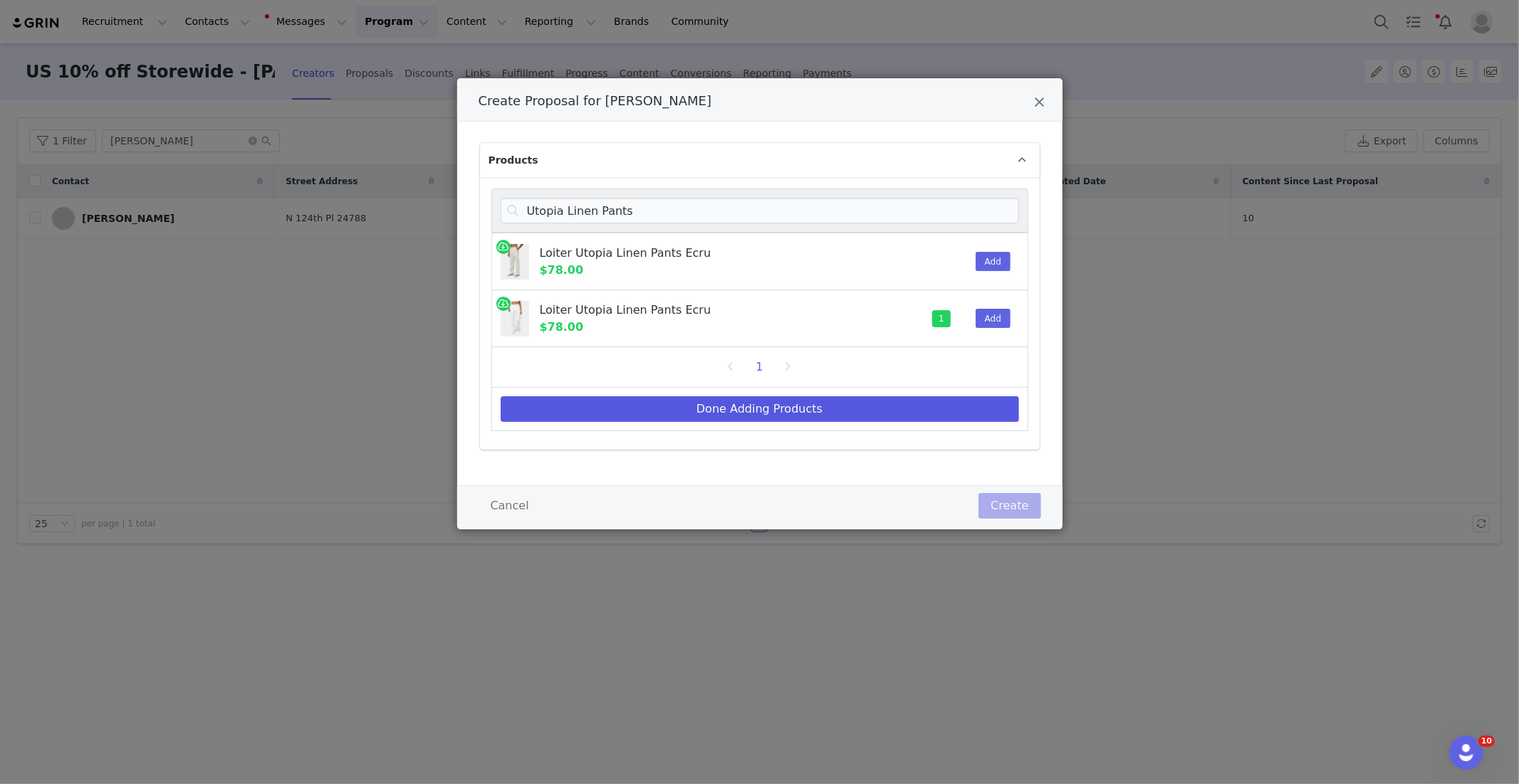
select select "26565115"
select select "25261702"
select select "26368792"
select select "26735623"
select select "27966982"
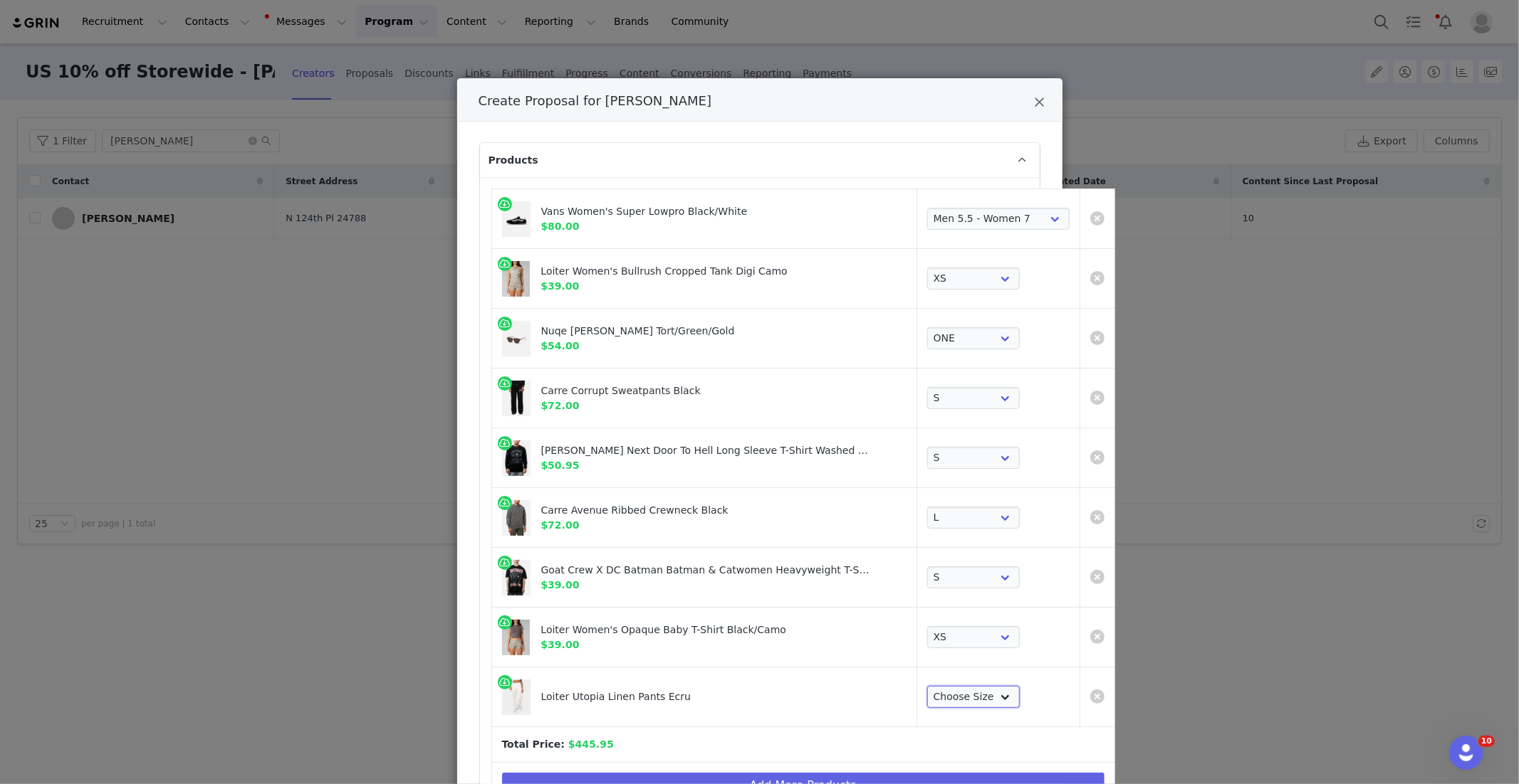
click at [927, 698] on select "Choose Size 28 30 32 34 36 38" at bounding box center [972, 698] width 92 height 23
select select "13937395"
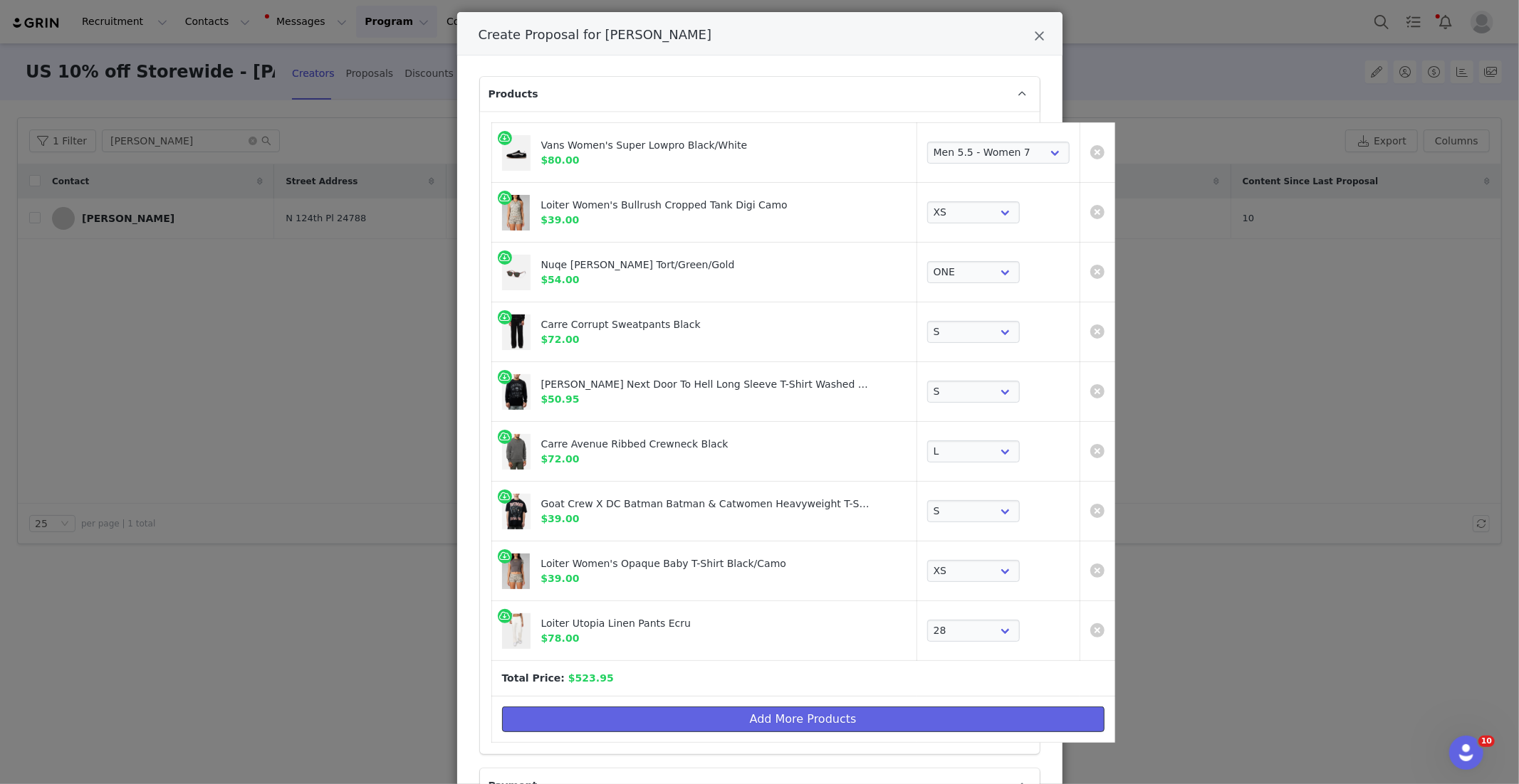
drag, startPoint x: 779, startPoint y: 714, endPoint x: 691, endPoint y: 504, distance: 227.7
click at [778, 711] on button "Add More Products" at bounding box center [803, 719] width 603 height 26
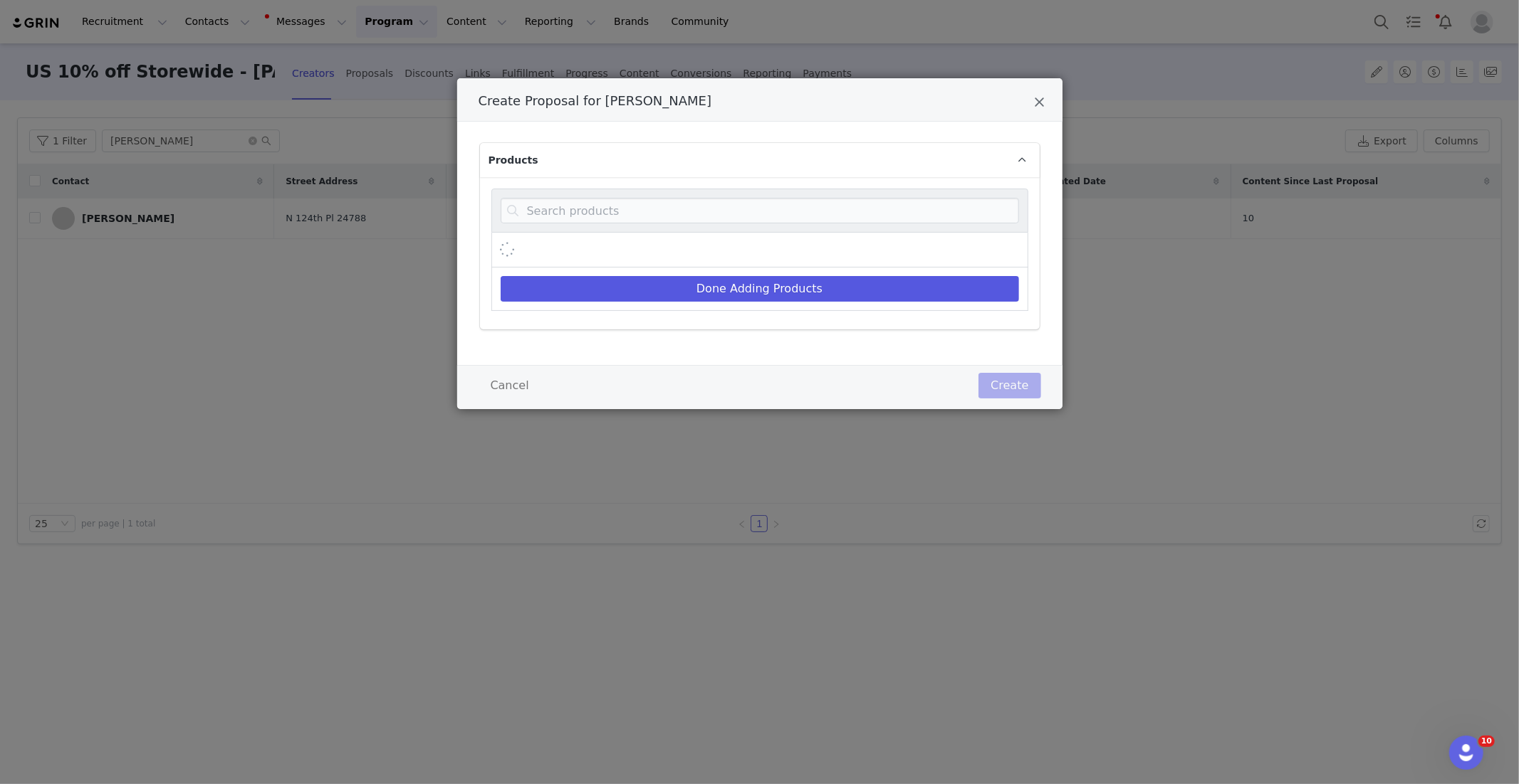
scroll to position [0, 0]
click at [573, 204] on input "Create Proposal for Amanda Allen" at bounding box center [760, 210] width 518 height 26
paste input "Women's Bullrush Shorts"
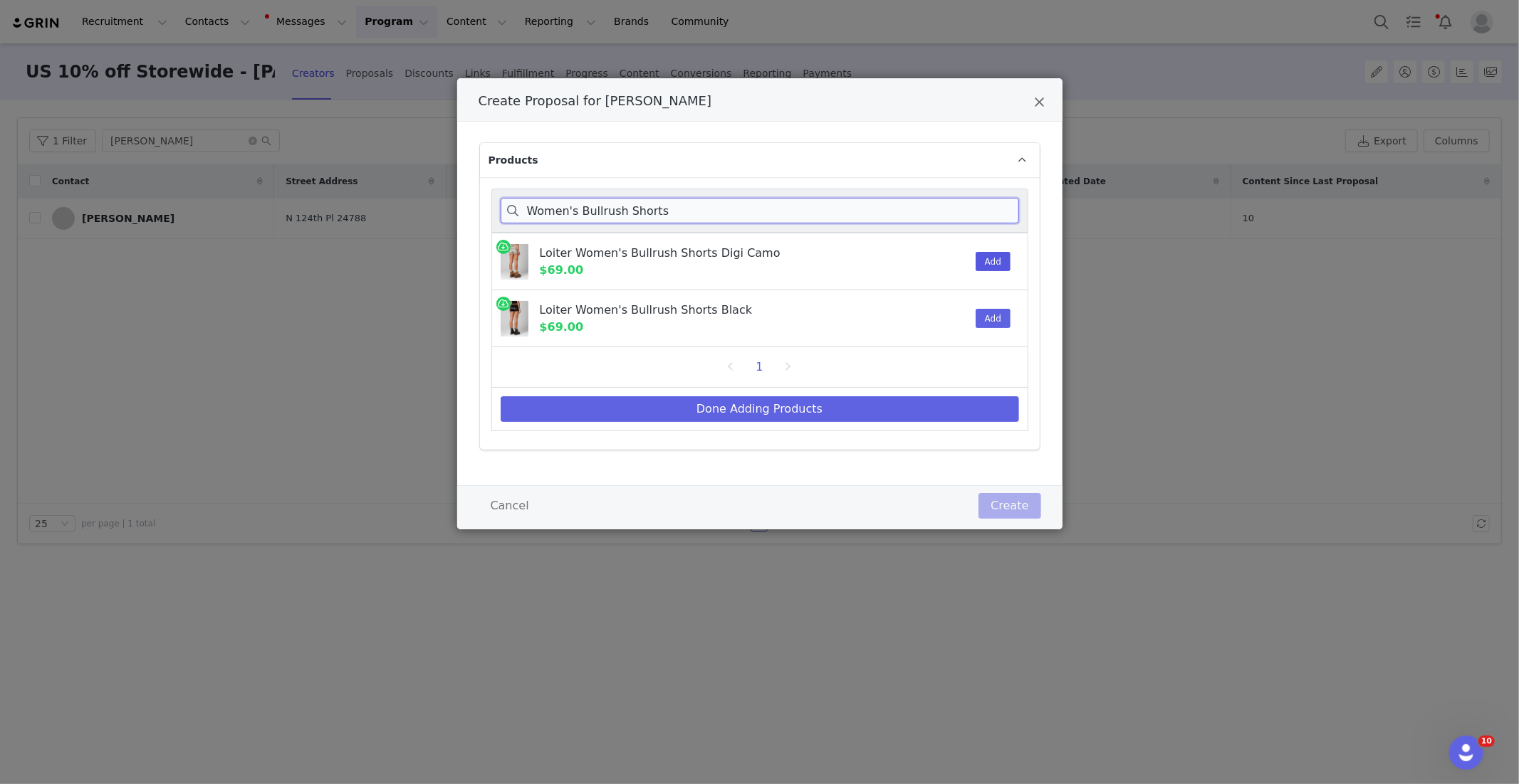
type input "Women's Bullrush Shorts"
click at [990, 263] on button "Add" at bounding box center [992, 261] width 35 height 19
click at [847, 408] on button "Done Adding Products" at bounding box center [760, 409] width 518 height 26
select select "28480394"
select select "27966896"
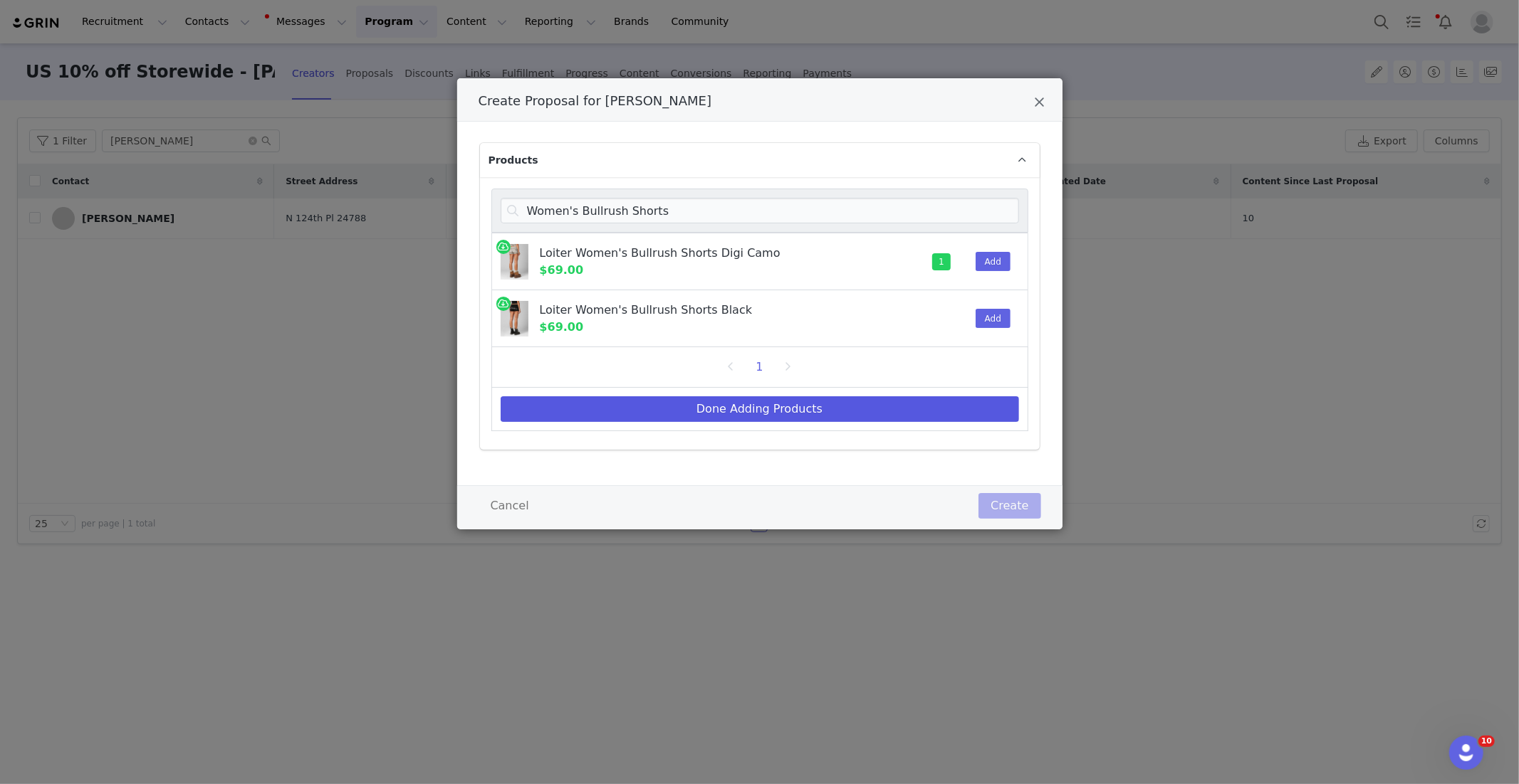
select select "25288607"
select select "26565115"
select select "25261702"
select select "26368792"
select select "26735623"
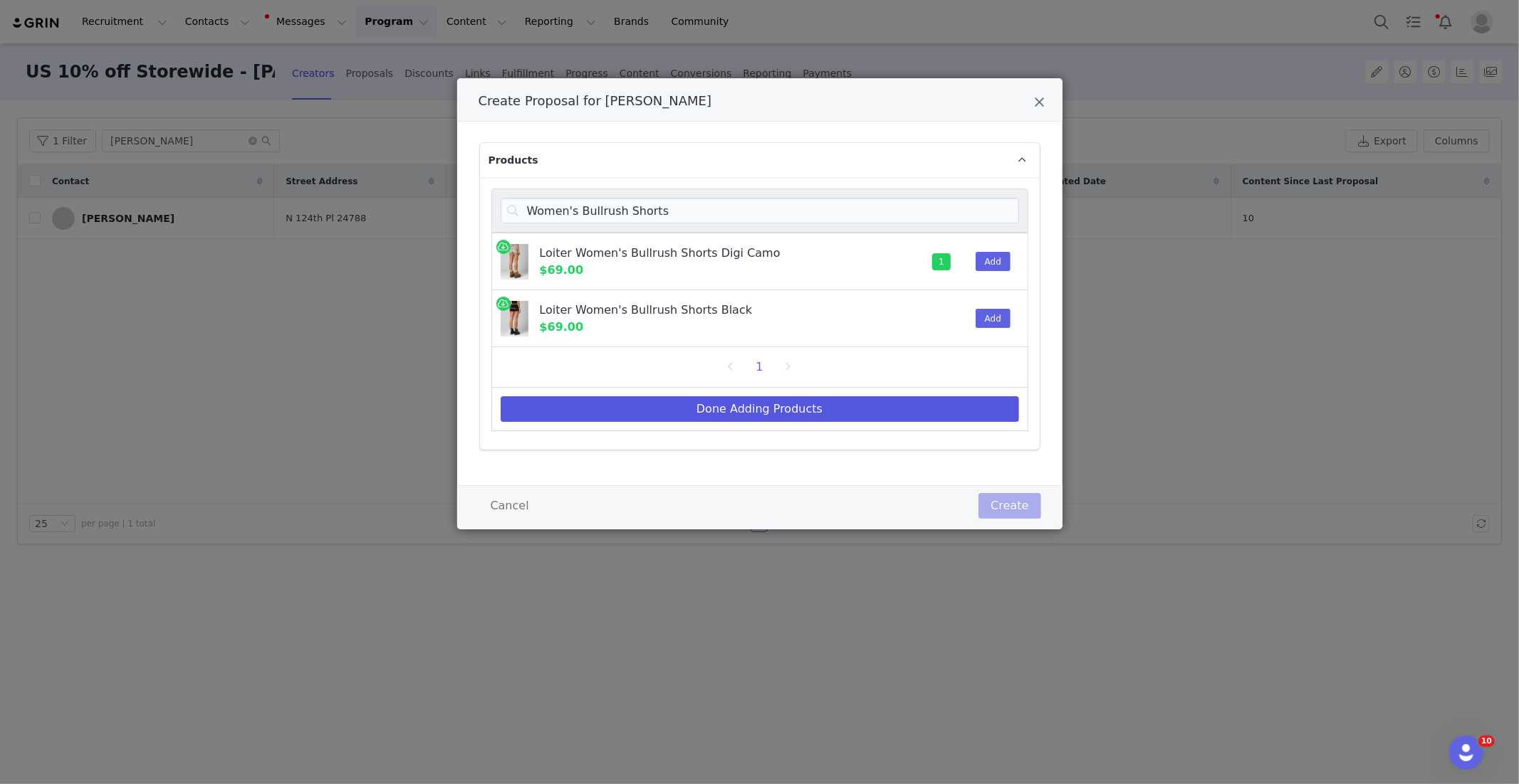
select select "27966982"
select select "13937395"
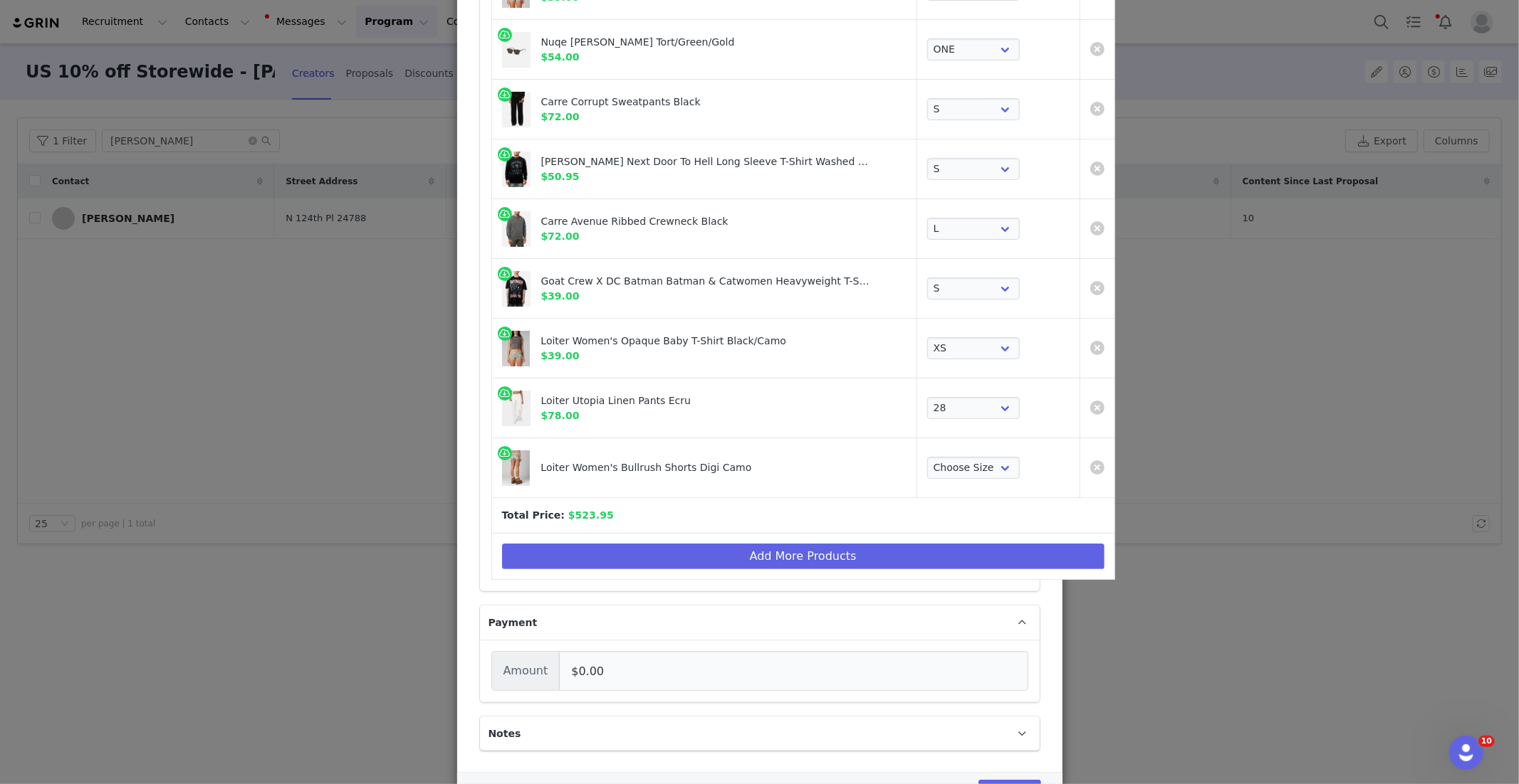
scroll to position [351, 0]
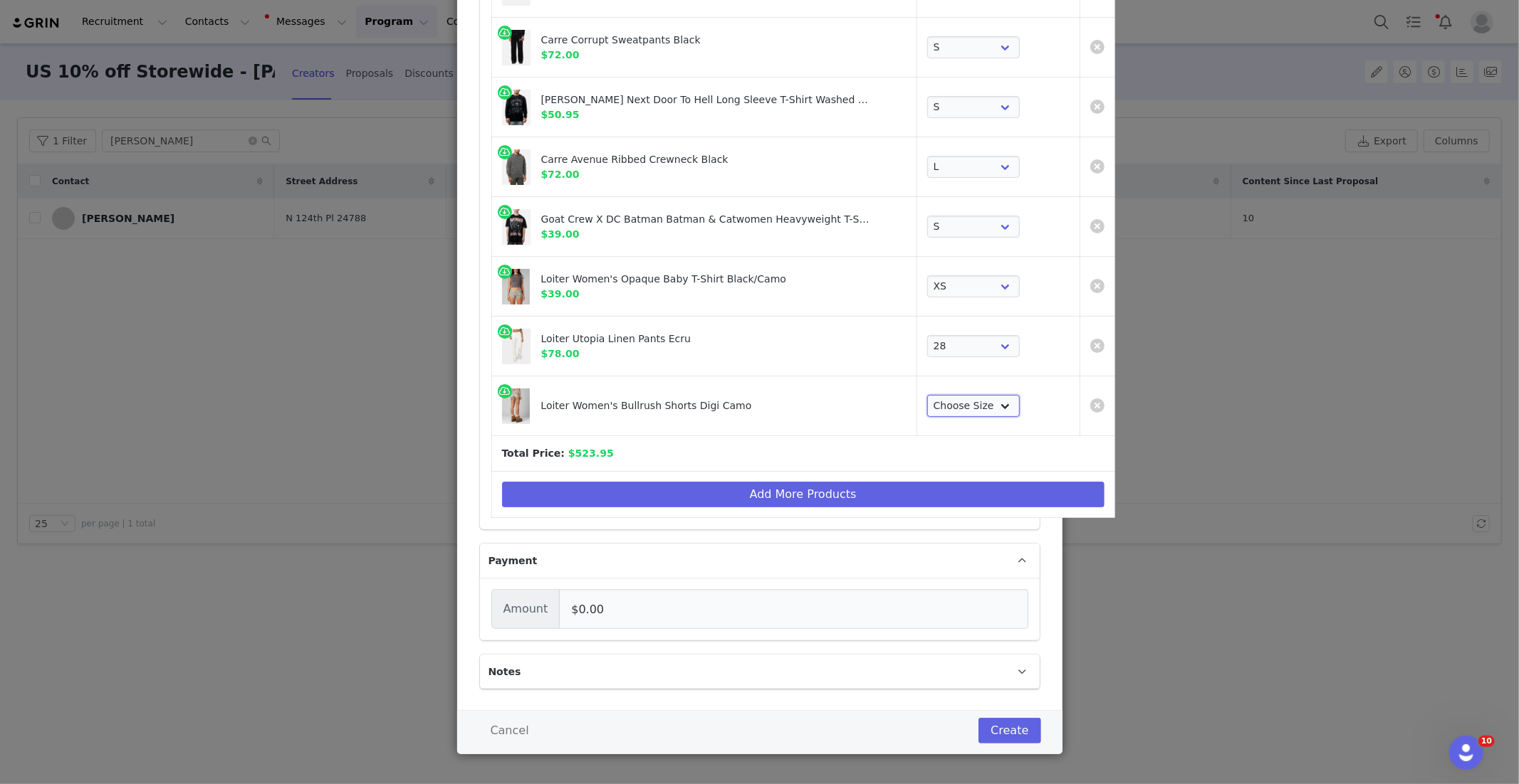
click at [927, 400] on select "Choose Size XS S M L XL 2XL" at bounding box center [972, 407] width 92 height 23
select select "27966822"
click at [631, 495] on button "Add More Products" at bounding box center [803, 494] width 603 height 26
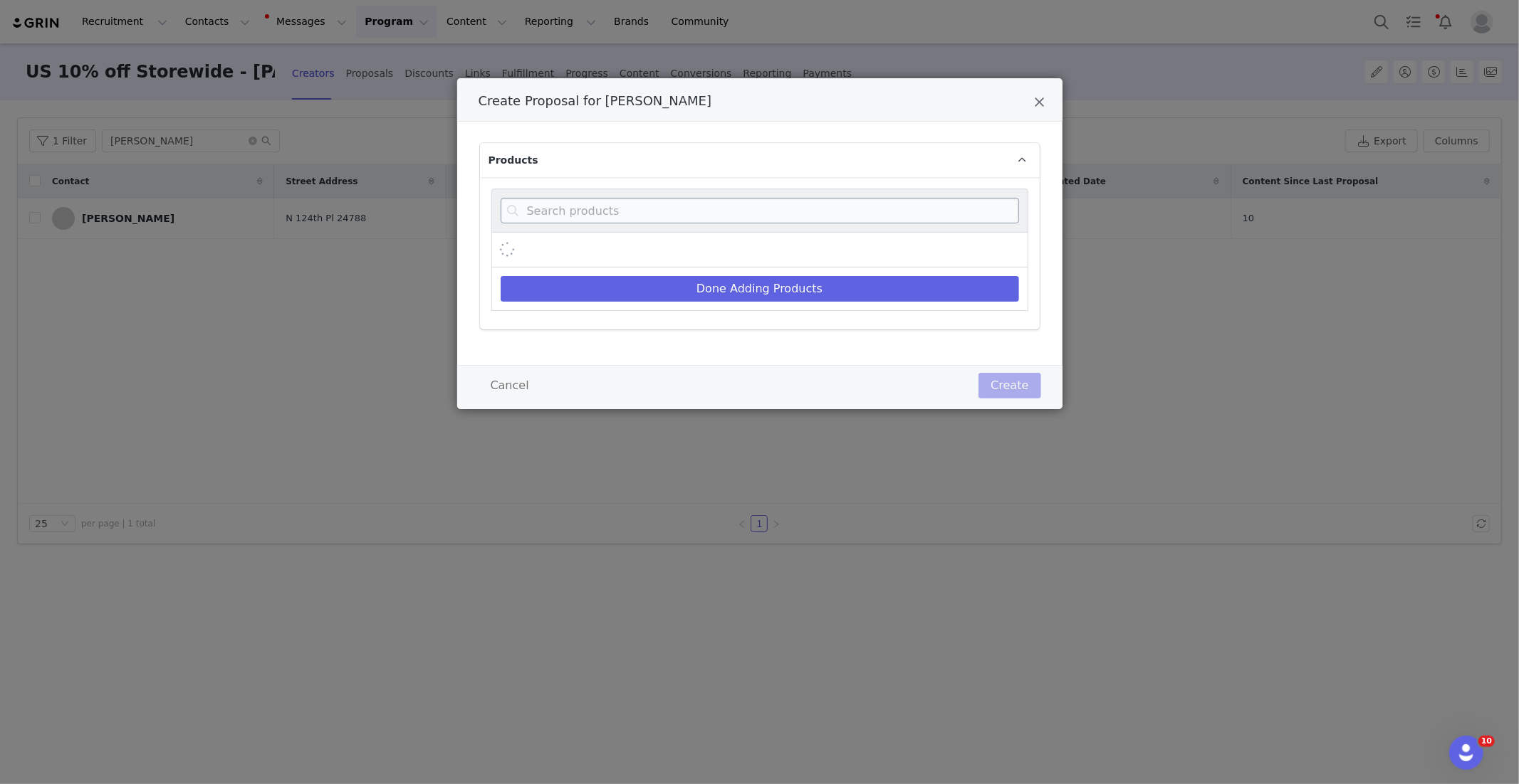
scroll to position [0, 0]
click at [613, 200] on input "Create Proposal for Amanda Allen" at bounding box center [760, 210] width 518 height 26
paste input "Diamond Buckle Back Jorts"
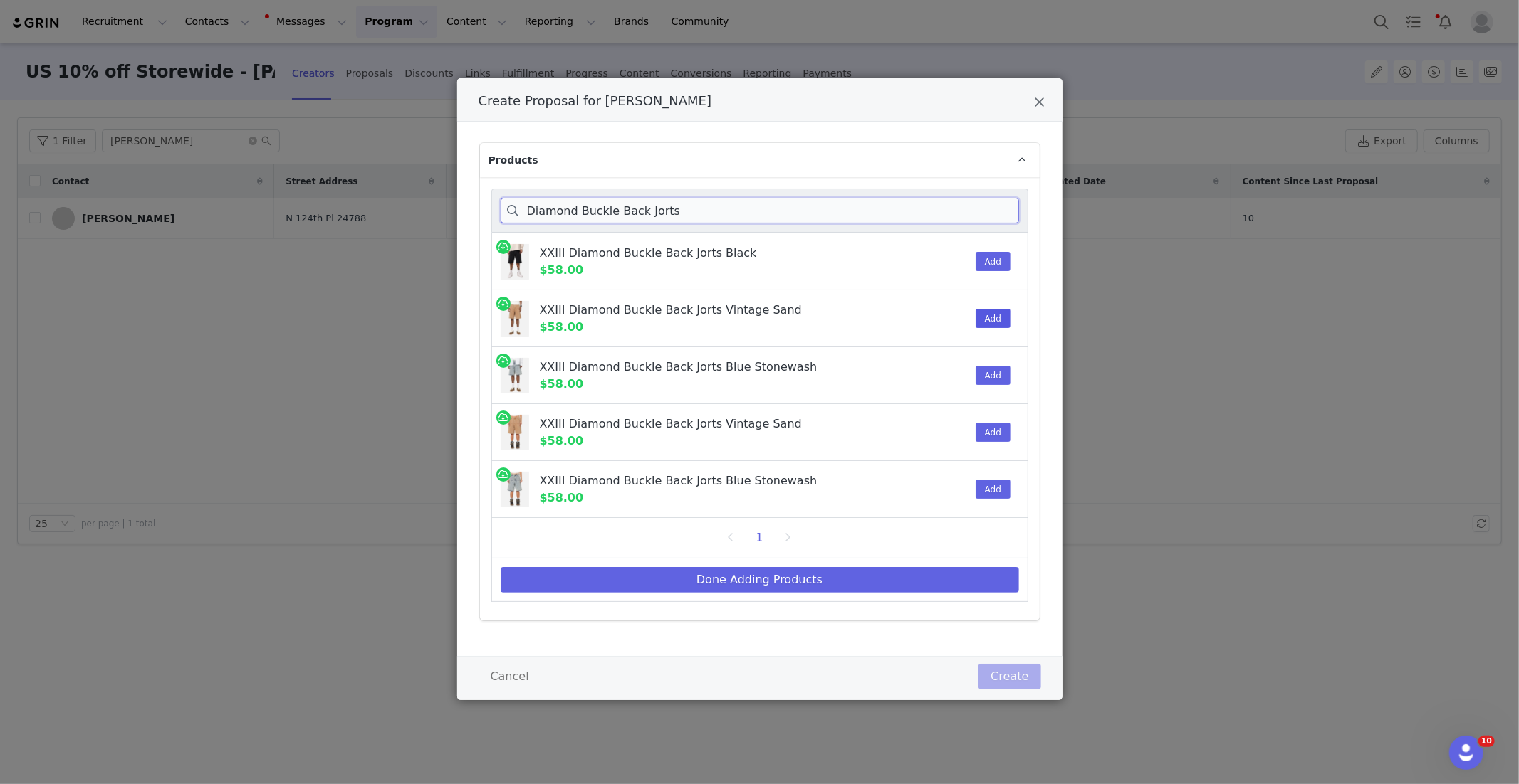
type input "Diamond Buckle Back Jorts"
click at [991, 319] on button "Add" at bounding box center [992, 318] width 35 height 19
click at [853, 574] on button "Done Adding Products" at bounding box center [760, 580] width 518 height 26
select select "28480394"
select select "27966896"
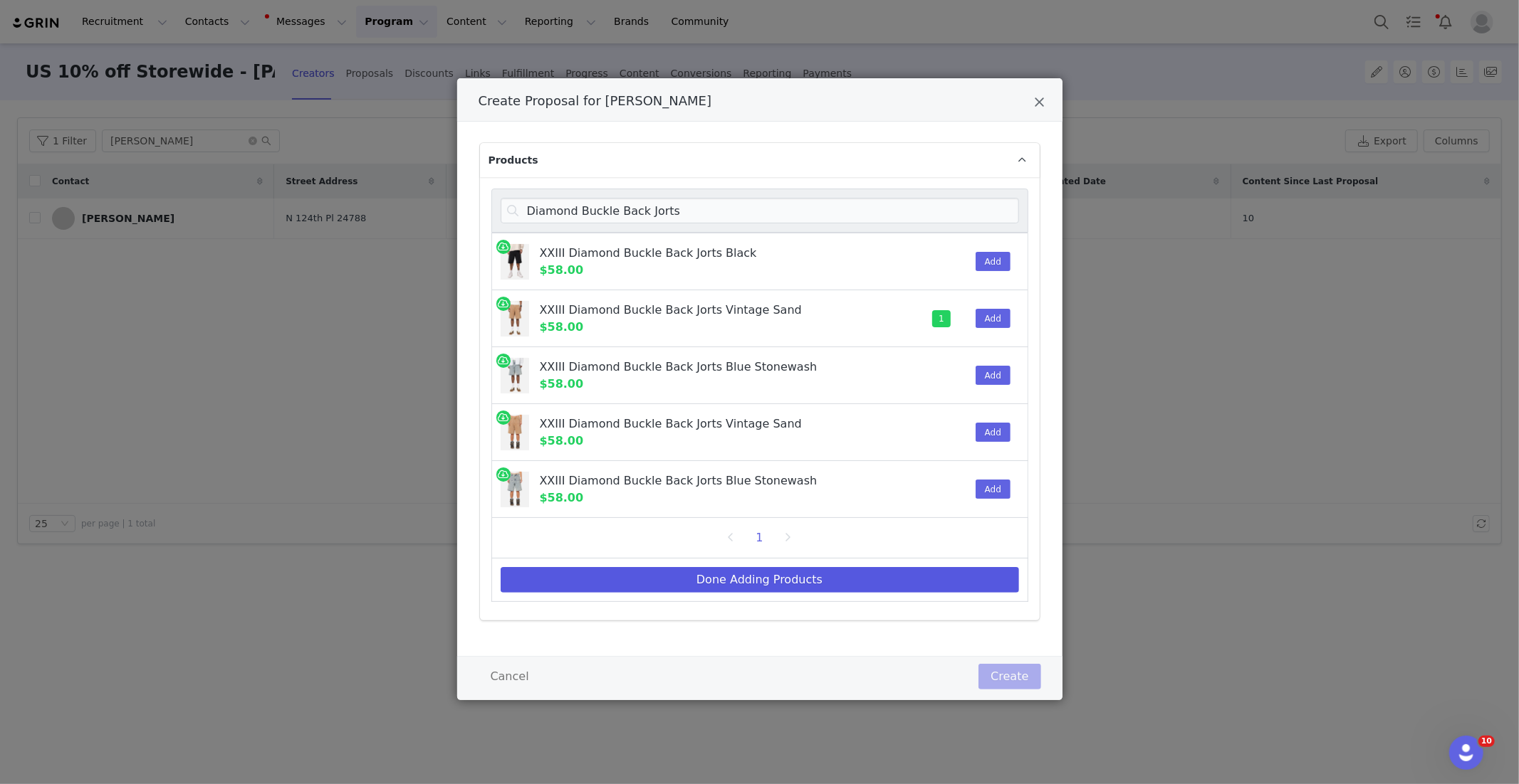
select select "25288607"
select select "26565115"
select select "25261702"
select select "26368792"
select select "26735623"
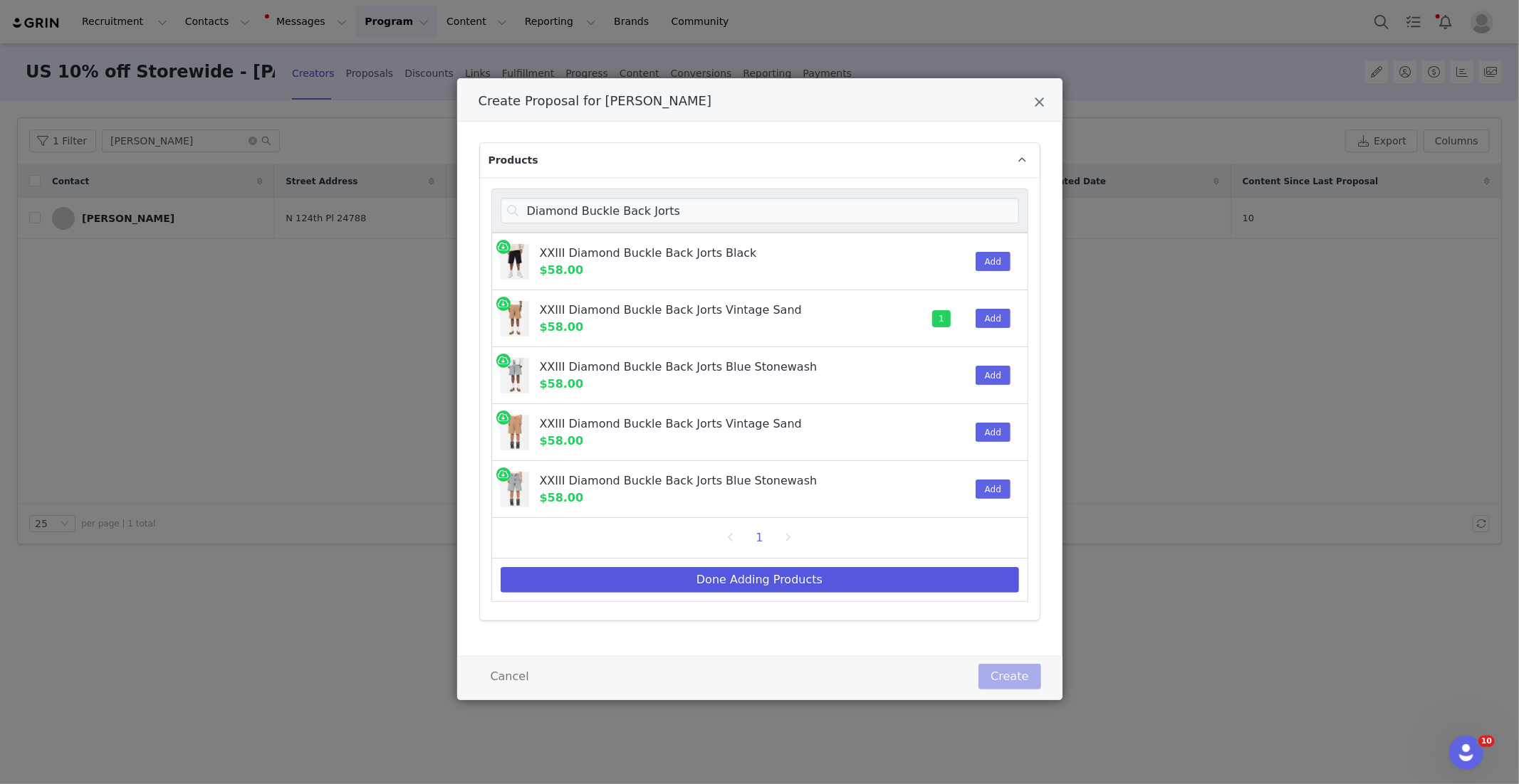
select select "27966982"
select select "13937395"
select select "27966822"
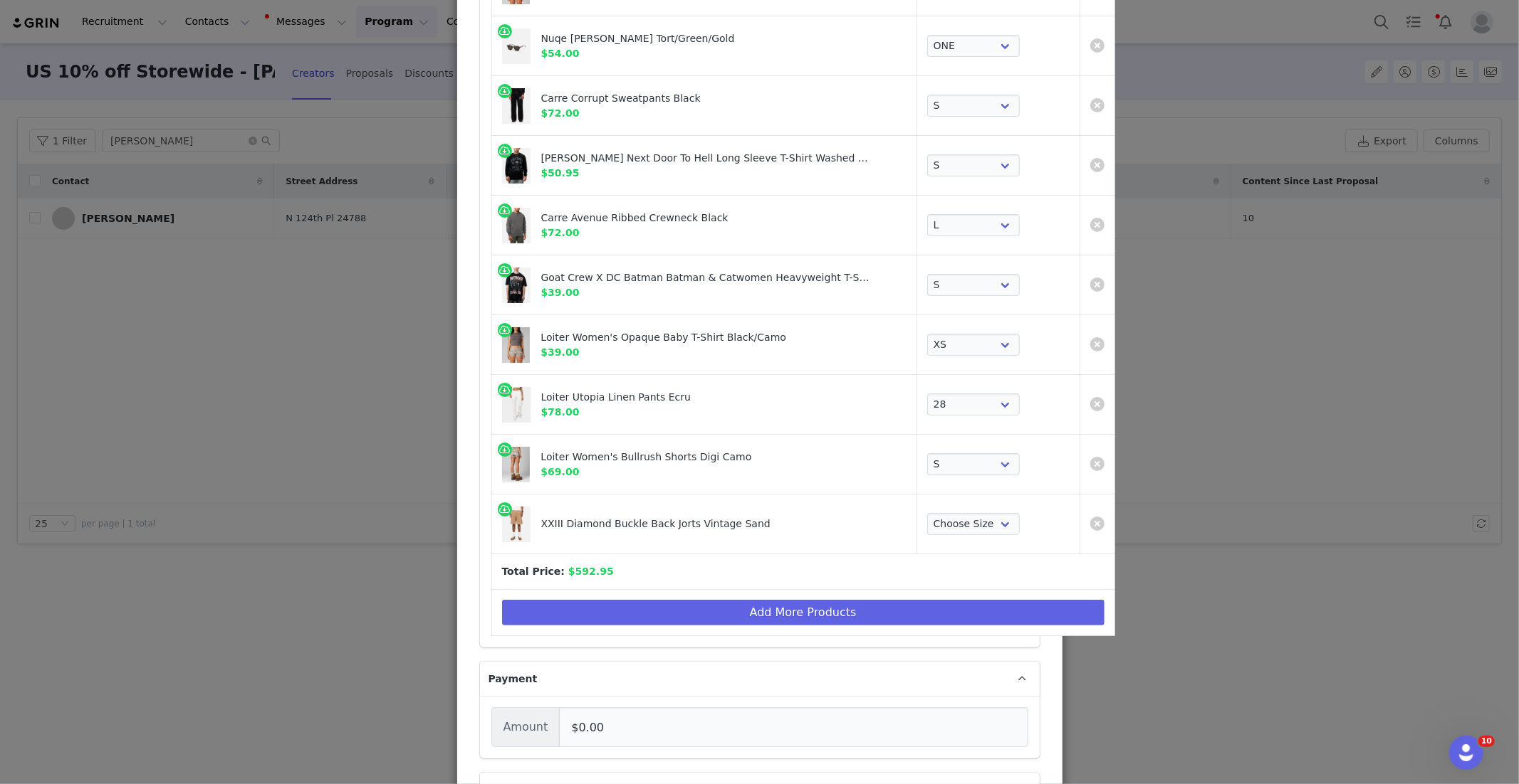
scroll to position [411, 0]
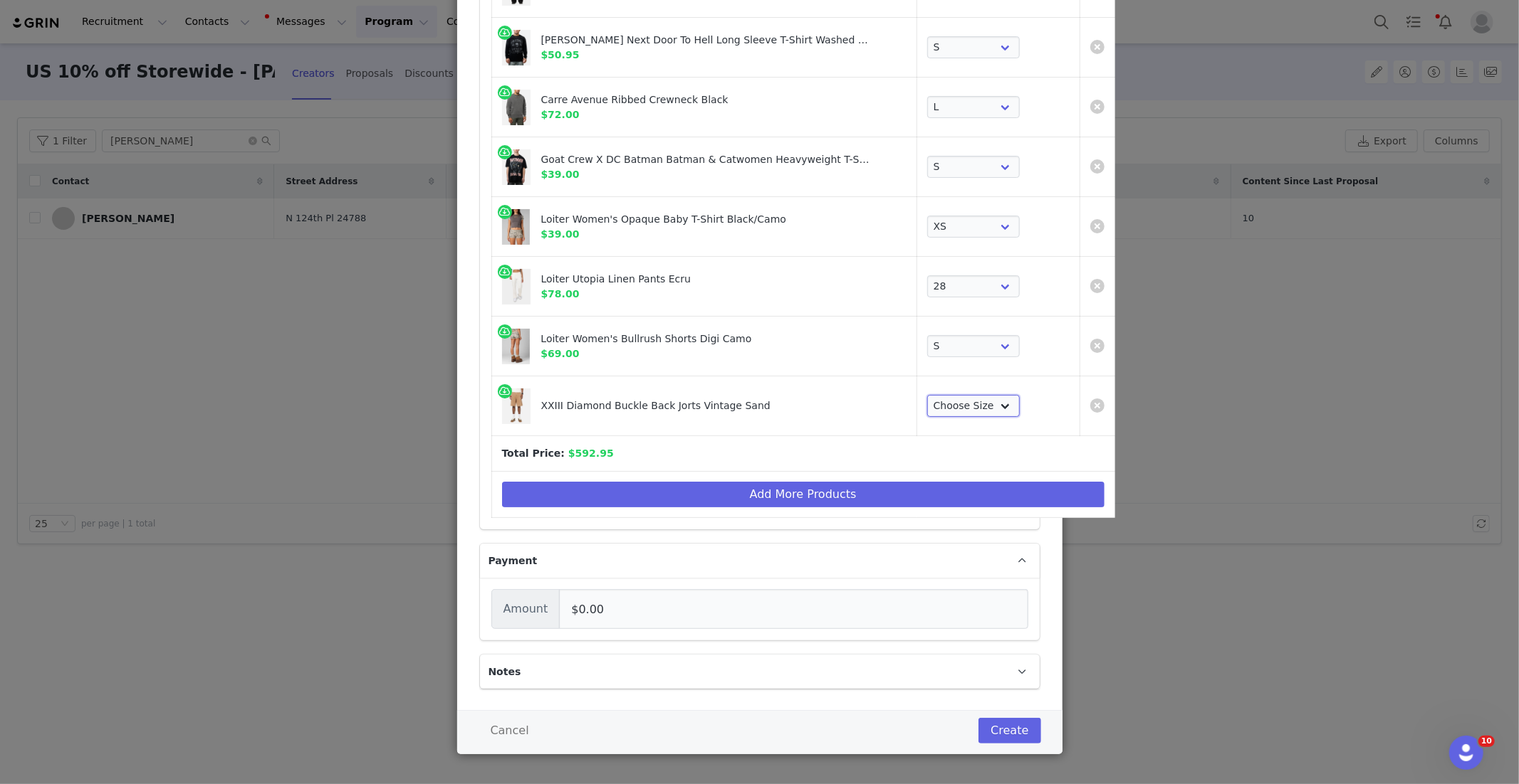
click at [927, 404] on select "Choose Size 28 30 32 34 36 38" at bounding box center [972, 407] width 92 height 23
select select "28083187"
click at [625, 498] on button "Add More Products" at bounding box center [803, 494] width 603 height 26
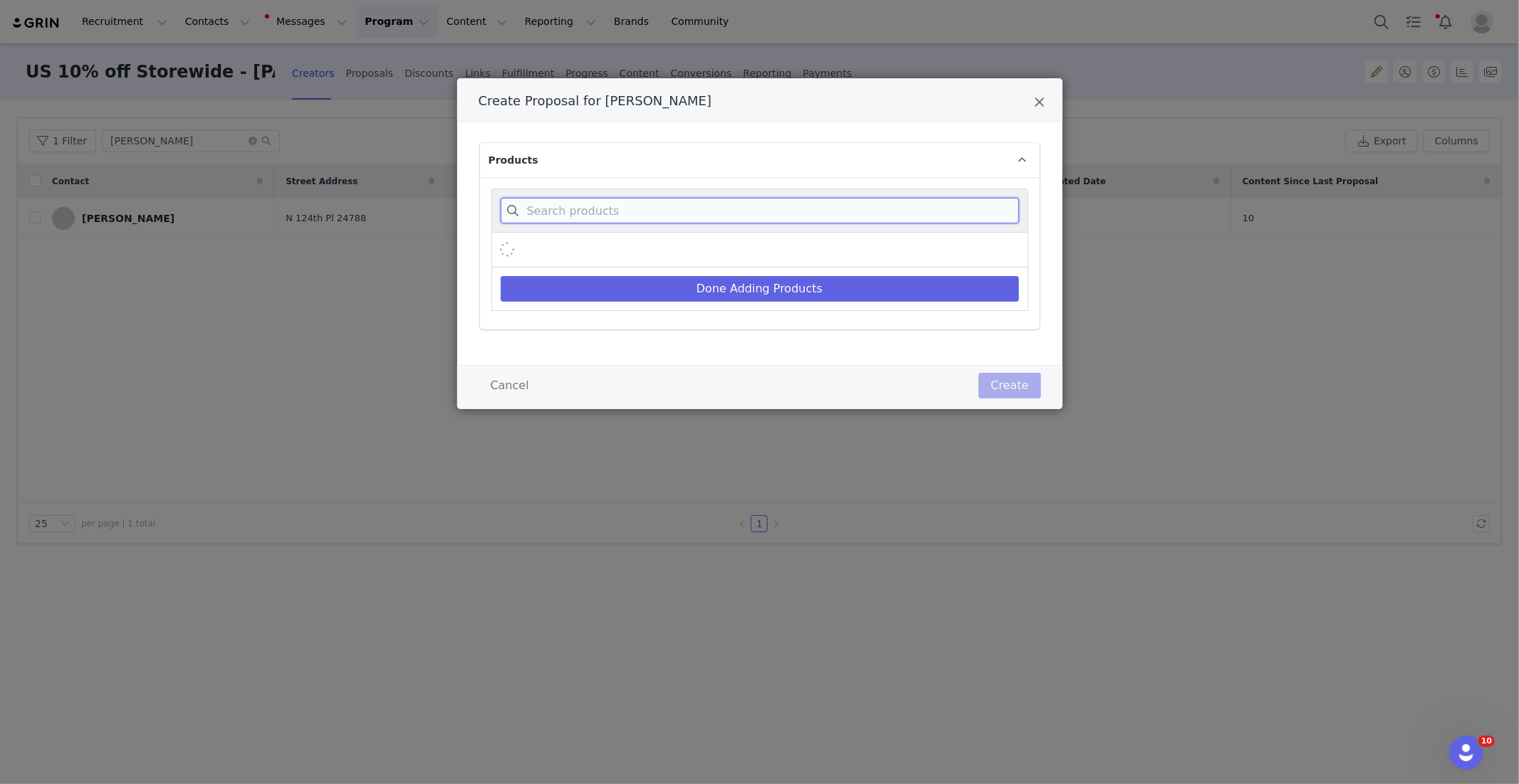
click at [608, 205] on input "Create Proposal for Amanda Allen" at bounding box center [760, 210] width 518 height 26
paste input "Camo Brushed Sweater"
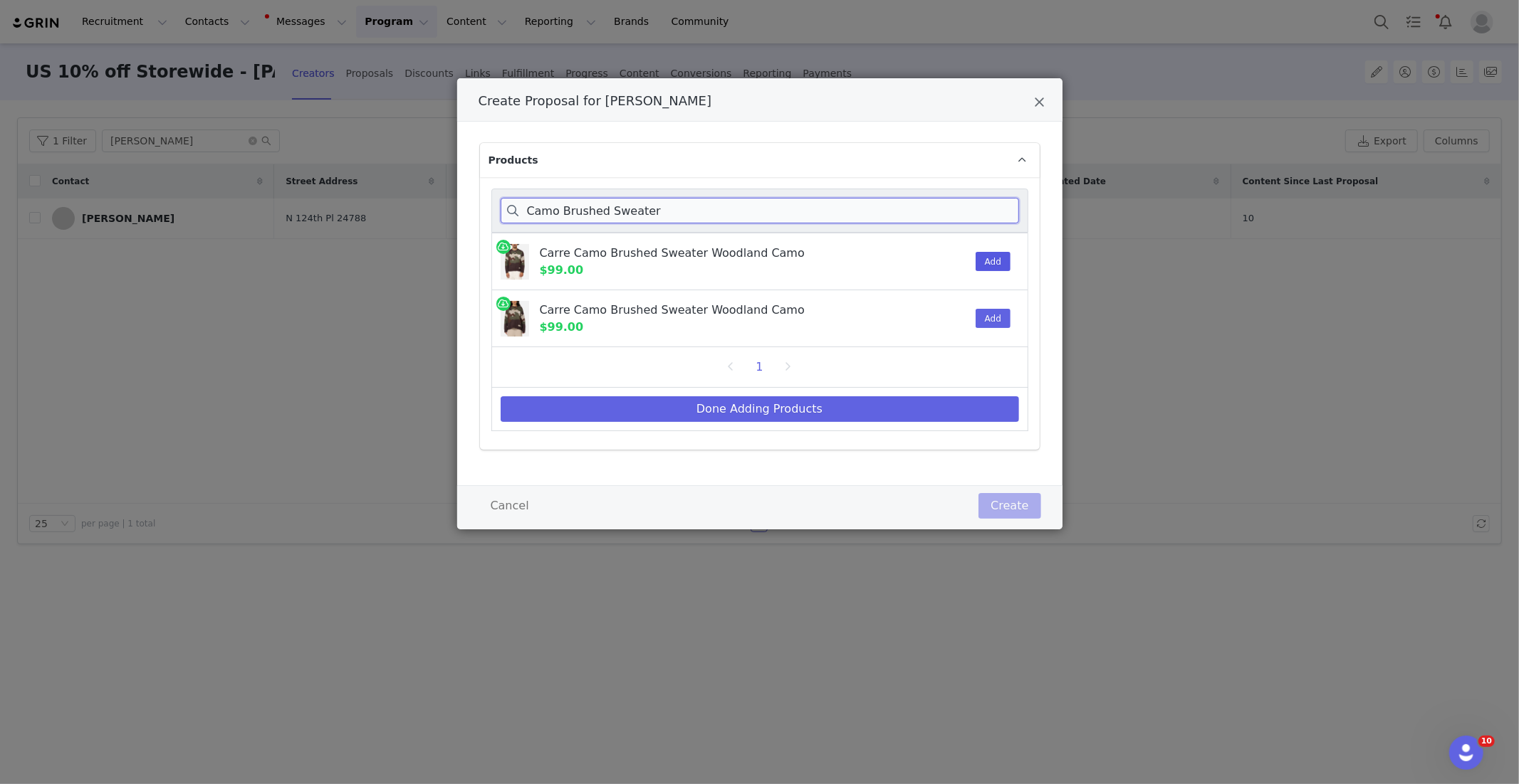
type input "Camo Brushed Sweater"
click at [1000, 258] on button "Add" at bounding box center [992, 261] width 35 height 19
click at [779, 410] on button "Done Adding Products" at bounding box center [760, 409] width 518 height 26
select select "28480394"
select select "27966896"
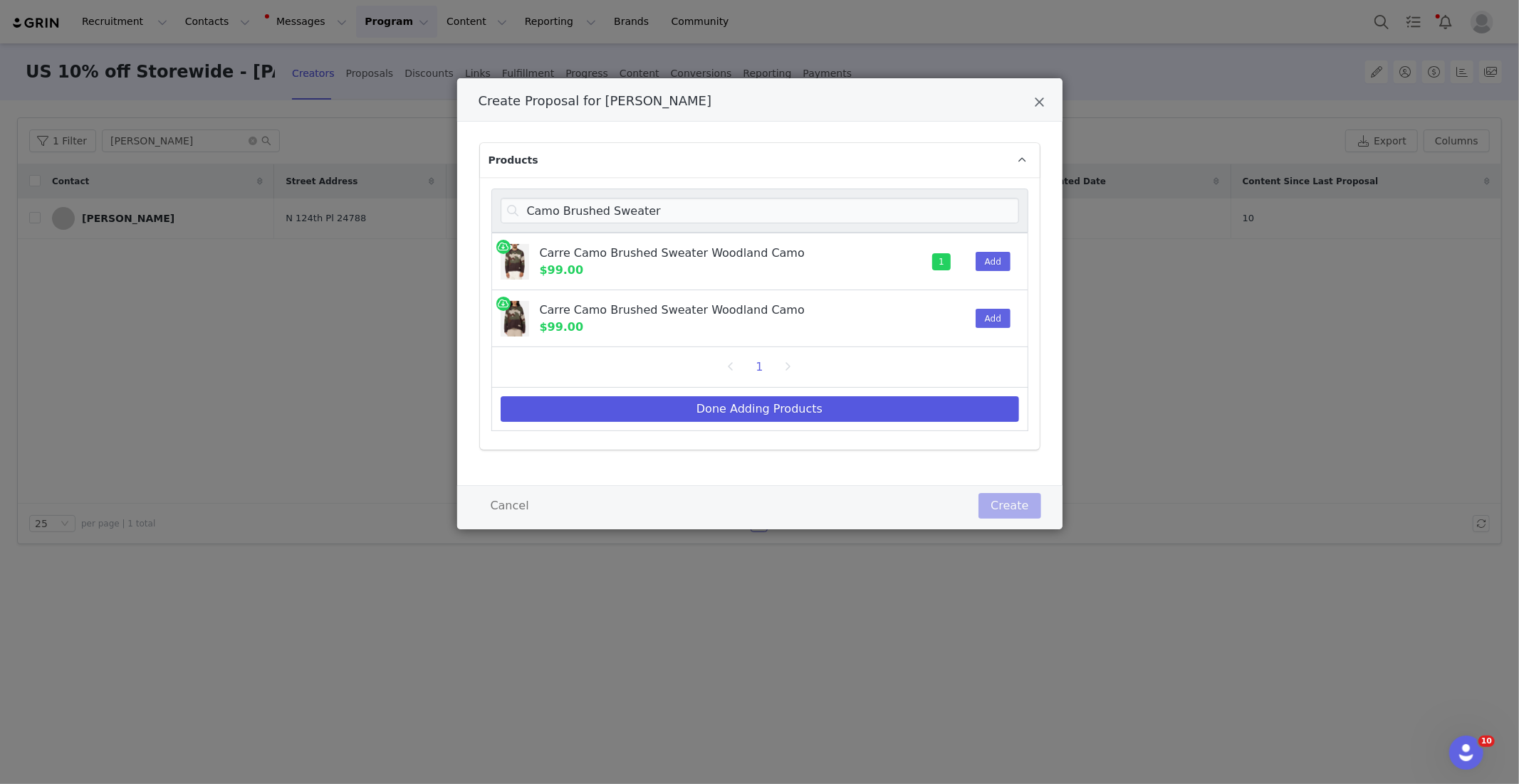
select select "25288607"
select select "26565115"
select select "25261702"
select select "26368792"
select select "26735623"
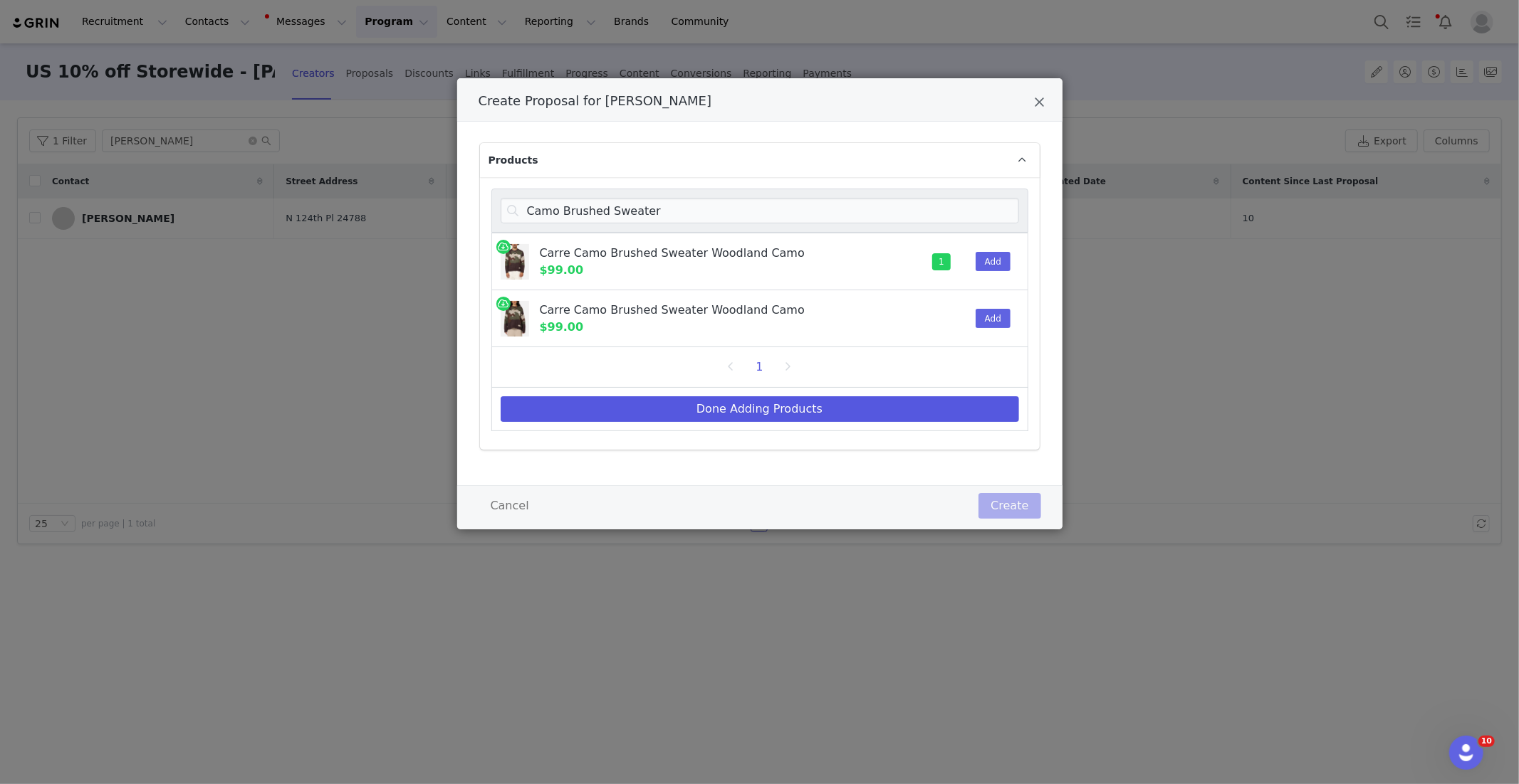
select select "27966982"
select select "13937395"
select select "27966822"
select select "28083187"
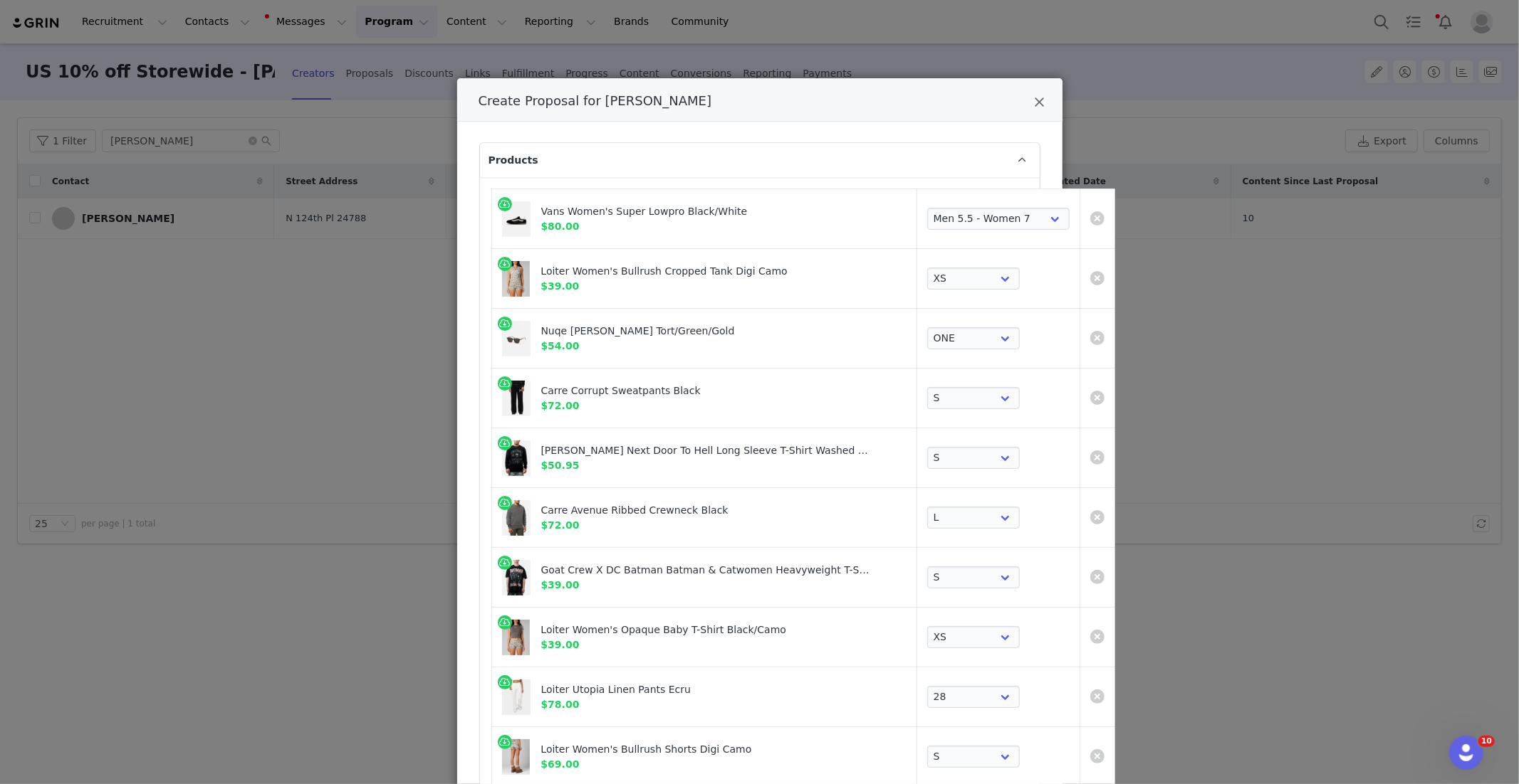
scroll to position [470, 0]
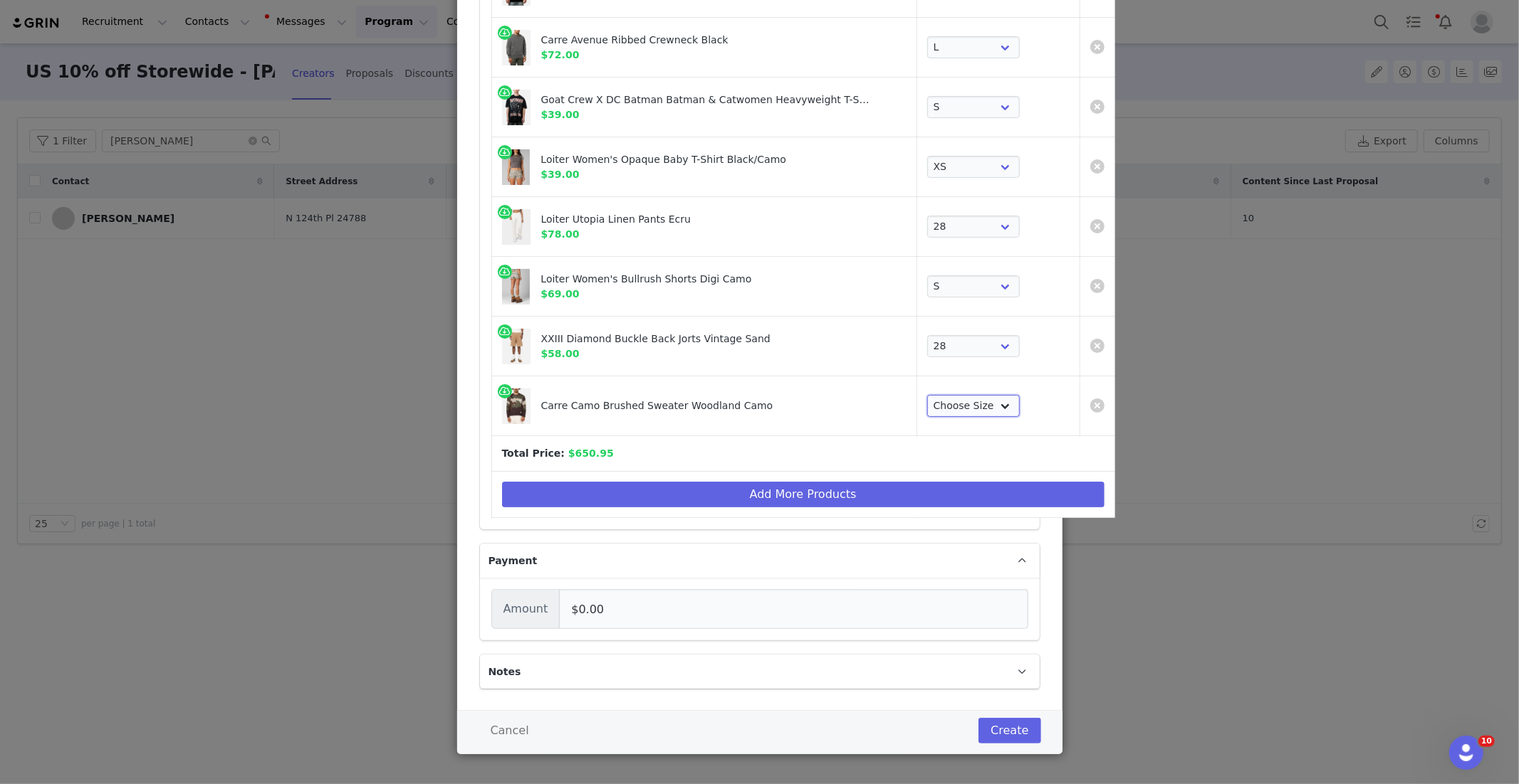
click at [927, 396] on select "Choose Size XS S M L XL 2XL 3XL" at bounding box center [972, 407] width 92 height 23
select select "27956408"
click at [614, 495] on button "Add More Products" at bounding box center [803, 494] width 603 height 26
click at [611, 493] on div "Create Proposal for [PERSON_NAME] Products Vans Women's Super Lowpro Black/Whit…" at bounding box center [760, 392] width 1519 height 784
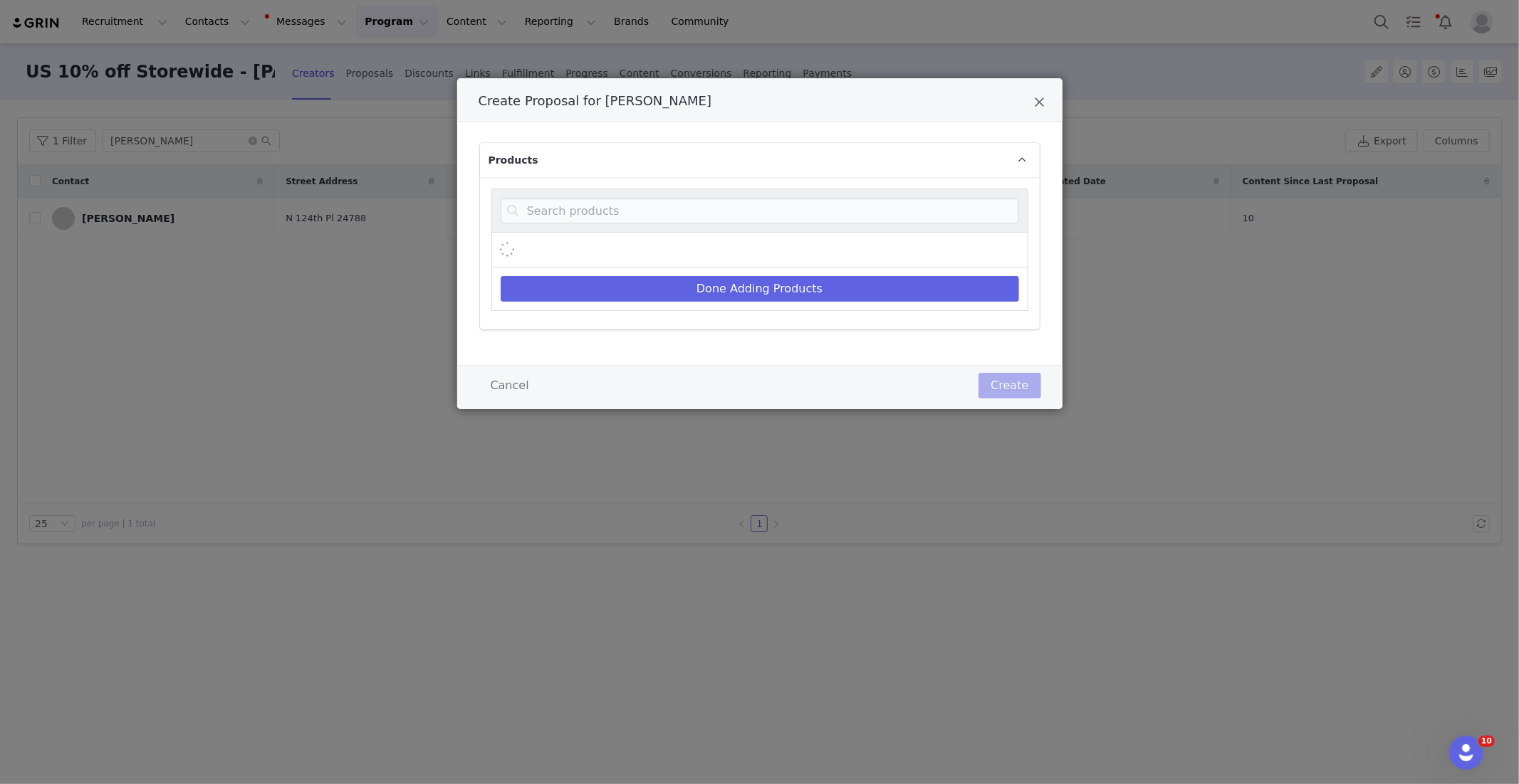
scroll to position [0, 0]
drag, startPoint x: 553, startPoint y: 207, endPoint x: 546, endPoint y: 205, distance: 7.3
click at [553, 208] on input "Create Proposal for Amanda Allen" at bounding box center [760, 210] width 518 height 26
paste input "Women's Purity Baby T-Shirt"
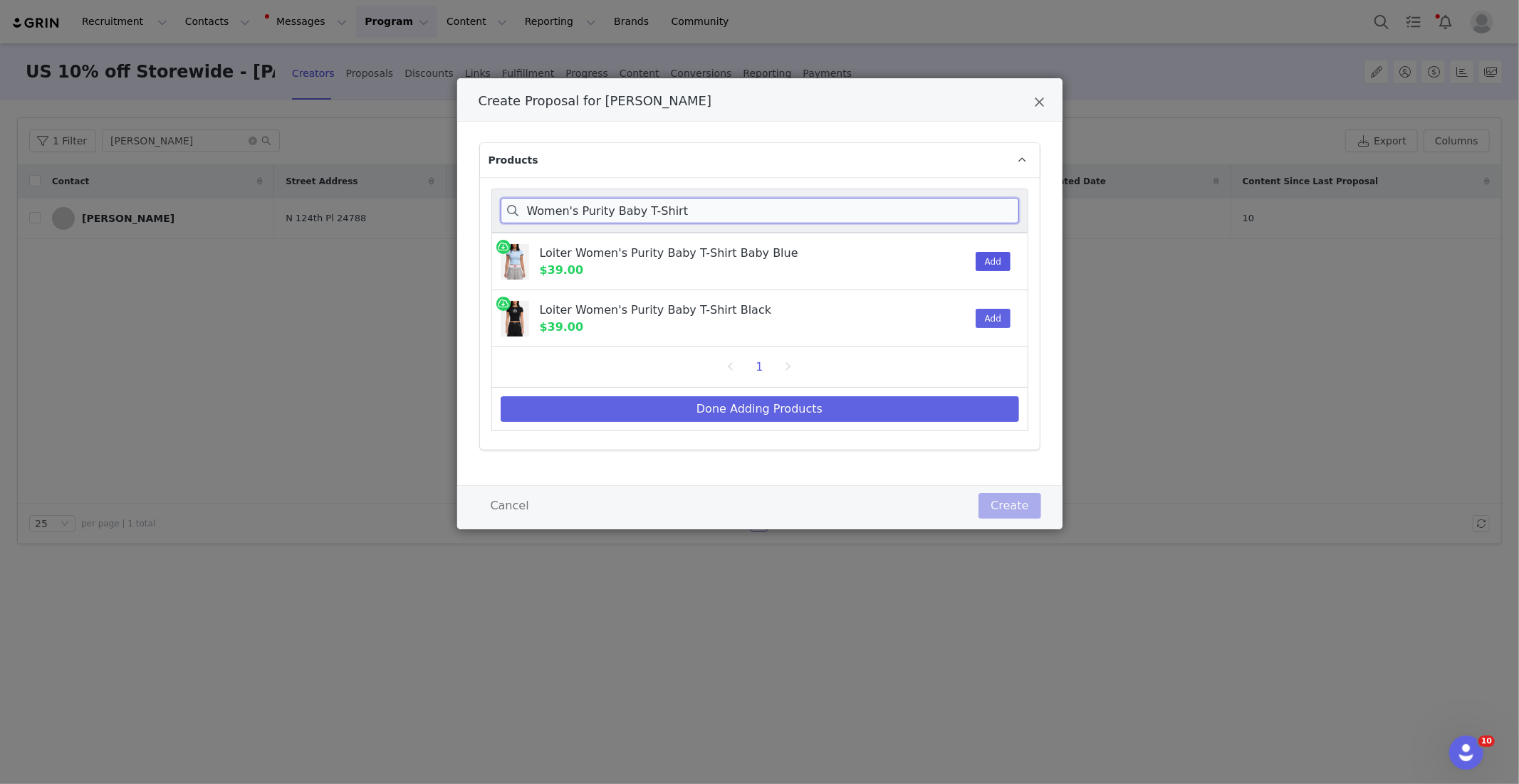
type input "Women's Purity Baby T-Shirt"
click at [988, 259] on button "Add" at bounding box center [992, 261] width 35 height 19
click at [783, 404] on button "Done Adding Products" at bounding box center [760, 409] width 518 height 26
select select "28480394"
select select "27966896"
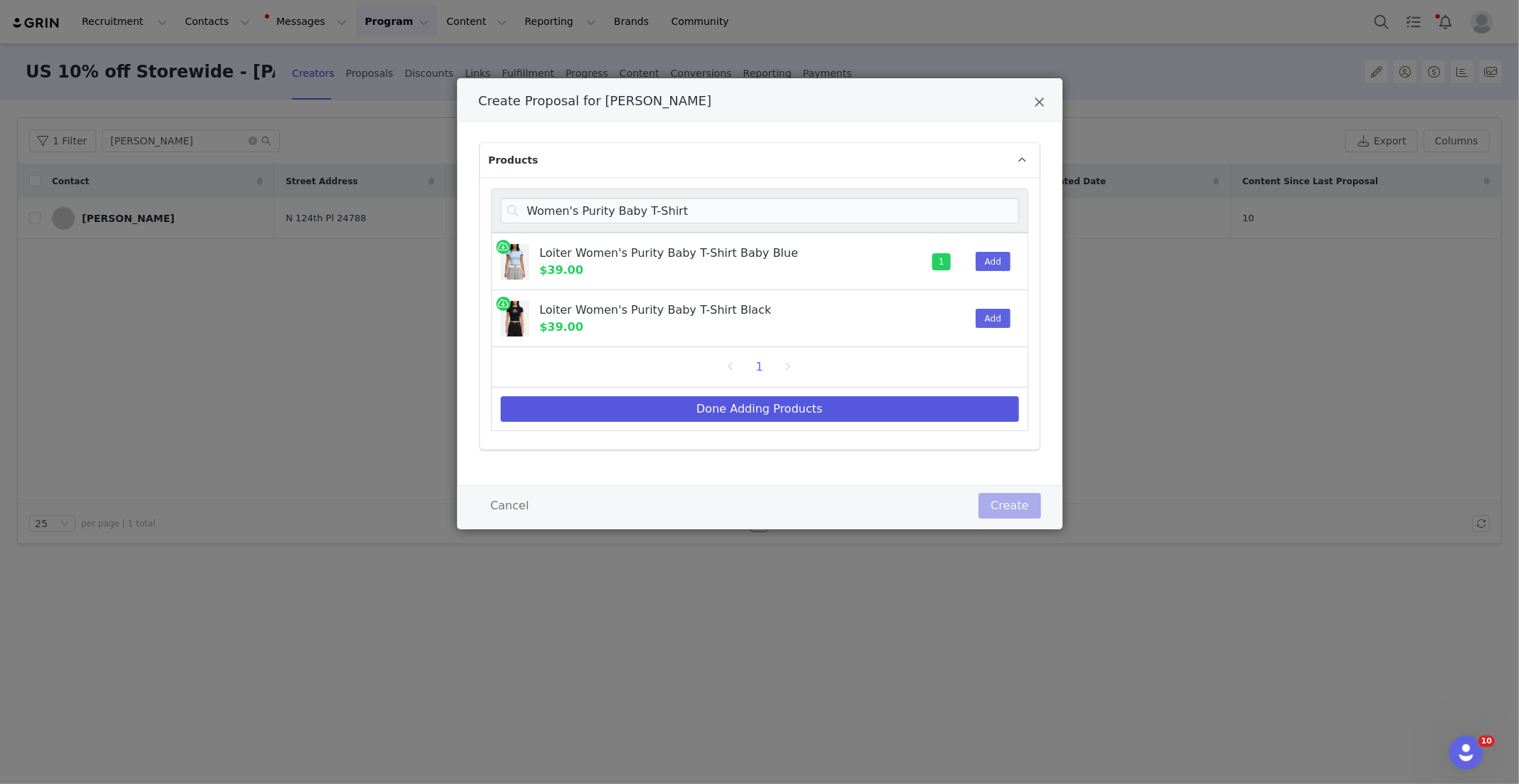
select select "25288607"
select select "26565115"
select select "25261702"
select select "26368792"
select select "26735623"
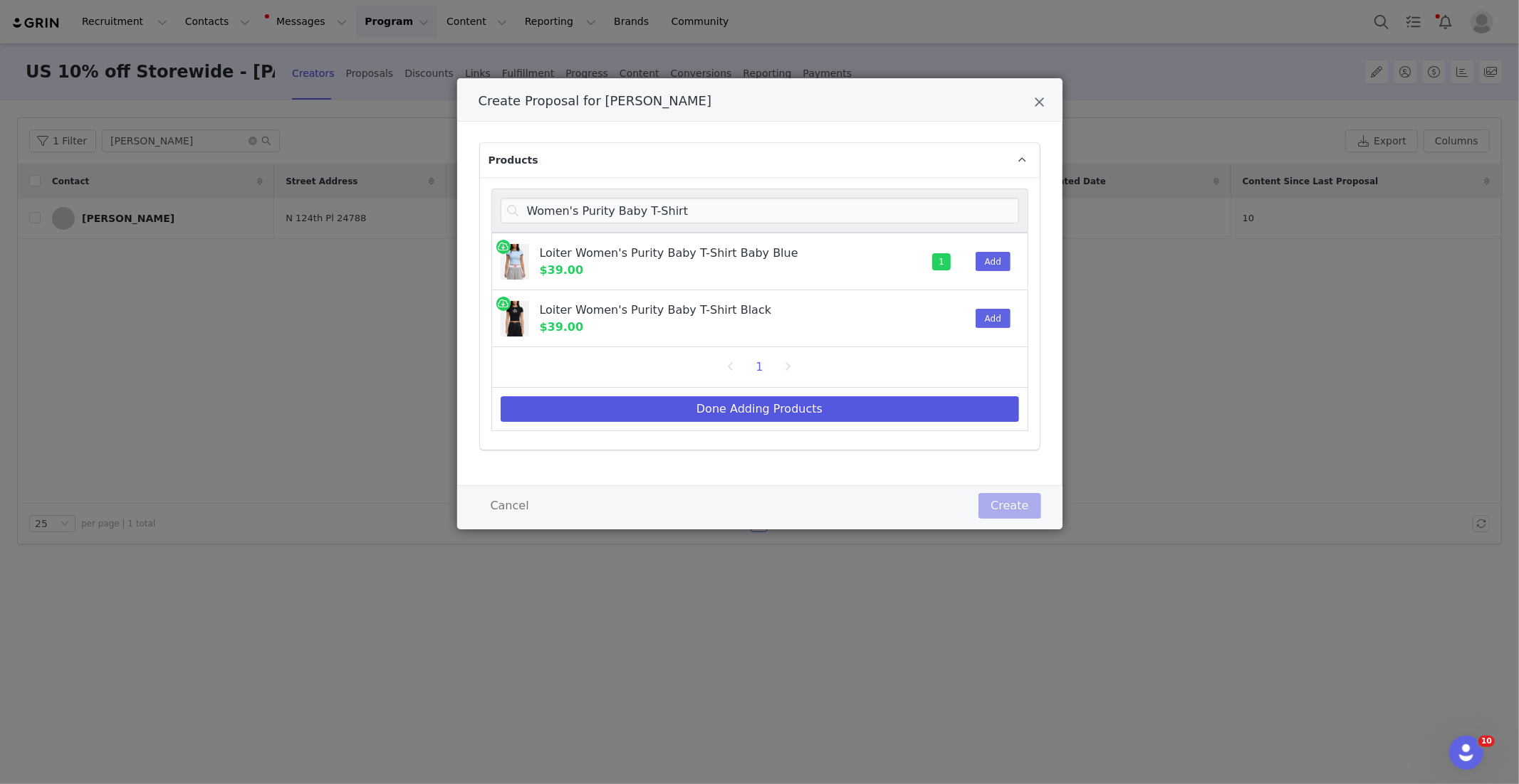
select select "27966982"
select select "13937395"
select select "27966822"
select select "28083187"
select select "27956408"
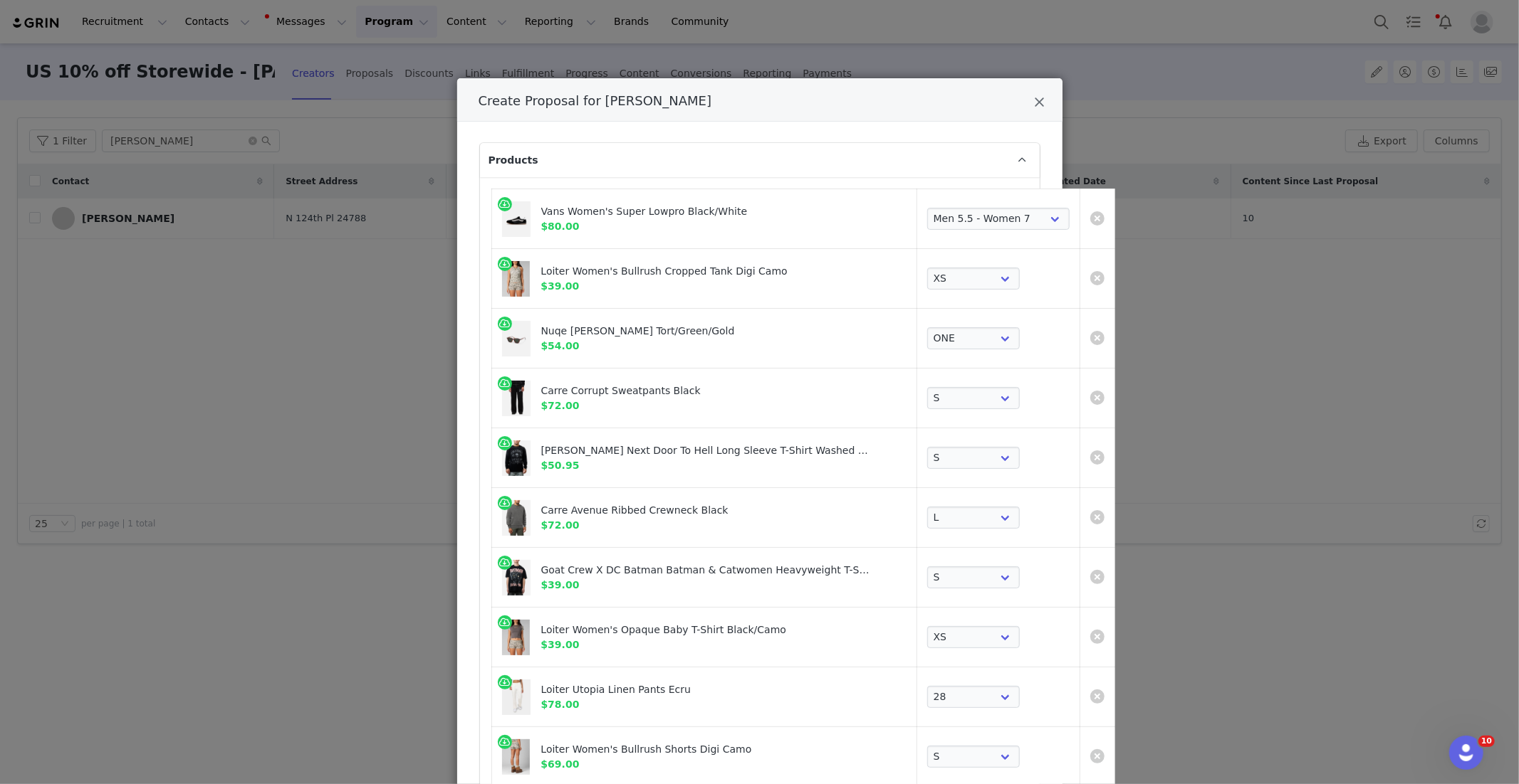
scroll to position [354, 0]
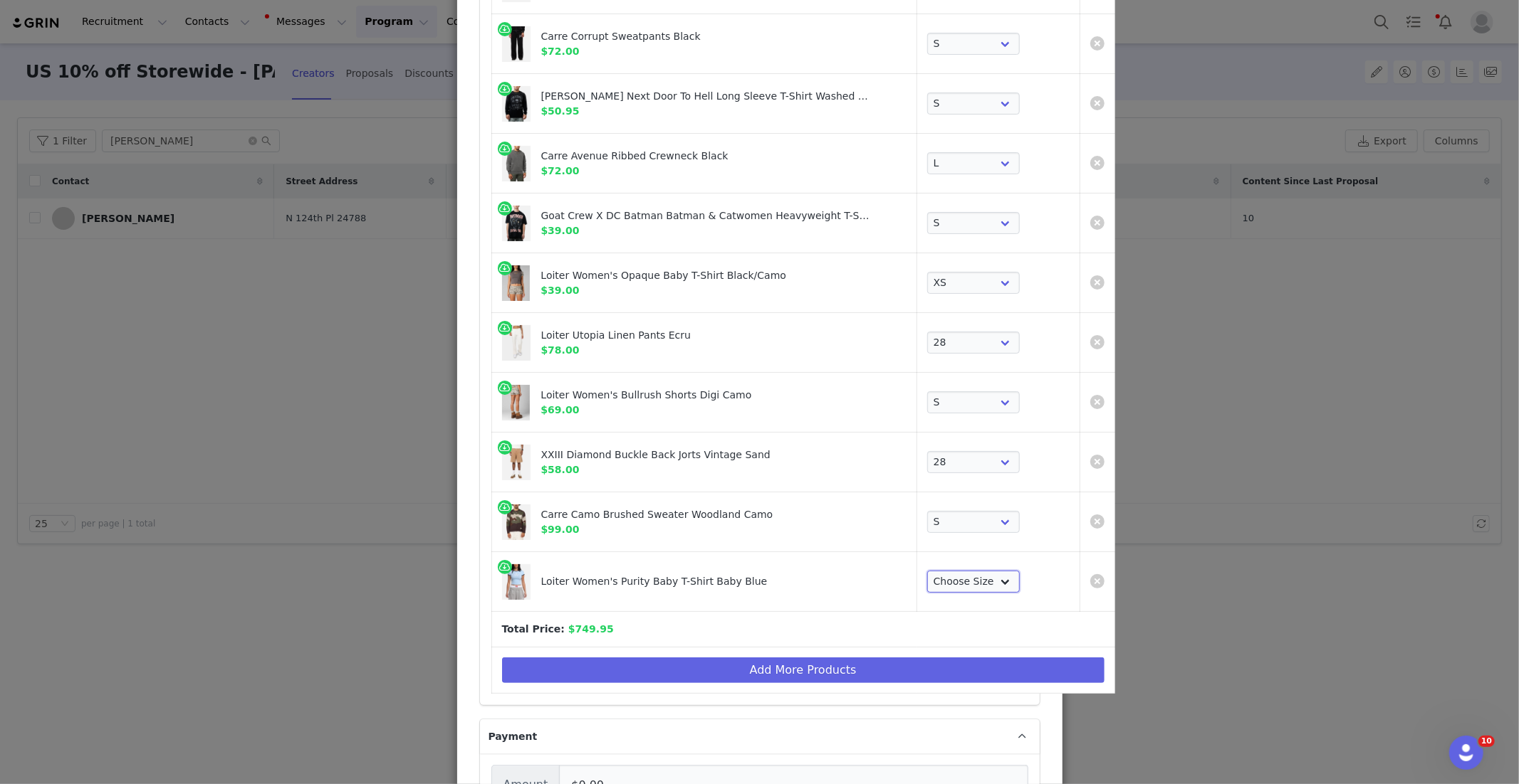
click at [931, 580] on select "Choose Size XS S M L XL 2XL" at bounding box center [972, 583] width 92 height 23
select select "27622737"
drag, startPoint x: 721, startPoint y: 665, endPoint x: 645, endPoint y: 387, distance: 288.2
click at [721, 665] on button "Add More Products" at bounding box center [803, 670] width 603 height 26
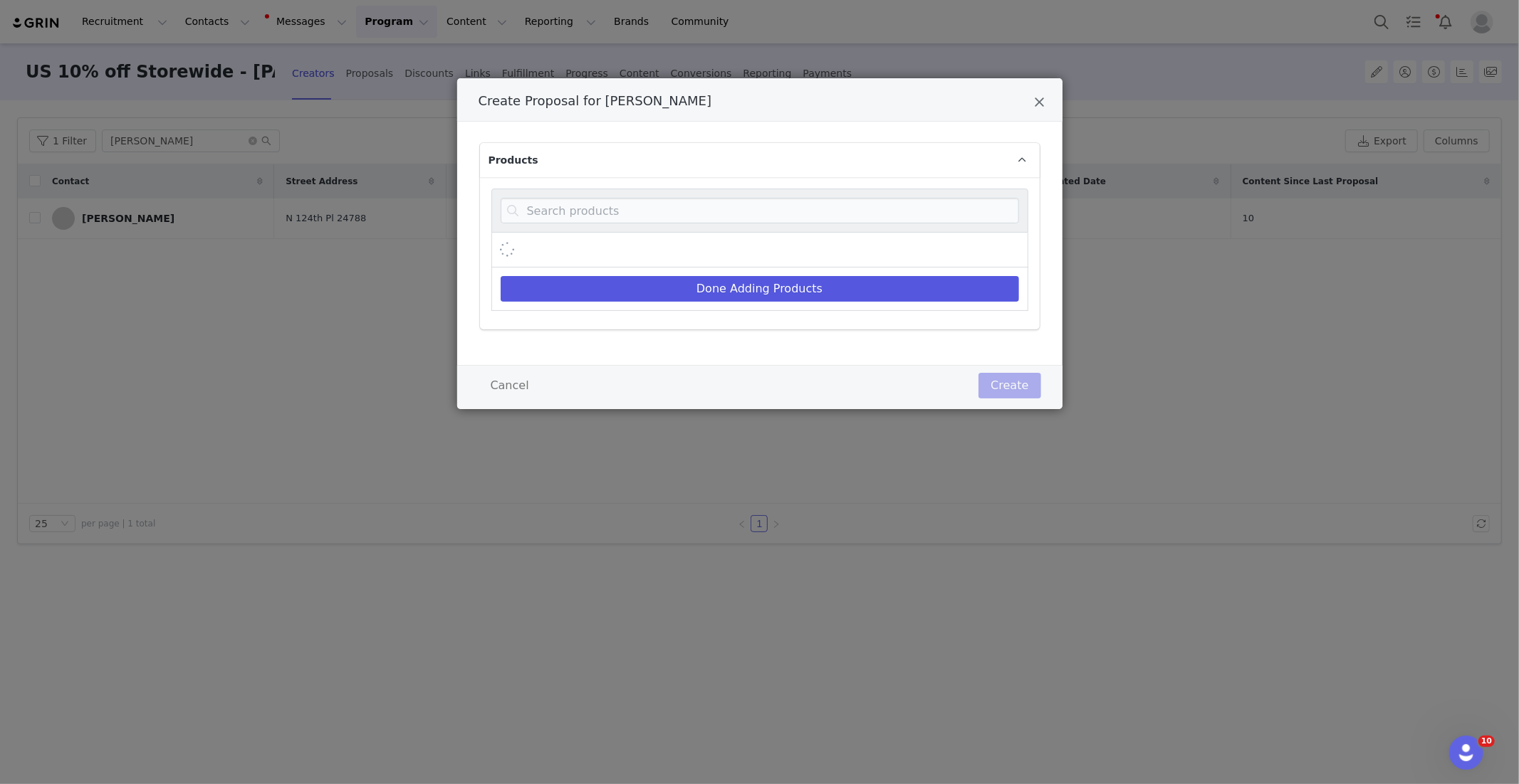
scroll to position [0, 0]
click at [629, 205] on input "Create Proposal for Amanda Allen" at bounding box center [760, 210] width 518 height 26
paste input "Women's Purity Baby T-Shirt"
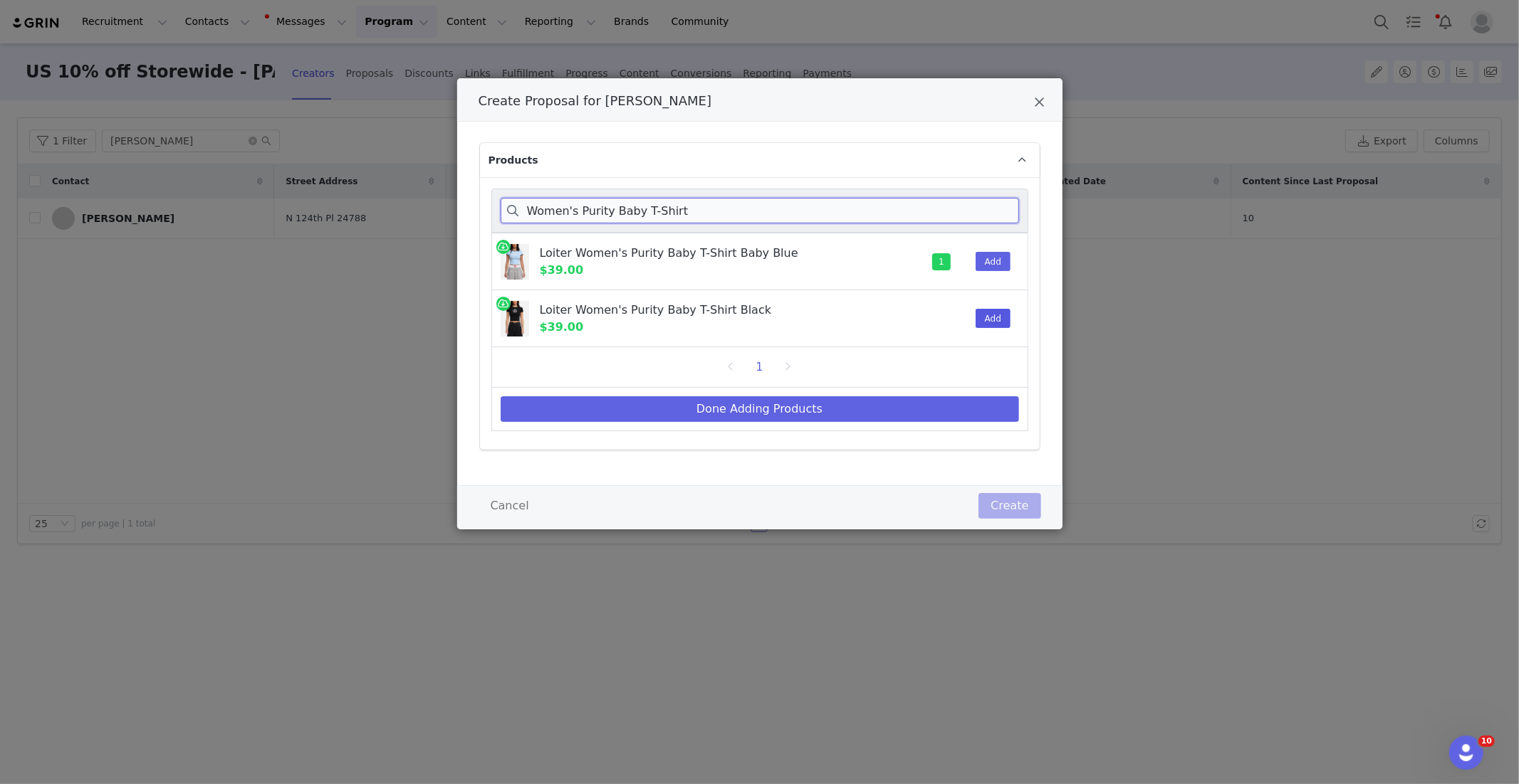
type input "Women's Purity Baby T-Shirt"
click at [979, 311] on button "Add" at bounding box center [992, 318] width 35 height 19
click at [918, 407] on button "Done Adding Products" at bounding box center [760, 409] width 518 height 26
select select "28480394"
select select "27966896"
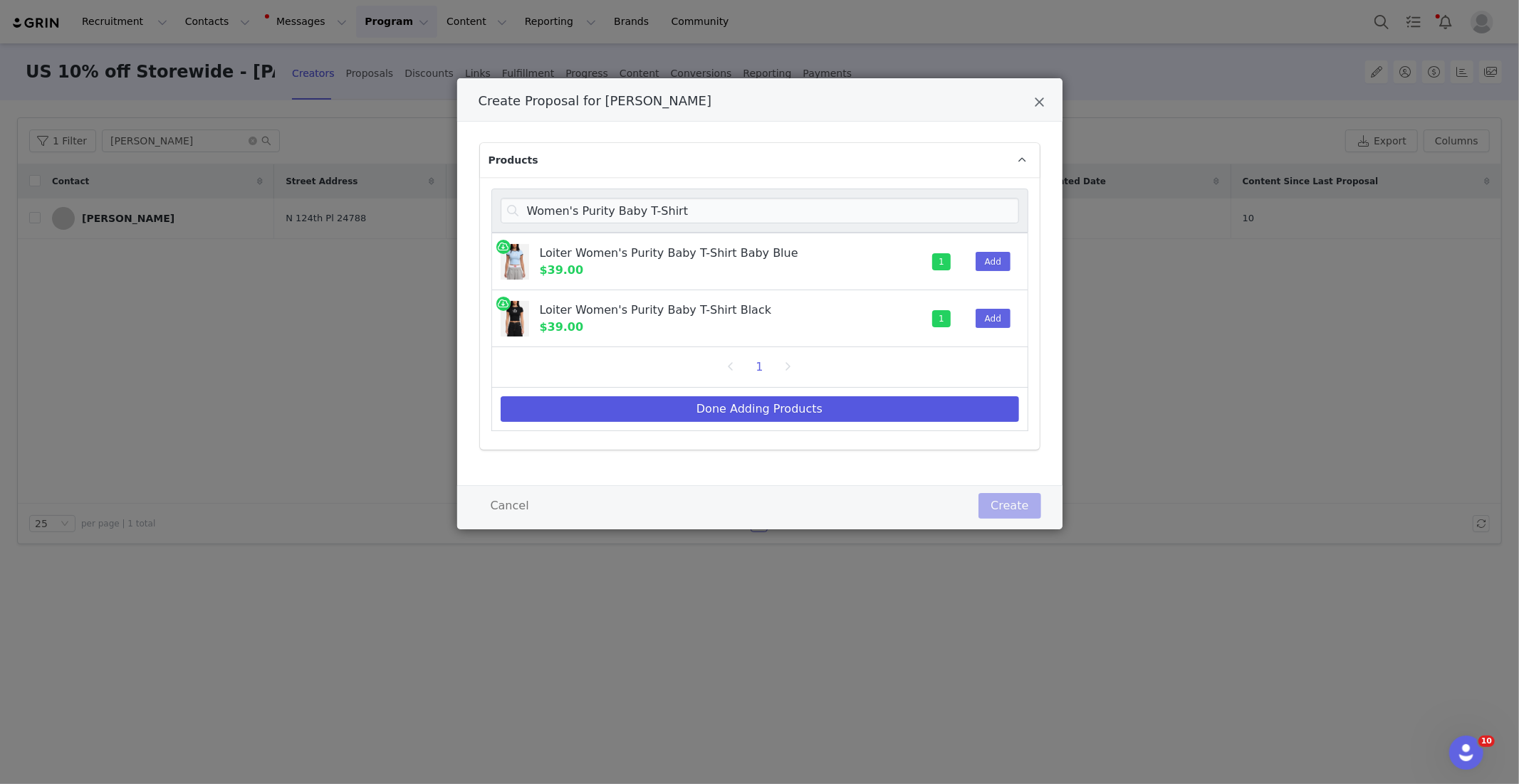
select select "25288607"
select select "26565115"
select select "25261702"
select select "26368792"
select select "26735623"
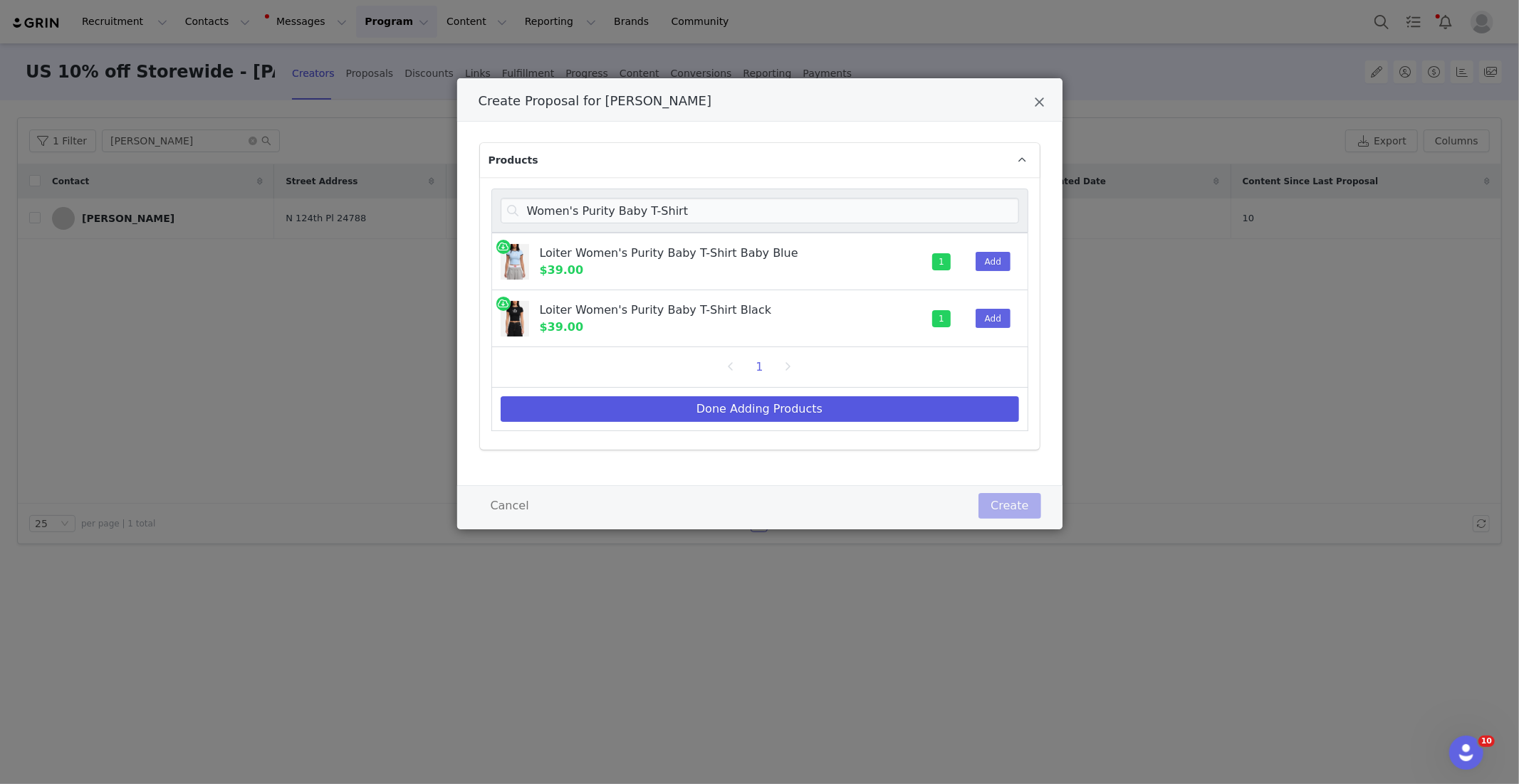
select select "27966982"
select select "13937395"
select select "27966822"
select select "28083187"
select select "27956408"
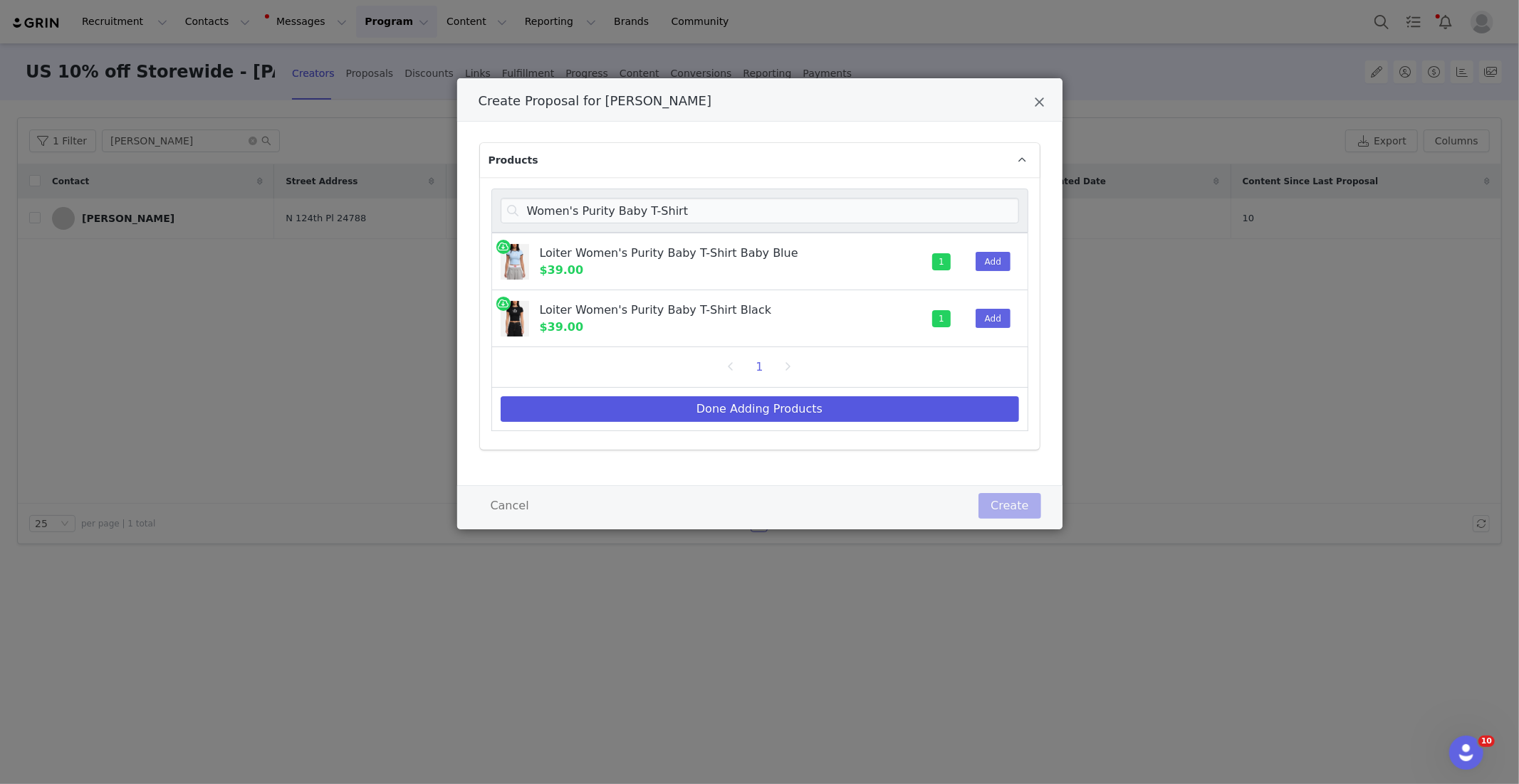
select select "27622737"
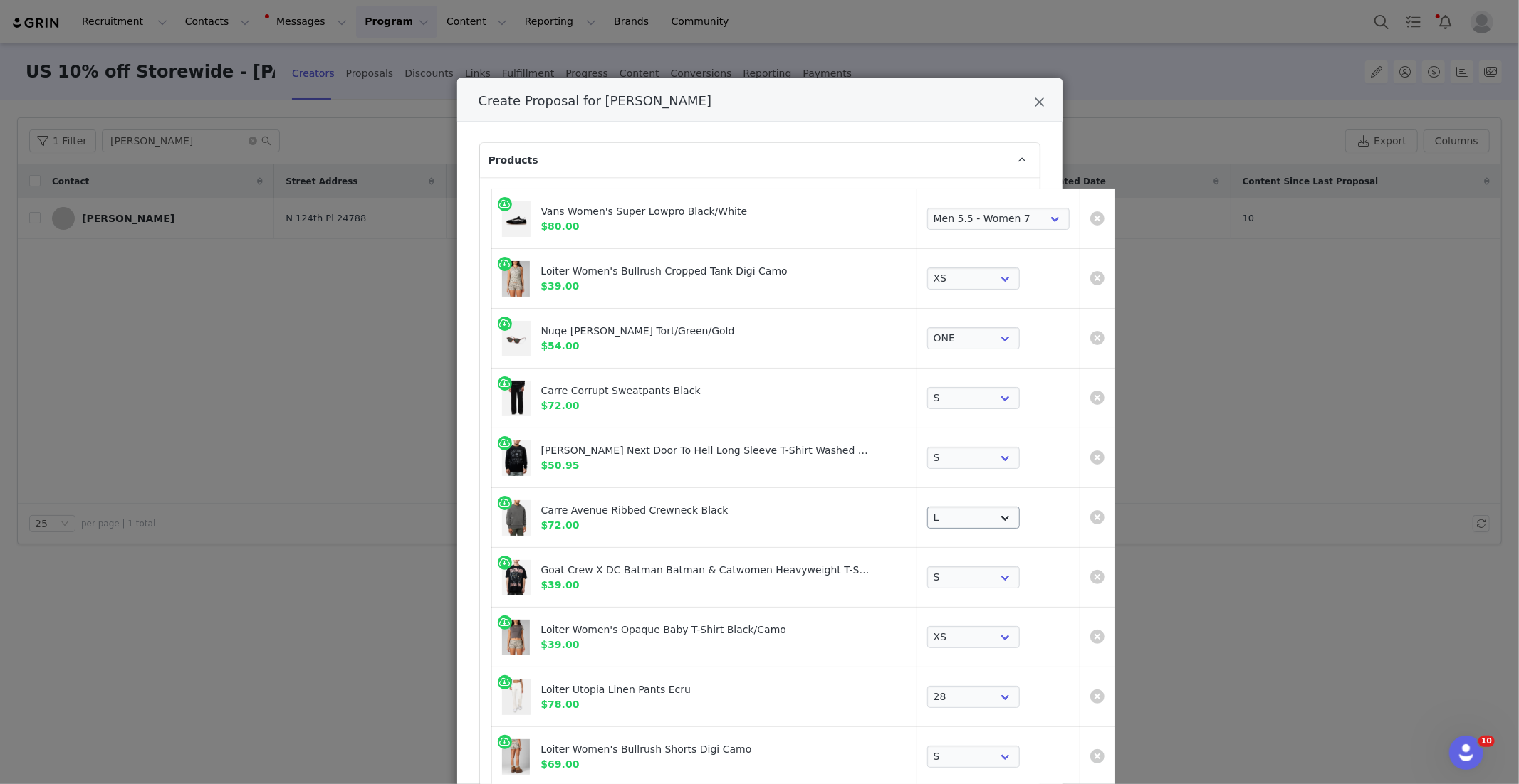
scroll to position [589, 0]
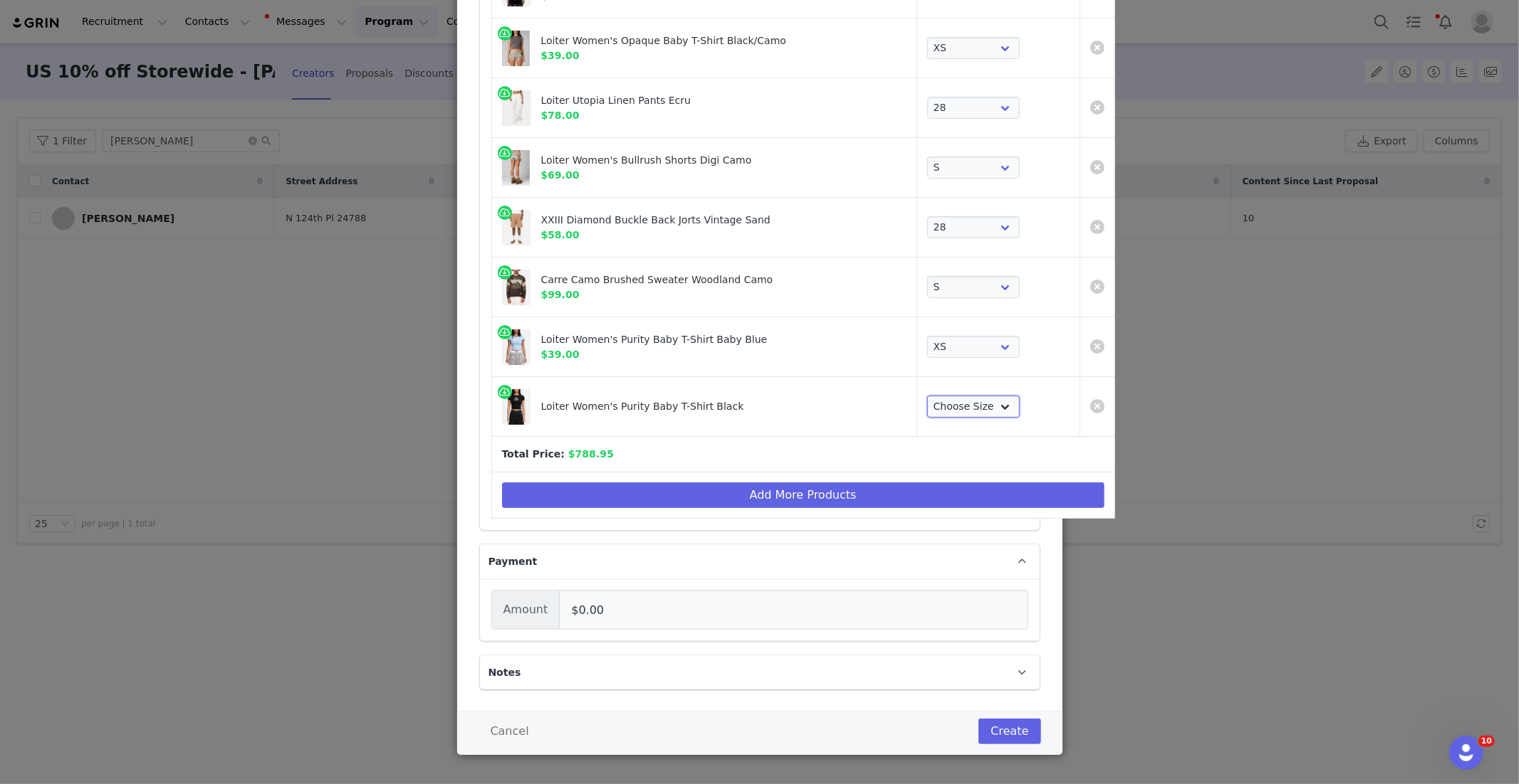
click at [935, 403] on select "Choose Size XS S M L XL 2XL" at bounding box center [972, 407] width 92 height 23
select select "27622779"
drag, startPoint x: 867, startPoint y: 509, endPoint x: 867, endPoint y: 492, distance: 17.0
click at [867, 508] on td "Add More Products" at bounding box center [802, 495] width 623 height 47
click at [850, 472] on td "Add More Products" at bounding box center [802, 495] width 623 height 47
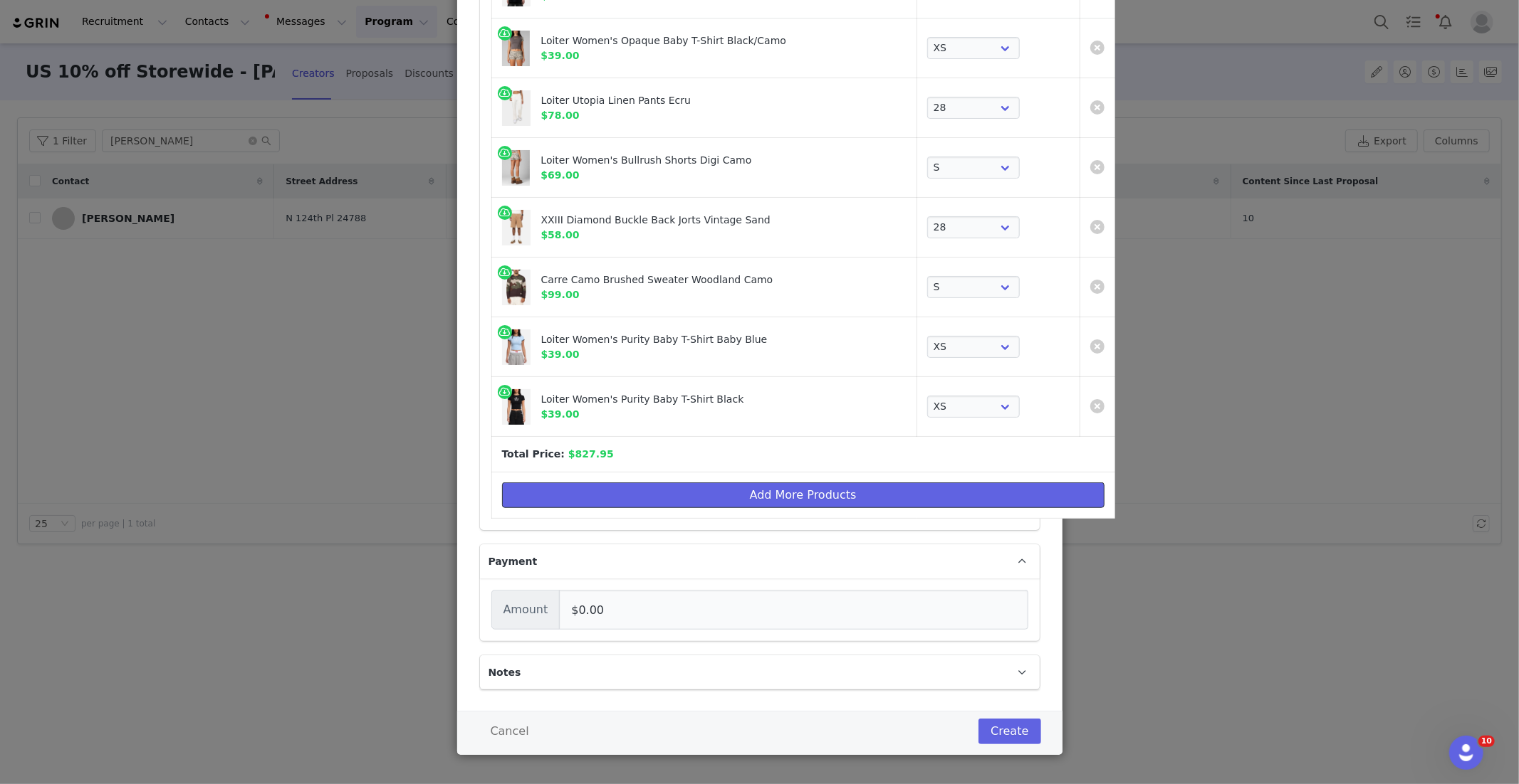
click at [844, 492] on button "Add More Products" at bounding box center [803, 495] width 603 height 26
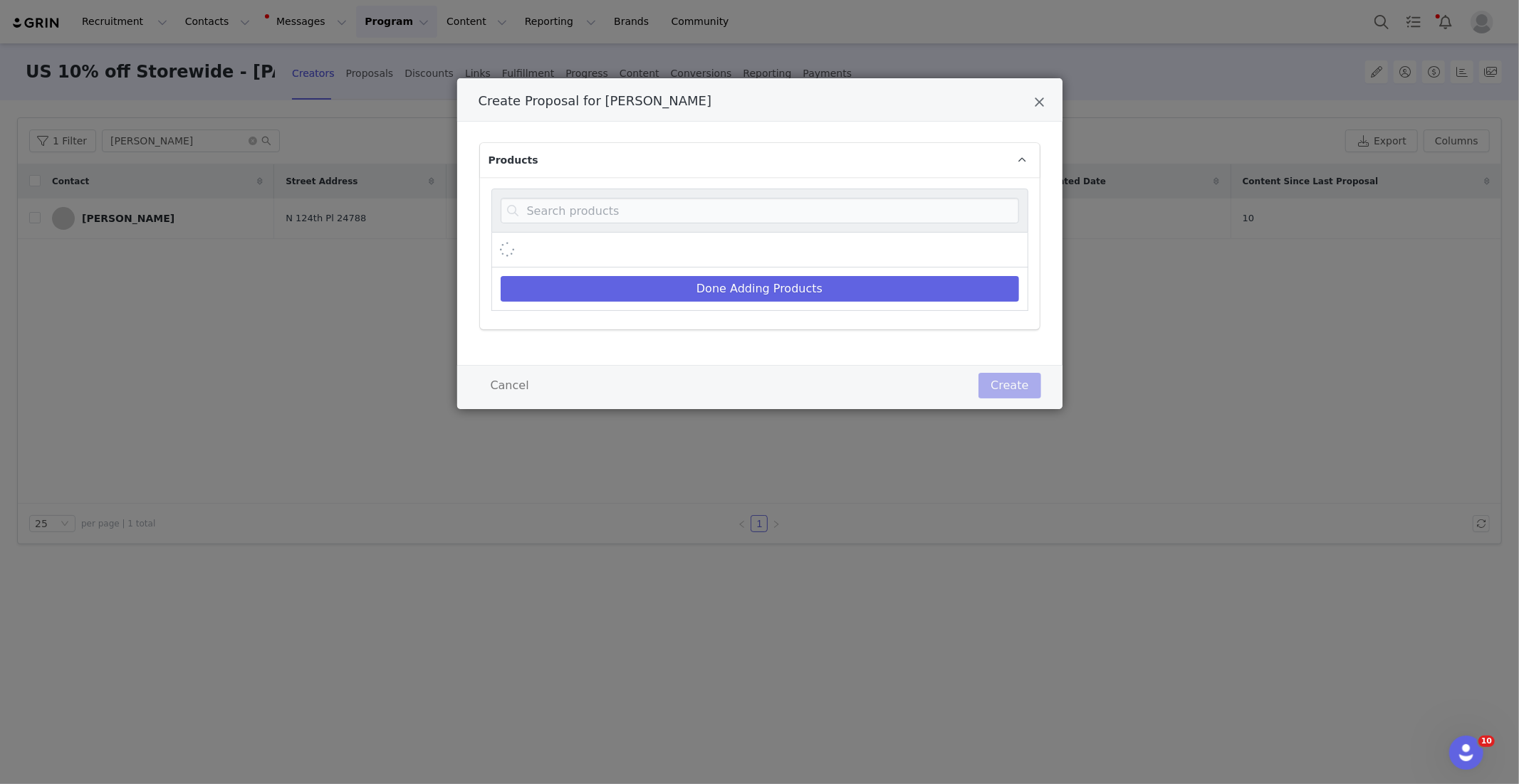
scroll to position [0, 0]
drag, startPoint x: 567, startPoint y: 192, endPoint x: 567, endPoint y: 204, distance: 12.0
click at [567, 205] on div "Done Adding Products" at bounding box center [760, 254] width 560 height 152
click at [567, 203] on input "Create Proposal for Amanda Allen" at bounding box center [760, 210] width 518 height 26
paste input "Con-Star Hoodie"
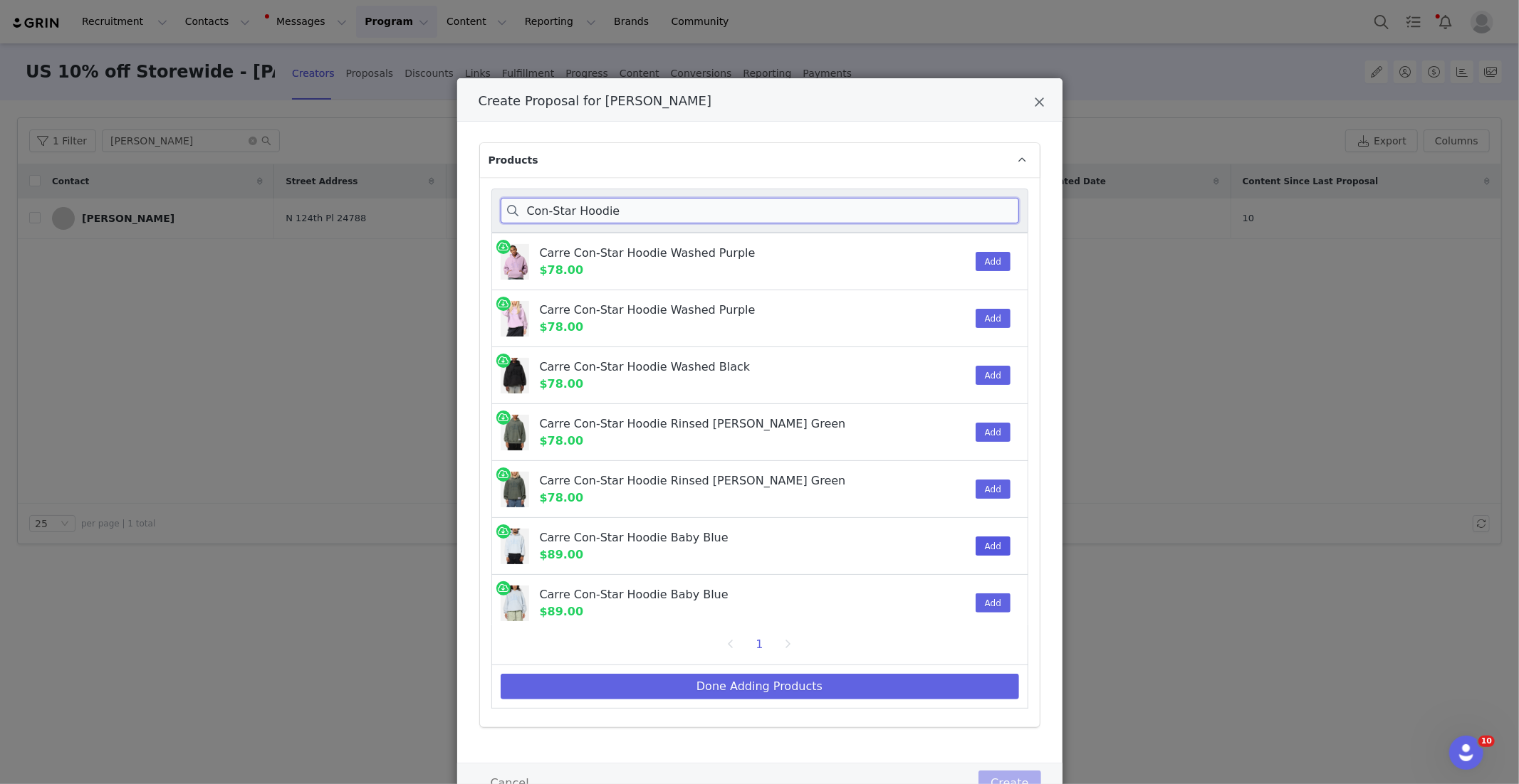
type input "Con-Star Hoodie"
drag, startPoint x: 988, startPoint y: 539, endPoint x: 923, endPoint y: 654, distance: 132.1
click at [987, 540] on button "Add" at bounding box center [992, 546] width 35 height 19
click at [906, 674] on button "Done Adding Products" at bounding box center [760, 686] width 518 height 26
select select "28480394"
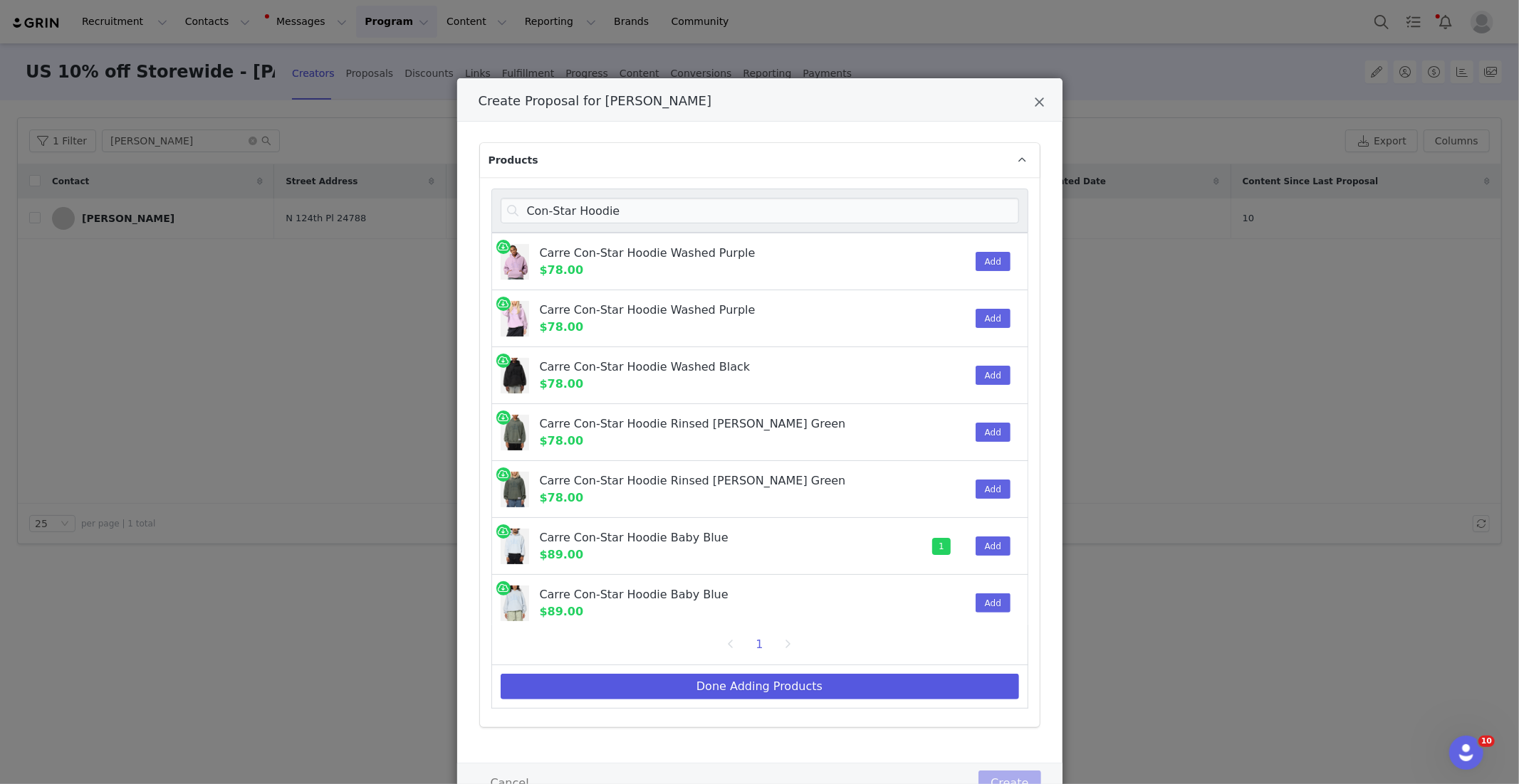
select select "27966896"
select select "25288607"
select select "26565115"
select select "25261702"
select select "26368792"
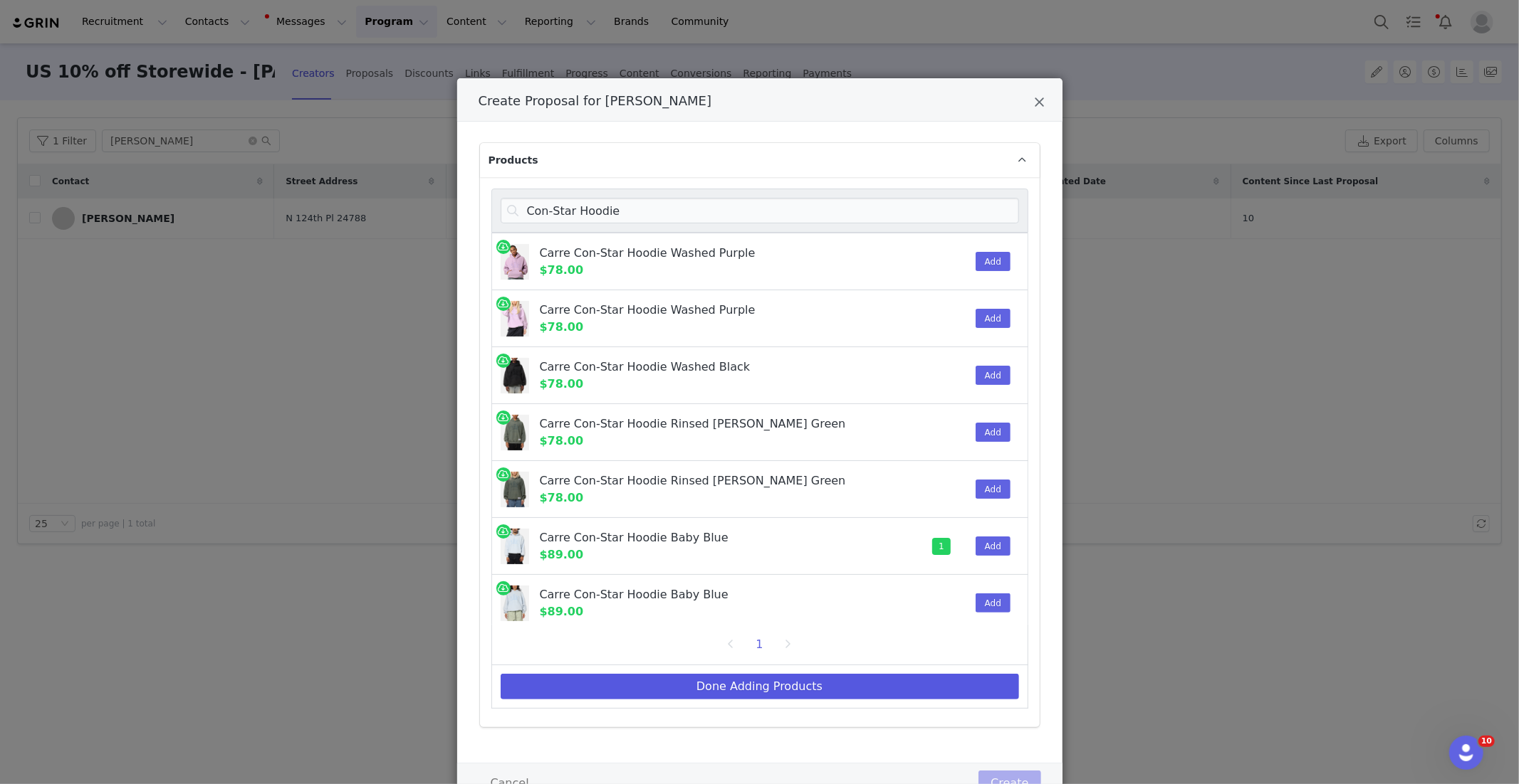
select select "26735623"
select select "27966982"
select select "13937395"
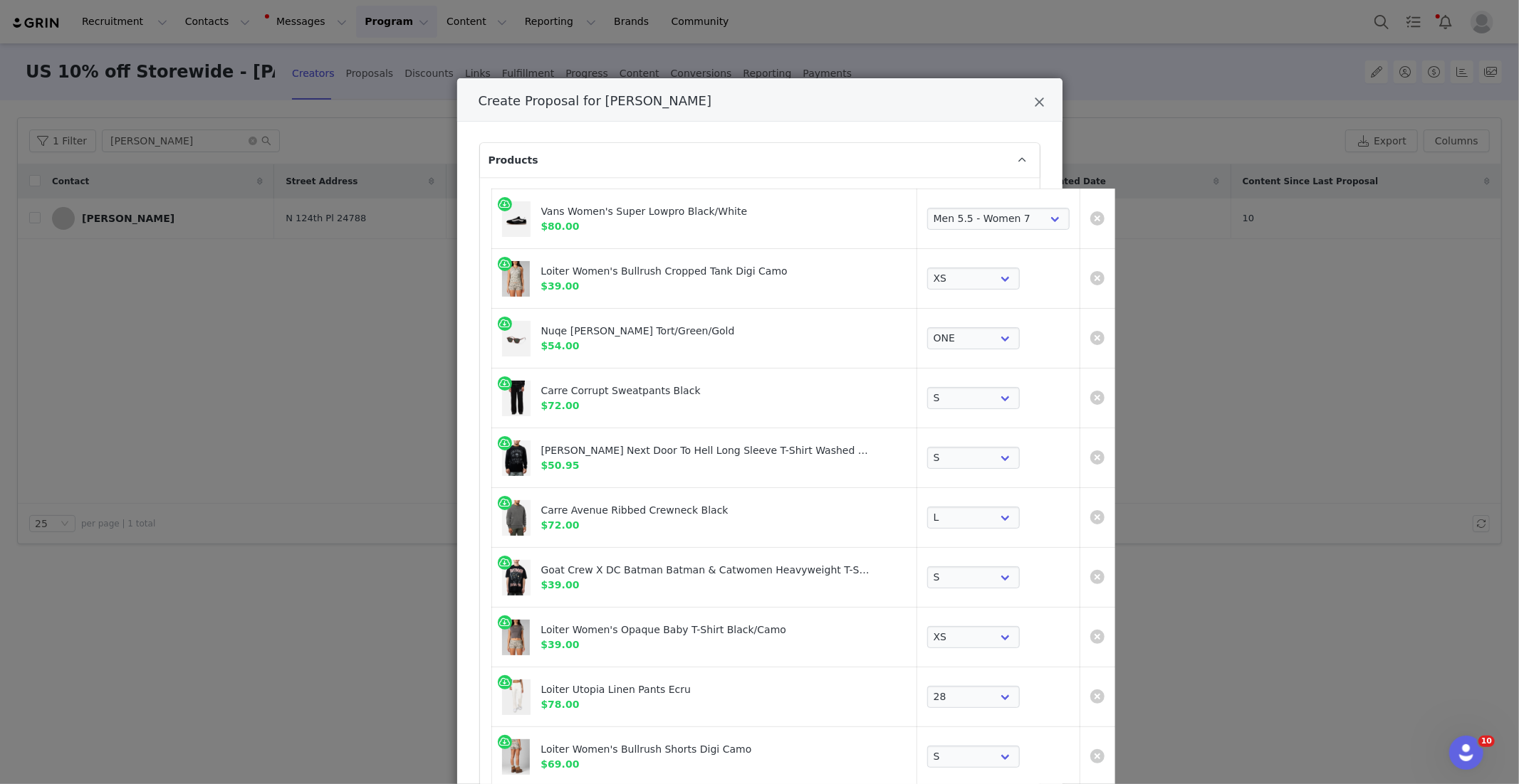
scroll to position [648, 0]
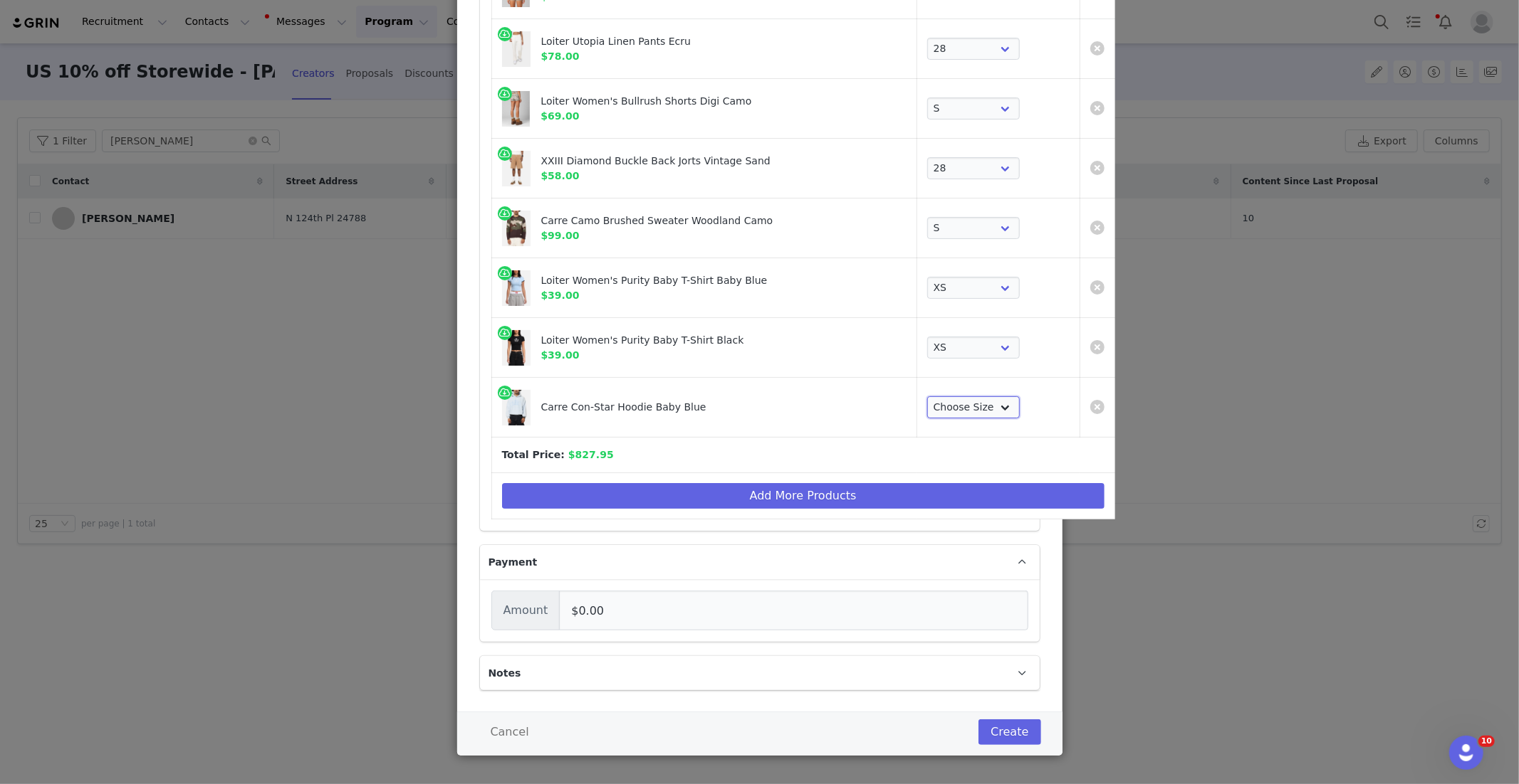
click at [937, 401] on select "Choose Size XS S M L XL 2XL 3XL" at bounding box center [972, 408] width 92 height 23
drag, startPoint x: 631, startPoint y: 484, endPoint x: 624, endPoint y: 481, distance: 7.6
click at [631, 484] on button "Add More Products" at bounding box center [803, 496] width 603 height 26
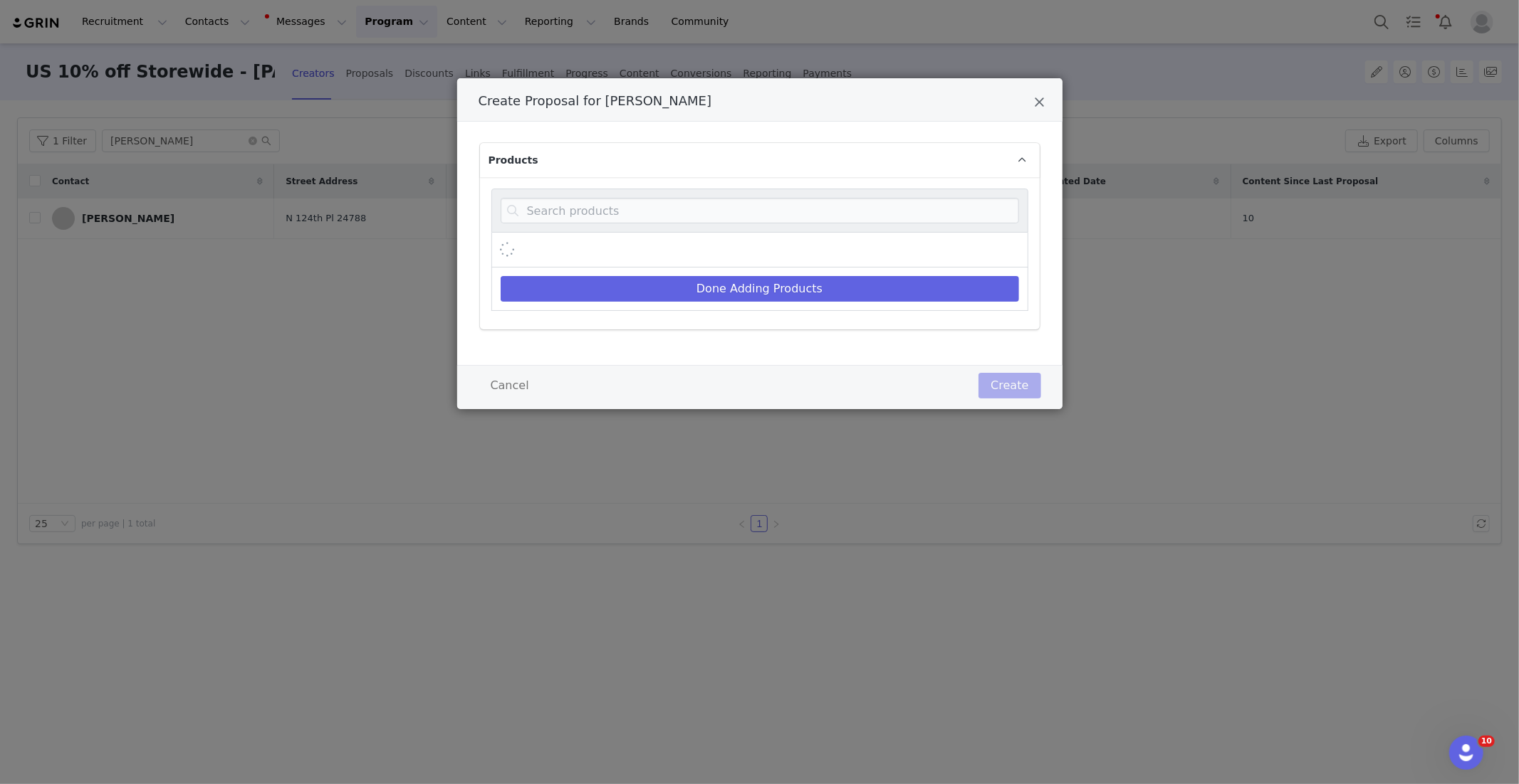
scroll to position [0, 0]
click at [552, 212] on input "Create Proposal for Amanda Allen" at bounding box center [760, 210] width 518 height 26
paste input "Amplus Jeans"
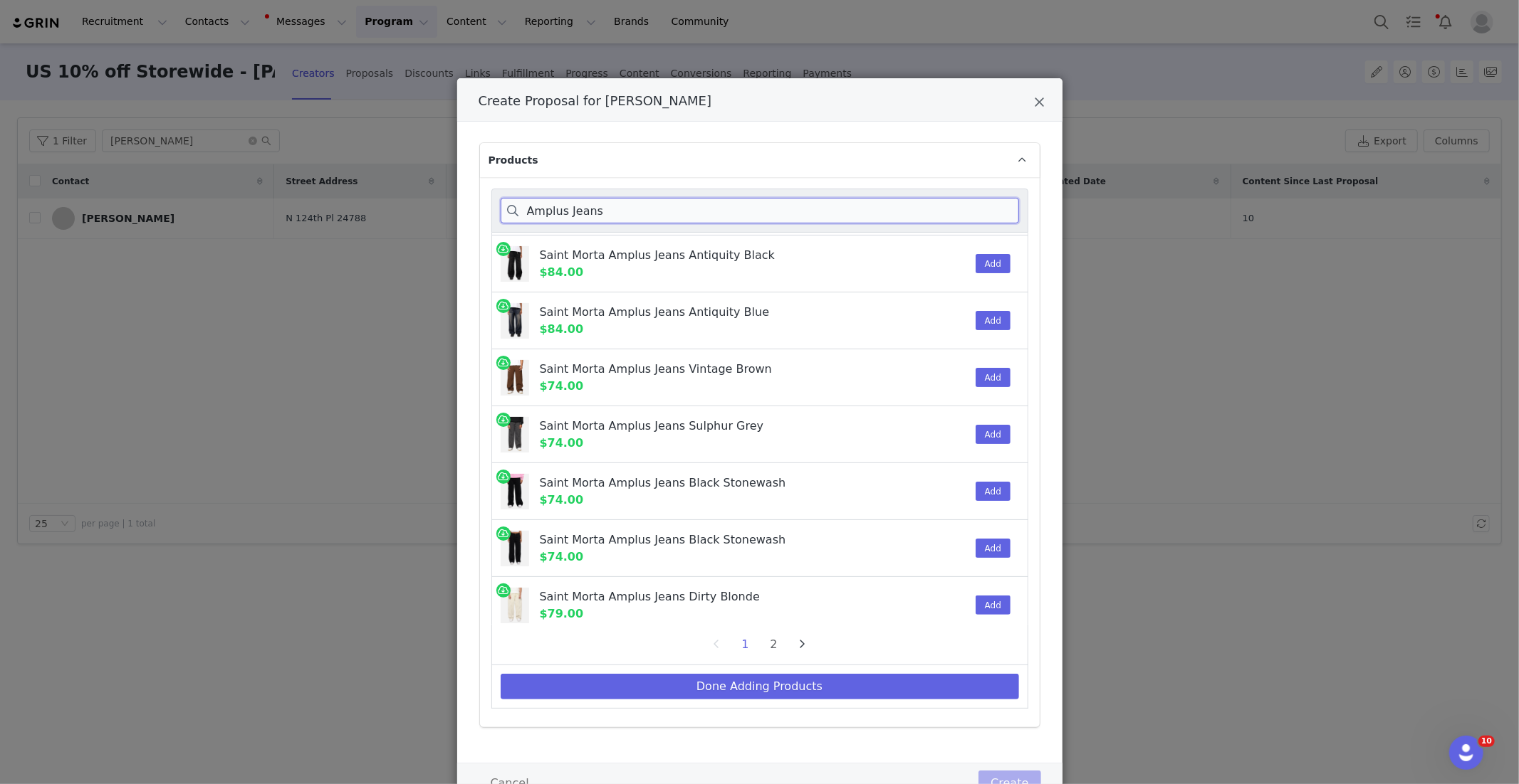
scroll to position [56, 0]
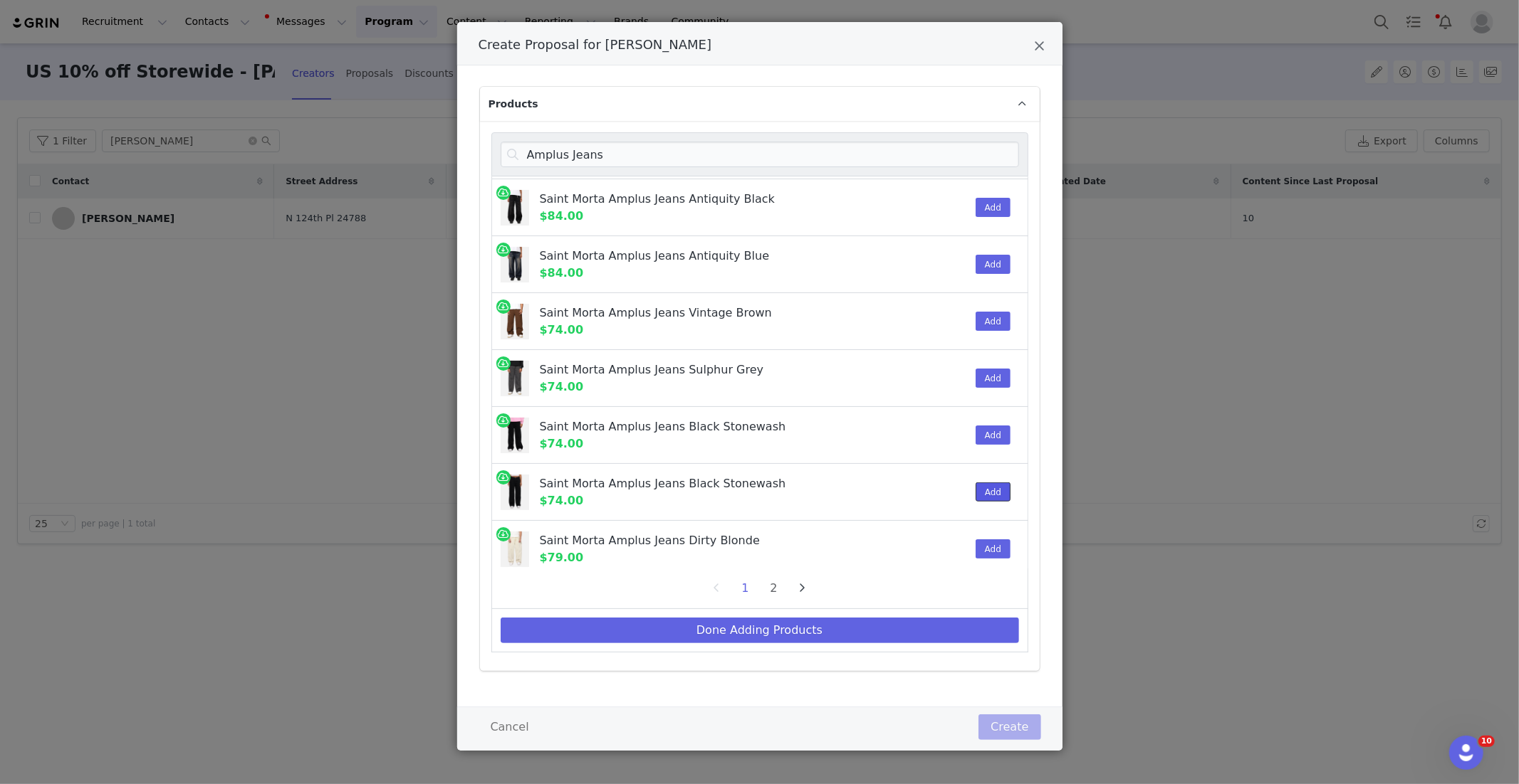
click at [999, 488] on button "Add" at bounding box center [992, 492] width 35 height 19
click at [838, 628] on button "Done Adding Products" at bounding box center [760, 630] width 518 height 26
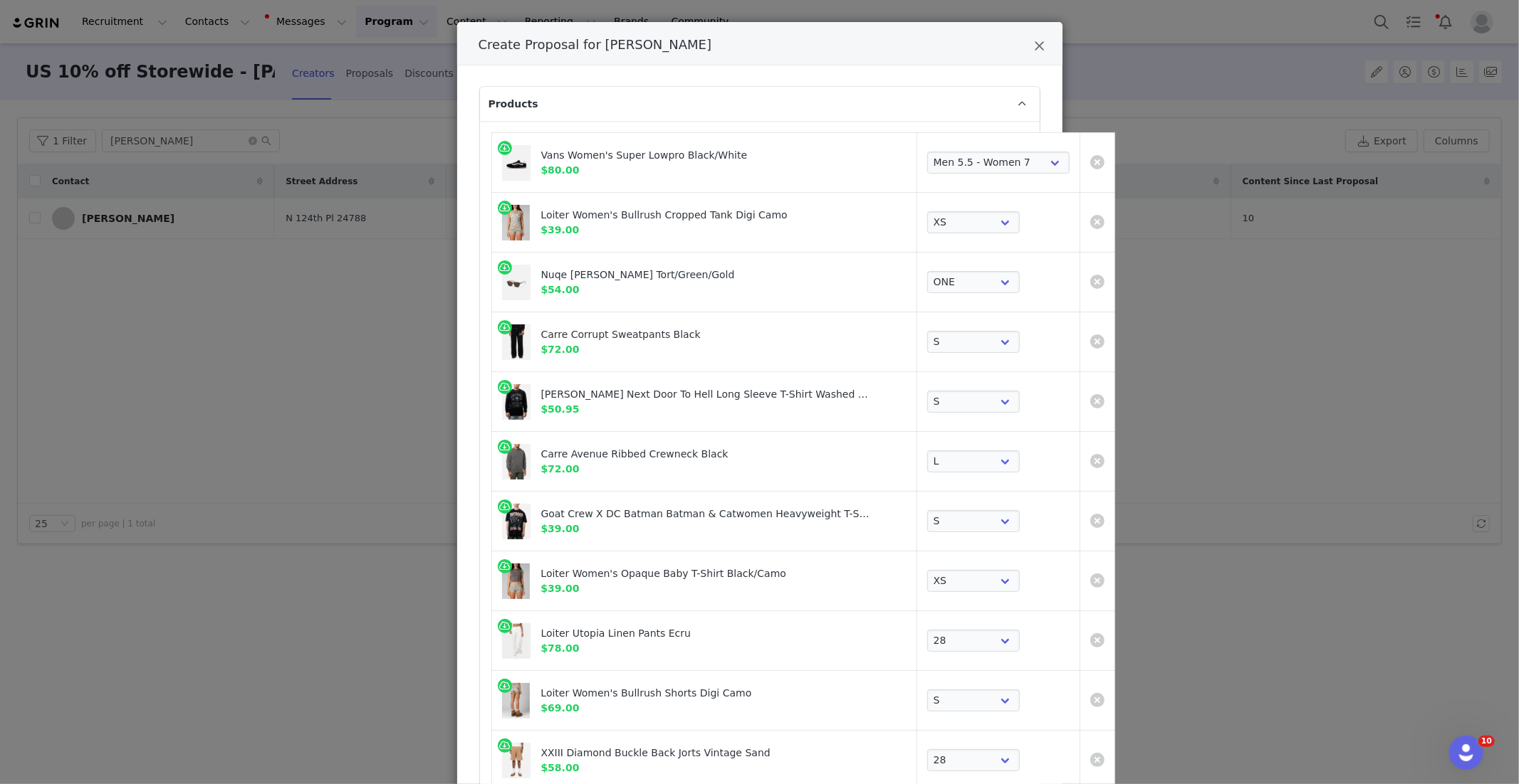
scroll to position [708, 0]
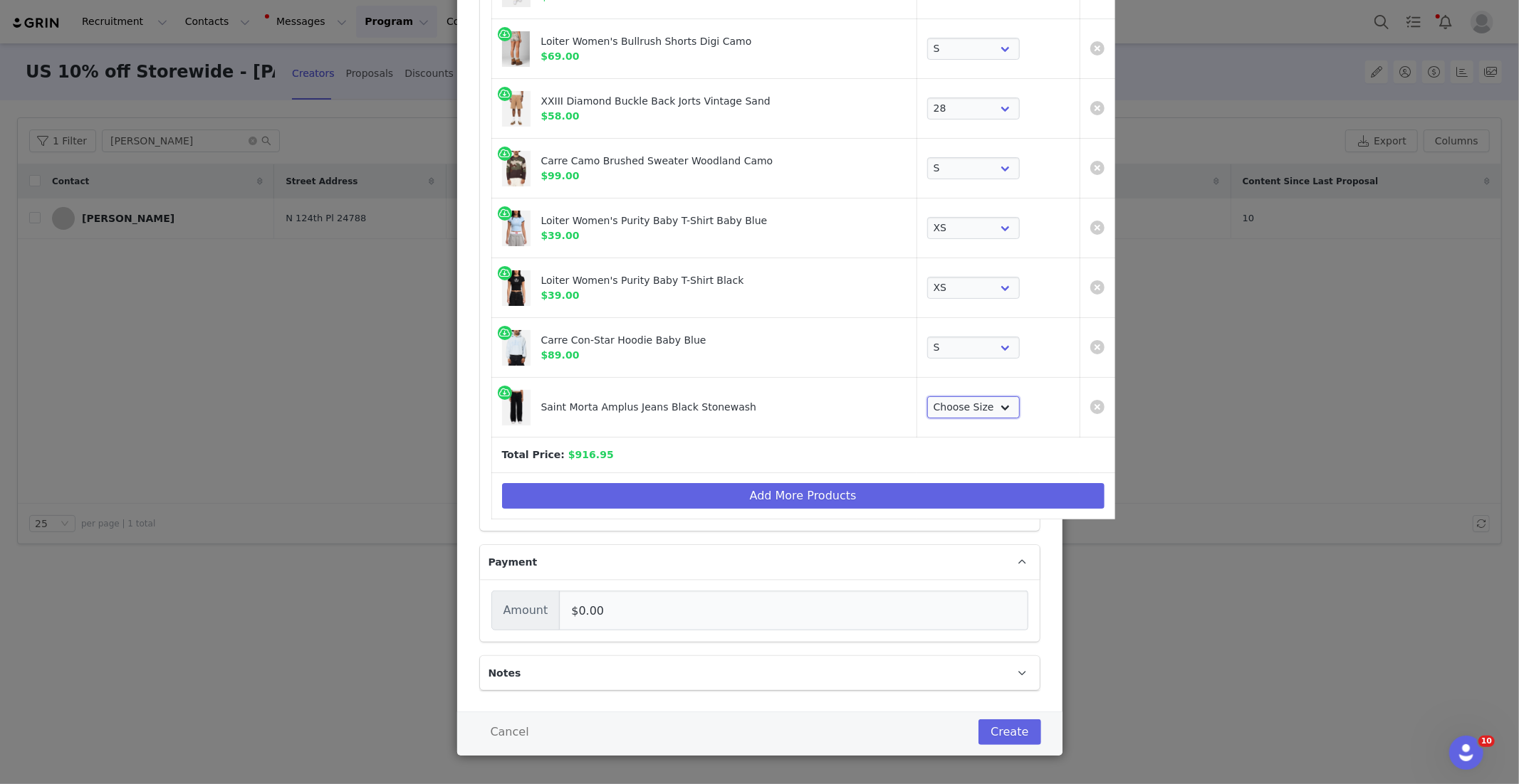
click at [927, 406] on select "Choose Size 28 30 32 34 36 38 40" at bounding box center [972, 408] width 92 height 23
click at [1017, 732] on button "Create" at bounding box center [1009, 732] width 62 height 26
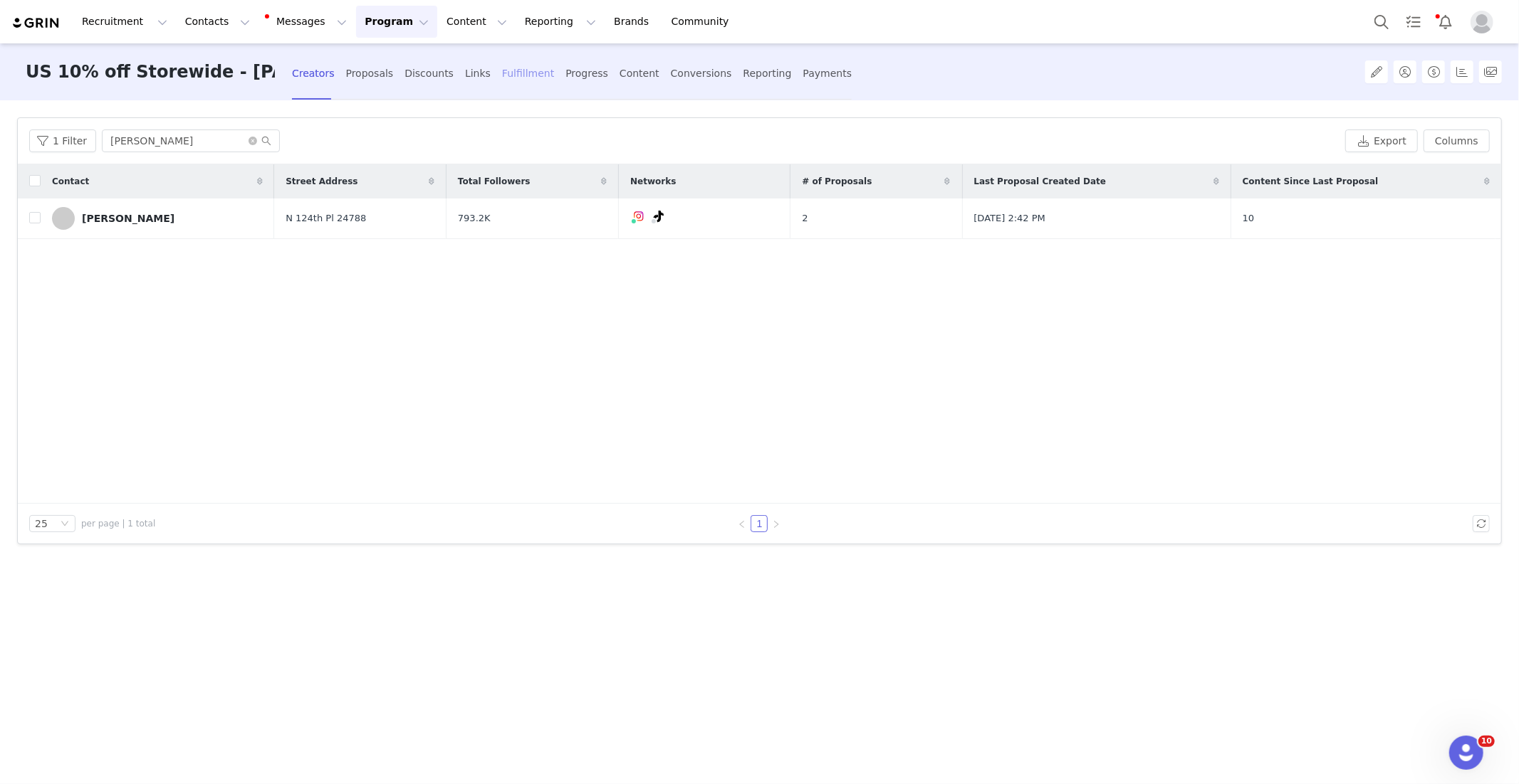
click at [502, 73] on div "Fulfillment" at bounding box center [528, 74] width 52 height 38
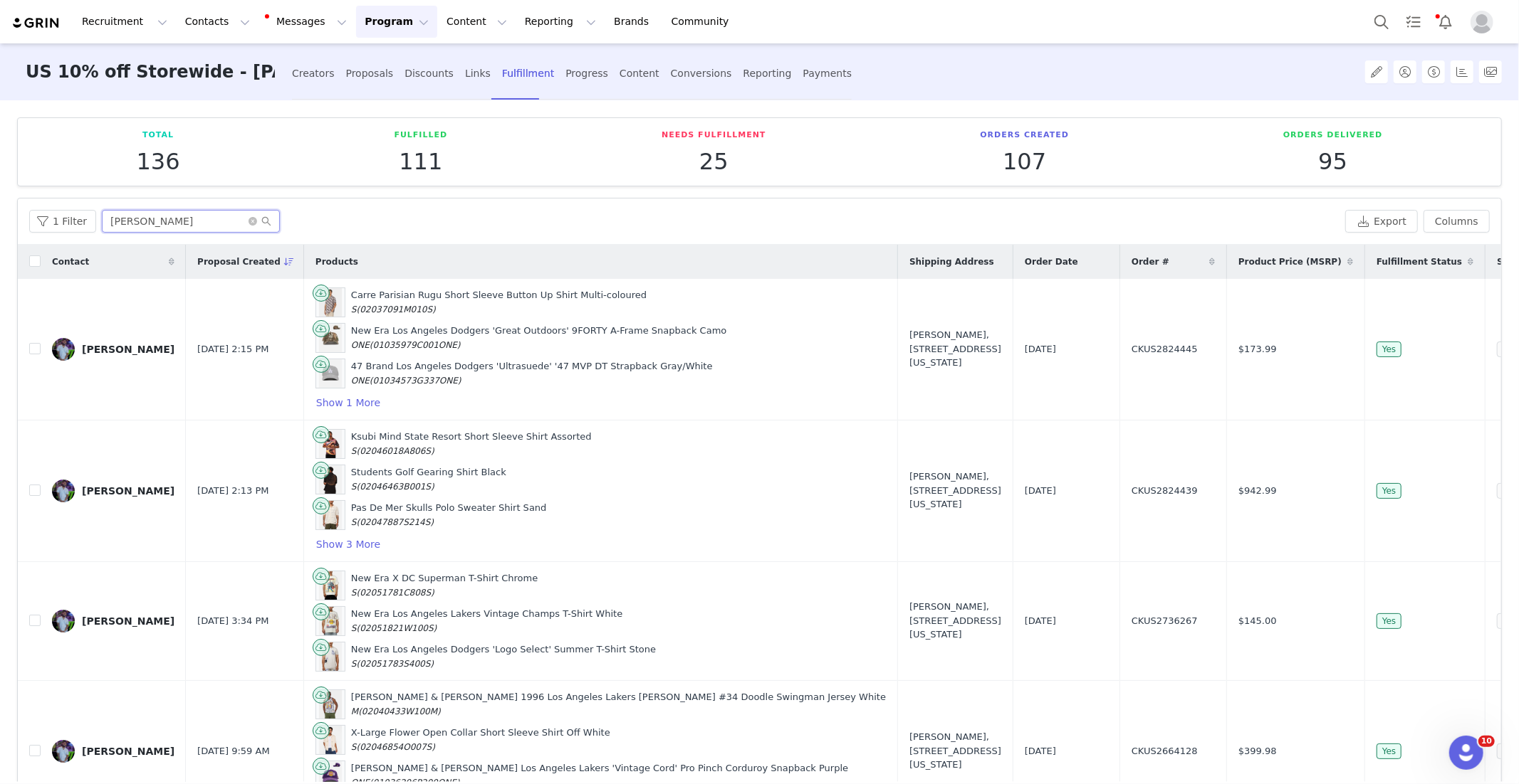
click at [160, 224] on input "[PERSON_NAME]" at bounding box center [190, 221] width 178 height 23
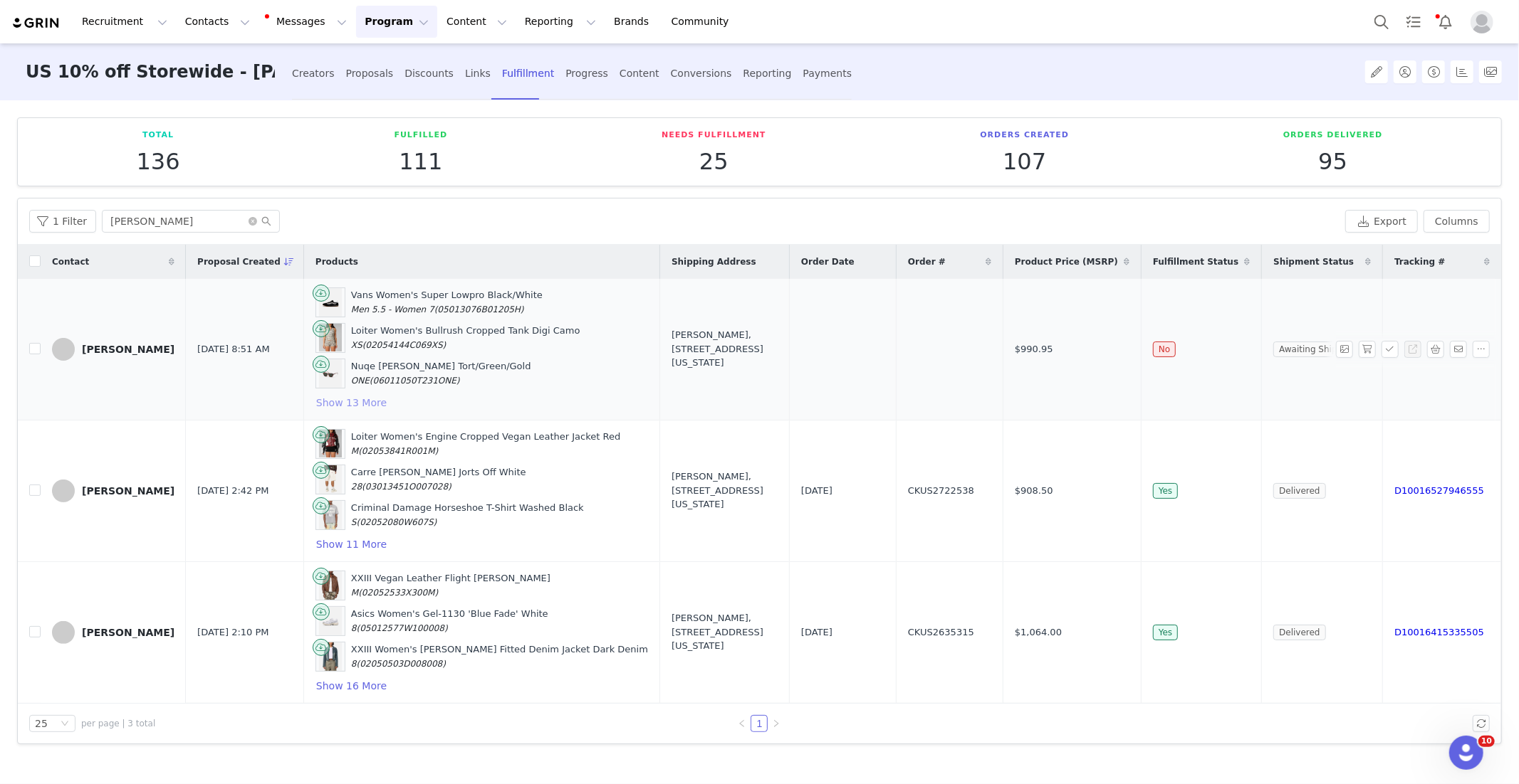
click at [335, 400] on button "Show 13 More" at bounding box center [352, 403] width 72 height 17
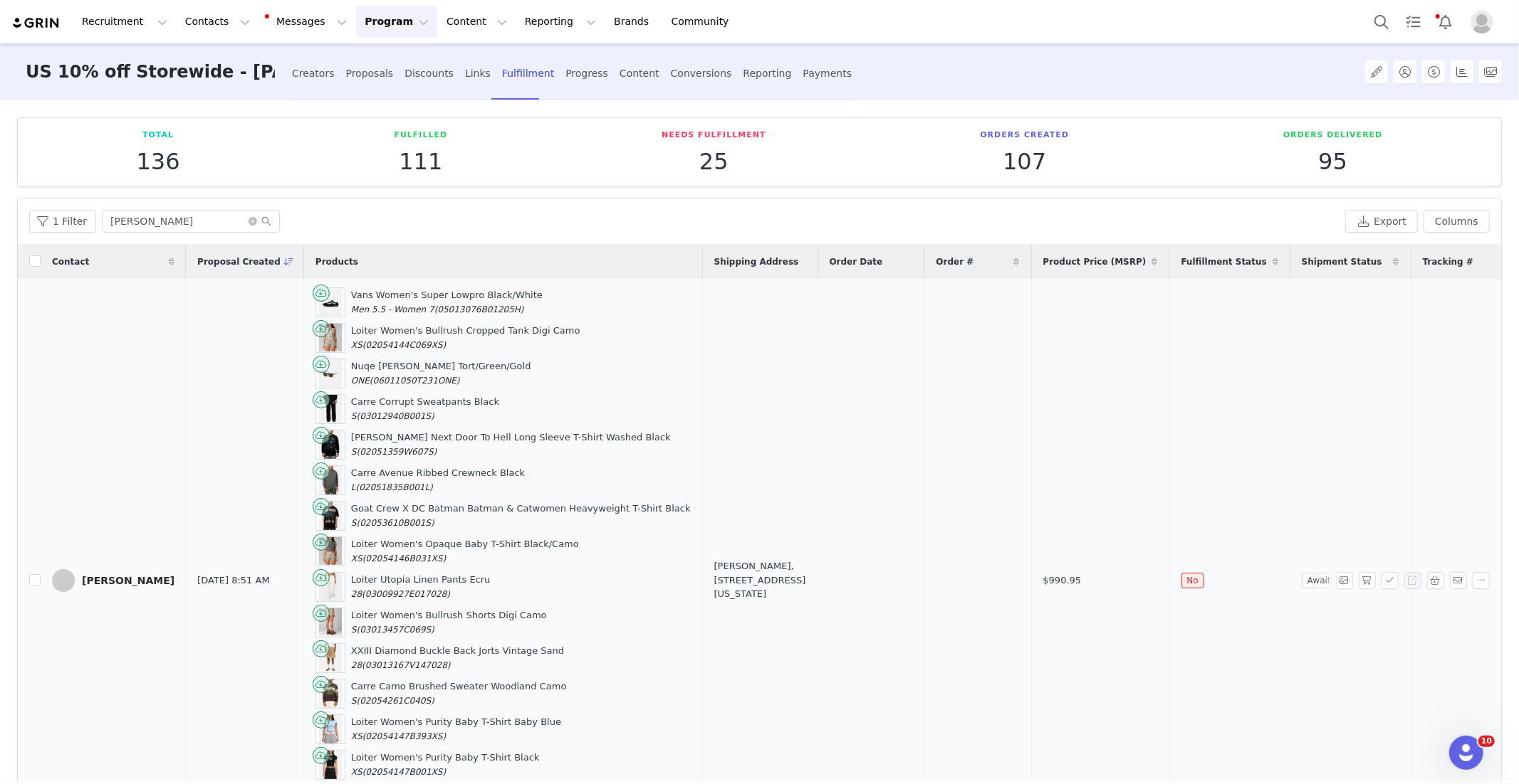
click at [470, 305] on span "(05013076B01205H)" at bounding box center [479, 310] width 89 height 10
click at [384, 340] on span "(02054144C069XS)" at bounding box center [404, 345] width 84 height 10
click at [383, 380] on span "(06011050T231ONE)" at bounding box center [414, 381] width 90 height 10
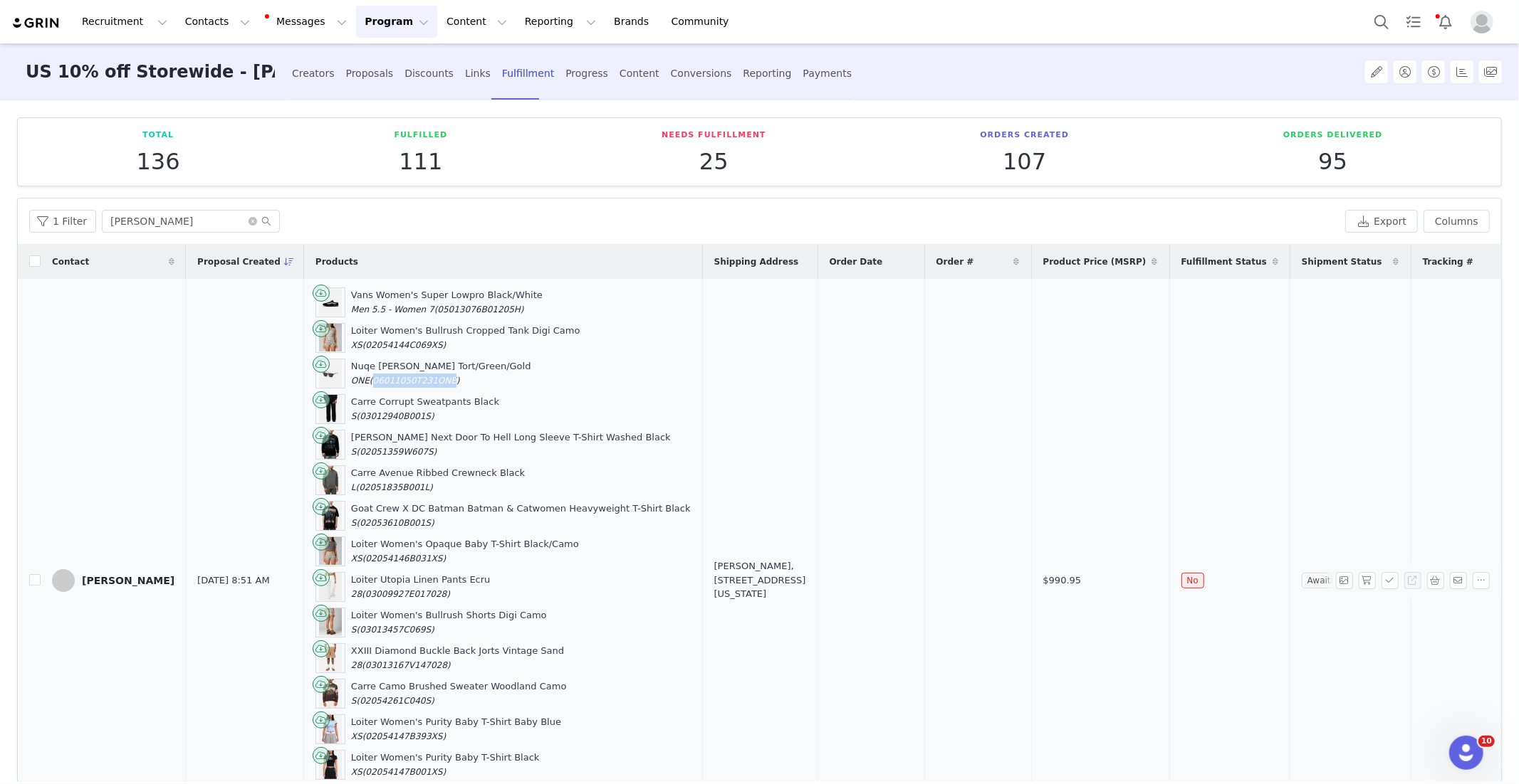
click at [383, 380] on span "(06011050T231ONE)" at bounding box center [414, 381] width 90 height 10
click at [361, 411] on span "(03012940B001S)" at bounding box center [395, 416] width 78 height 10
click at [368, 441] on div "[PERSON_NAME] Next Door To Hell Long Sleeve T-Shirt Washed Black S (02051359W60…" at bounding box center [510, 444] width 319 height 28
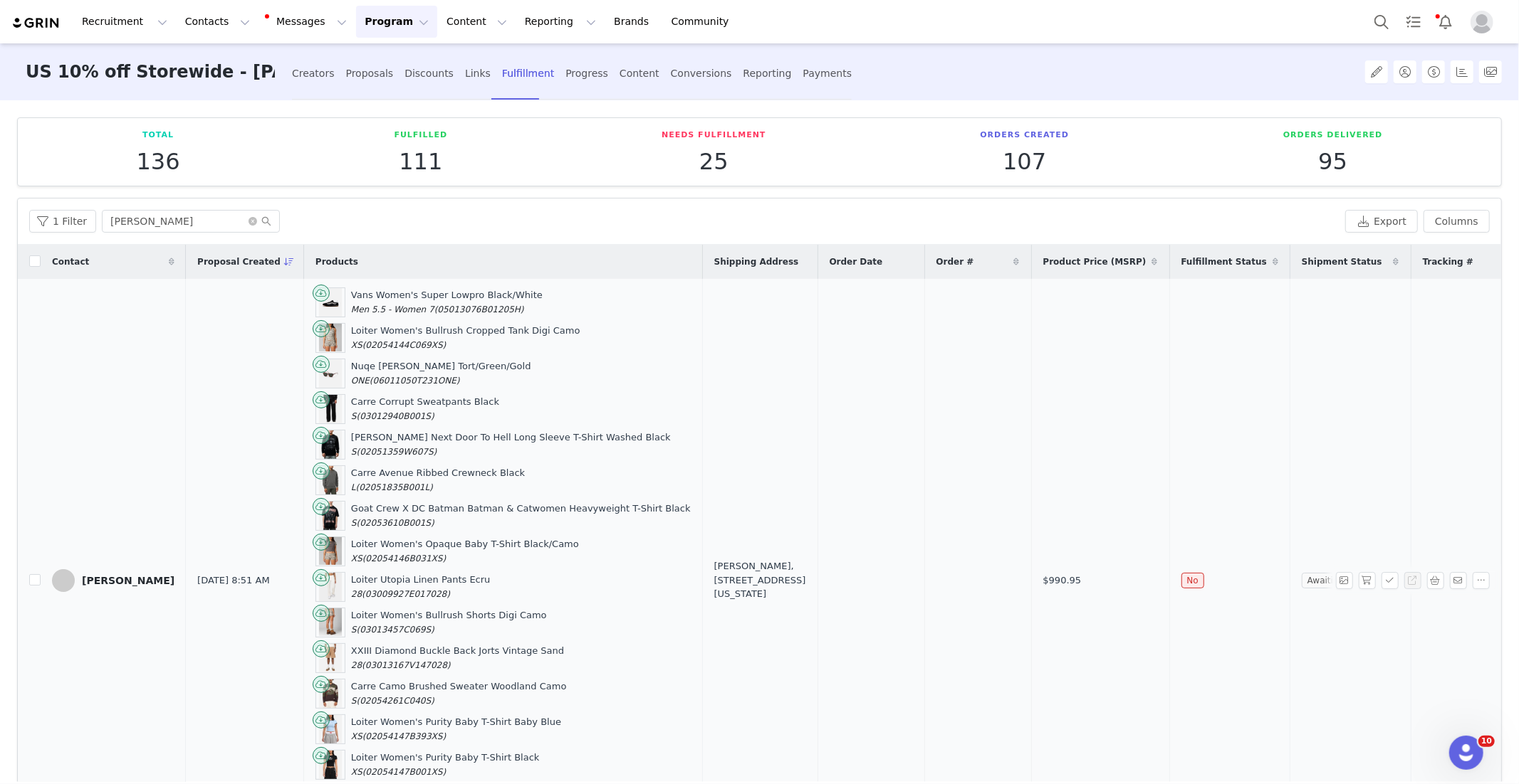
click at [375, 484] on span "(02051835B001L)" at bounding box center [394, 488] width 77 height 10
click at [356, 518] on span "(02053610B001S)" at bounding box center [395, 523] width 78 height 10
click at [370, 554] on span "(02054146B031XS)" at bounding box center [404, 559] width 84 height 10
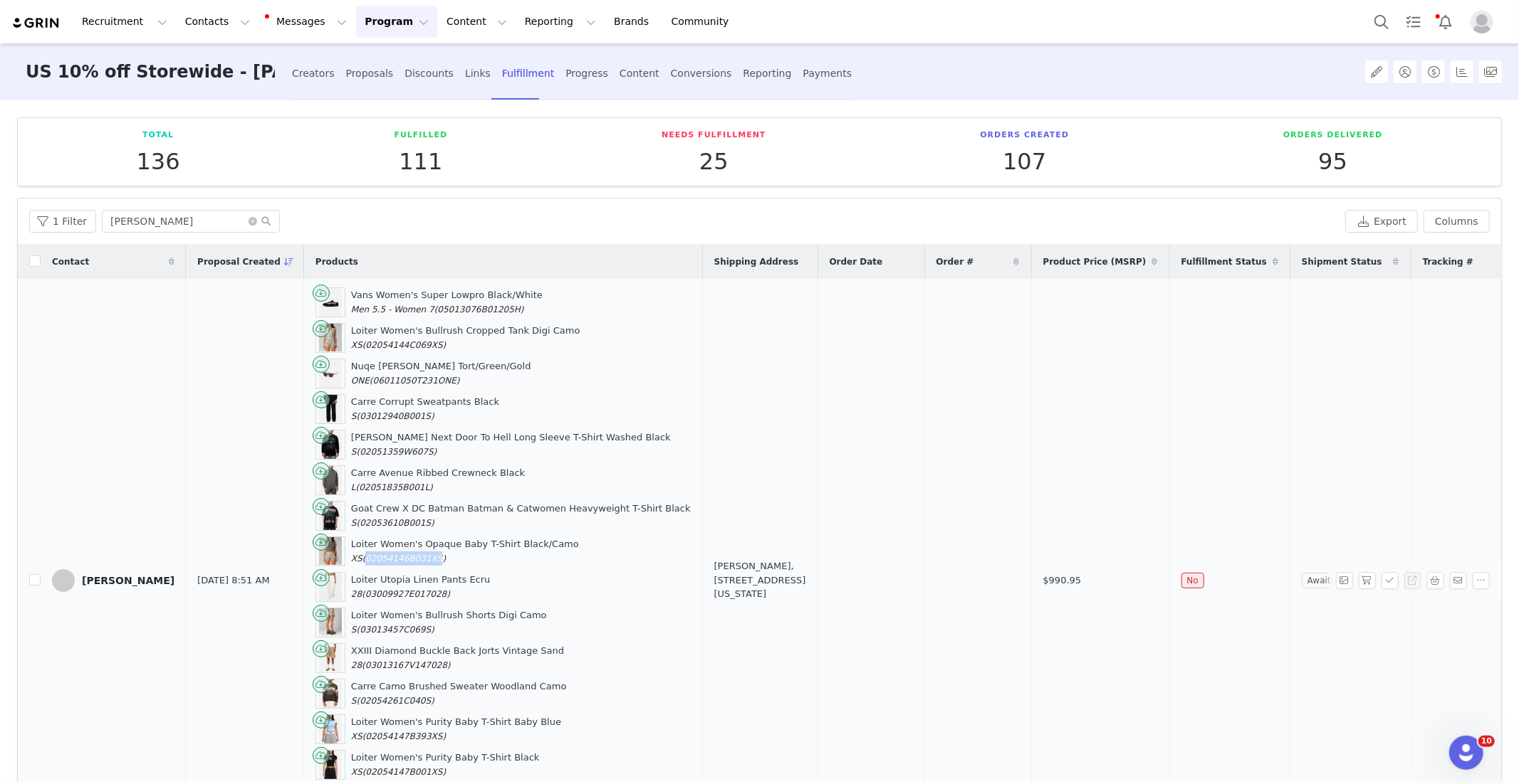
click at [370, 554] on span "(02054146B031XS)" at bounding box center [404, 559] width 84 height 10
click at [362, 589] on span "(03009927E017028)" at bounding box center [406, 594] width 88 height 10
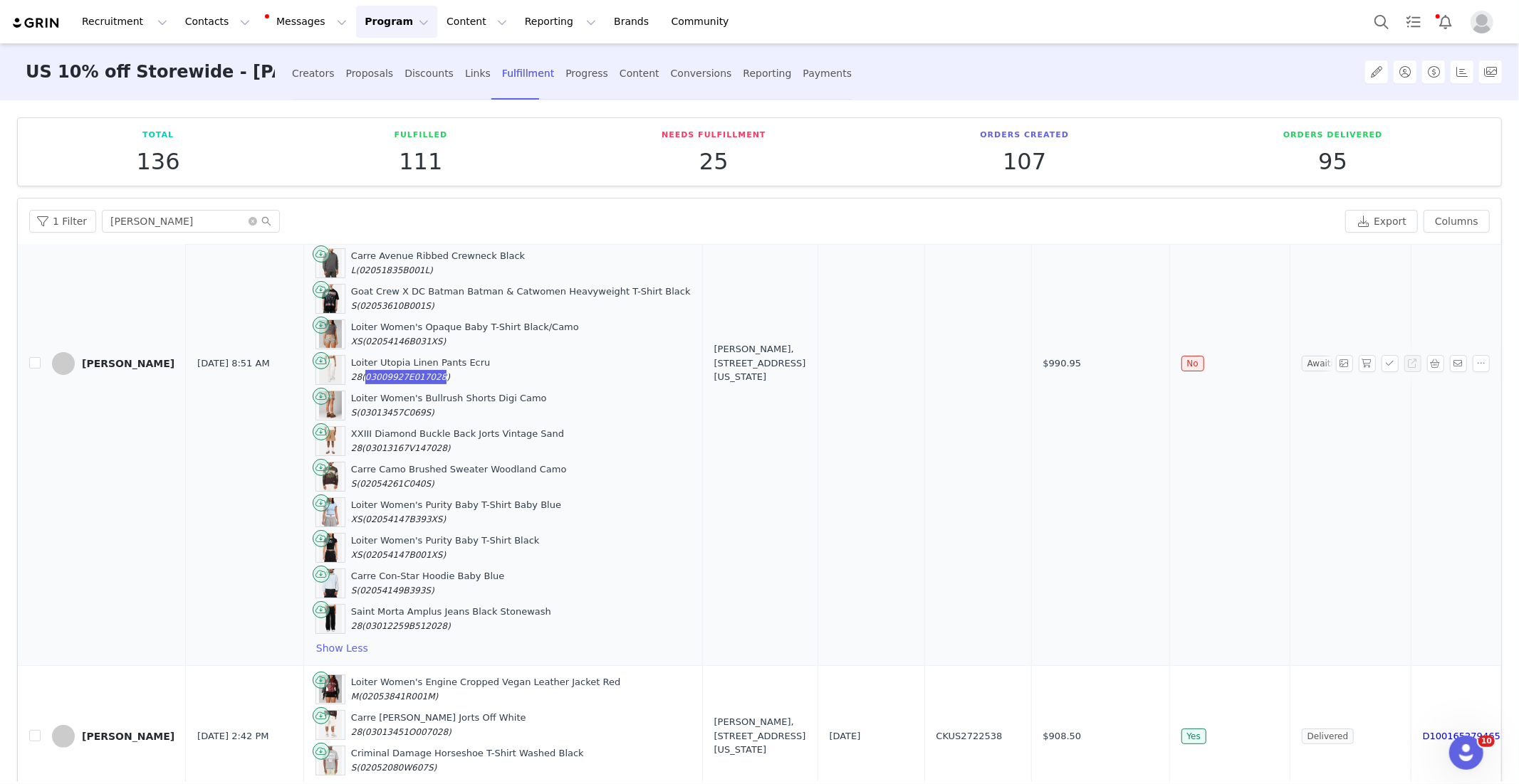
scroll to position [246, 0]
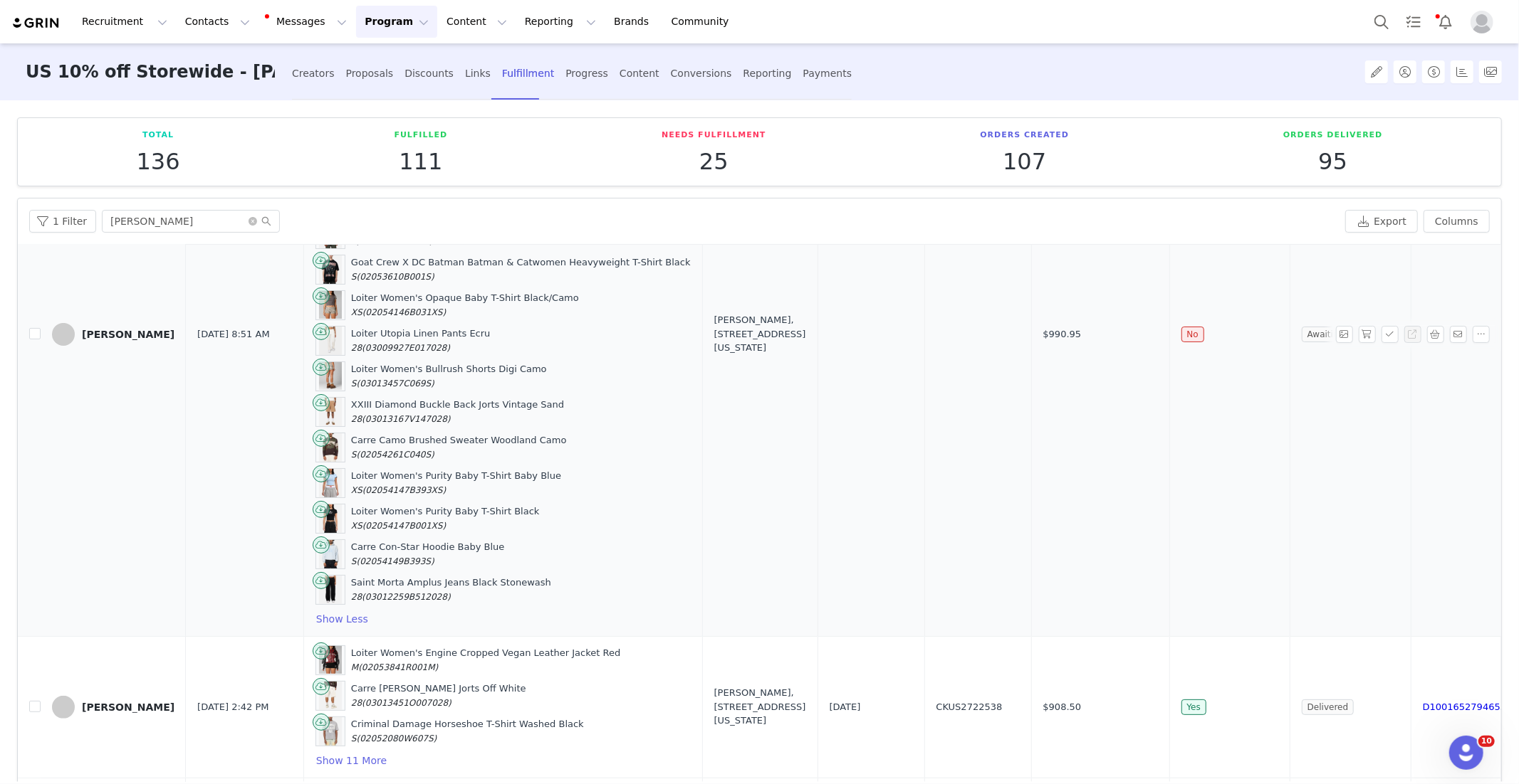
click at [359, 379] on span "(03013457C069S)" at bounding box center [395, 384] width 78 height 10
click at [392, 414] on span "(03013167V147028)" at bounding box center [406, 419] width 88 height 10
click at [393, 449] on span "(02054261C040S)" at bounding box center [395, 454] width 78 height 10
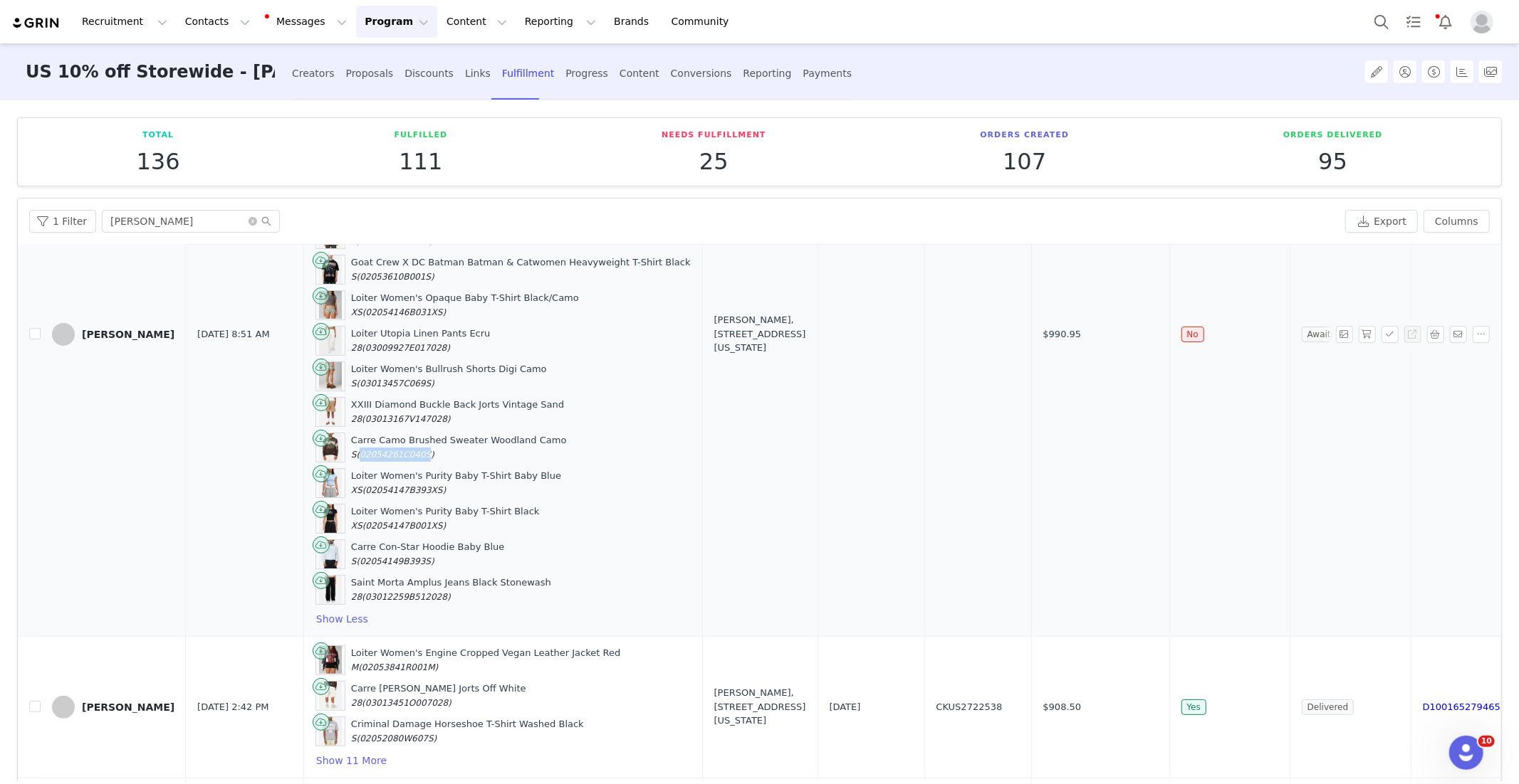
click at [393, 449] on span "(02054261C040S)" at bounding box center [395, 454] width 78 height 10
click at [377, 486] on span "(02054147B393XS)" at bounding box center [404, 490] width 84 height 10
click at [362, 521] on span "(02054147B001XS)" at bounding box center [404, 526] width 84 height 10
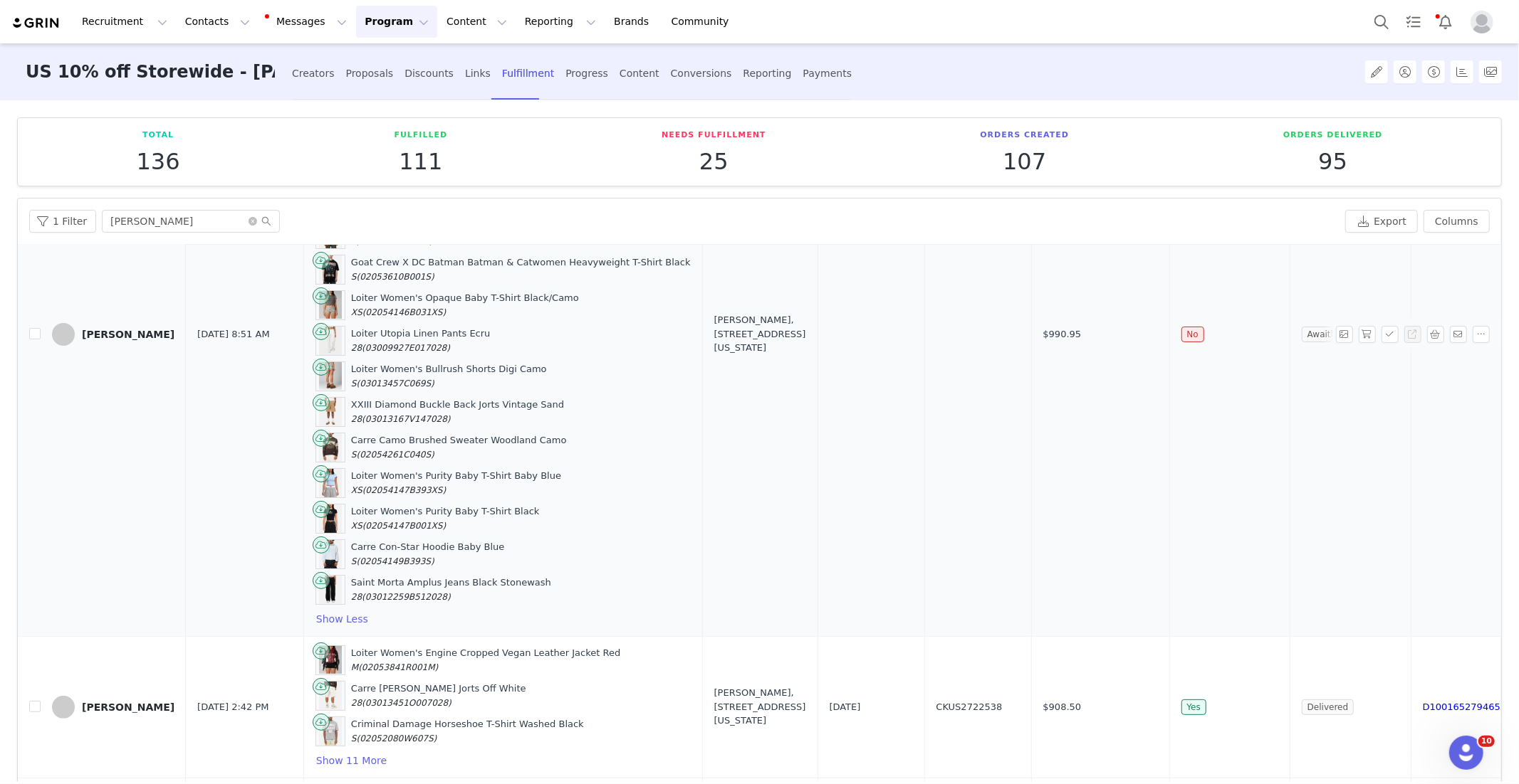
click at [371, 544] on div "Carre Con-Star Hoodie Baby Blue S (02054149B393S)" at bounding box center [428, 554] width 154 height 28
click at [368, 557] on span "(02054149B393S)" at bounding box center [395, 562] width 78 height 10
click at [397, 592] on span "(03012259B512028)" at bounding box center [406, 597] width 88 height 10
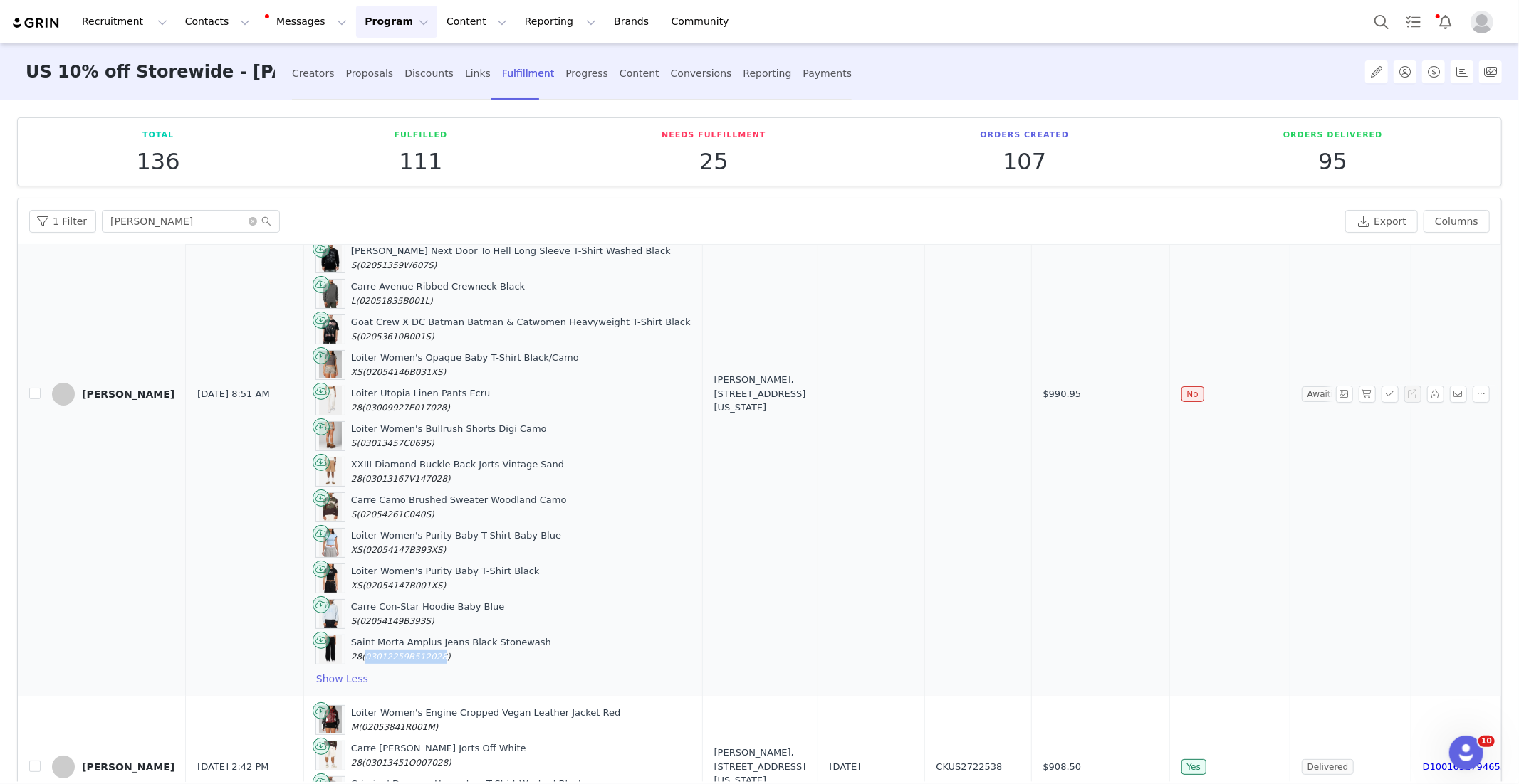
scroll to position [171, 0]
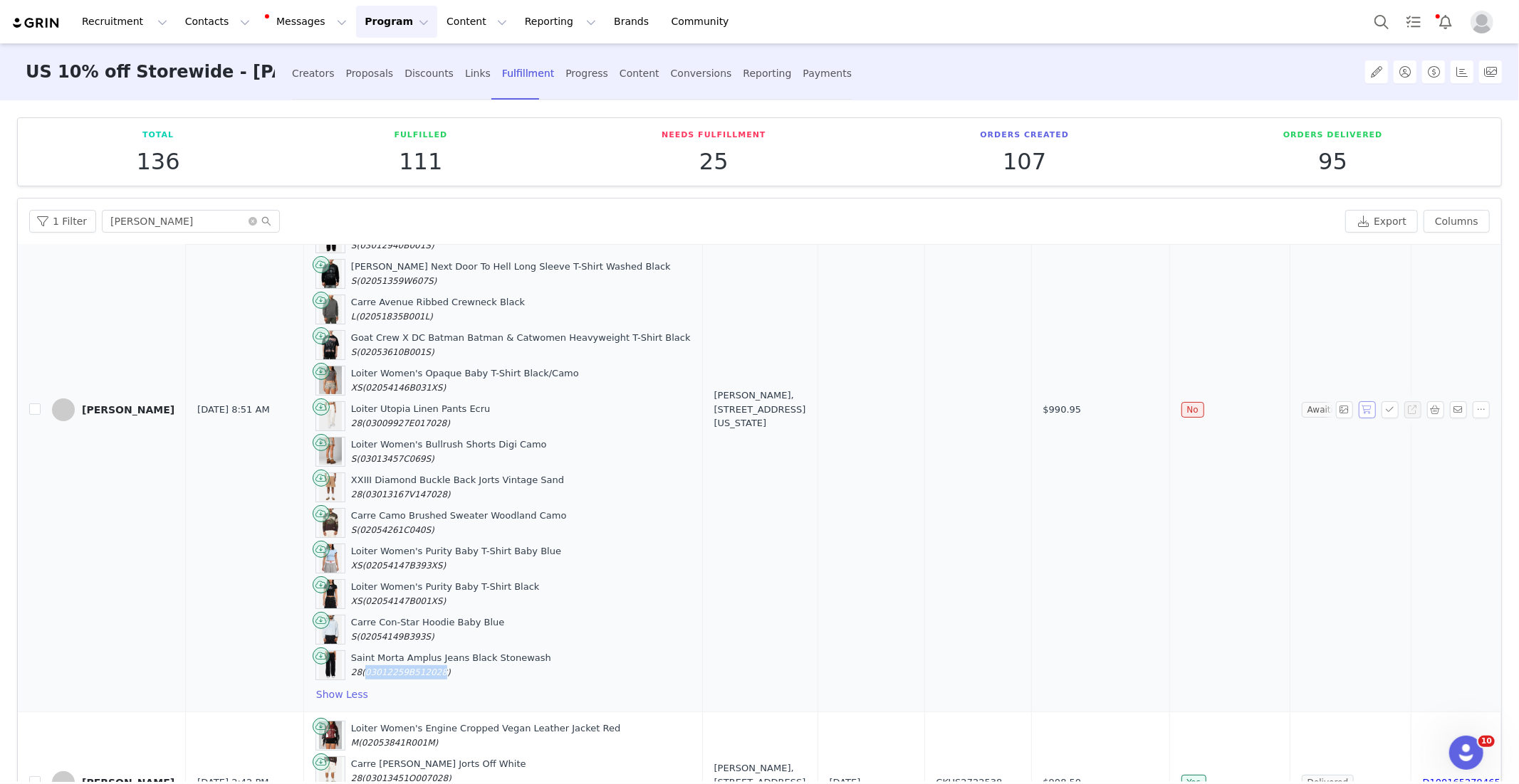
click at [1369, 402] on button "button" at bounding box center [1367, 410] width 17 height 17
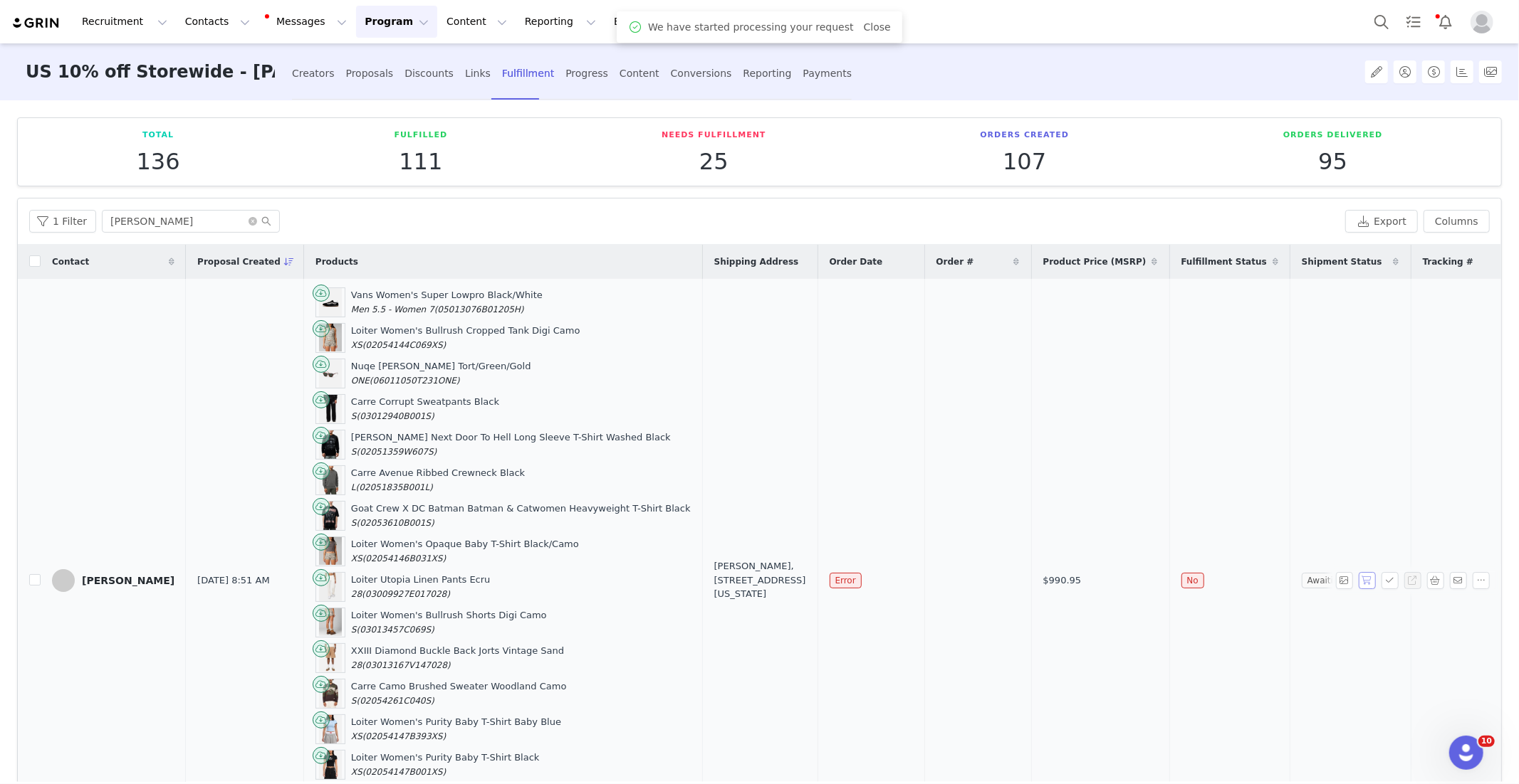
scroll to position [7, 0]
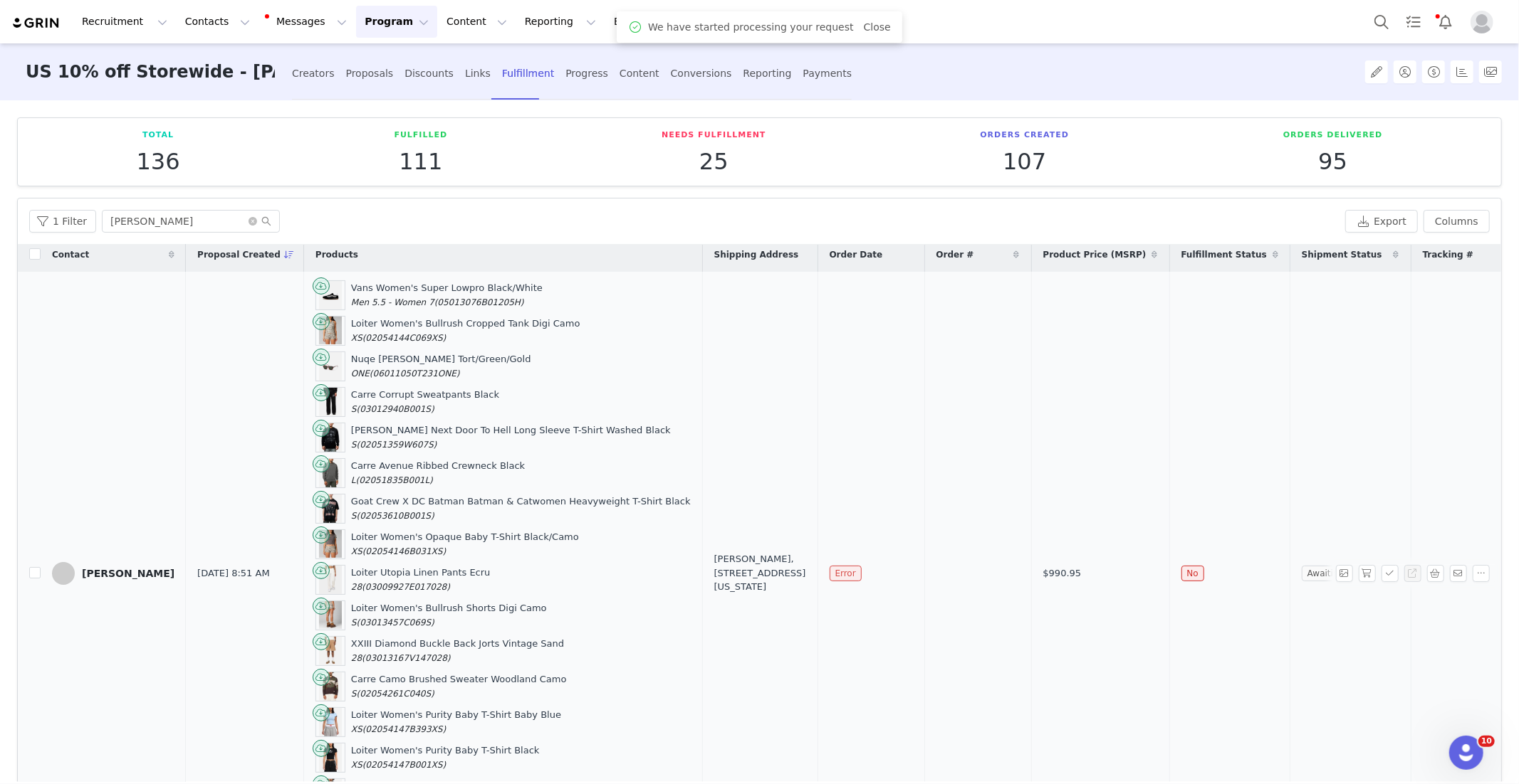
click at [850, 572] on span "Error" at bounding box center [846, 574] width 32 height 15
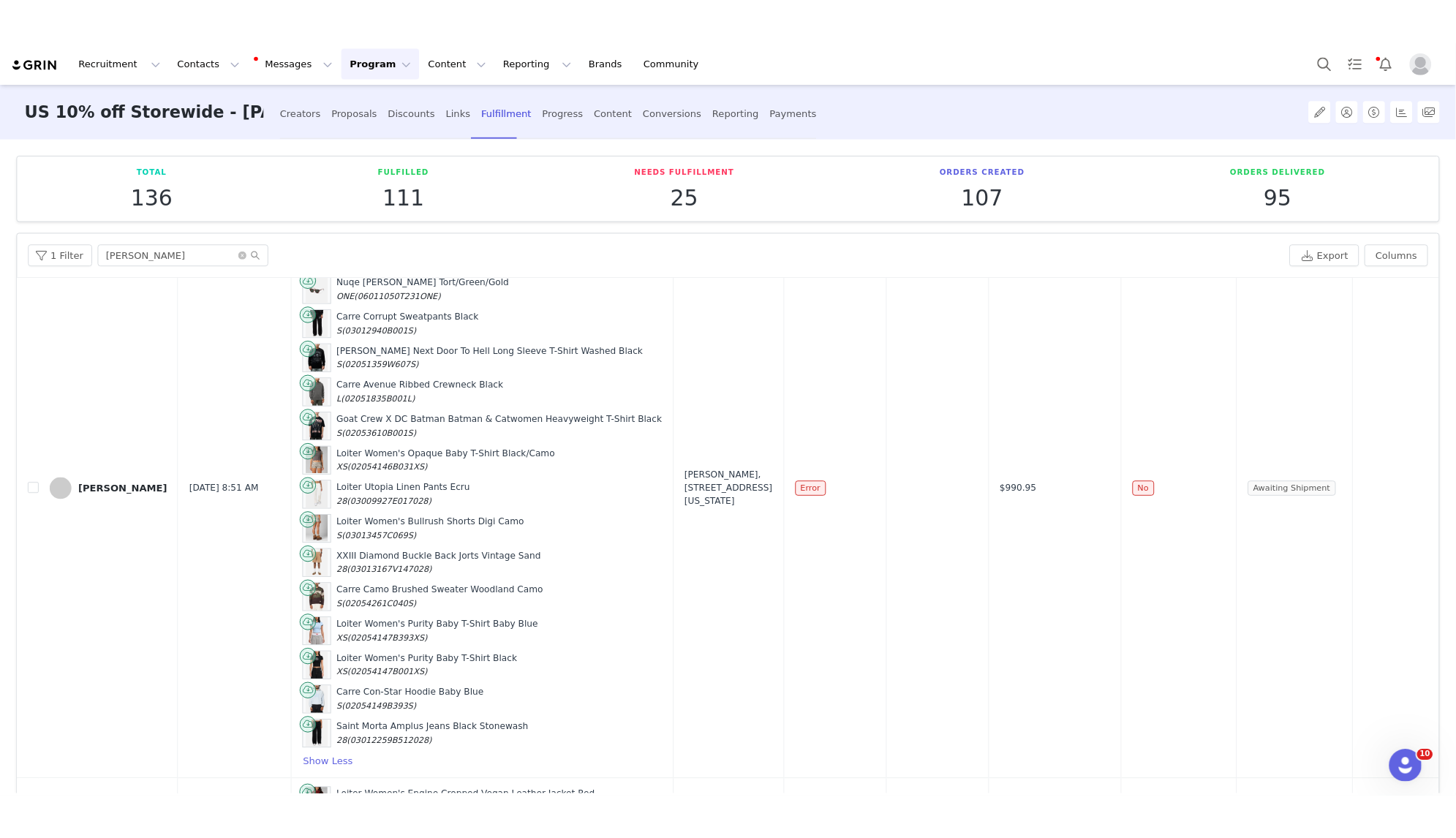
scroll to position [119, 0]
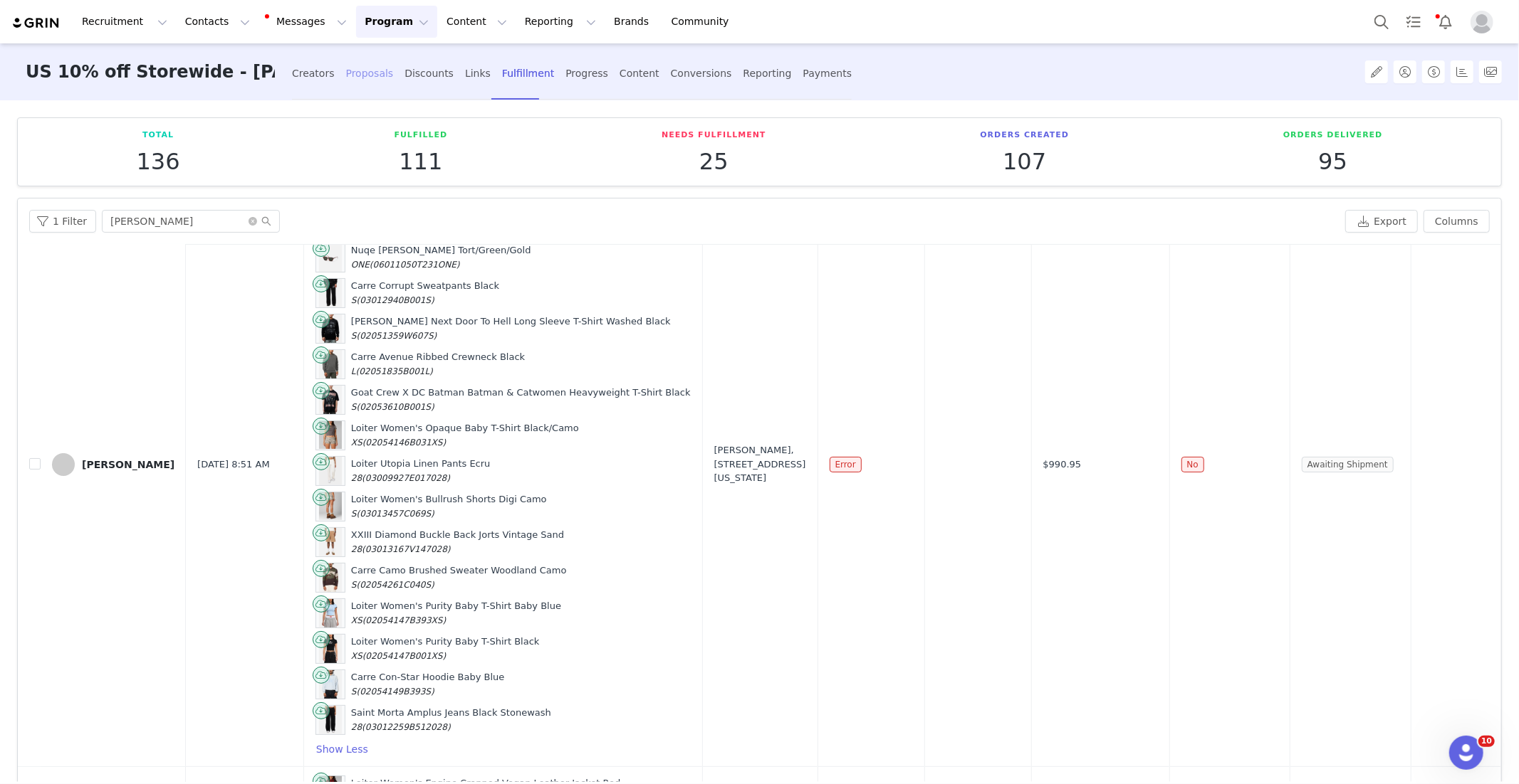
click at [346, 69] on div "Proposals" at bounding box center [370, 74] width 48 height 38
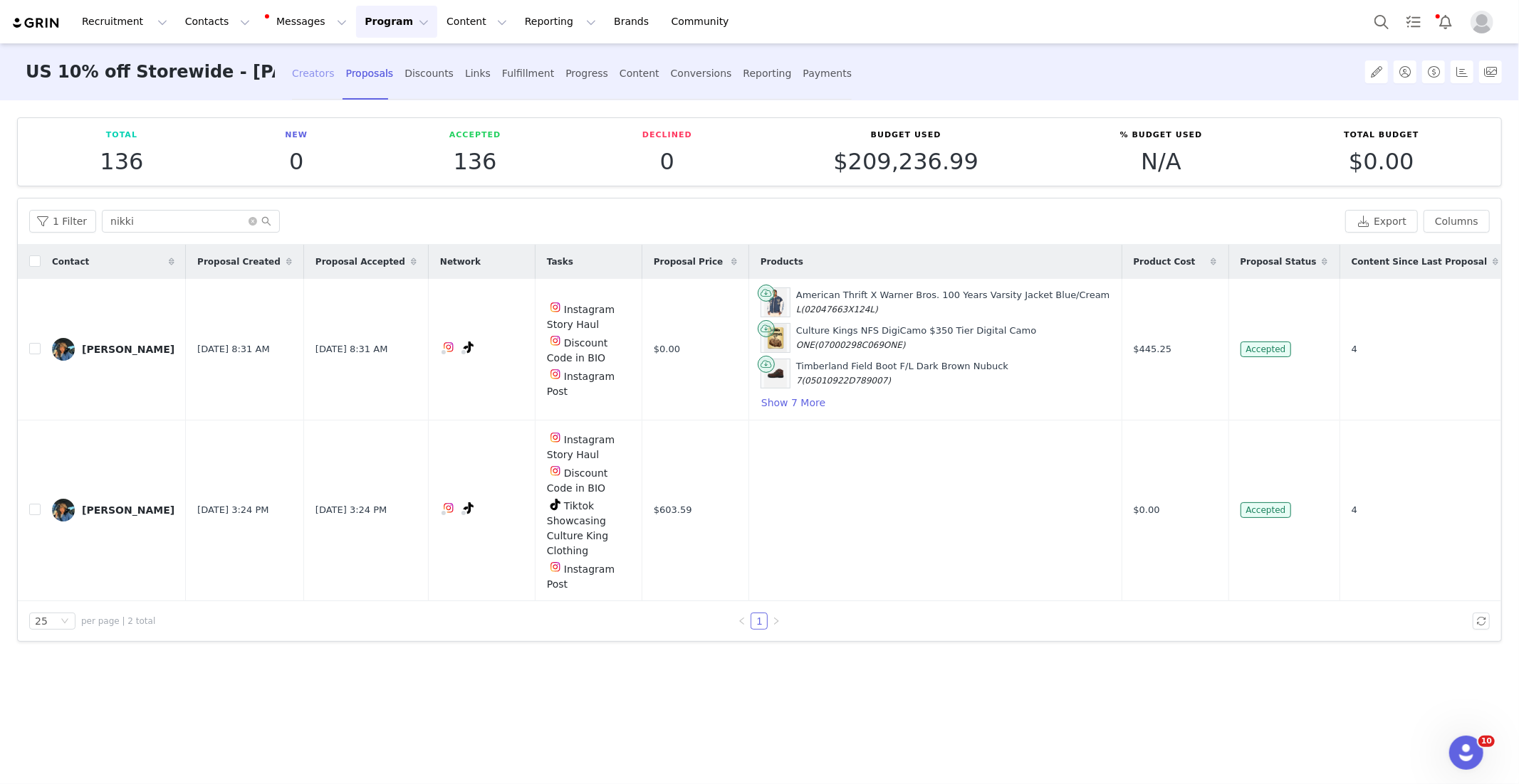
click at [297, 74] on div "Creators" at bounding box center [313, 74] width 43 height 38
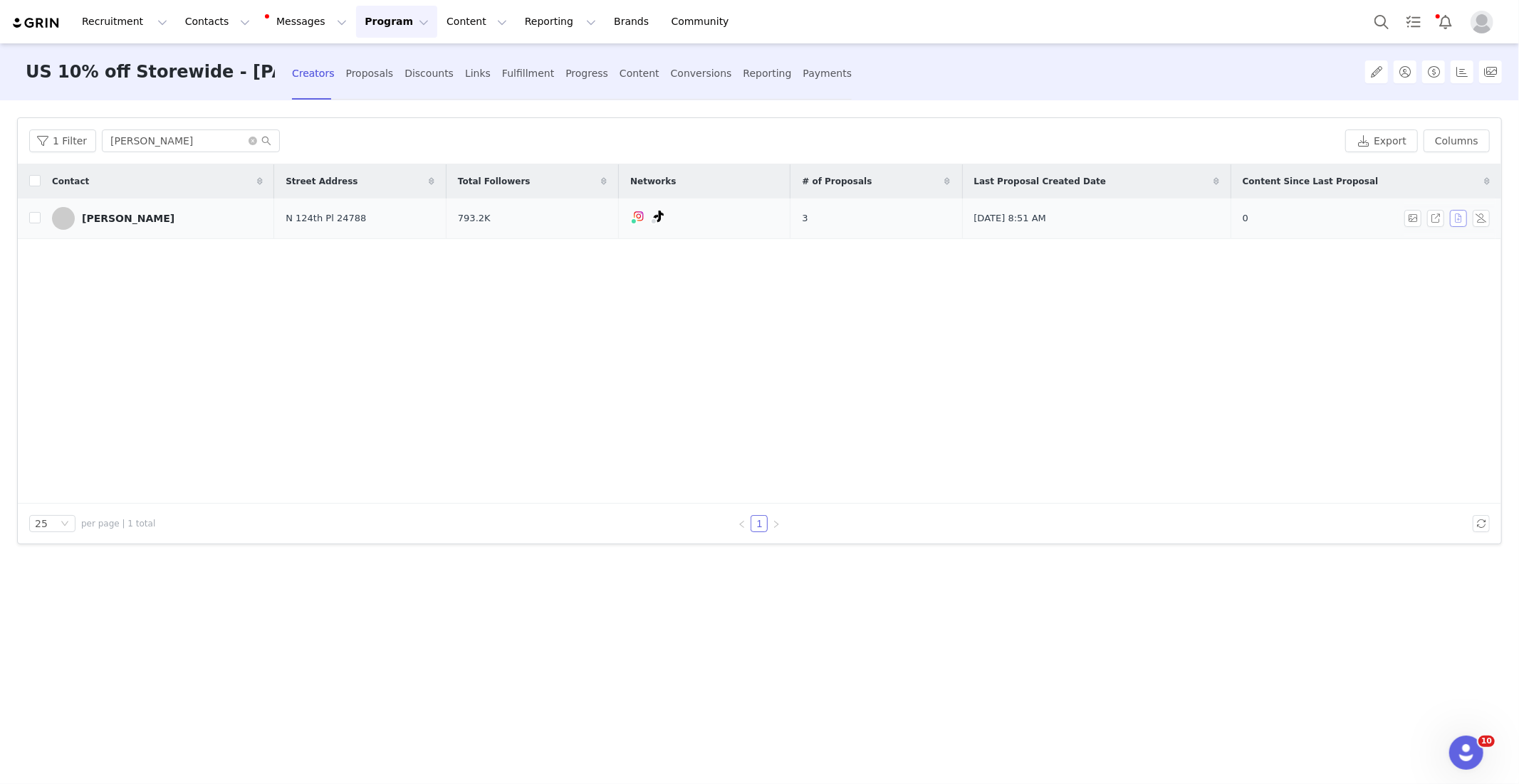
click at [1454, 213] on button "button" at bounding box center [1458, 219] width 17 height 17
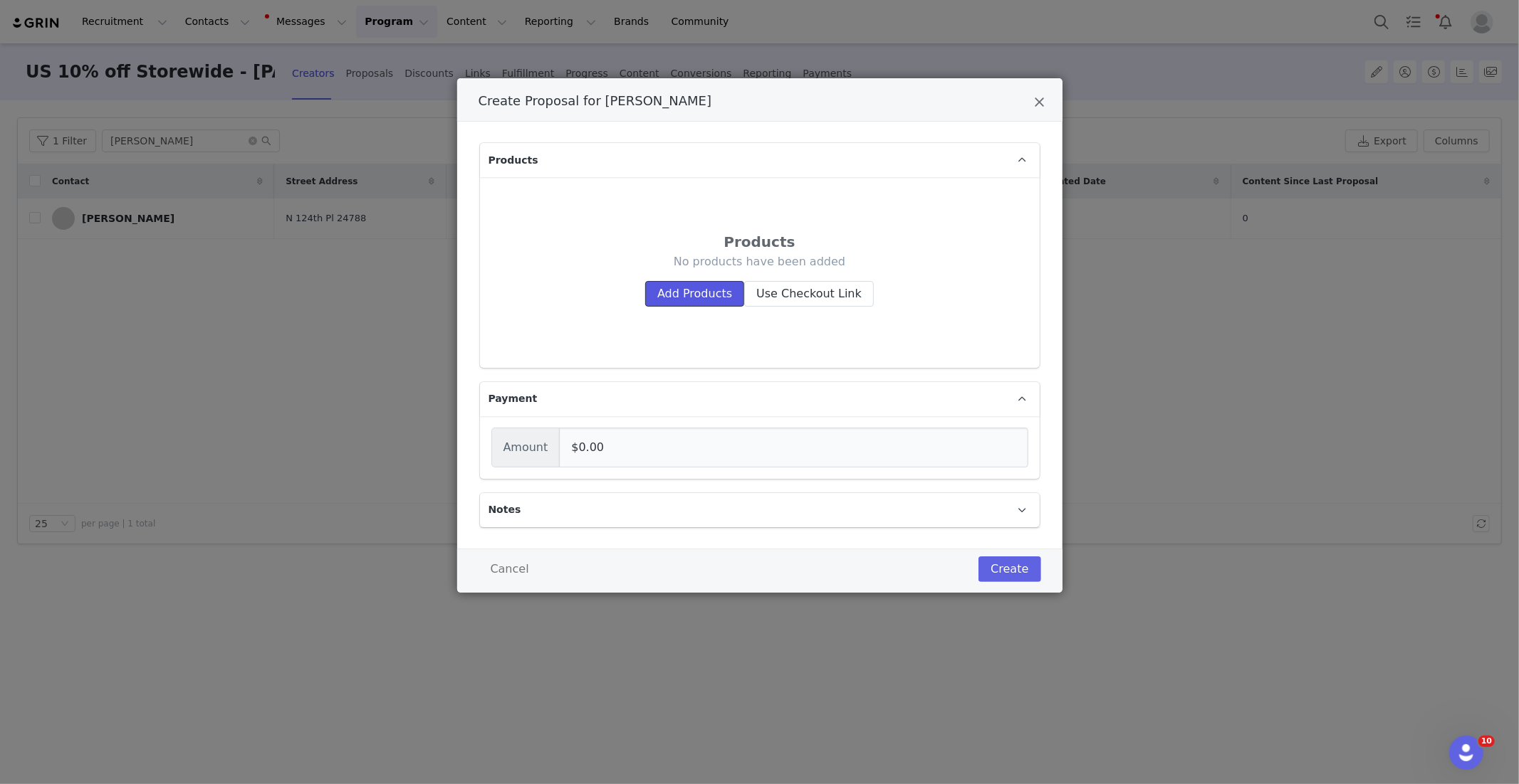
click at [707, 293] on button "Add Products" at bounding box center [695, 294] width 99 height 26
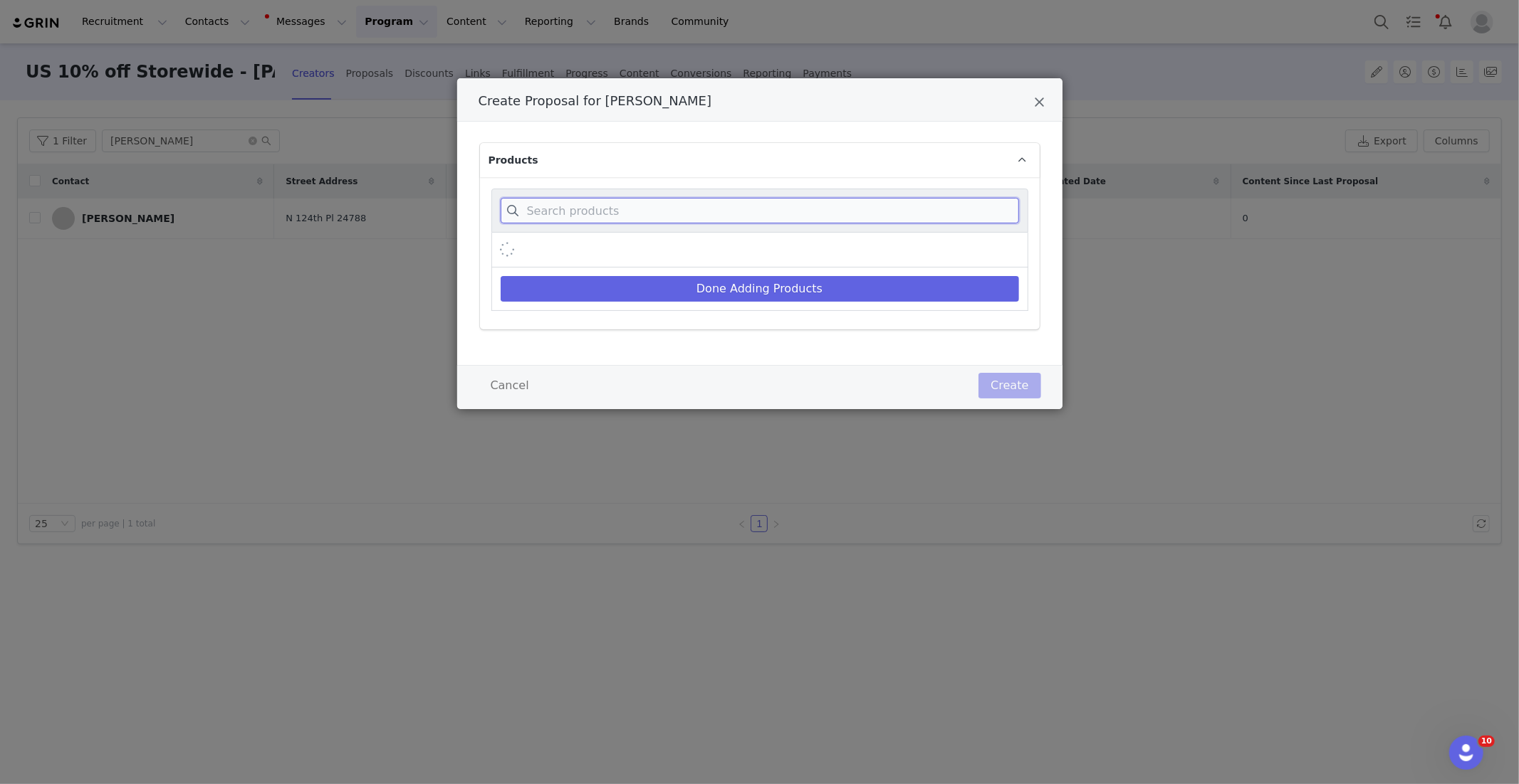
click at [625, 211] on input "Create Proposal for Amanda Allen" at bounding box center [760, 210] width 518 height 26
paste input "02051359W607S"
click at [1039, 105] on icon "Close" at bounding box center [1039, 102] width 10 height 14
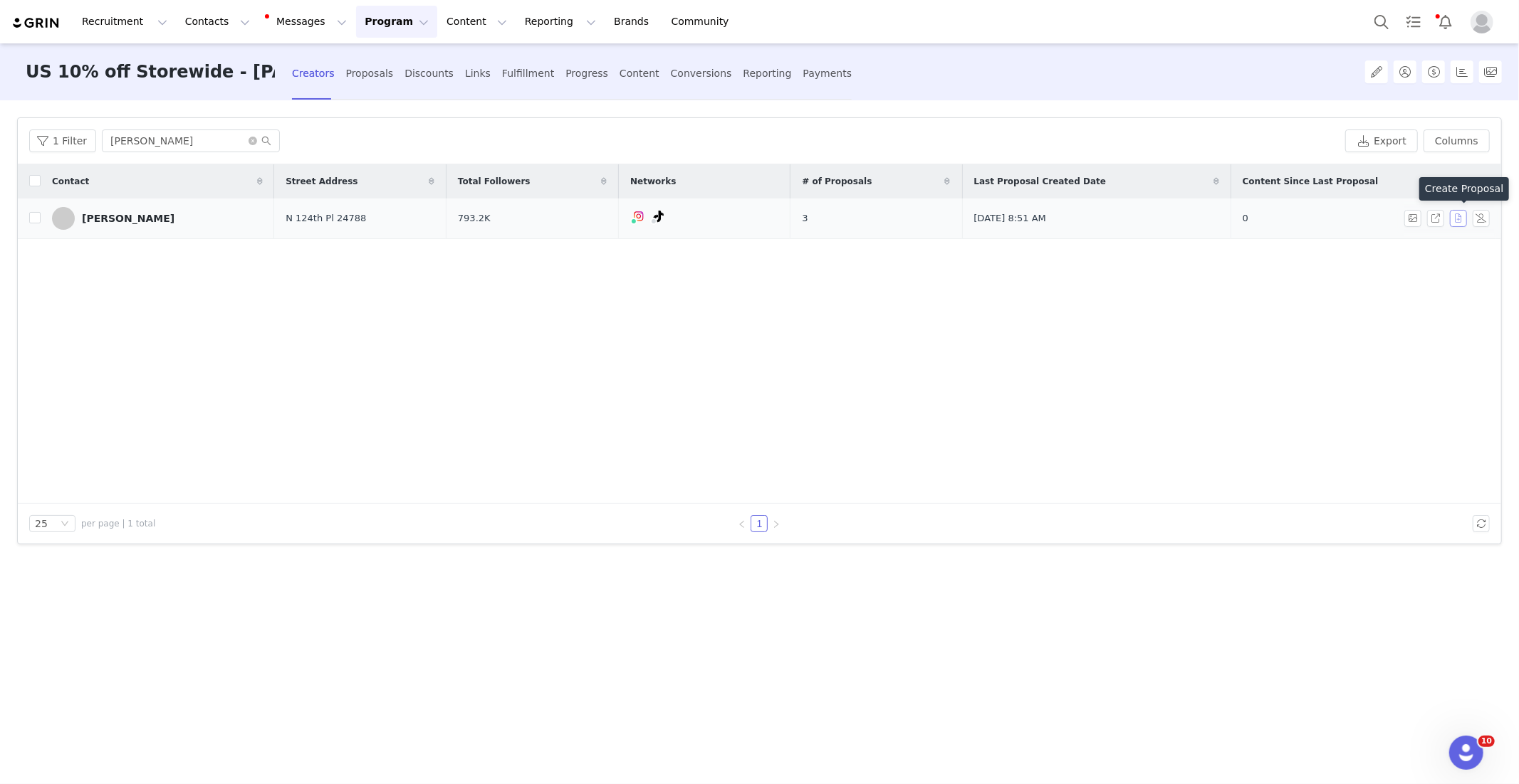
click at [1460, 220] on button "button" at bounding box center [1458, 219] width 17 height 17
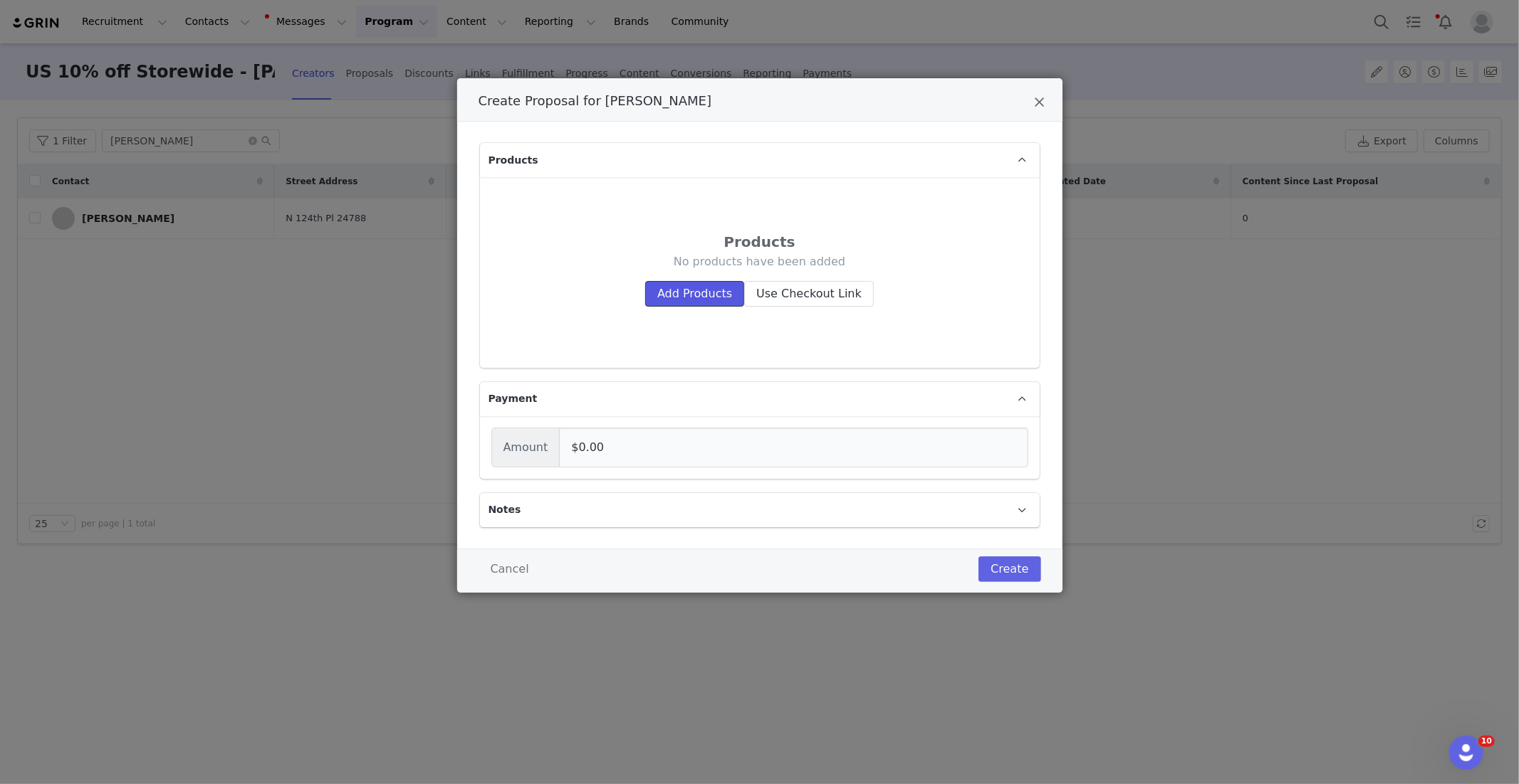
click at [694, 298] on button "Add Products" at bounding box center [695, 294] width 99 height 26
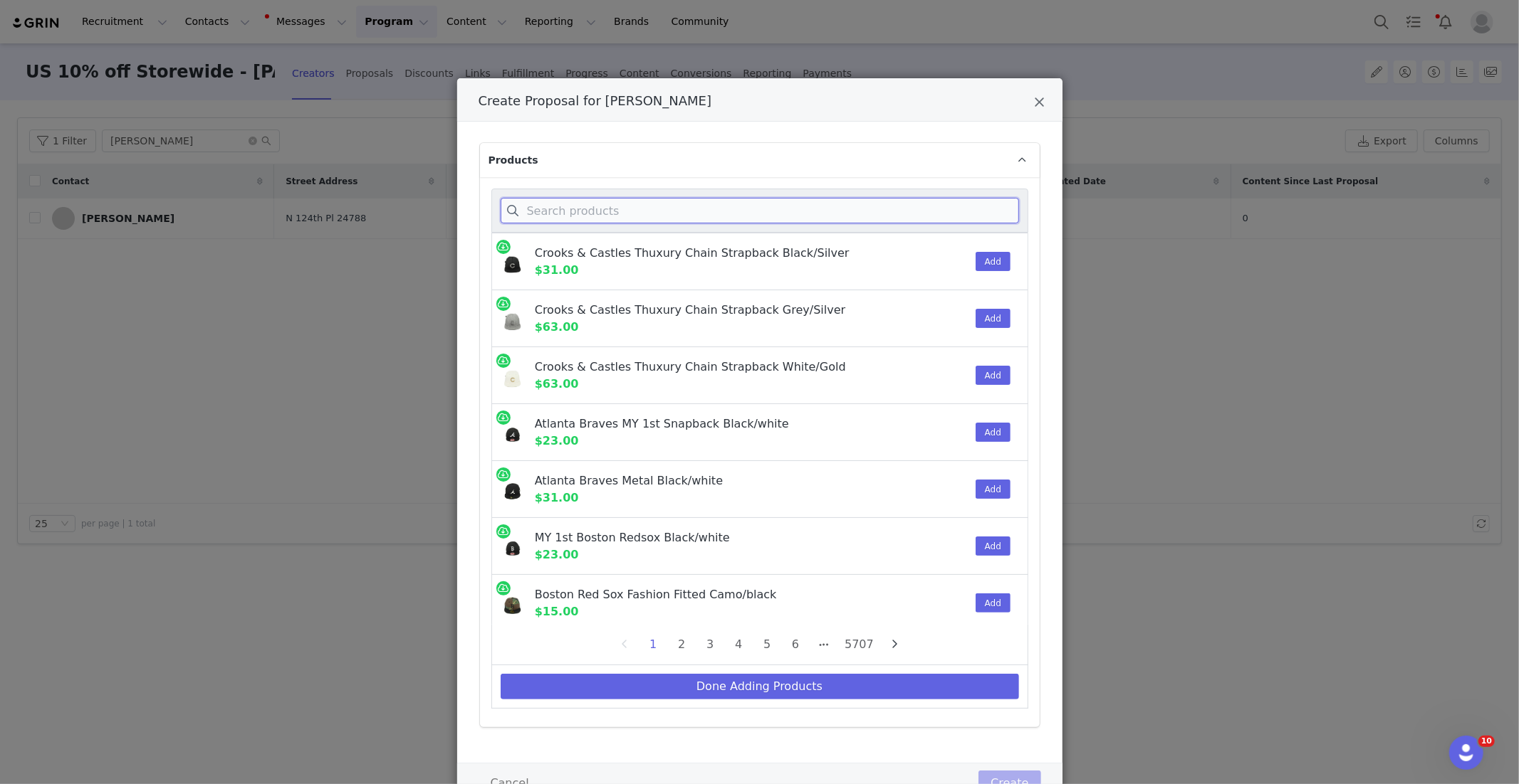
click at [630, 208] on input "Create Proposal for Amanda Allen" at bounding box center [760, 210] width 518 height 26
paste input "02051359W607S"
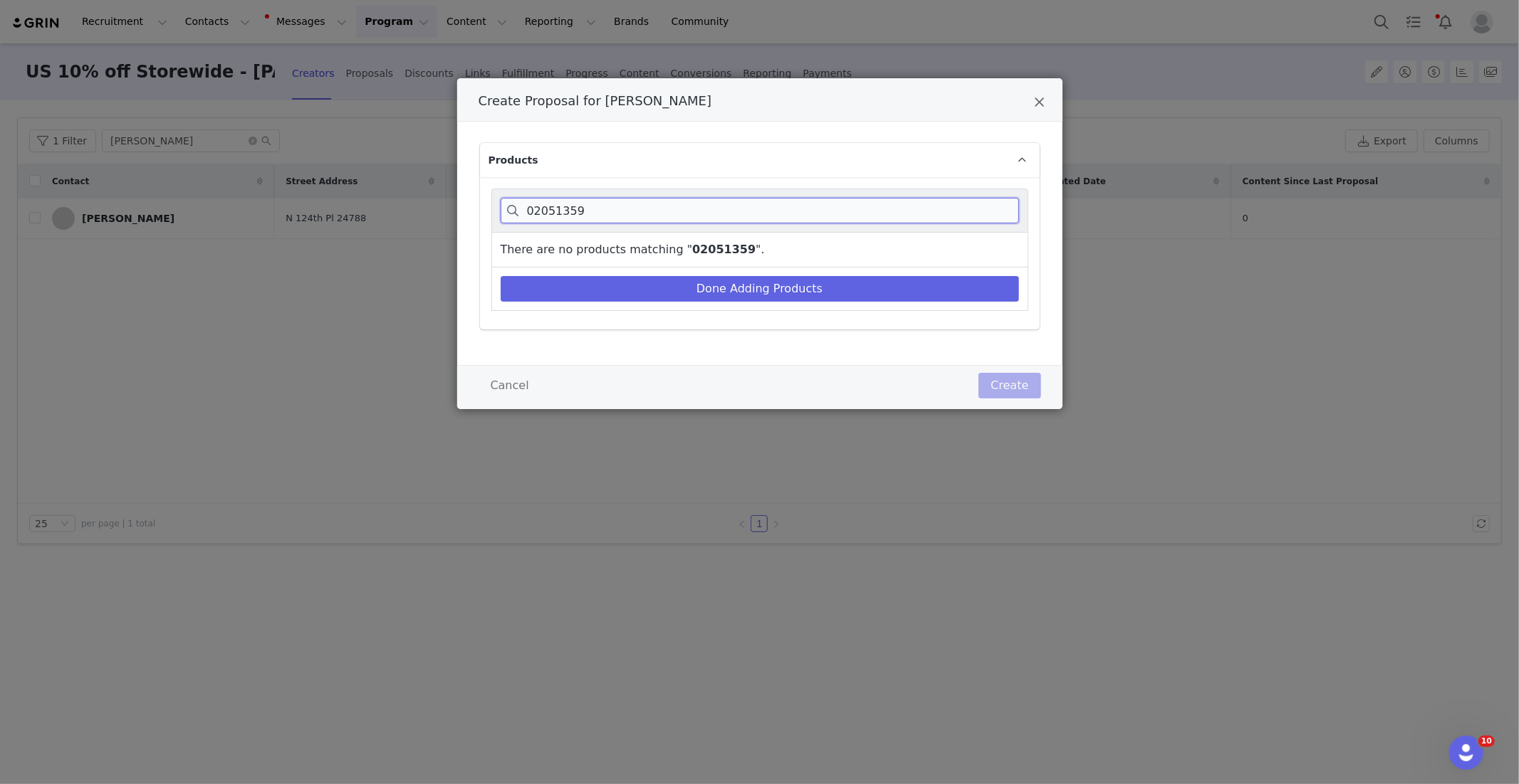
click at [641, 200] on input "02051359" at bounding box center [760, 210] width 518 height 26
paste input "NEXT DOOR TO HELL LS TEE"
drag, startPoint x: 709, startPoint y: 210, endPoint x: 790, endPoint y: 217, distance: 81.3
click at [790, 217] on input "NEXT DOOR TO HELL LS TEE" at bounding box center [760, 210] width 518 height 26
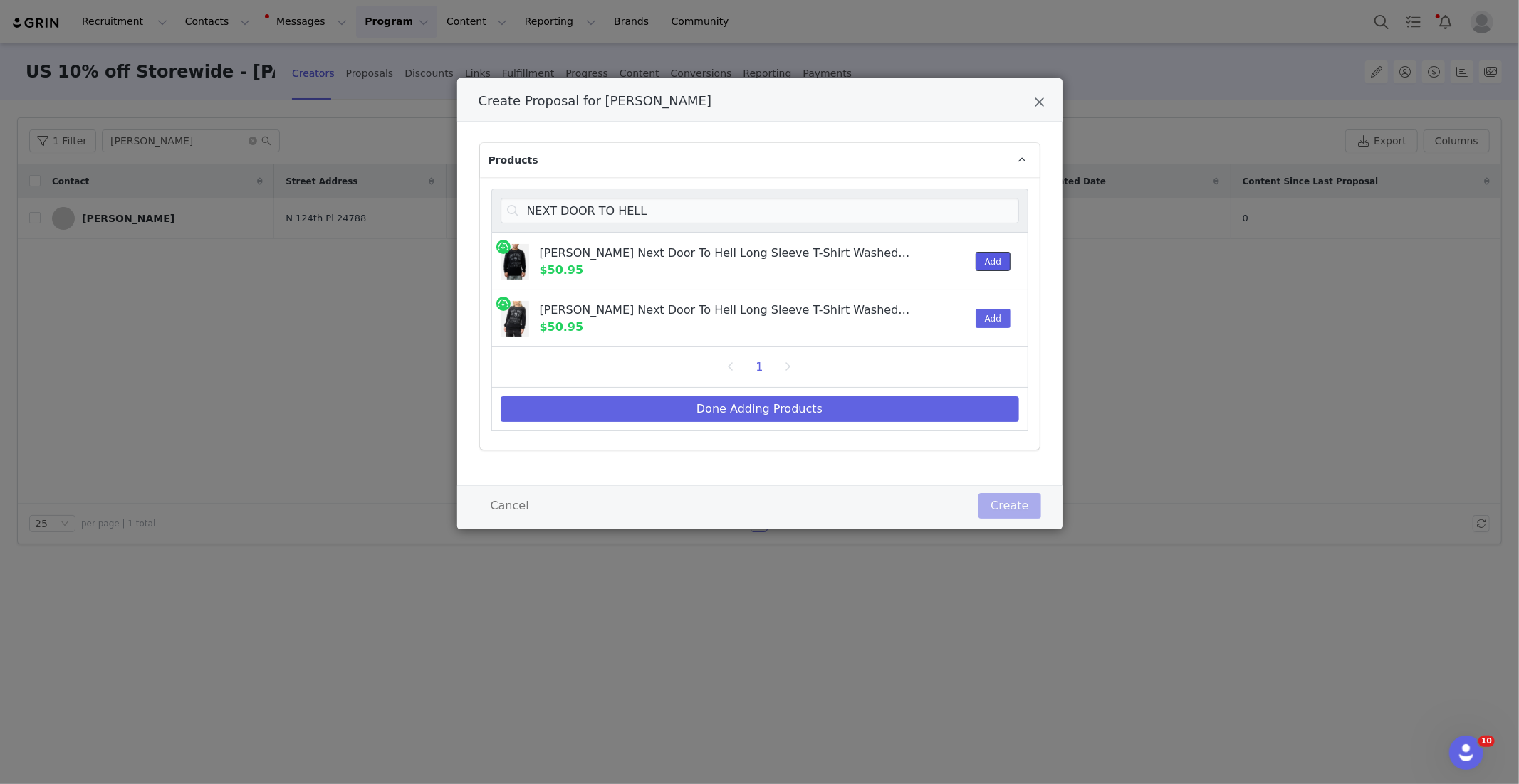
click at [1004, 258] on button "Add" at bounding box center [992, 261] width 35 height 19
click at [725, 400] on button "Done Adding Products" at bounding box center [760, 409] width 518 height 26
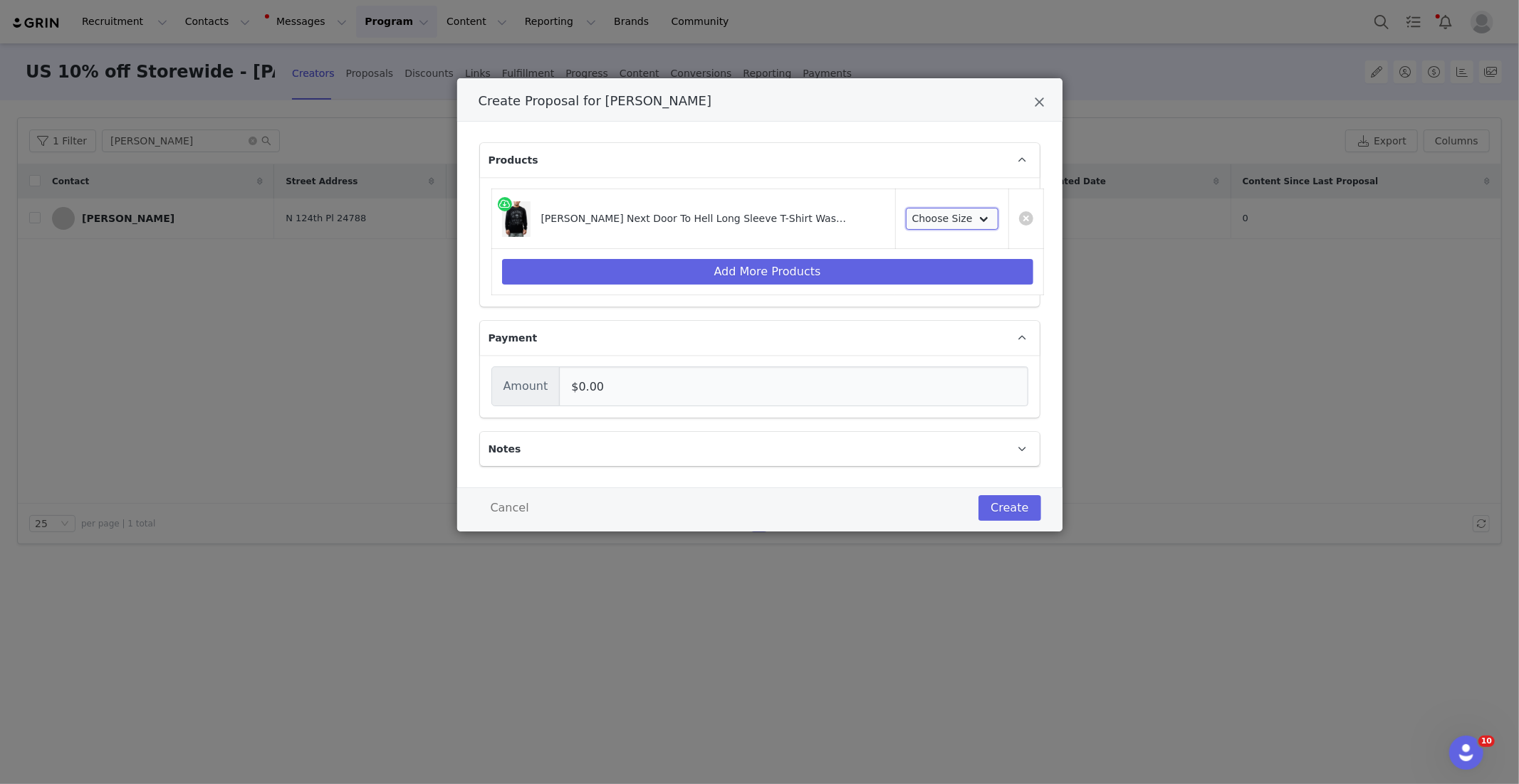
click at [926, 214] on select "Choose Size S M L XL 2XL" at bounding box center [952, 220] width 92 height 23
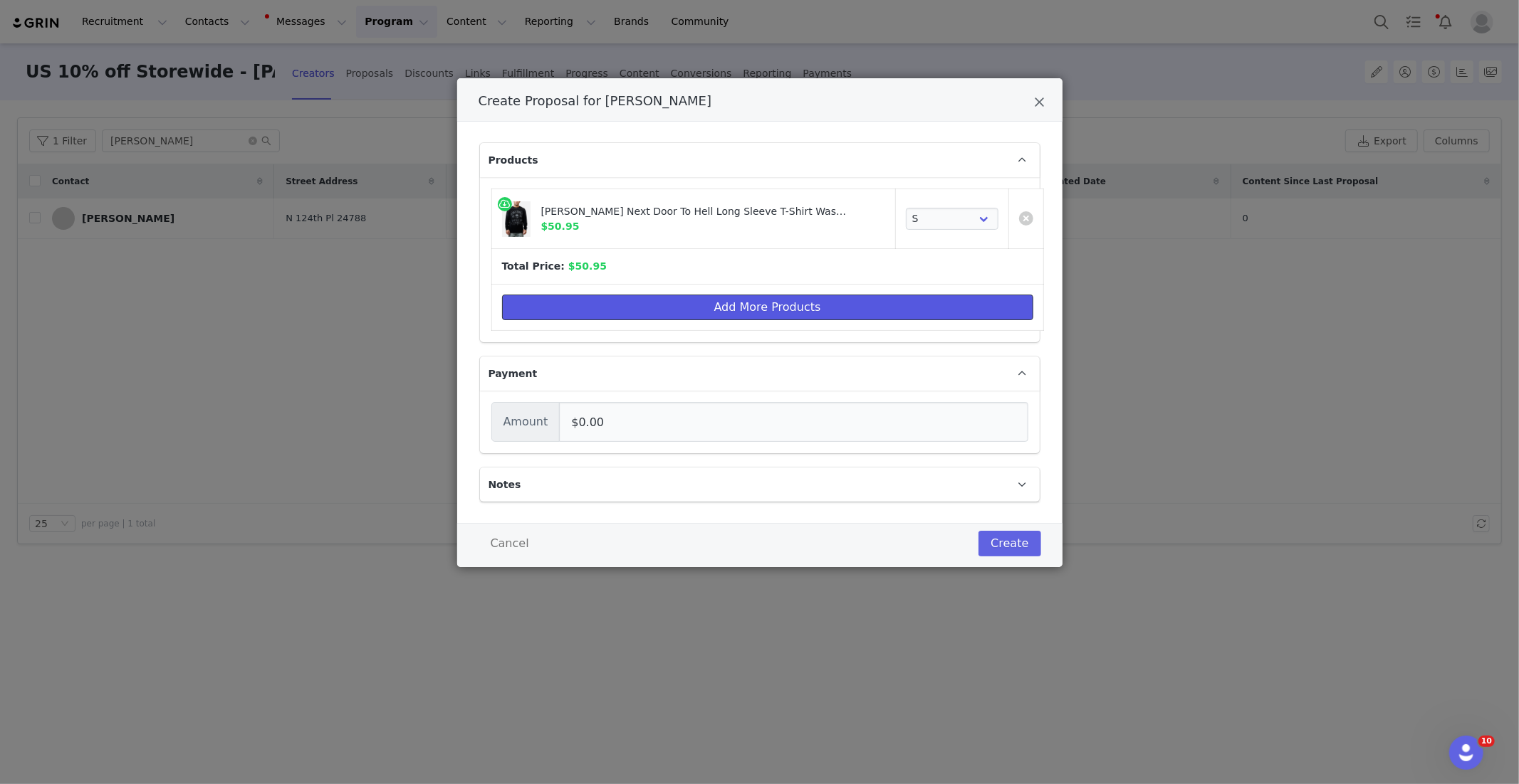
click at [737, 305] on button "Add More Products" at bounding box center [767, 307] width 531 height 26
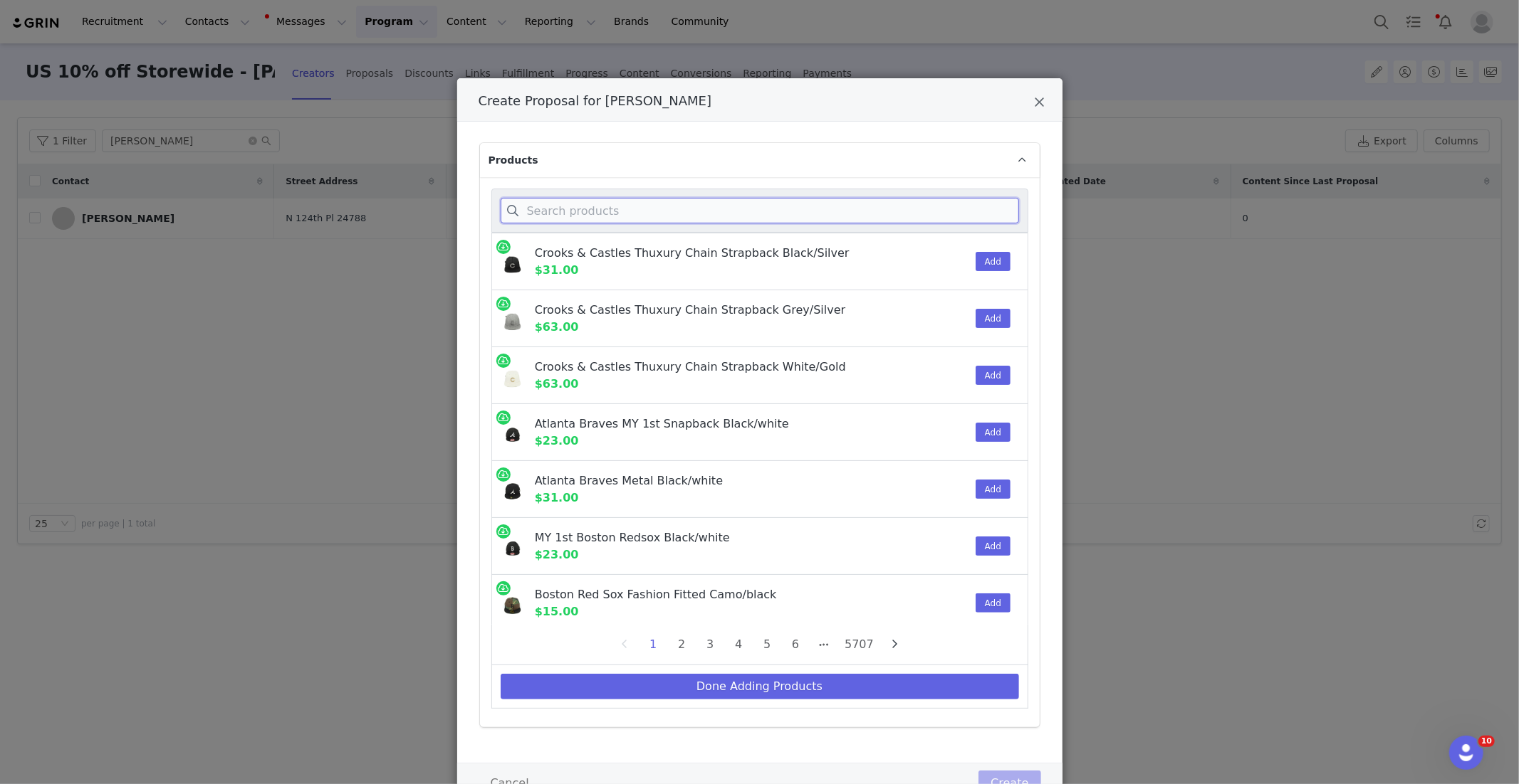
click at [642, 210] on input "Create Proposal for Amanda Allen" at bounding box center [760, 210] width 518 height 26
paste input "02051835B001L"
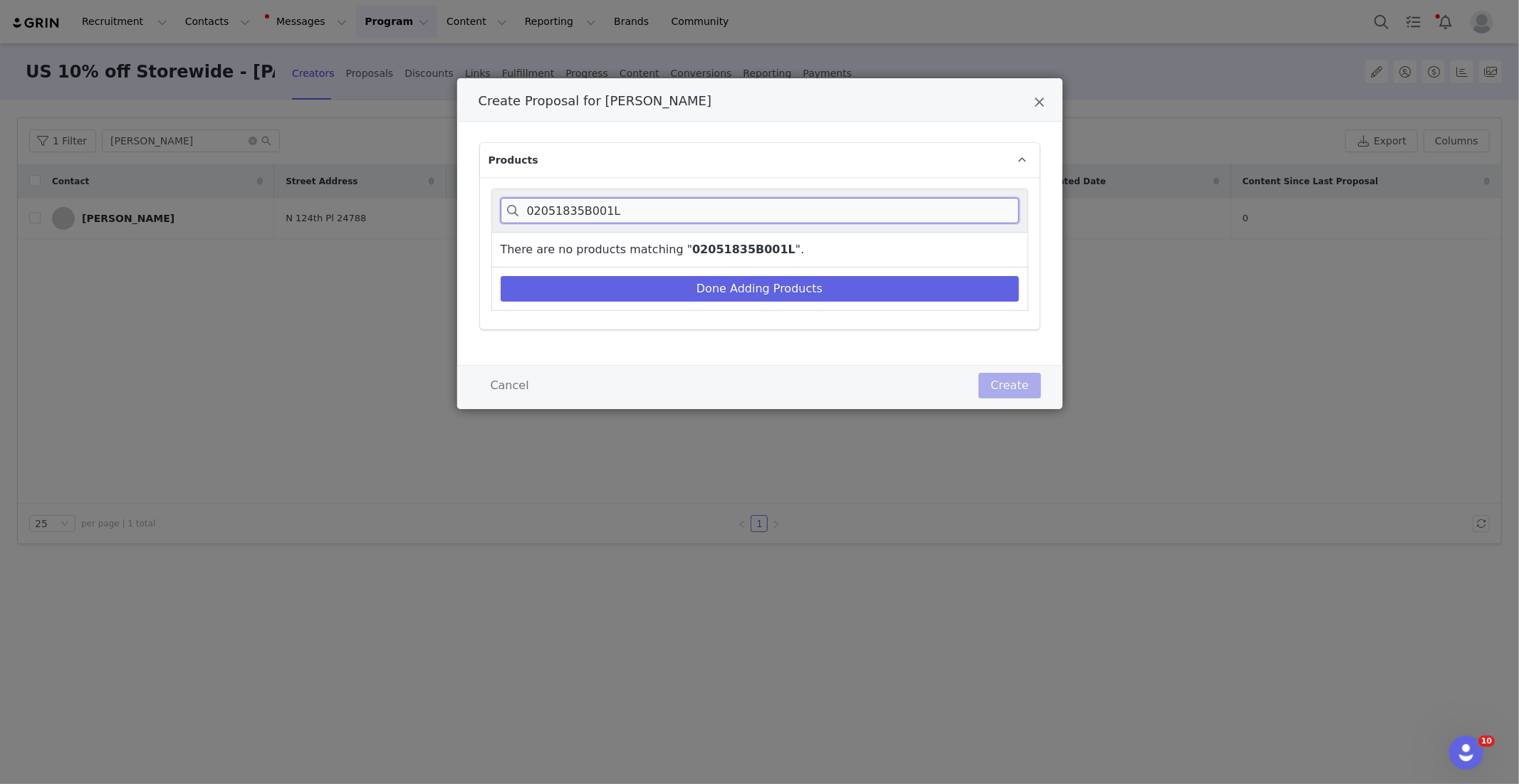
click at [567, 198] on input "02051835B001L" at bounding box center [760, 210] width 518 height 26
click at [567, 198] on input "02051835B001L" at bounding box center [760, 210] width 518 height 26
paste input "AVENUE RIBBED CREWNECK"
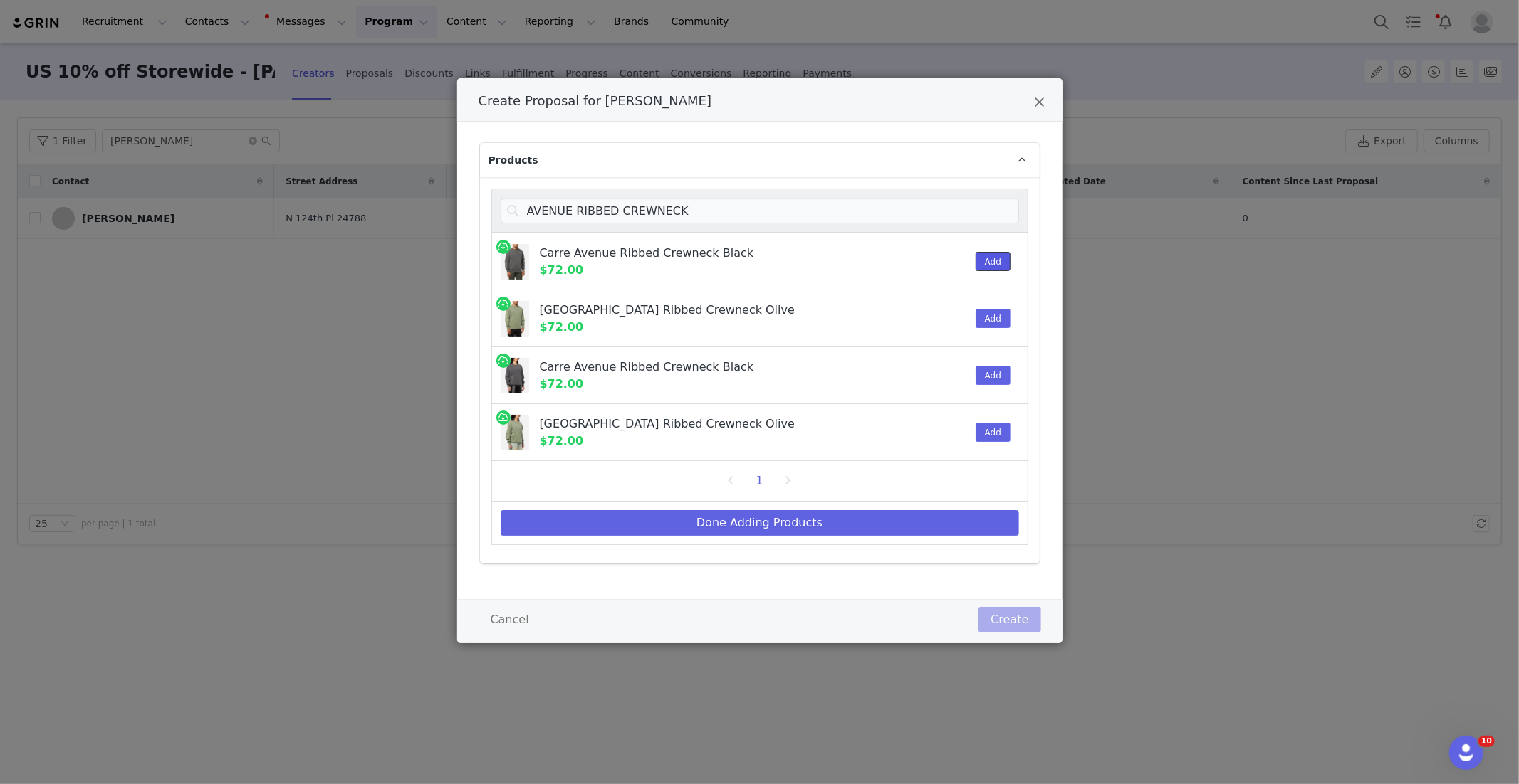
click at [992, 265] on button "Add" at bounding box center [992, 261] width 35 height 19
click at [807, 524] on button "Done Adding Products" at bounding box center [760, 523] width 518 height 26
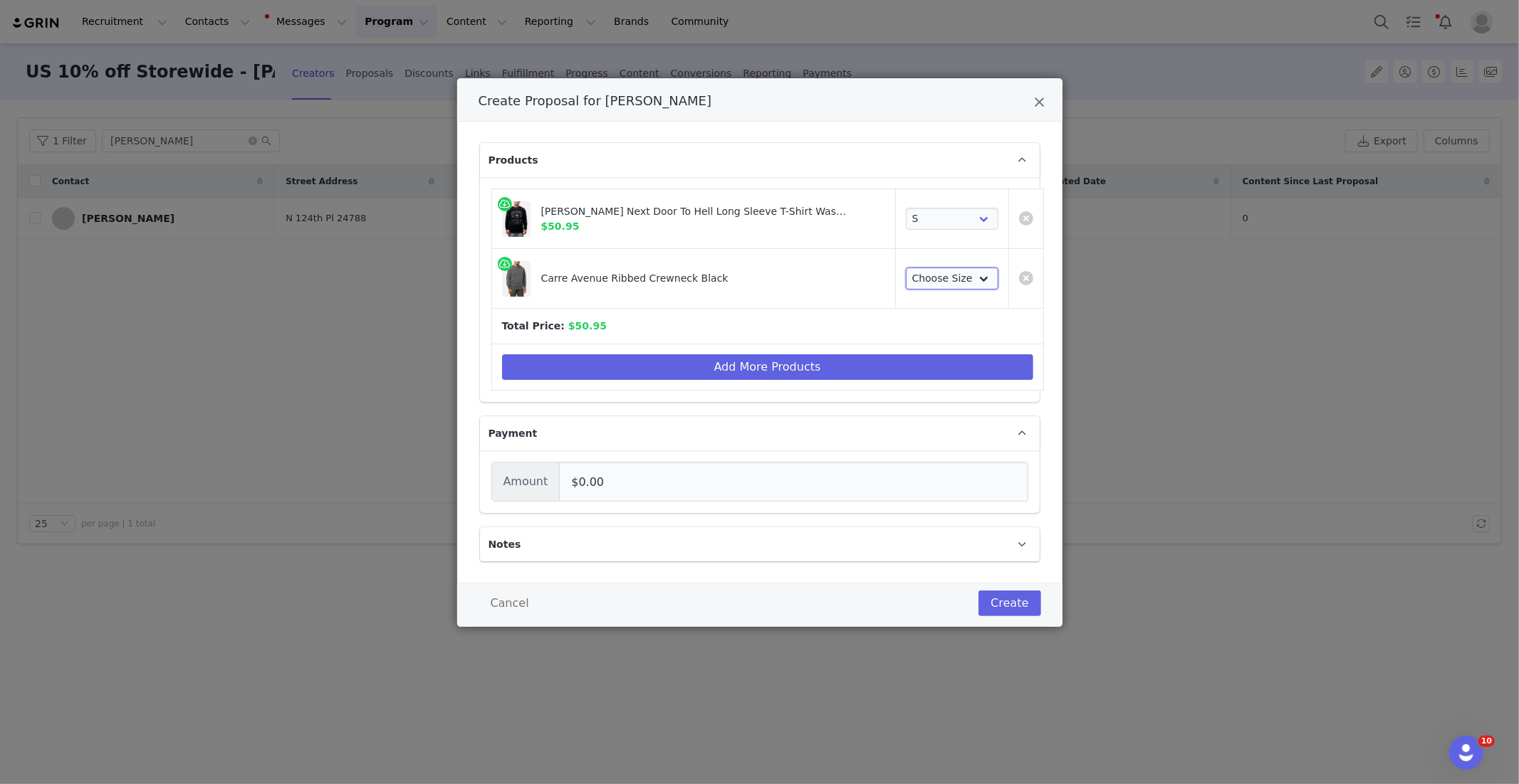
click at [906, 281] on select "Choose Size XS S M L XL 2XL 3XL" at bounding box center [952, 279] width 92 height 23
drag, startPoint x: 638, startPoint y: 373, endPoint x: 630, endPoint y: 366, distance: 10.6
click at [632, 368] on button "Add More Products" at bounding box center [767, 367] width 531 height 26
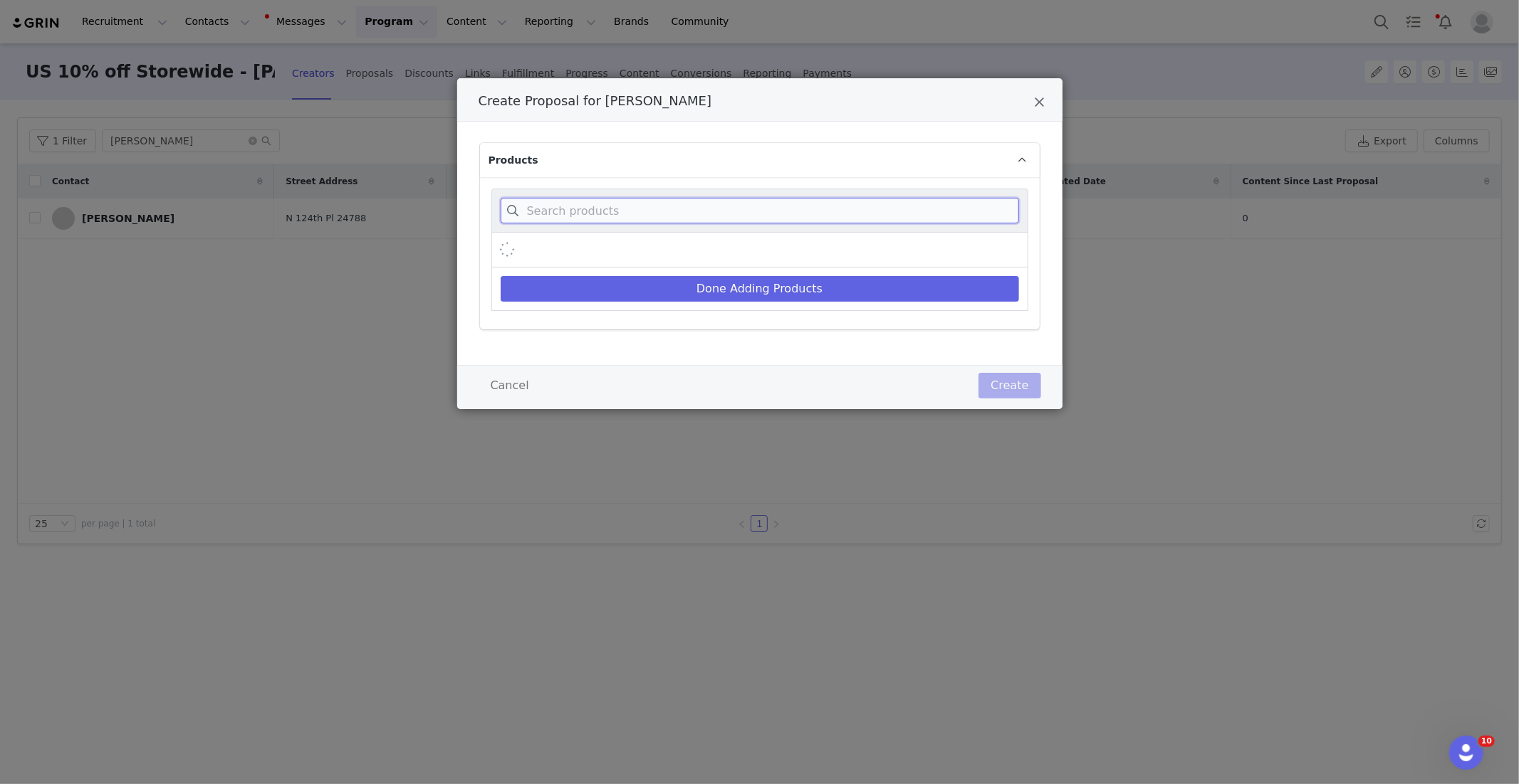
click at [566, 218] on input "Create Proposal for Amanda Allen" at bounding box center [760, 210] width 518 height 26
paste input "BATWOMAN & CATWOMAN [PERSON_NAME]"
drag, startPoint x: 564, startPoint y: 206, endPoint x: 781, endPoint y: 192, distance: 217.5
click at [567, 206] on input "BATWOMAN & CATWOMAN" at bounding box center [760, 210] width 518 height 26
drag, startPoint x: 608, startPoint y: 212, endPoint x: 488, endPoint y: 208, distance: 120.1
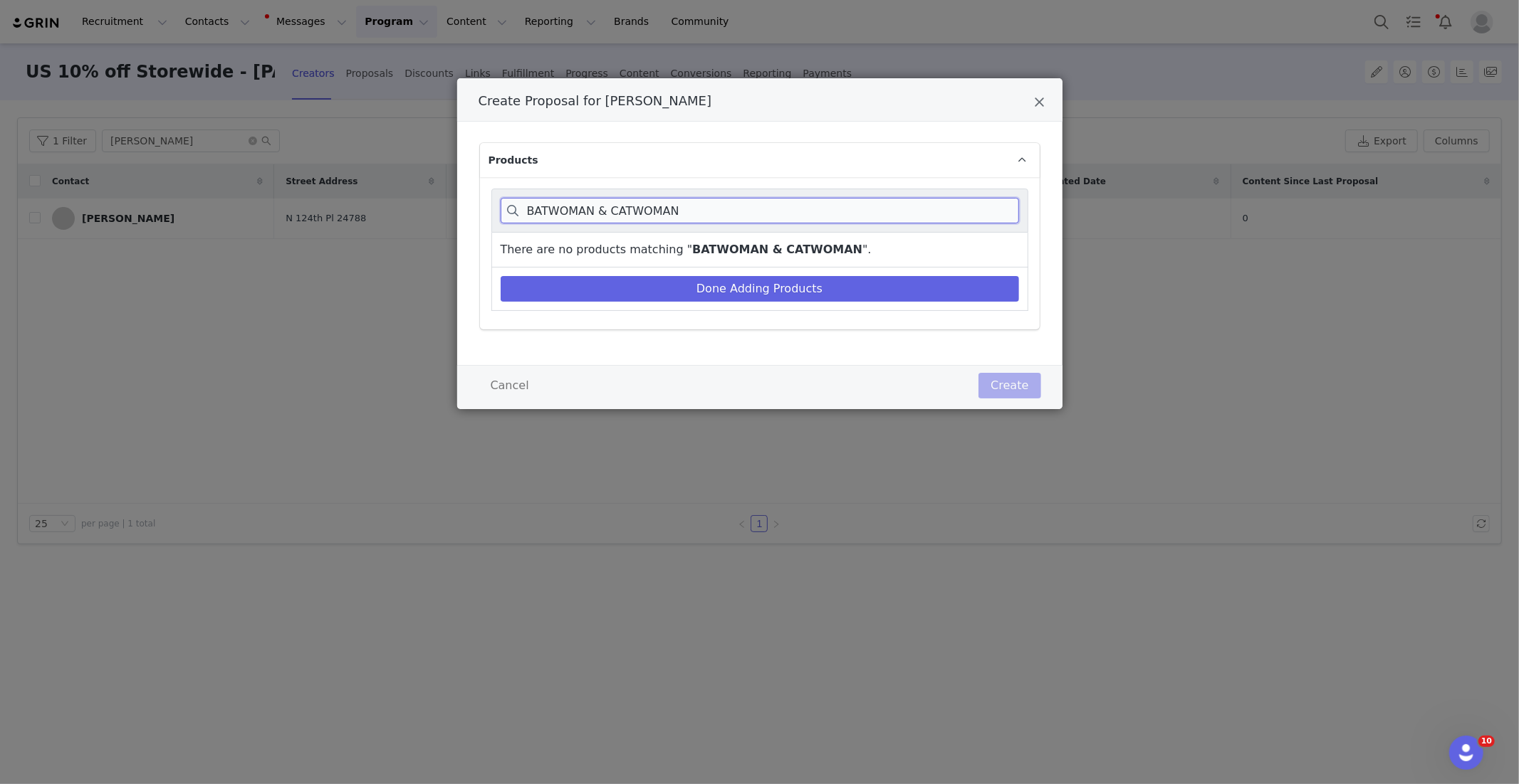
click at [488, 208] on div "BATWOMAN & CATWOMAN There are no products matching " BATWOMAN & CATWOMAN ". Don…" at bounding box center [760, 254] width 560 height 152
click at [620, 224] on div "BATWOMAN & CATWOMAN" at bounding box center [760, 211] width 537 height 44
click at [591, 208] on input "BATWOMAN & CATWOMAN" at bounding box center [760, 210] width 518 height 26
click at [1039, 101] on icon "Close" at bounding box center [1039, 102] width 10 height 14
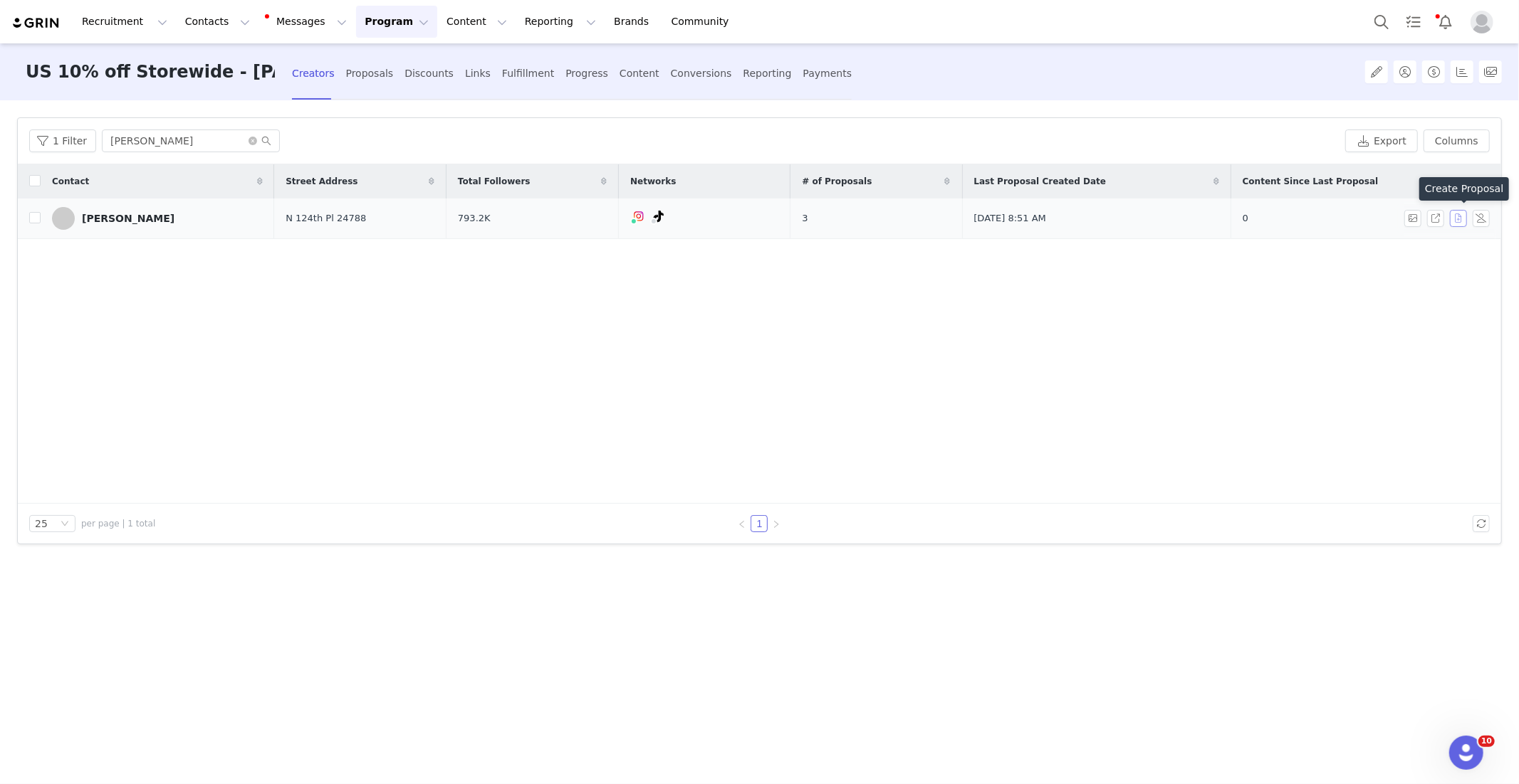
click at [1455, 217] on button "button" at bounding box center [1458, 219] width 17 height 17
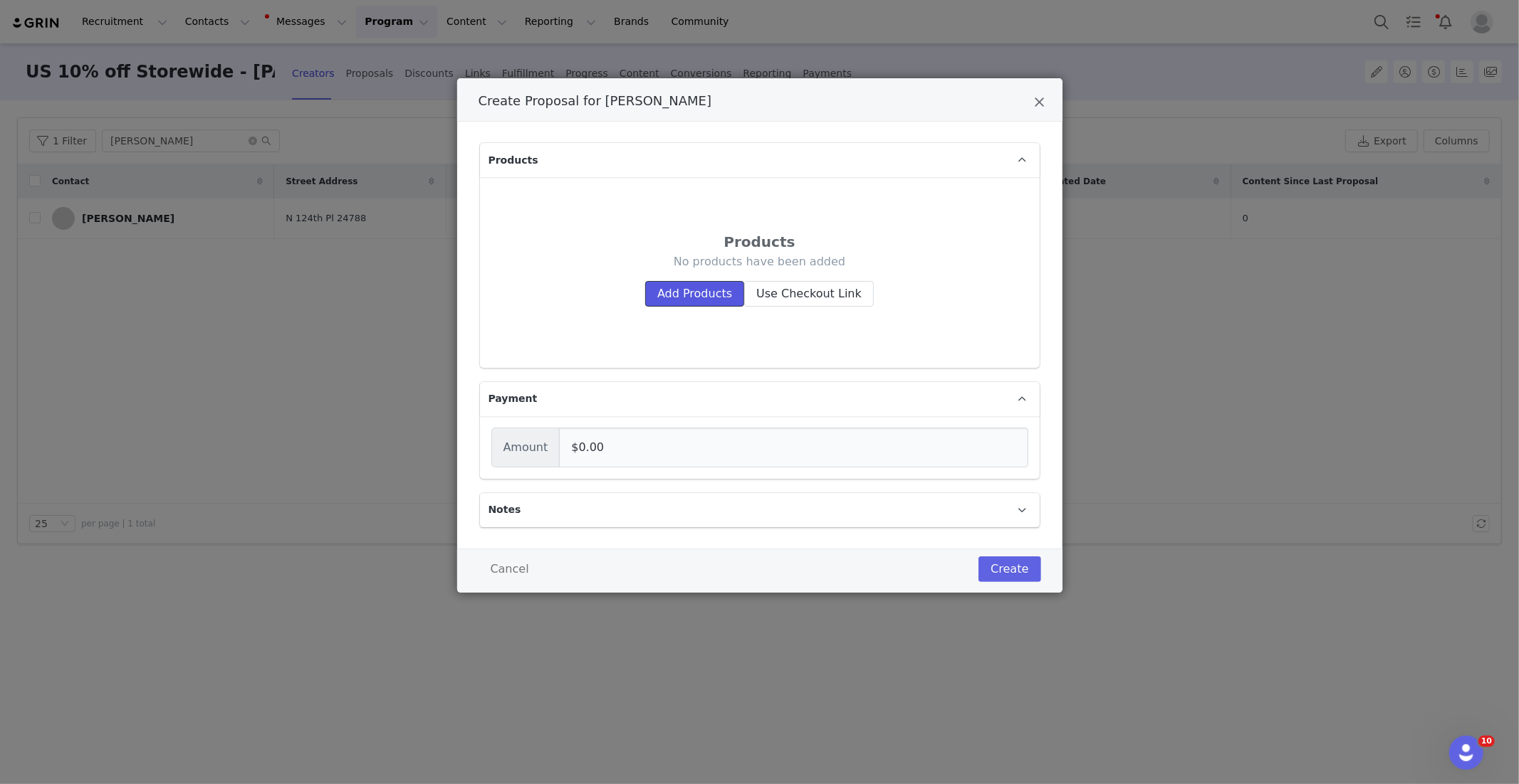
click at [683, 281] on button "Add Products" at bounding box center [695, 294] width 99 height 26
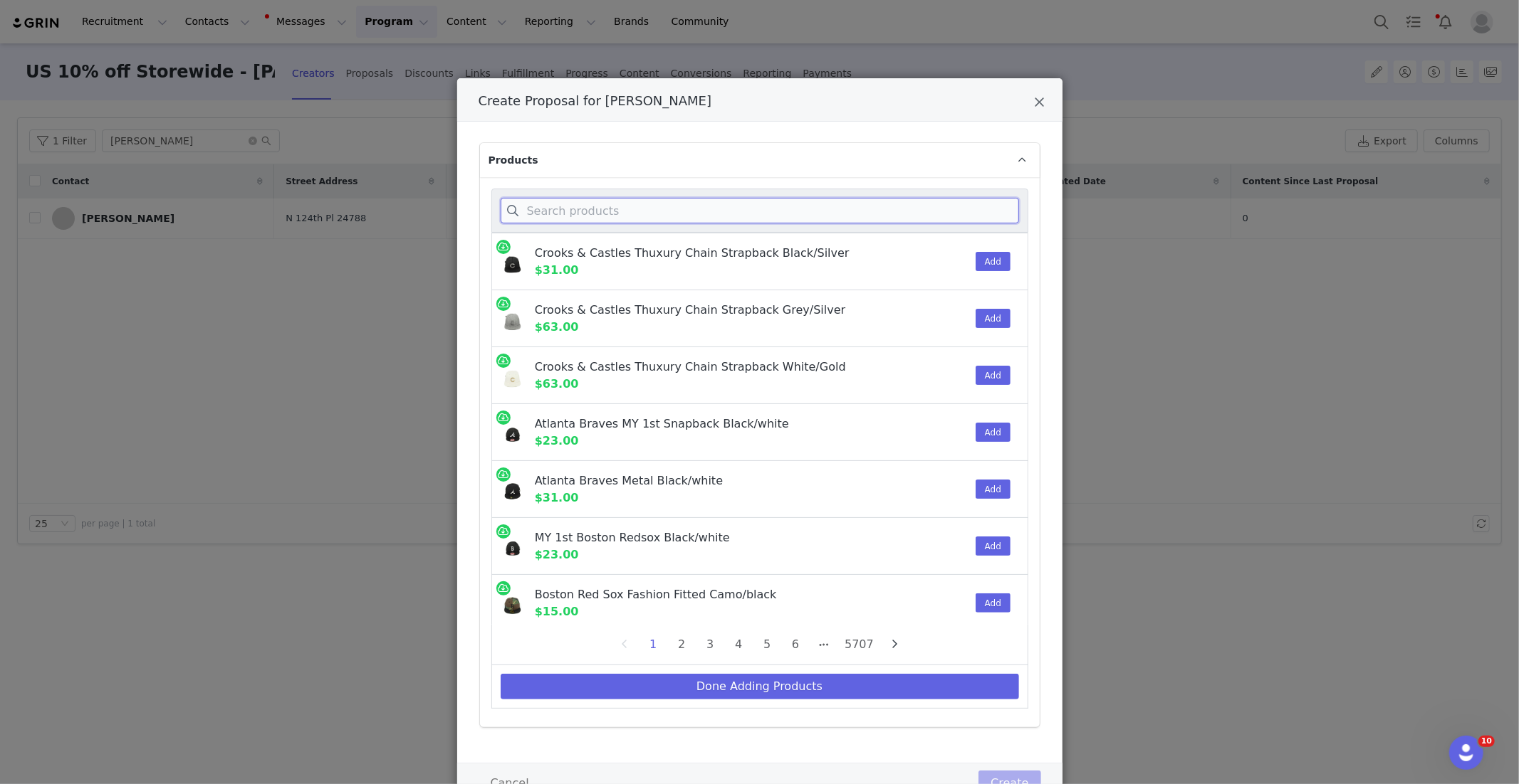
click at [632, 217] on input "Create Proposal for Amanda Allen" at bounding box center [760, 210] width 518 height 26
paste input "Women's Super Lowpro"
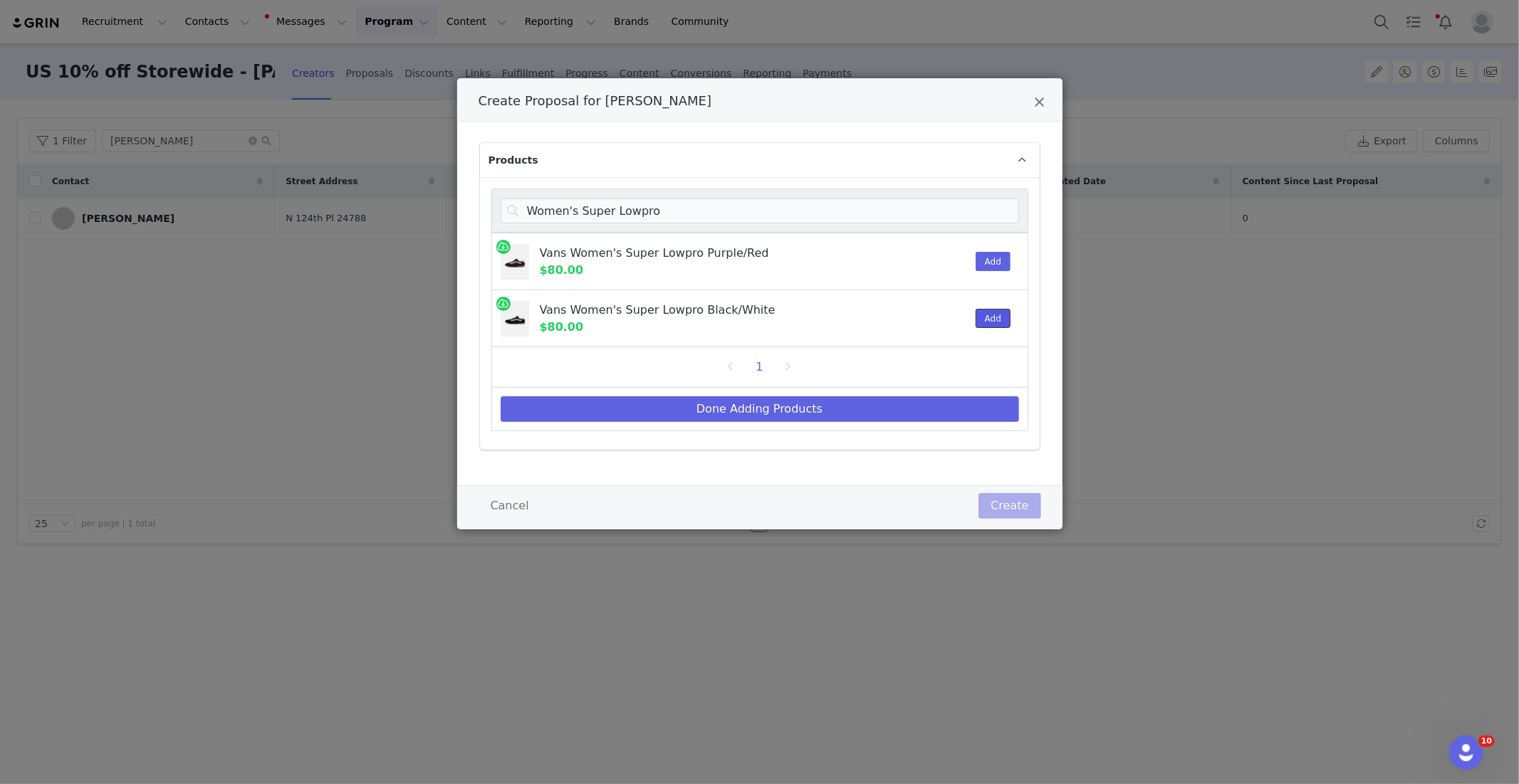
click at [989, 310] on button "Add" at bounding box center [992, 318] width 35 height 19
click at [875, 404] on button "Done Adding Products" at bounding box center [760, 409] width 518 height 26
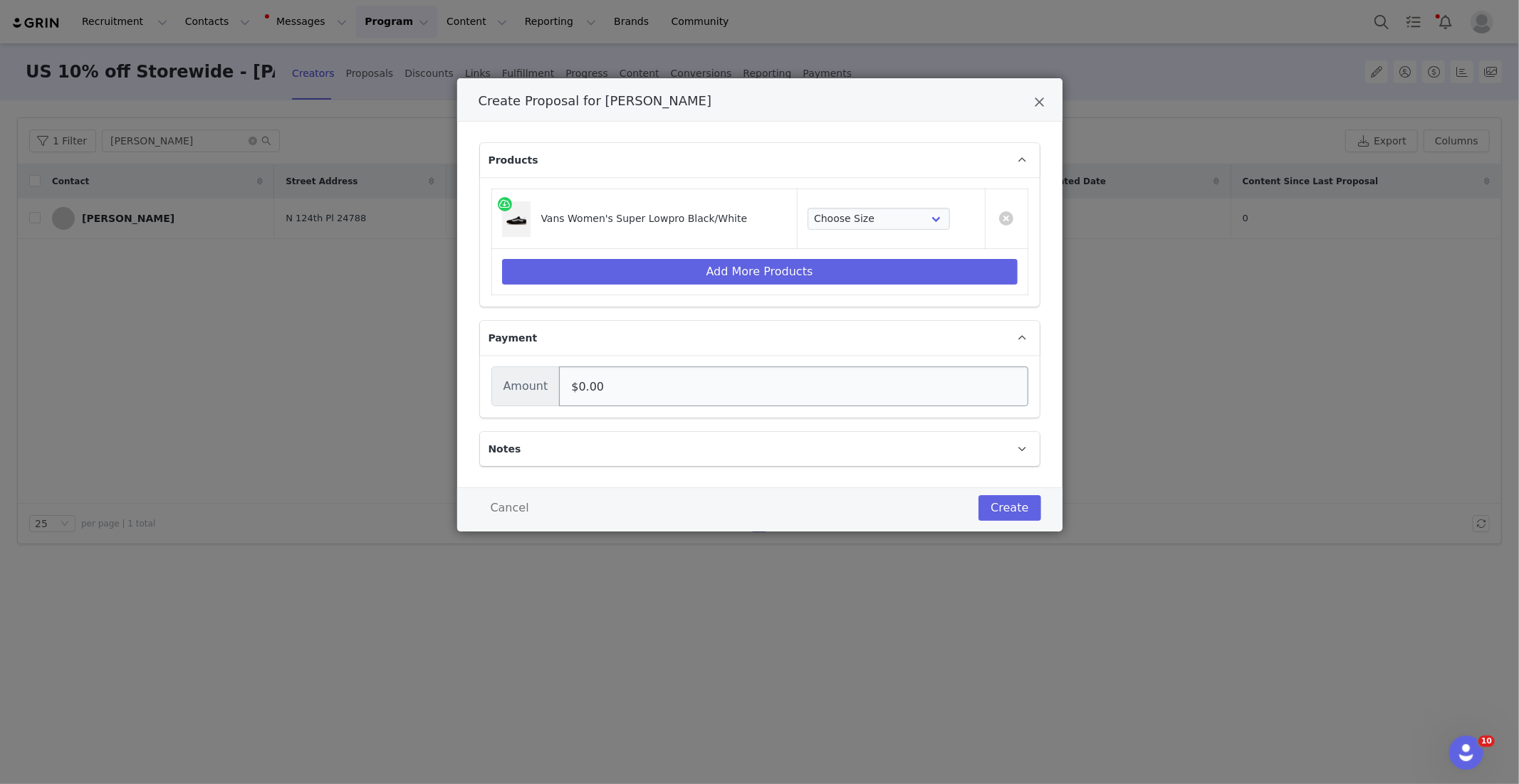
drag, startPoint x: 872, startPoint y: 408, endPoint x: 864, endPoint y: 404, distance: 8.9
click at [870, 407] on div "Amount $0.00" at bounding box center [760, 387] width 560 height 63
click at [864, 228] on select "Choose Size Men 4.5 - Women 5.5 Men 5.5 - Women 7 Men 6 - Women 7.5 Men 6.5 - W…" at bounding box center [878, 220] width 143 height 23
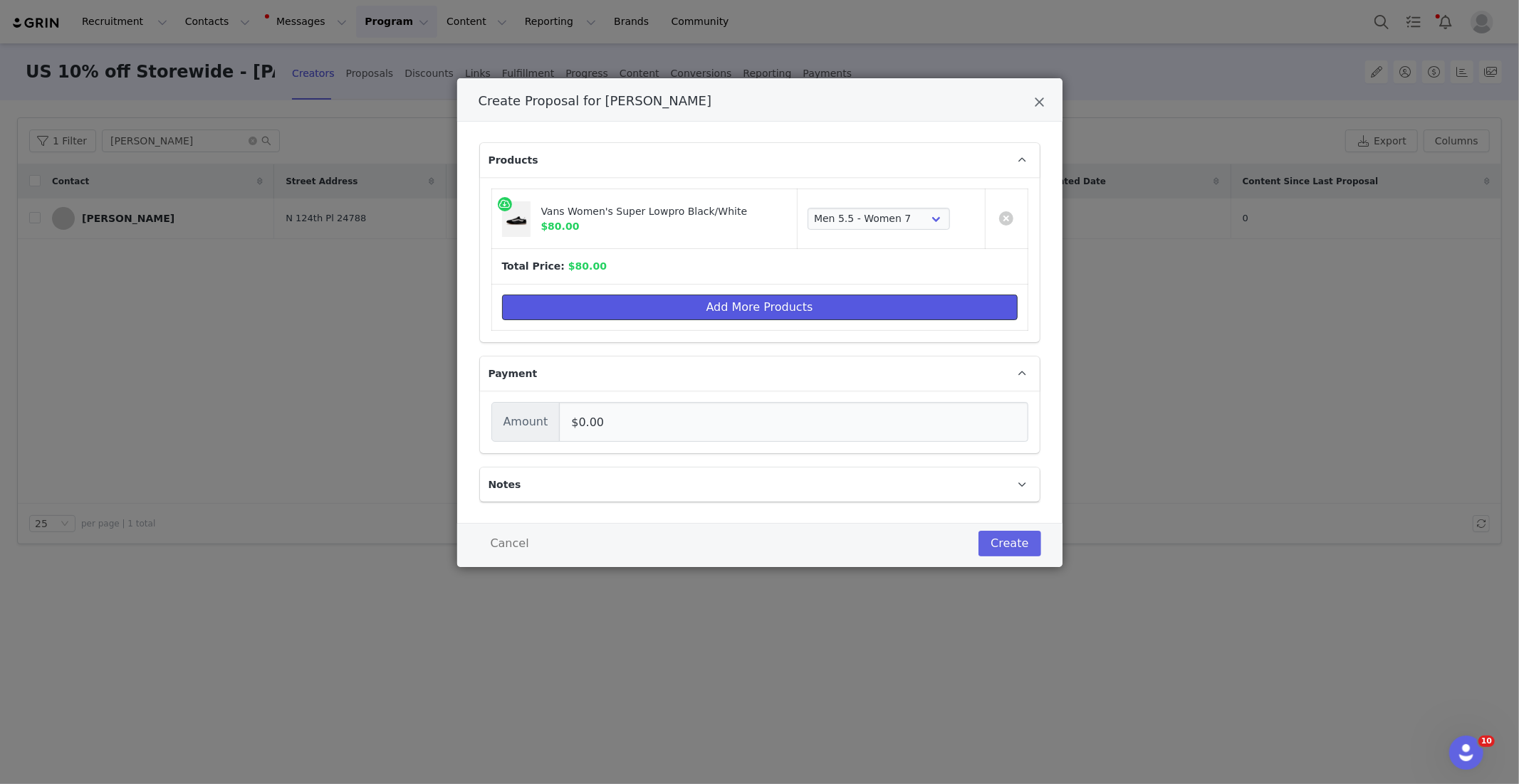
click at [805, 311] on button "Add More Products" at bounding box center [760, 307] width 515 height 26
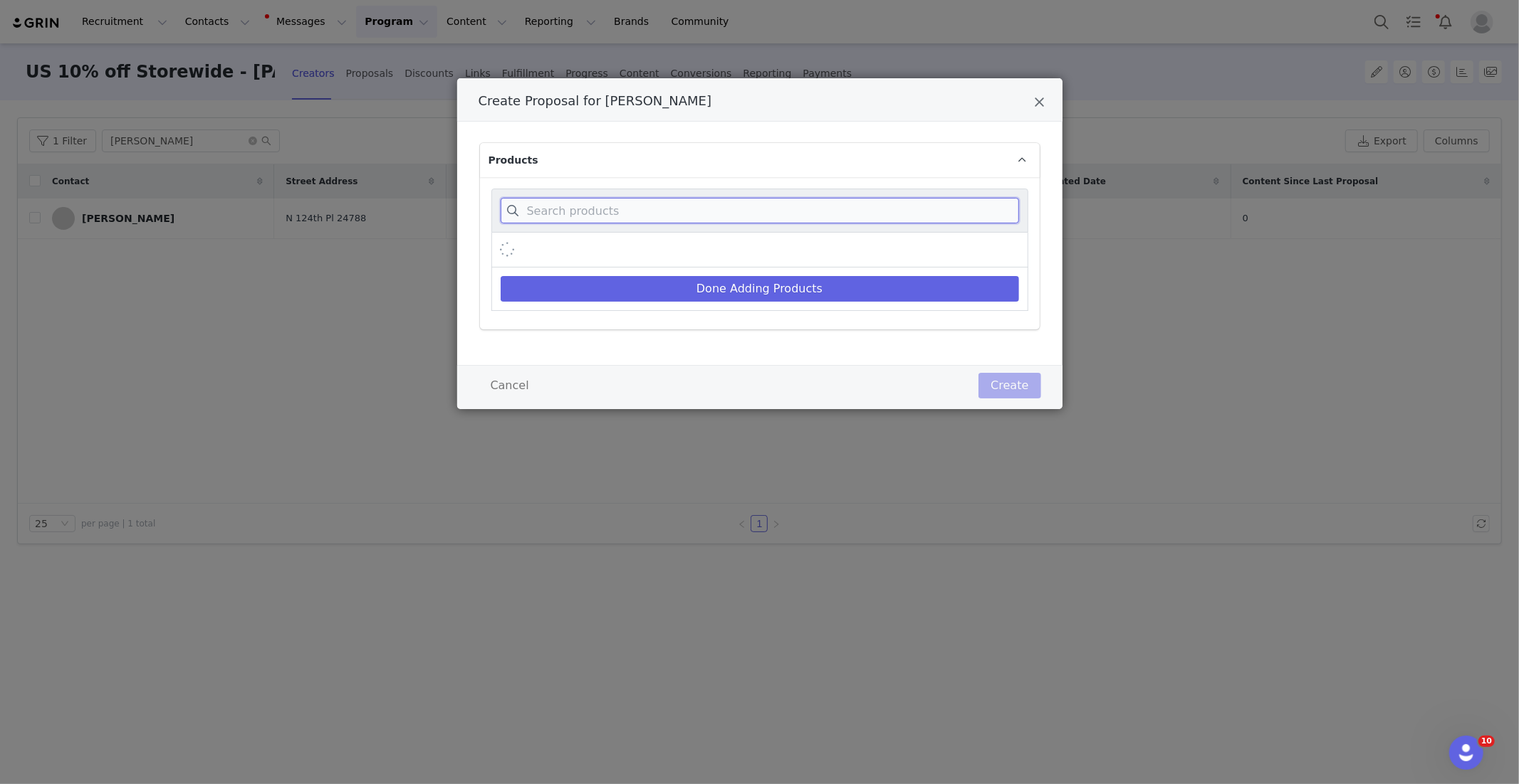
click at [642, 211] on input "Create Proposal for Amanda Allen" at bounding box center [760, 210] width 518 height 26
paste input "Women's Bullrush Cropped Tank"
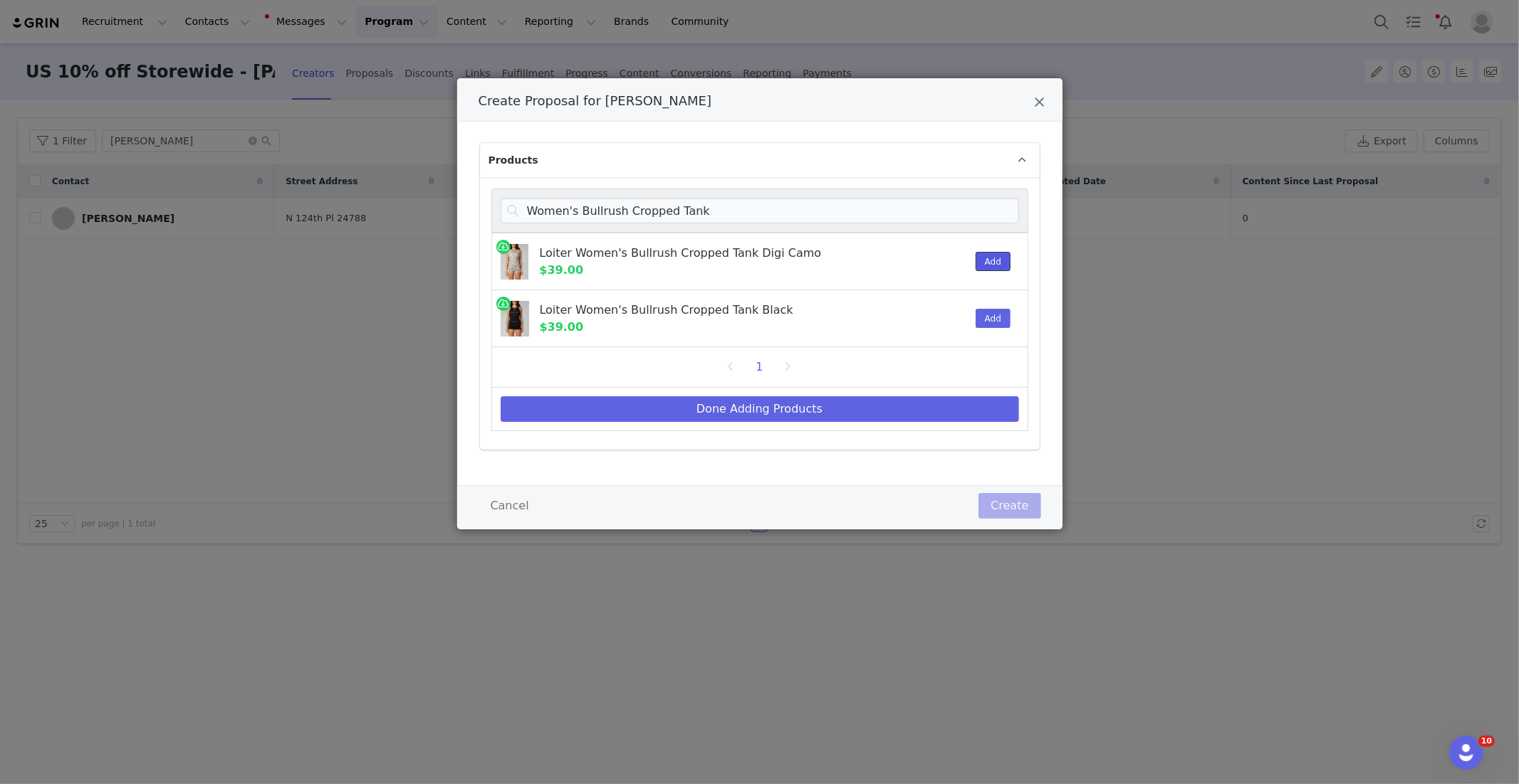
click at [979, 259] on button "Add" at bounding box center [992, 261] width 35 height 19
click at [786, 414] on button "Done Adding Products" at bounding box center [760, 409] width 518 height 26
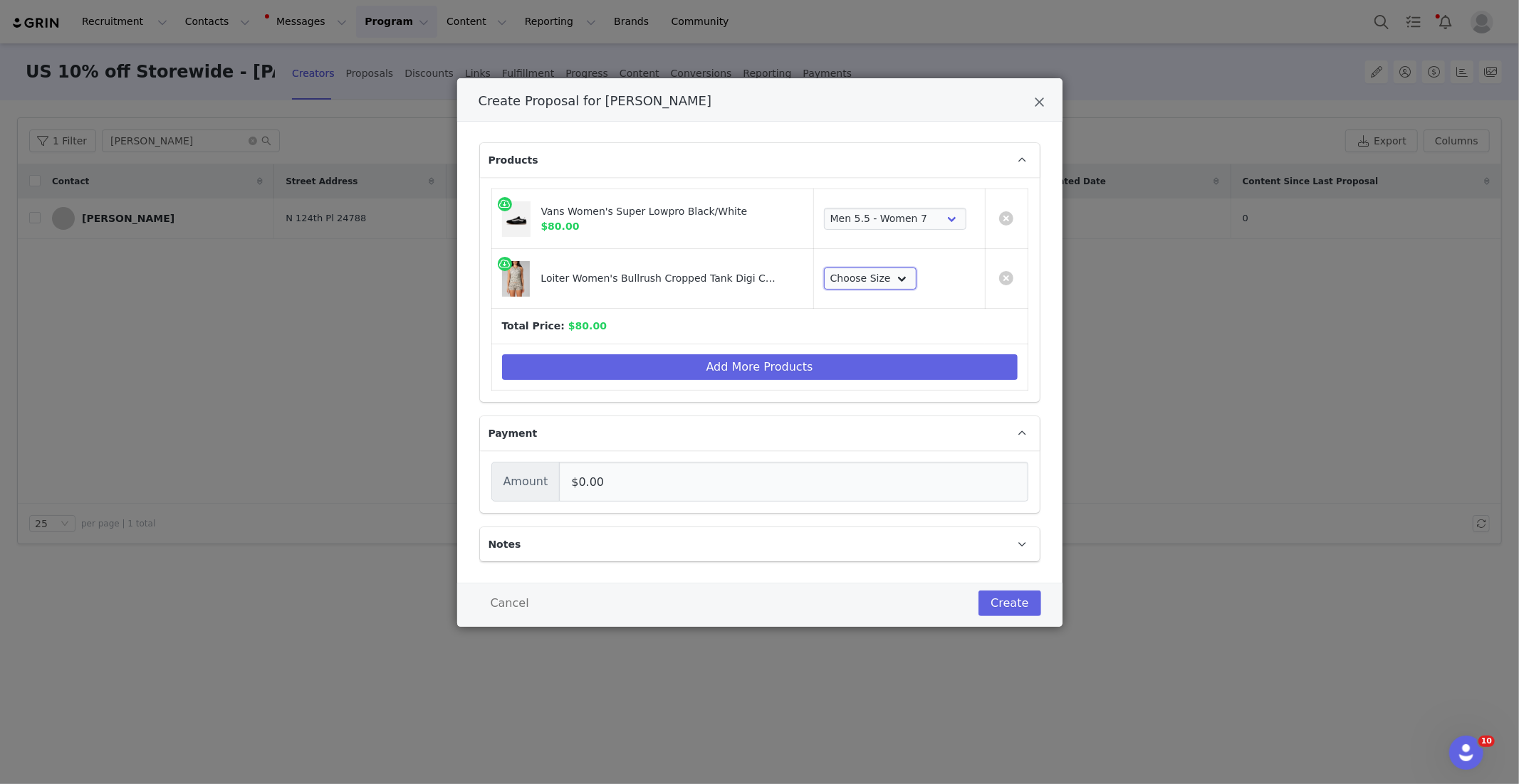
click at [841, 288] on select "Choose Size XS S M L XL 2XL" at bounding box center [870, 279] width 92 height 23
drag, startPoint x: 711, startPoint y: 360, endPoint x: 702, endPoint y: 354, distance: 10.8
click at [711, 360] on button "Add More Products" at bounding box center [760, 367] width 515 height 26
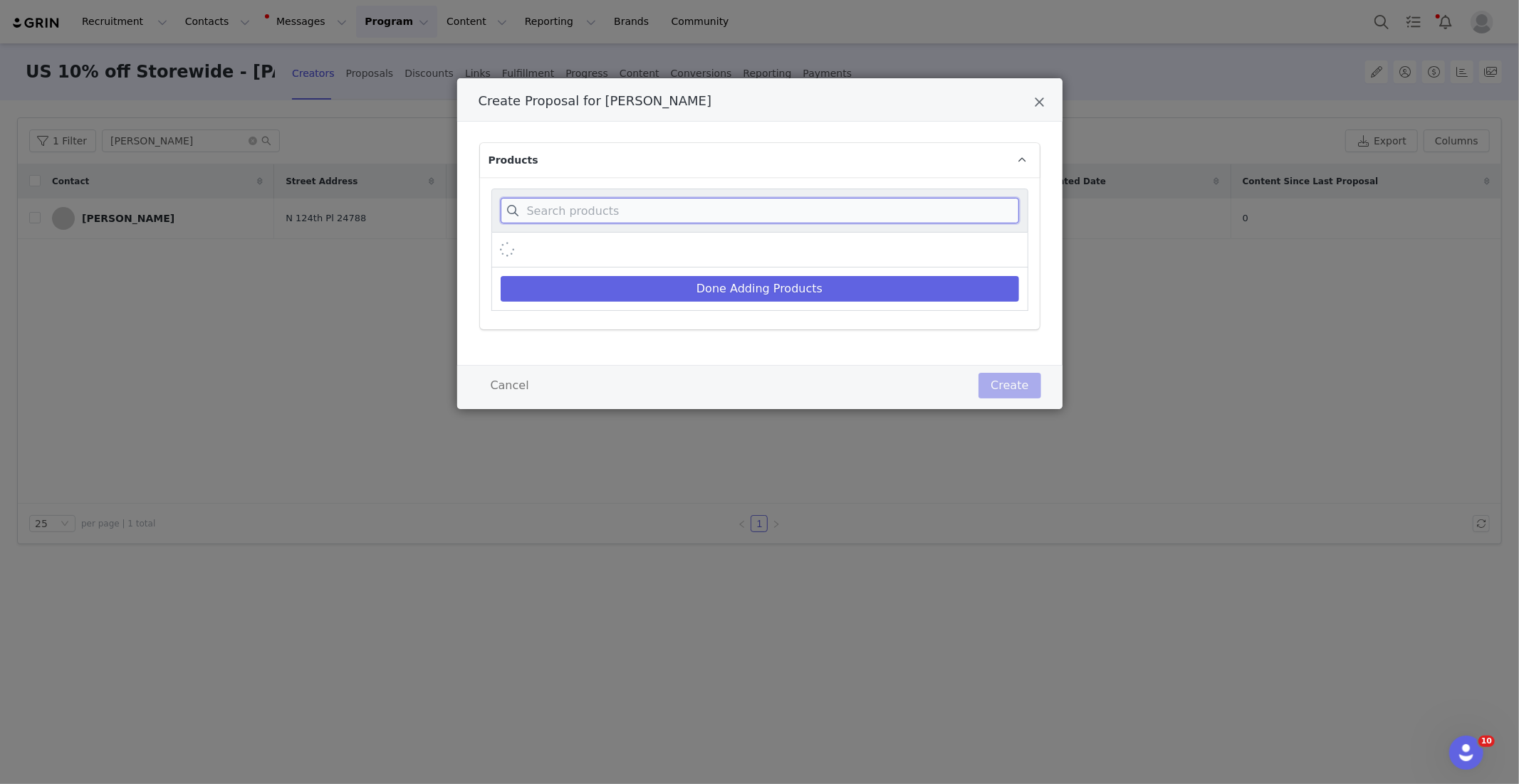
click at [644, 209] on input "Create Proposal for Amanda Allen" at bounding box center [760, 210] width 518 height 26
paste input "[PERSON_NAME]"
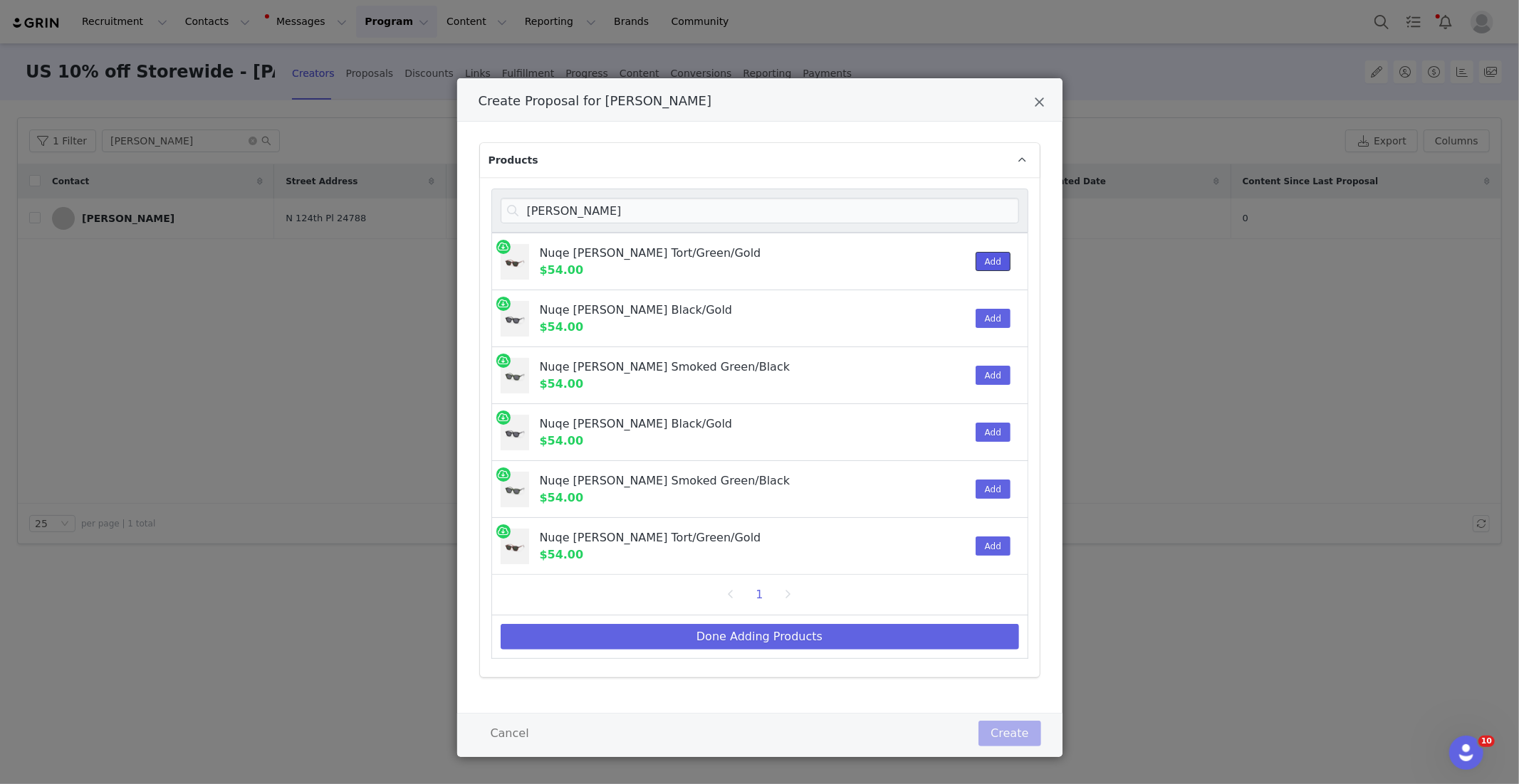
click at [994, 265] on button "Add" at bounding box center [992, 261] width 35 height 19
click at [845, 645] on button "Done Adding Products" at bounding box center [760, 637] width 518 height 26
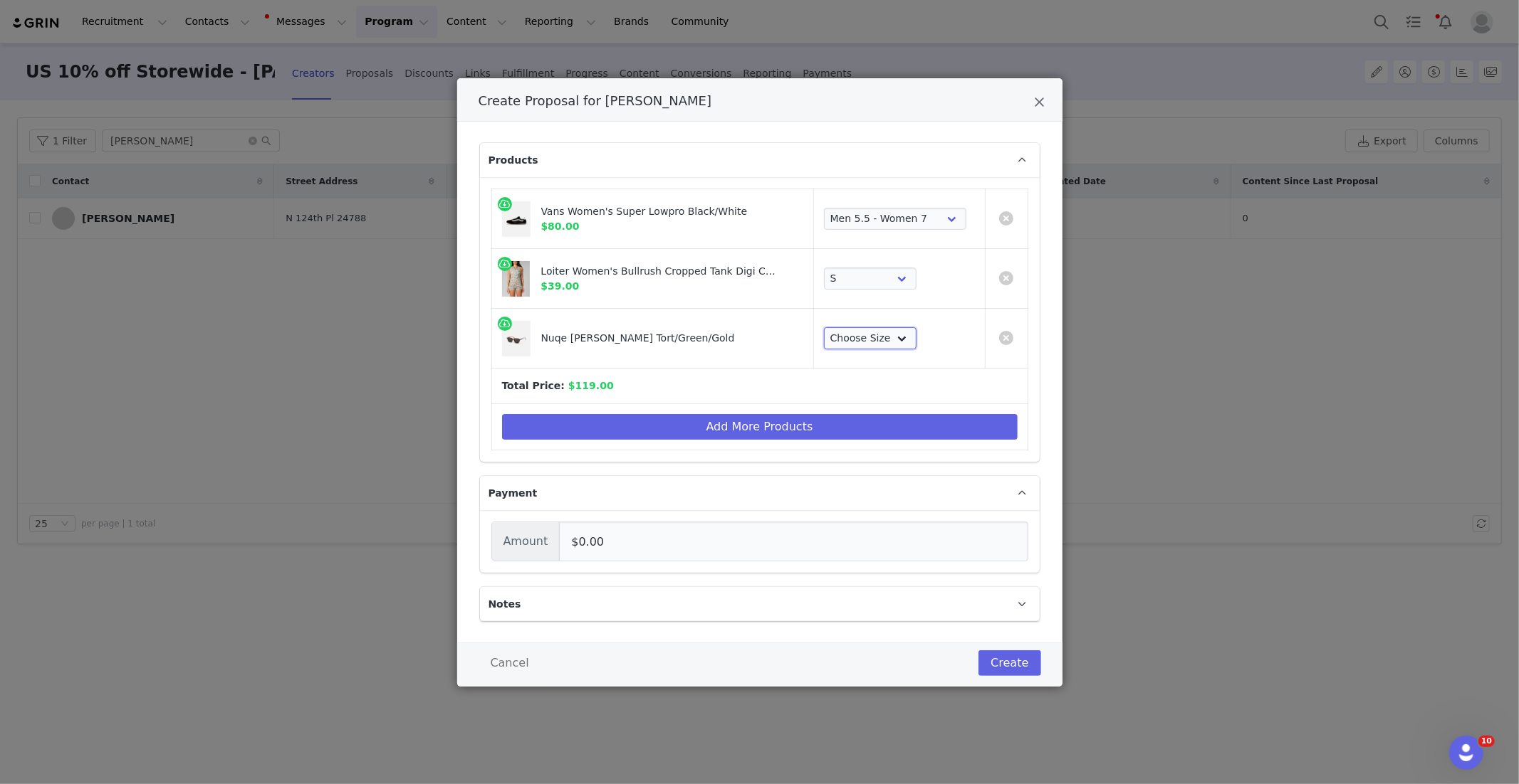
click at [878, 341] on select "Choose Size ONE" at bounding box center [870, 339] width 92 height 23
click at [645, 424] on button "Add More Products" at bounding box center [760, 427] width 515 height 26
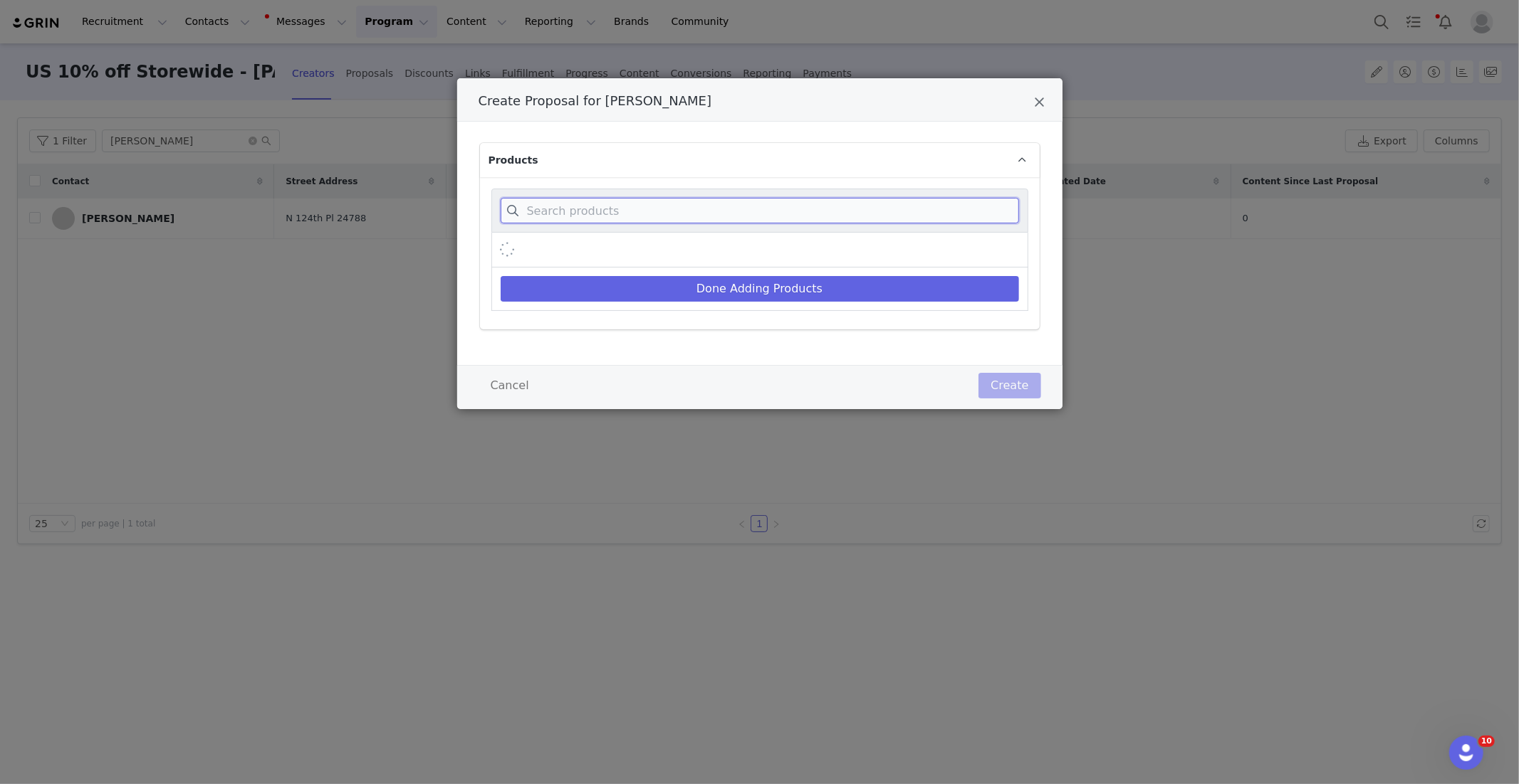
click at [569, 203] on input "Create Proposal for Amanda Allen" at bounding box center [760, 210] width 518 height 26
paste input "Corrupt Sweatpants"
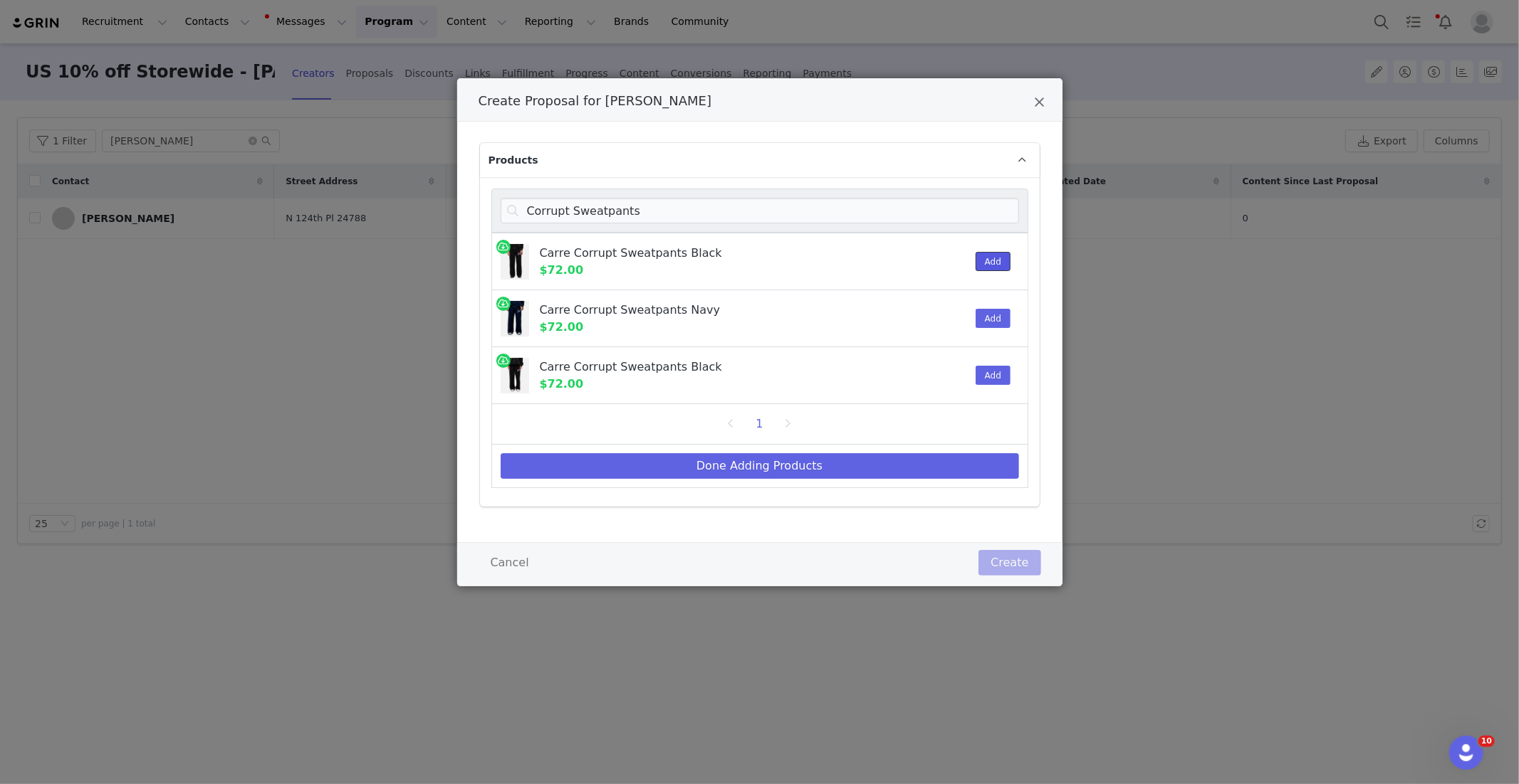
click at [1000, 260] on button "Add" at bounding box center [992, 261] width 35 height 19
click at [836, 469] on button "Done Adding Products" at bounding box center [760, 466] width 518 height 26
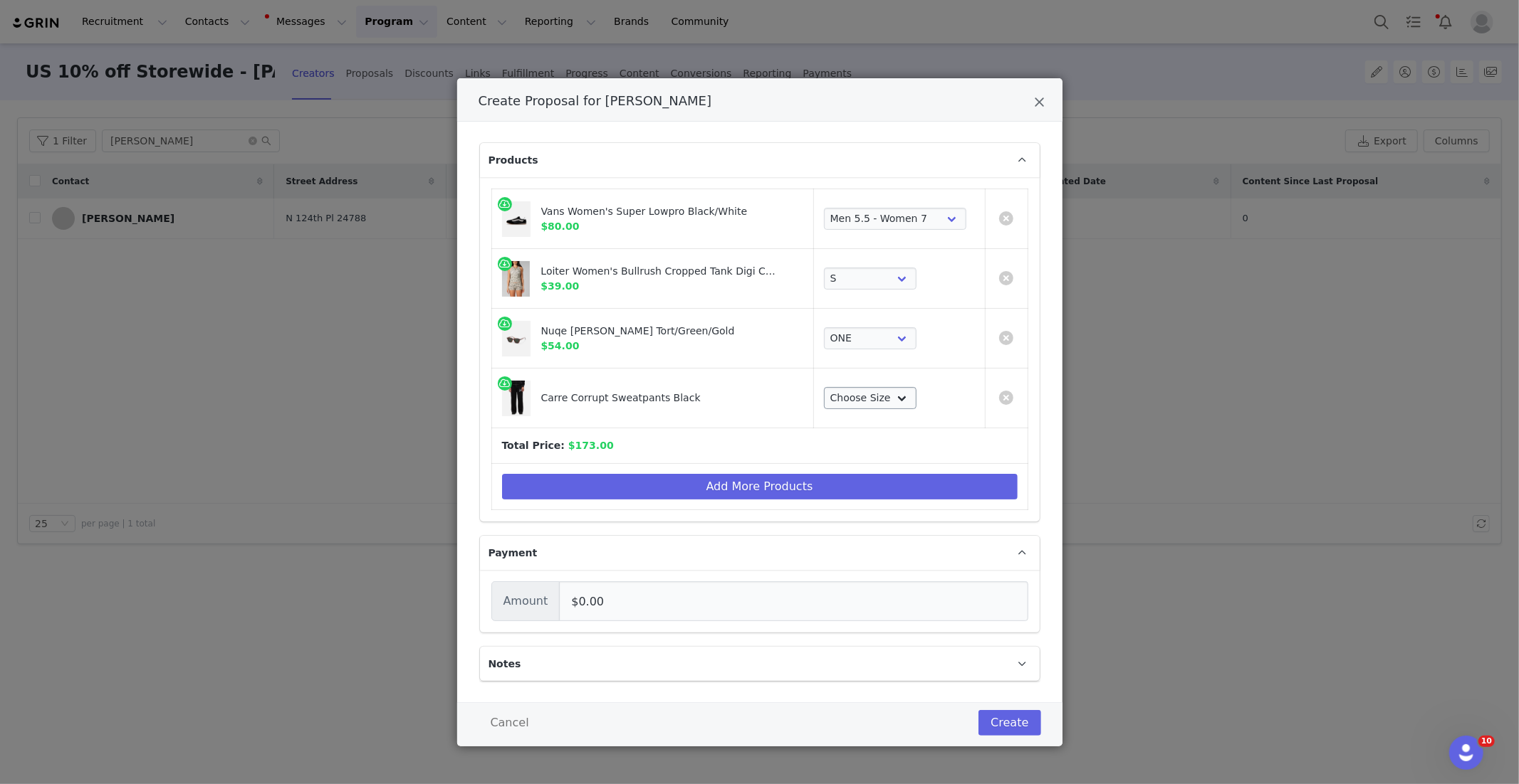
drag, startPoint x: 890, startPoint y: 382, endPoint x: 887, endPoint y: 392, distance: 10.4
click at [890, 384] on td "Choose Size XS S M L XL 2XL 3XL" at bounding box center [898, 398] width 172 height 60
click at [887, 392] on select "Choose Size XS S M L XL 2XL 3XL" at bounding box center [870, 398] width 92 height 23
click at [759, 491] on button "Add More Products" at bounding box center [760, 487] width 515 height 26
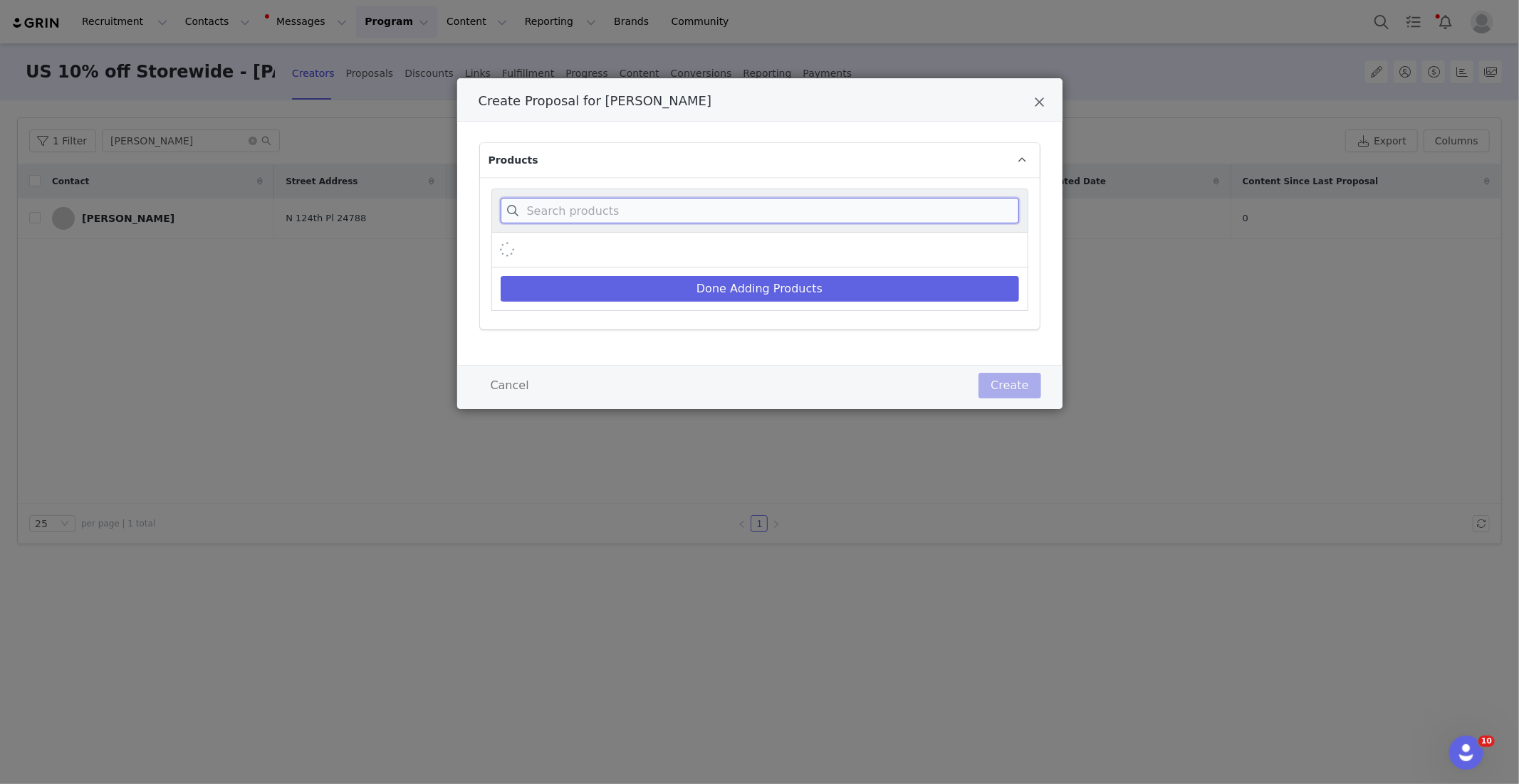
click at [607, 220] on input "Create Proposal for Amanda Allen" at bounding box center [760, 210] width 518 height 26
paste input "Next Door To Hell Long Sleeve T-Shirt"
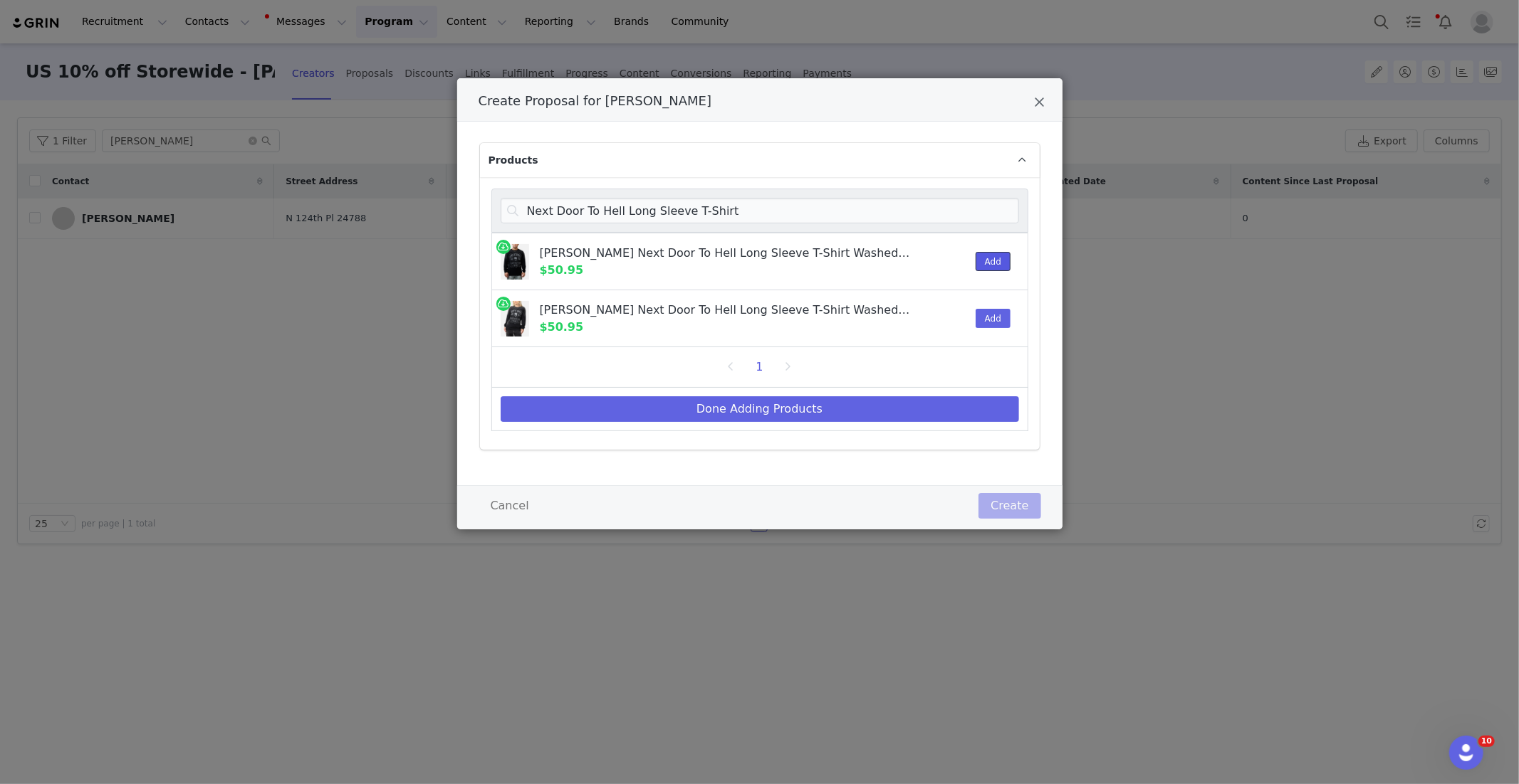
click at [987, 262] on button "Add" at bounding box center [992, 261] width 35 height 19
click at [841, 410] on button "Done Adding Products" at bounding box center [760, 409] width 518 height 26
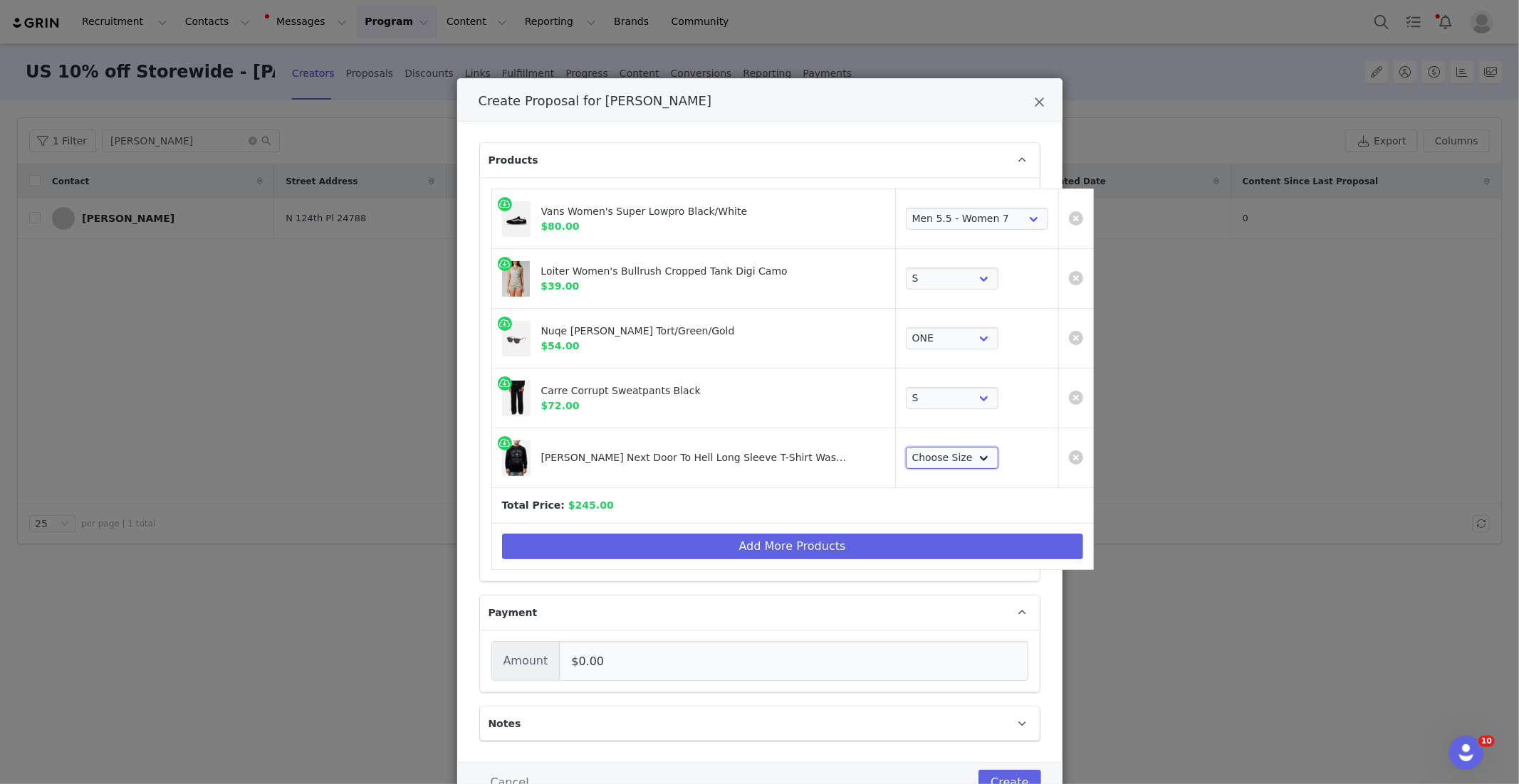
click at [906, 459] on select "Choose Size S M L XL 2XL" at bounding box center [952, 458] width 92 height 23
click at [558, 555] on button "Add More Products" at bounding box center [792, 546] width 581 height 26
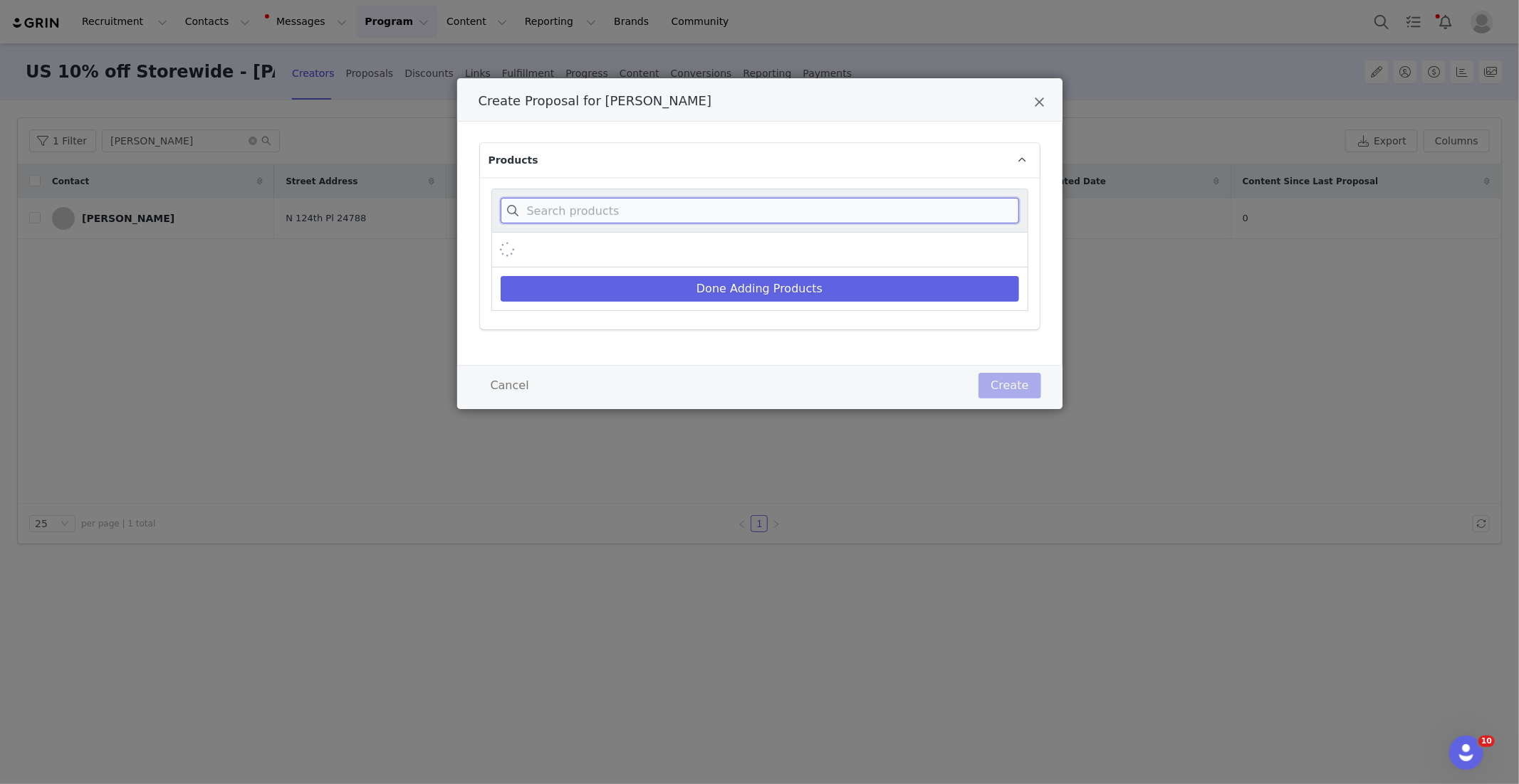
click at [592, 208] on input "Create Proposal for Amanda Allen" at bounding box center [760, 210] width 518 height 26
paste input "Avenue Ribbed Crewneck"
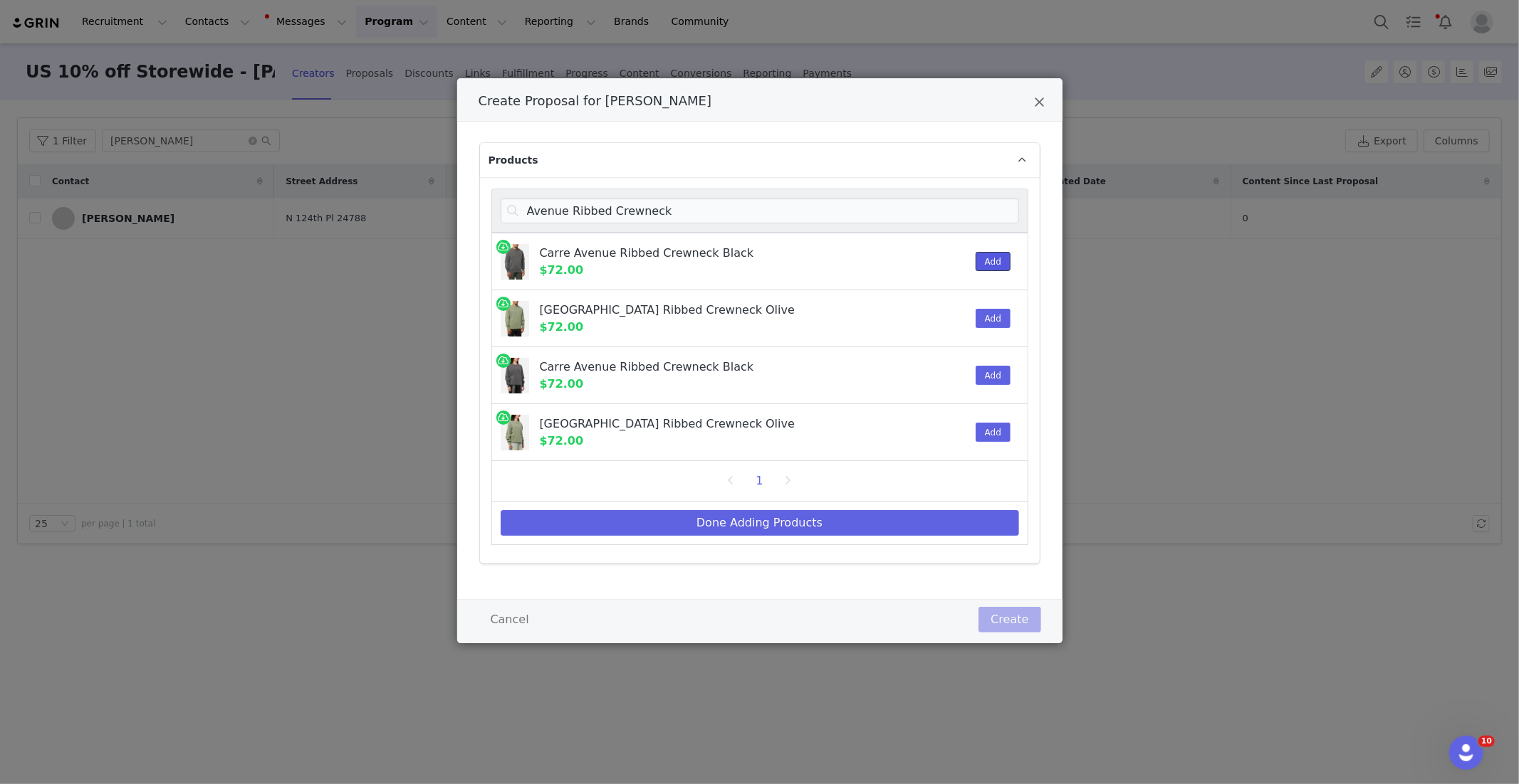
click at [997, 259] on button "Add" at bounding box center [992, 261] width 35 height 19
click at [765, 528] on button "Done Adding Products" at bounding box center [760, 523] width 518 height 26
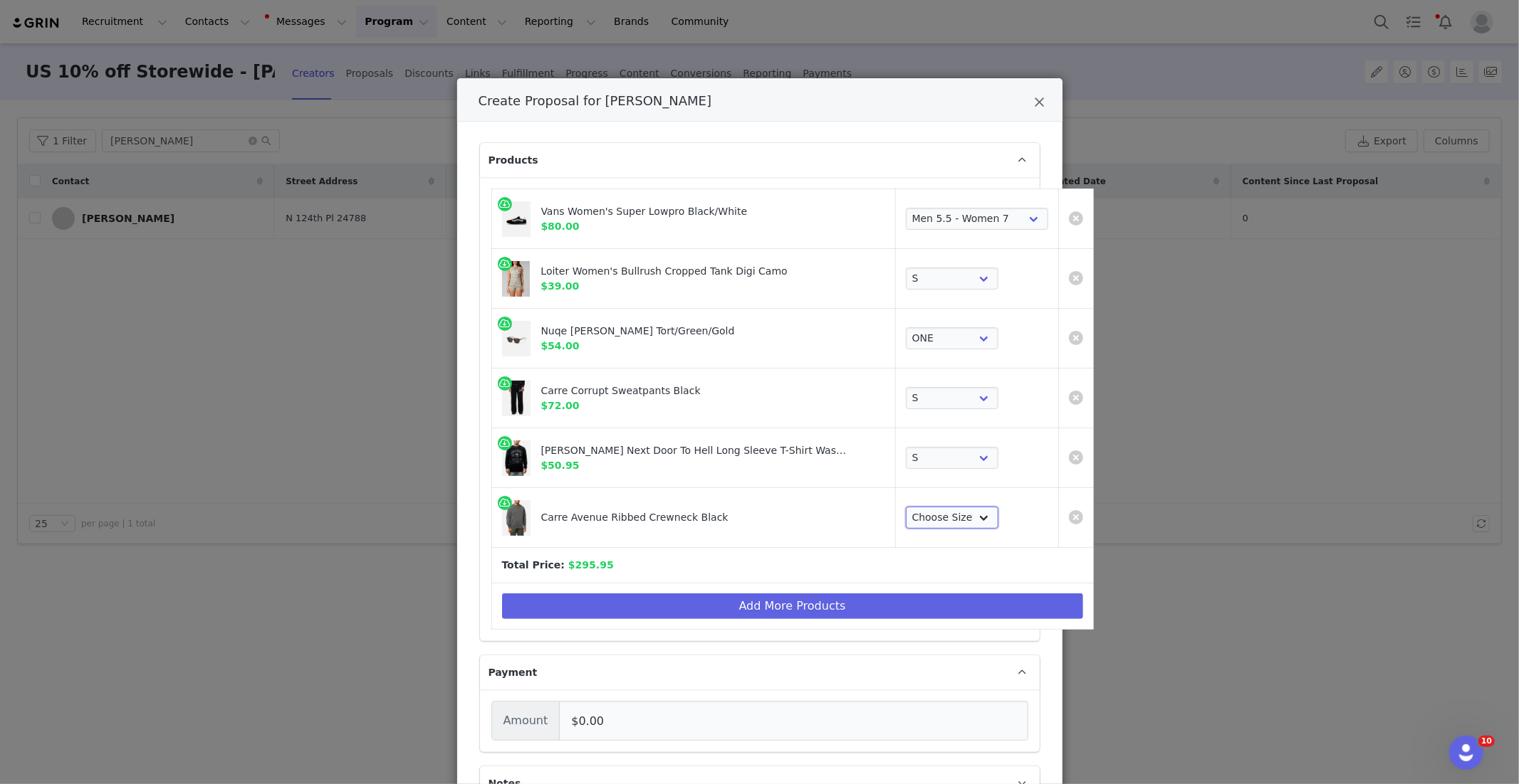
click at [906, 519] on select "Choose Size XS S M L XL 2XL 3XL" at bounding box center [952, 518] width 92 height 23
drag, startPoint x: 629, startPoint y: 615, endPoint x: 626, endPoint y: 605, distance: 10.4
click at [628, 614] on button "Add More Products" at bounding box center [792, 606] width 581 height 26
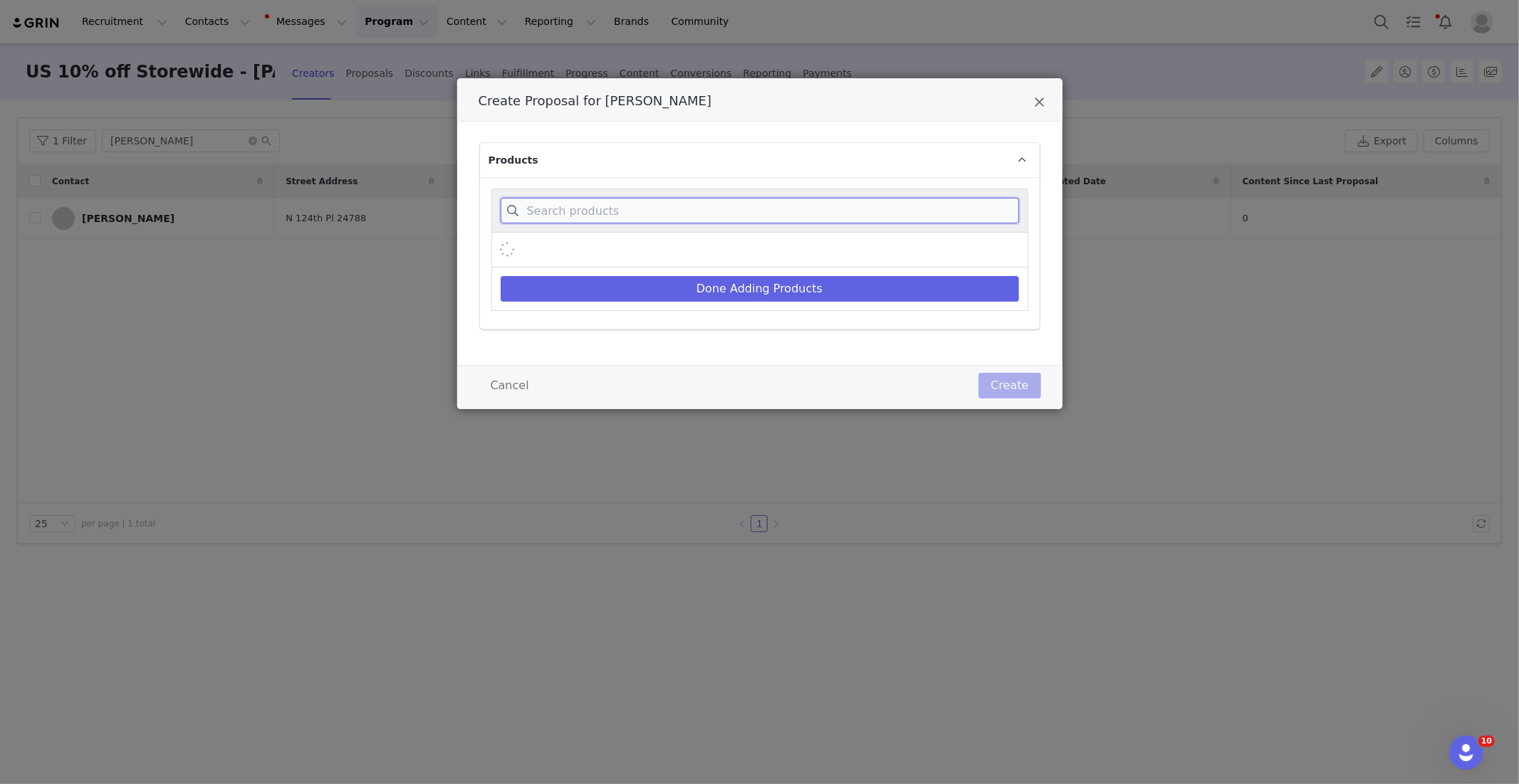
click at [611, 211] on input "Create Proposal for Amanda Allen" at bounding box center [760, 210] width 518 height 26
paste input "Goat Crew X DC Batman Batman & Catwomen Heavyweight T-Shirt"
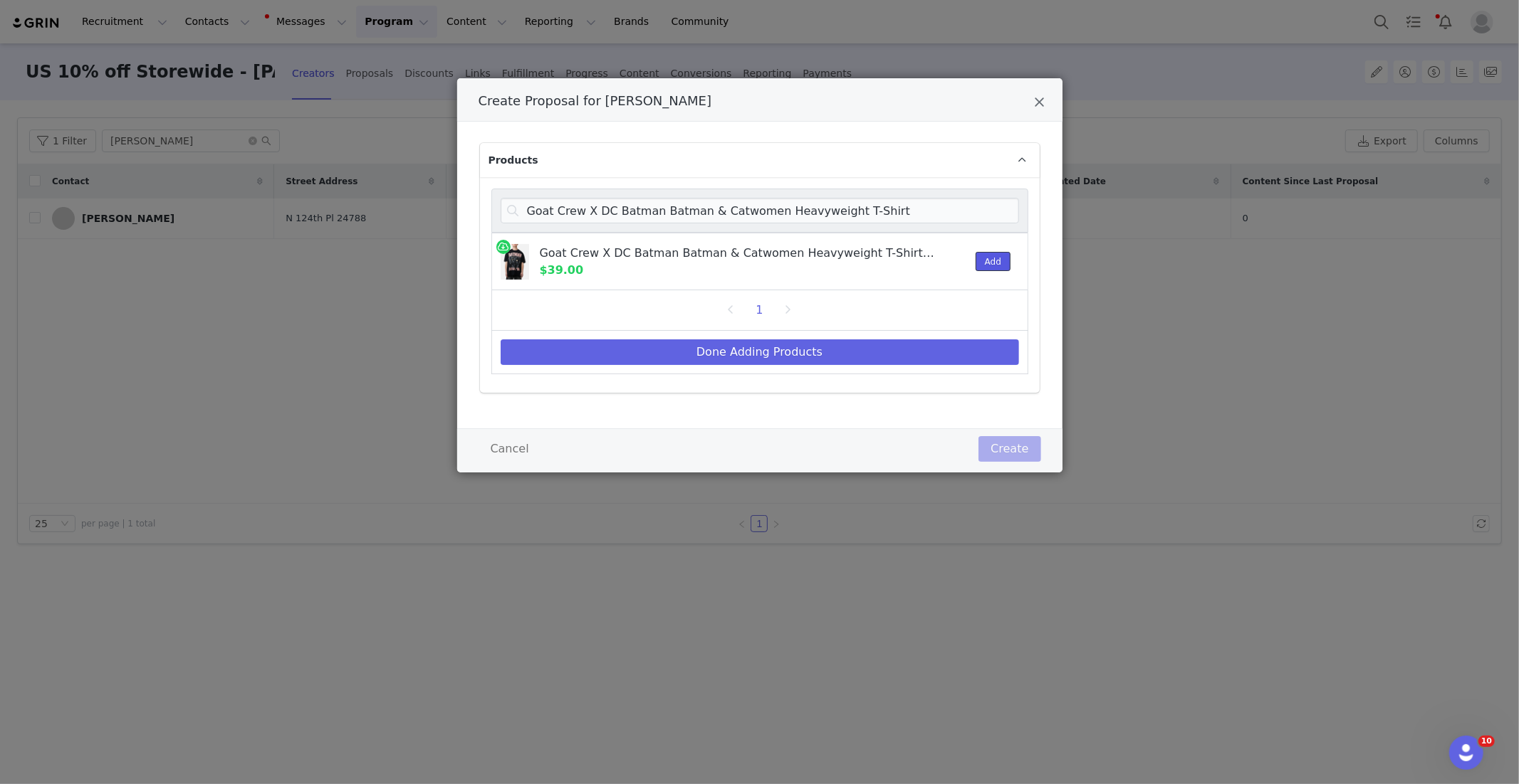
click at [997, 265] on button "Add" at bounding box center [992, 261] width 35 height 19
click at [875, 341] on button "Done Adding Products" at bounding box center [760, 352] width 518 height 26
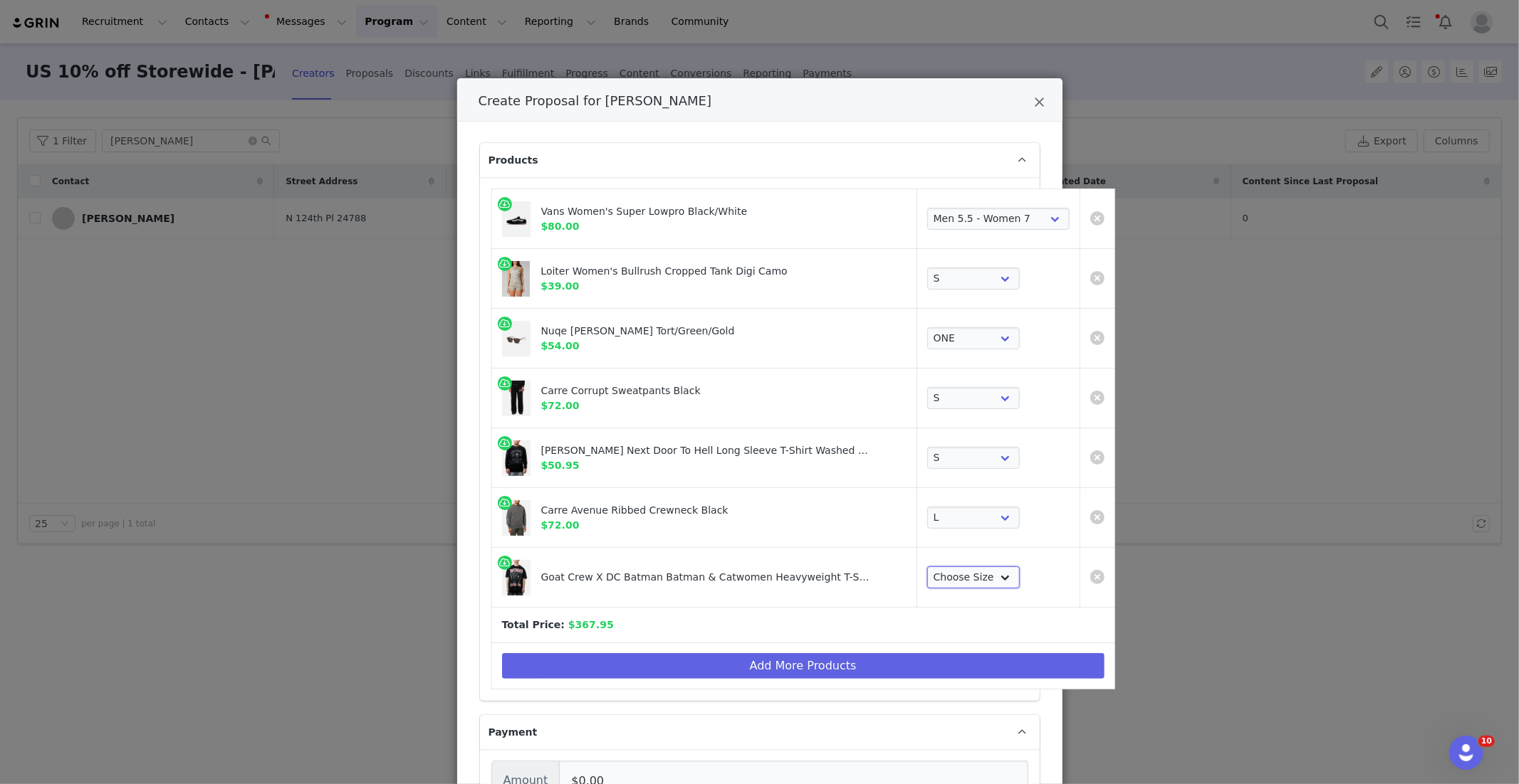
click at [938, 579] on select "Choose Size XS S M L XL 2XL 3XL" at bounding box center [972, 578] width 92 height 23
click at [818, 662] on button "Add More Products" at bounding box center [803, 666] width 603 height 26
